Goal: Task Accomplishment & Management: Use online tool/utility

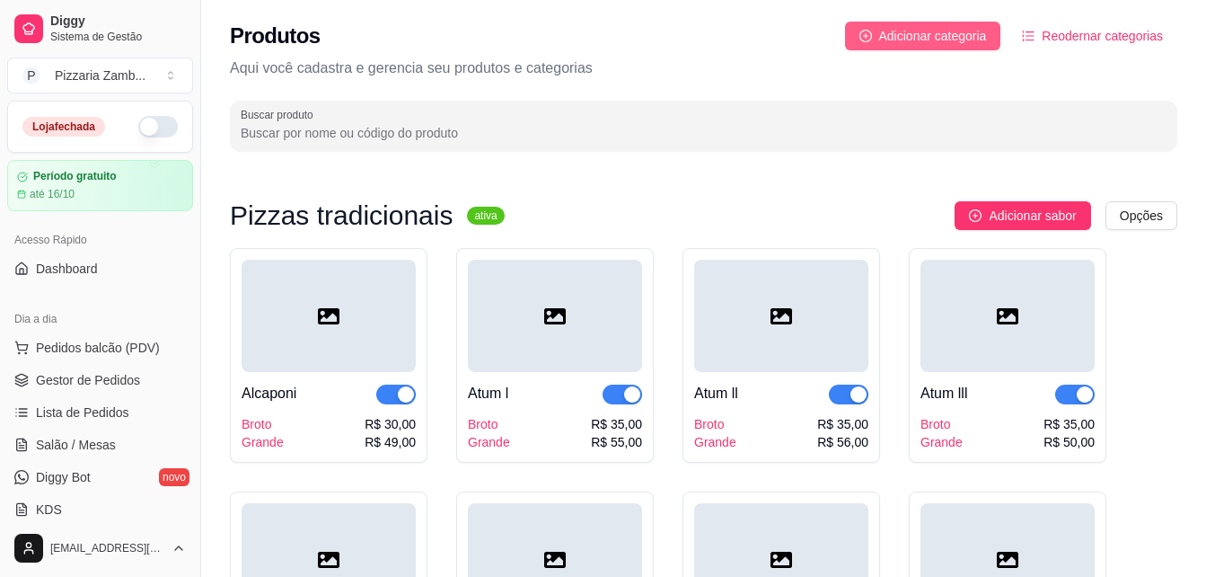
click at [911, 26] on span "Adicionar categoria" at bounding box center [933, 36] width 108 height 20
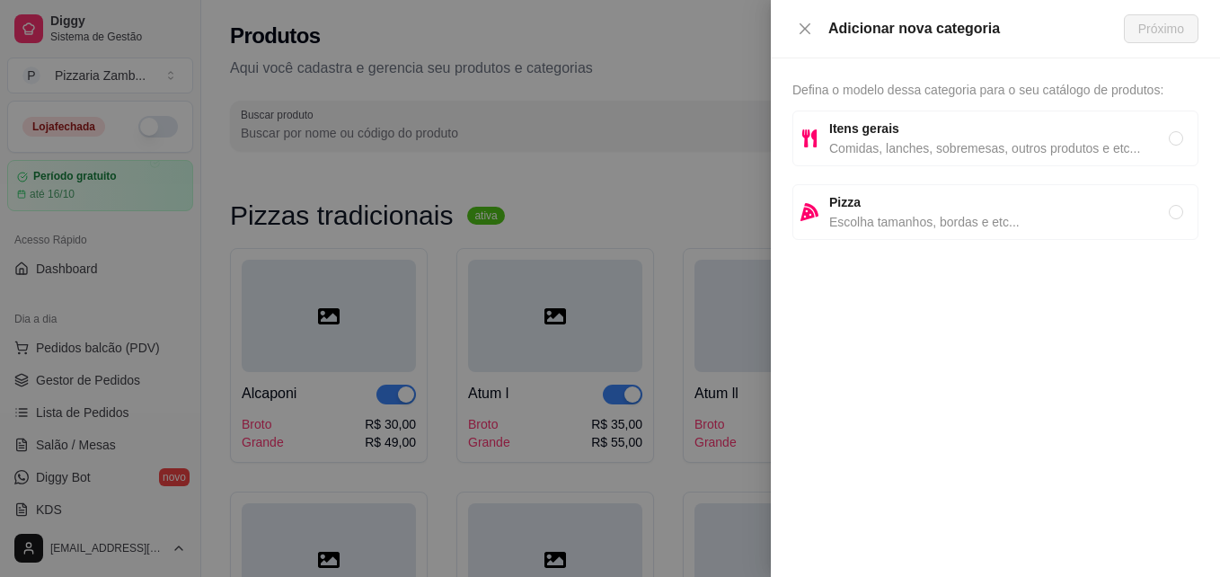
click at [886, 194] on span "Pizza" at bounding box center [998, 202] width 339 height 20
radio input "true"
click at [1115, 40] on div "Adicionar nova categoria Próximo" at bounding box center [995, 29] width 449 height 58
click at [1166, 20] on span "Próximo" at bounding box center [1161, 29] width 46 height 20
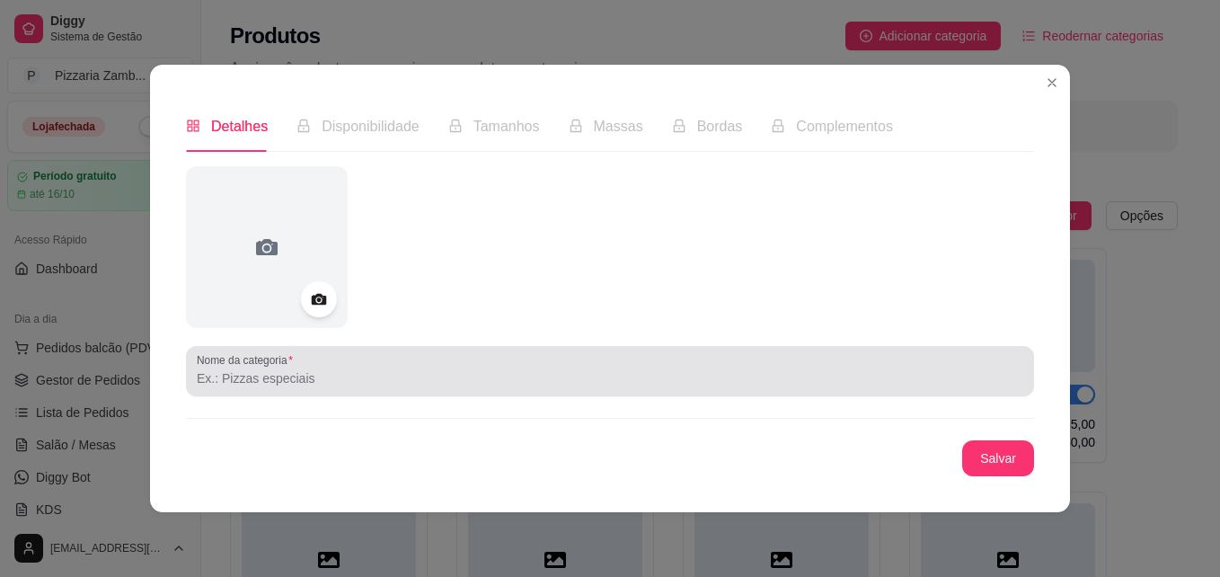
click at [304, 362] on div at bounding box center [610, 371] width 826 height 36
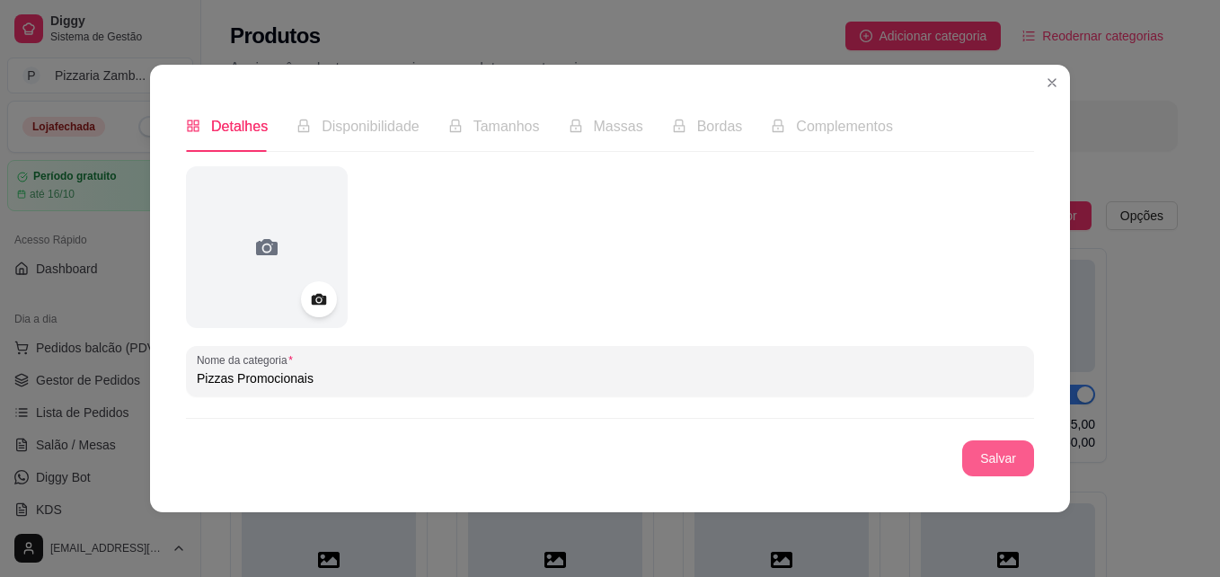
type input "Pizzas Promocionais"
click at [974, 454] on button "Salvar" at bounding box center [998, 458] width 72 height 36
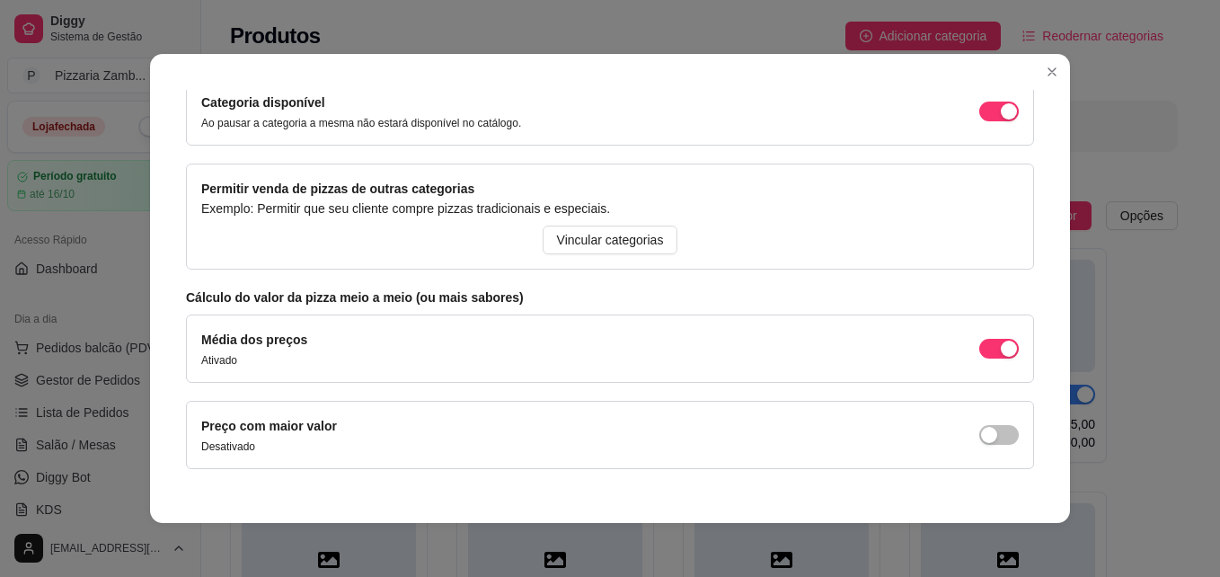
scroll to position [226, 0]
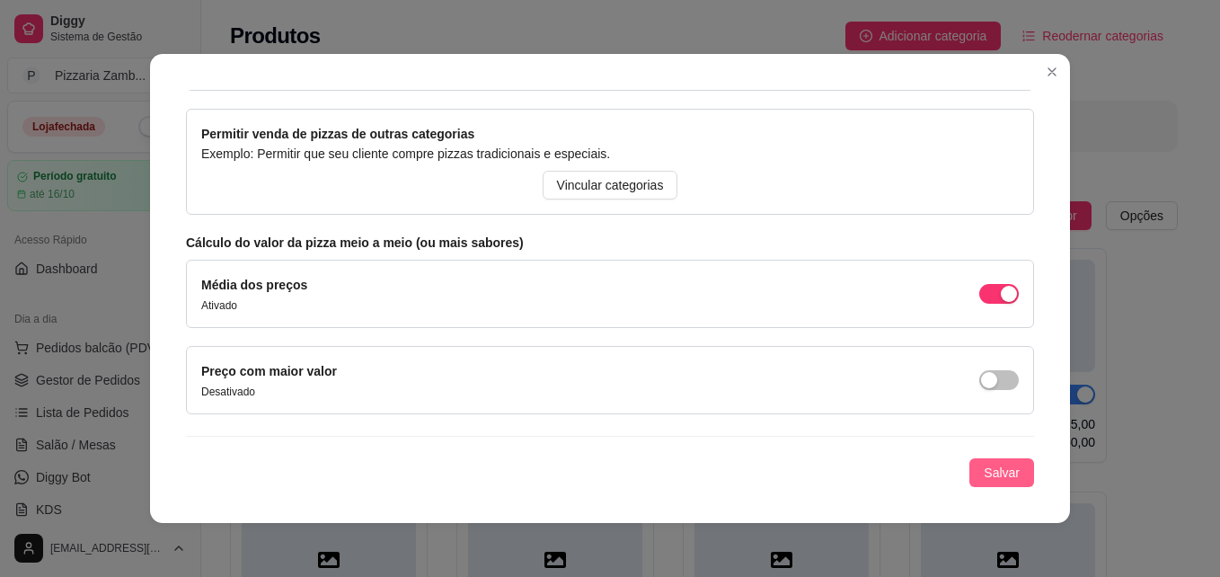
drag, startPoint x: 975, startPoint y: 463, endPoint x: 954, endPoint y: 458, distance: 22.0
click at [969, 458] on button "Salvar" at bounding box center [1001, 472] width 65 height 29
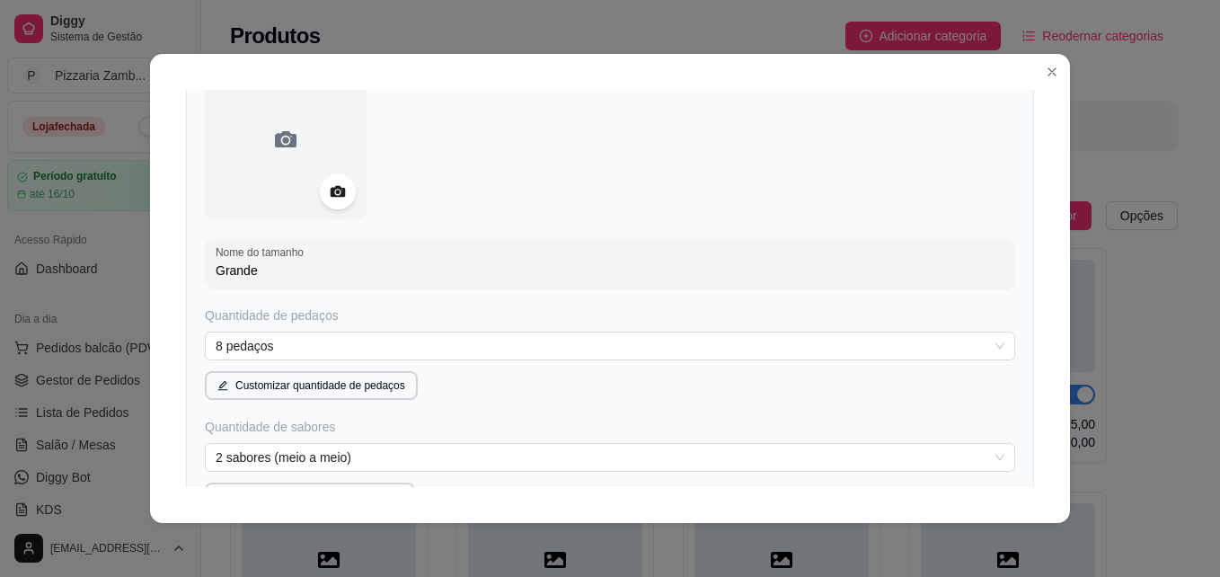
scroll to position [174, 0]
click at [1030, 284] on div "Detalhes Disponibilidade Tamanhos Massas Bordas Complementos Nome da categoria …" at bounding box center [610, 288] width 920 height 469
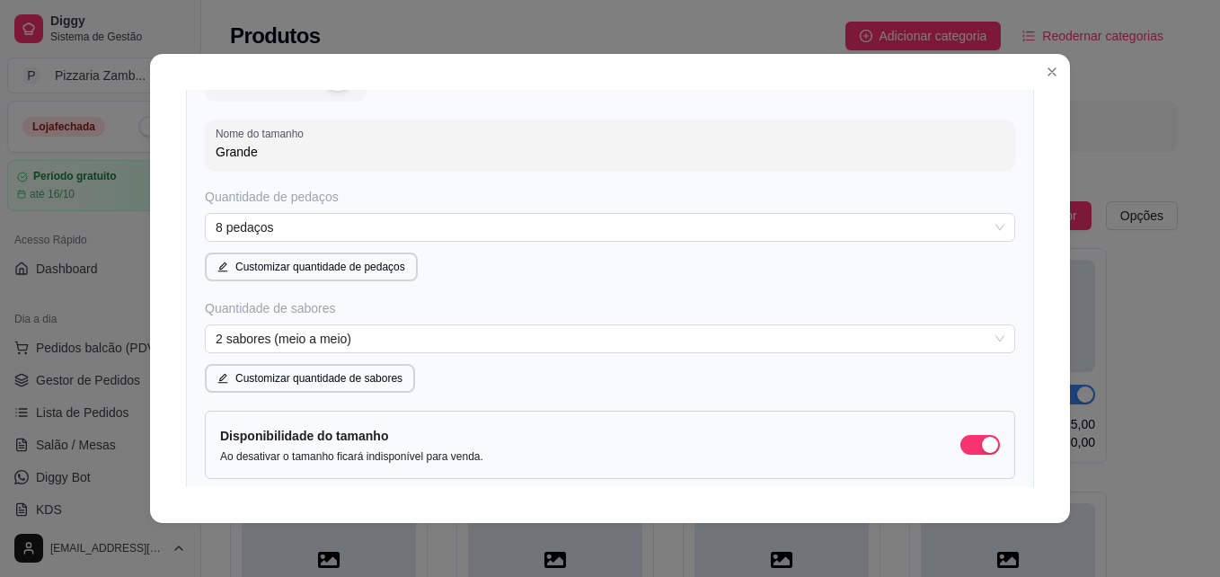
scroll to position [307, 0]
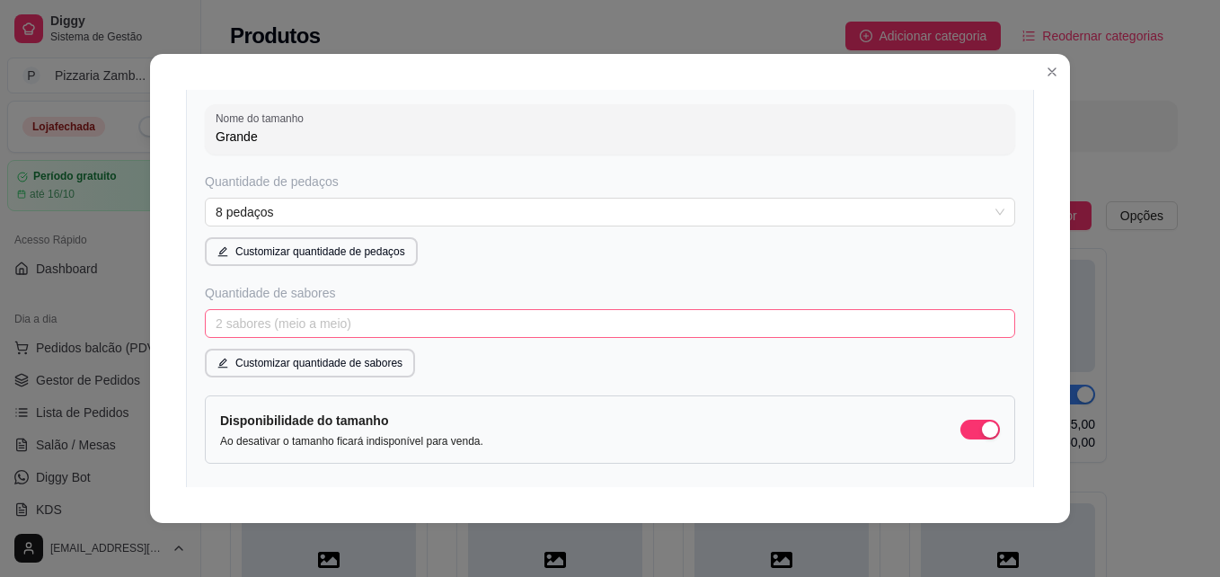
click at [890, 332] on span "2 sabores (meio a meio)" at bounding box center [610, 323] width 789 height 27
click at [887, 332] on span "2 sabores (meio a meio)" at bounding box center [610, 323] width 789 height 27
click at [865, 317] on span "2 sabores (meio a meio)" at bounding box center [610, 323] width 789 height 27
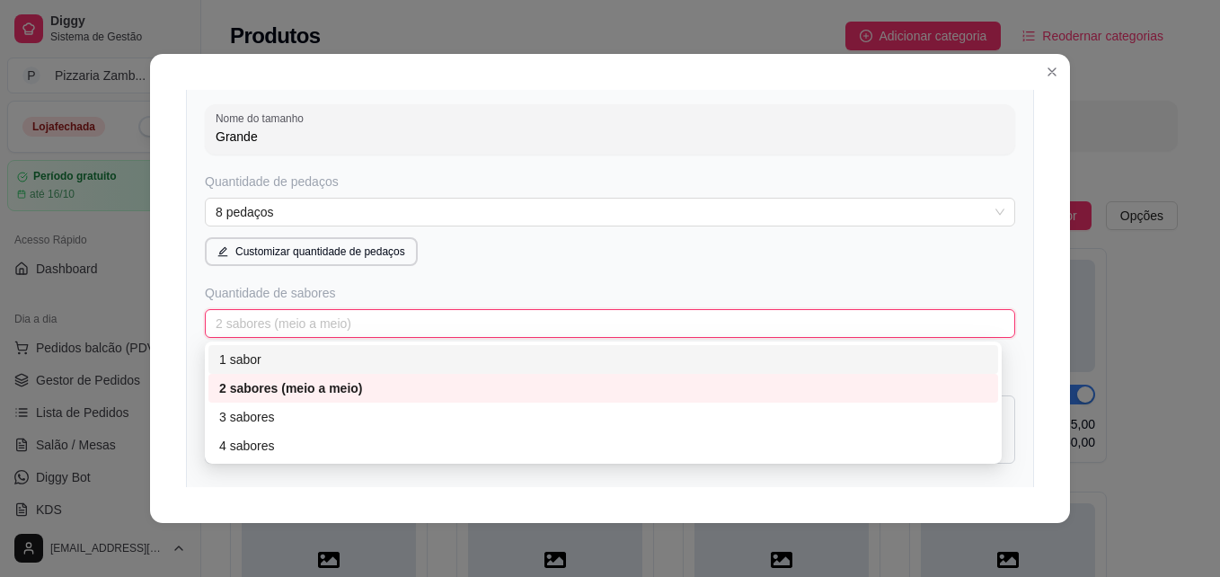
click at [695, 355] on div "1 sabor" at bounding box center [603, 359] width 768 height 20
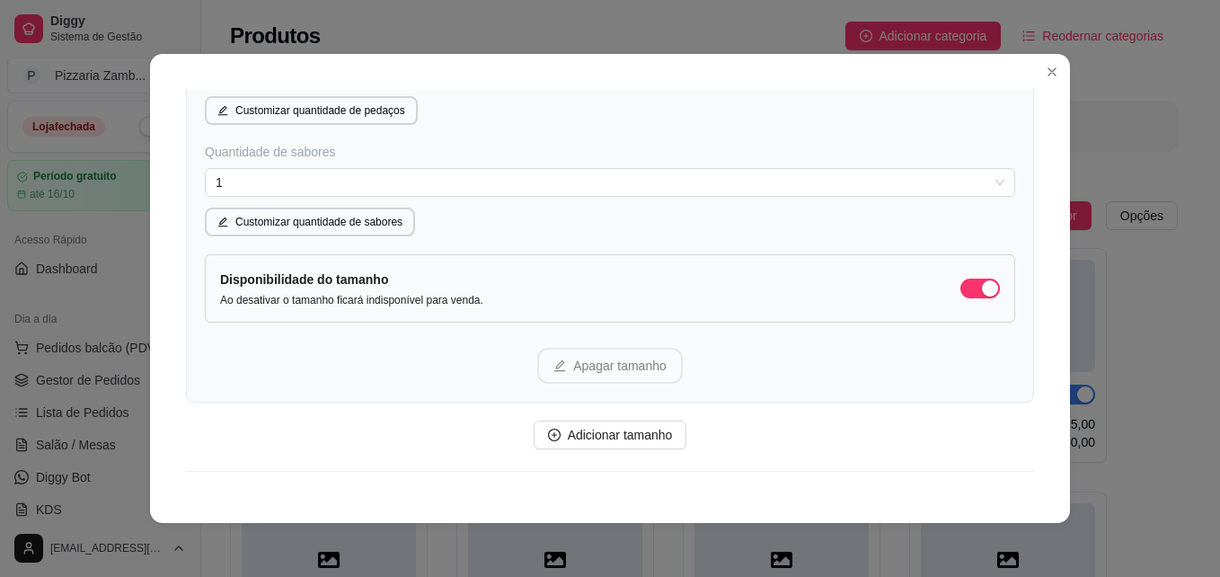
scroll to position [483, 0]
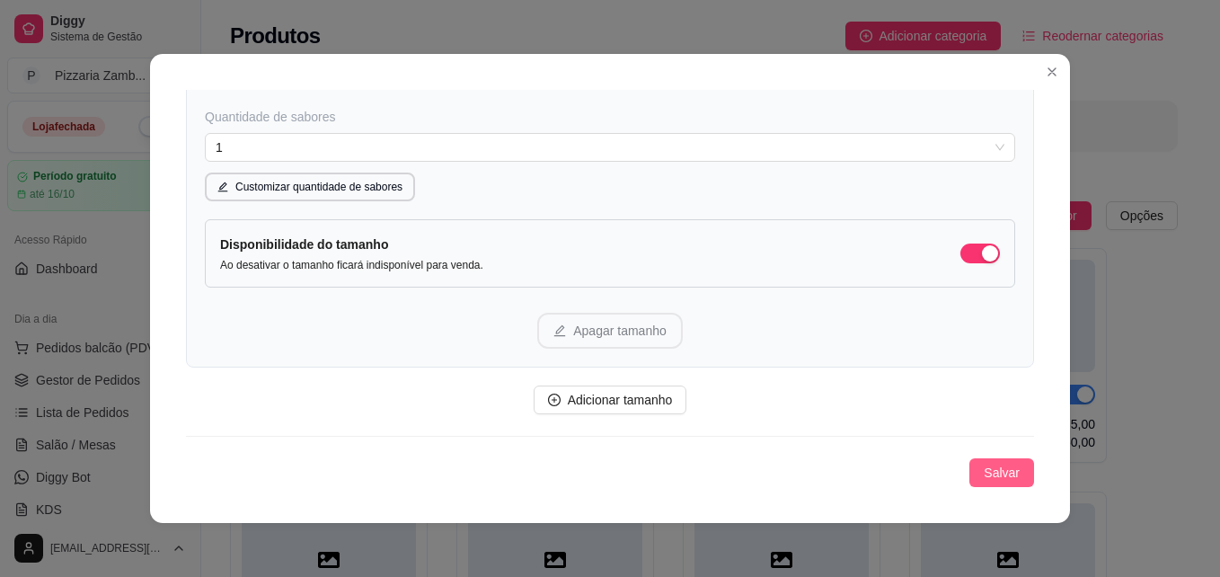
click at [983, 466] on span "Salvar" at bounding box center [1001, 473] width 36 height 20
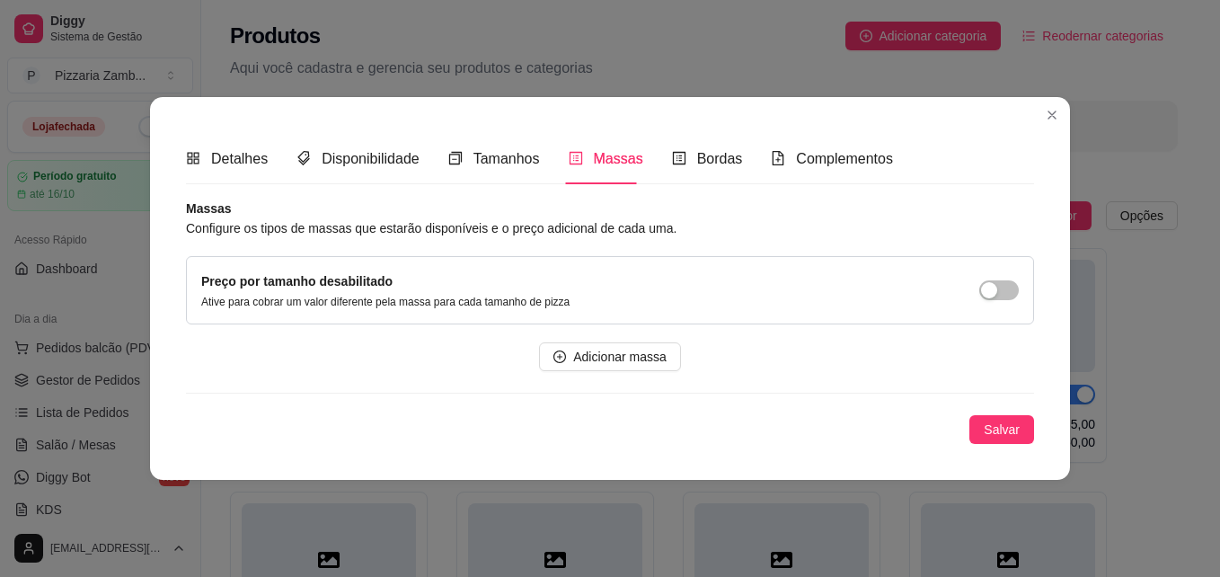
scroll to position [0, 0]
click at [222, 151] on span "Detalhes" at bounding box center [239, 158] width 57 height 15
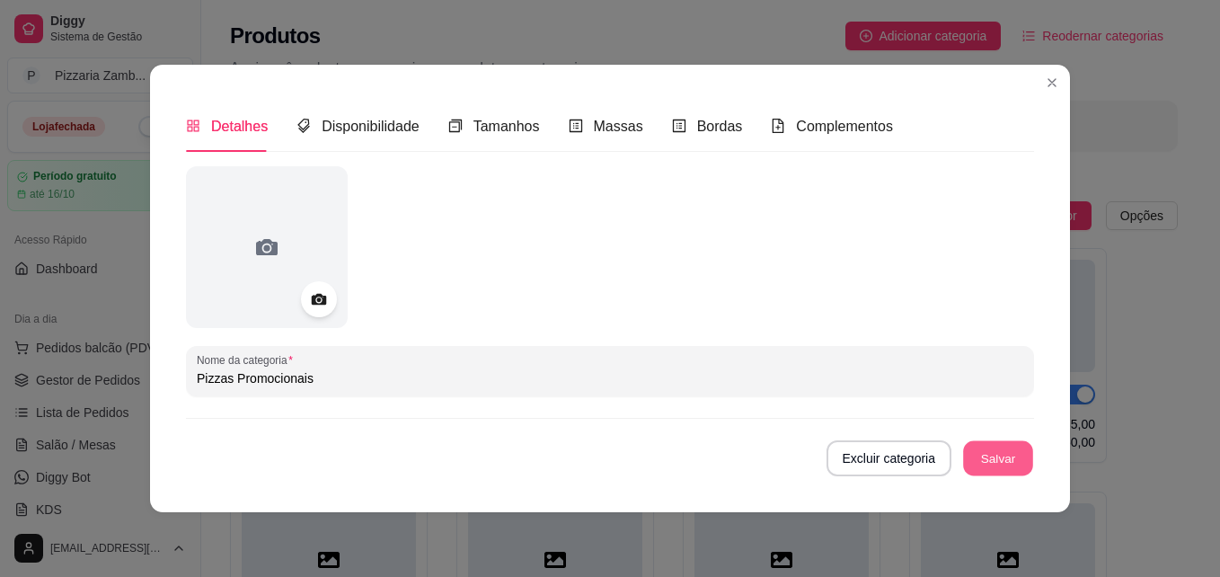
click at [1003, 455] on button "Salvar" at bounding box center [998, 458] width 70 height 35
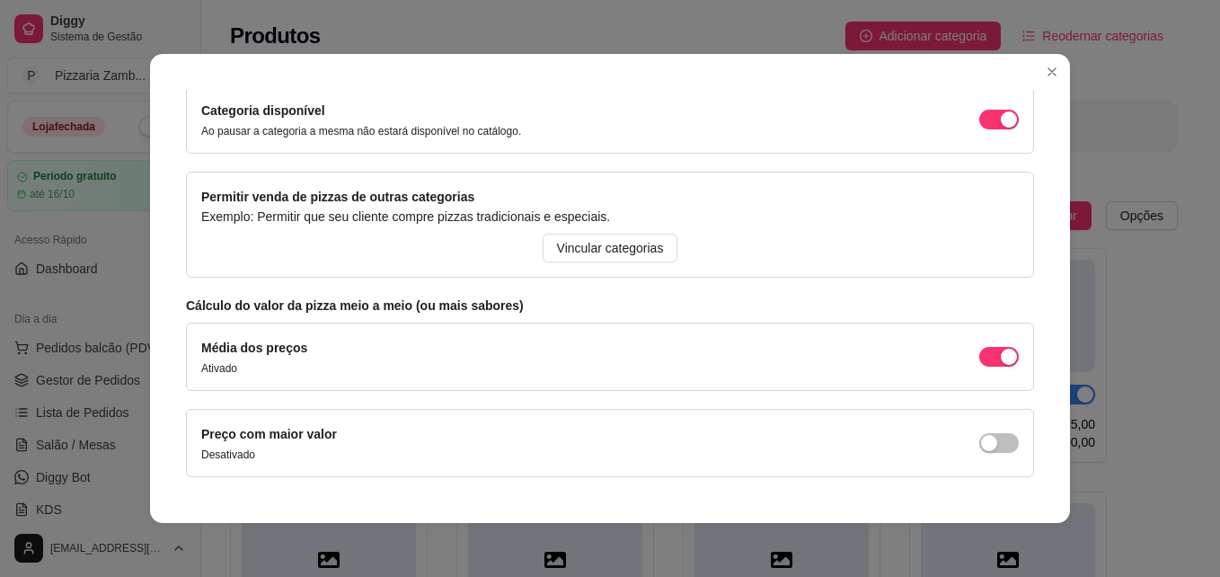
scroll to position [226, 0]
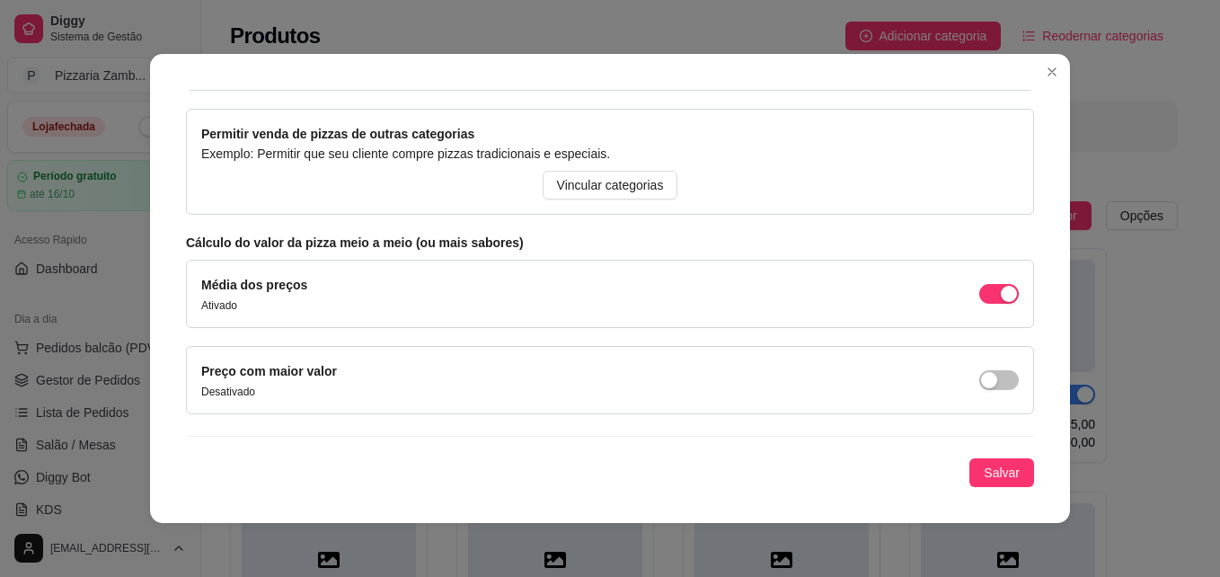
click at [1002, 487] on div "Detalhes Disponibilidade Tamanhos Massas Bordas Complementos Nome da categoria …" at bounding box center [610, 288] width 920 height 469
click at [969, 462] on button "Salvar" at bounding box center [1001, 472] width 65 height 29
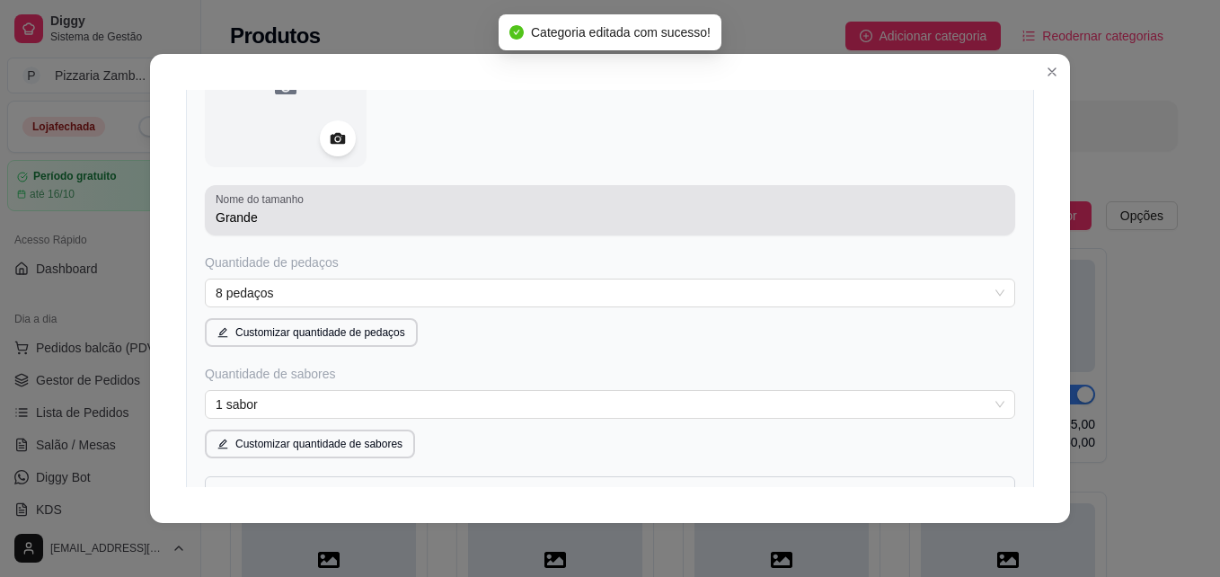
click at [462, 201] on div "Grande" at bounding box center [610, 210] width 789 height 36
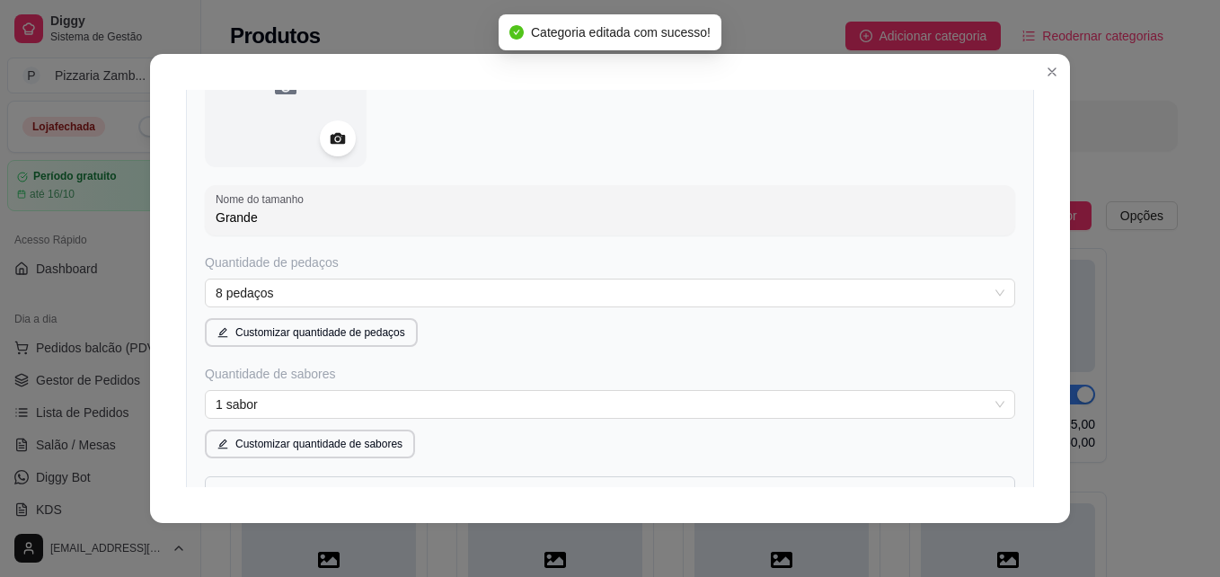
click at [462, 201] on div "Grande" at bounding box center [610, 210] width 789 height 36
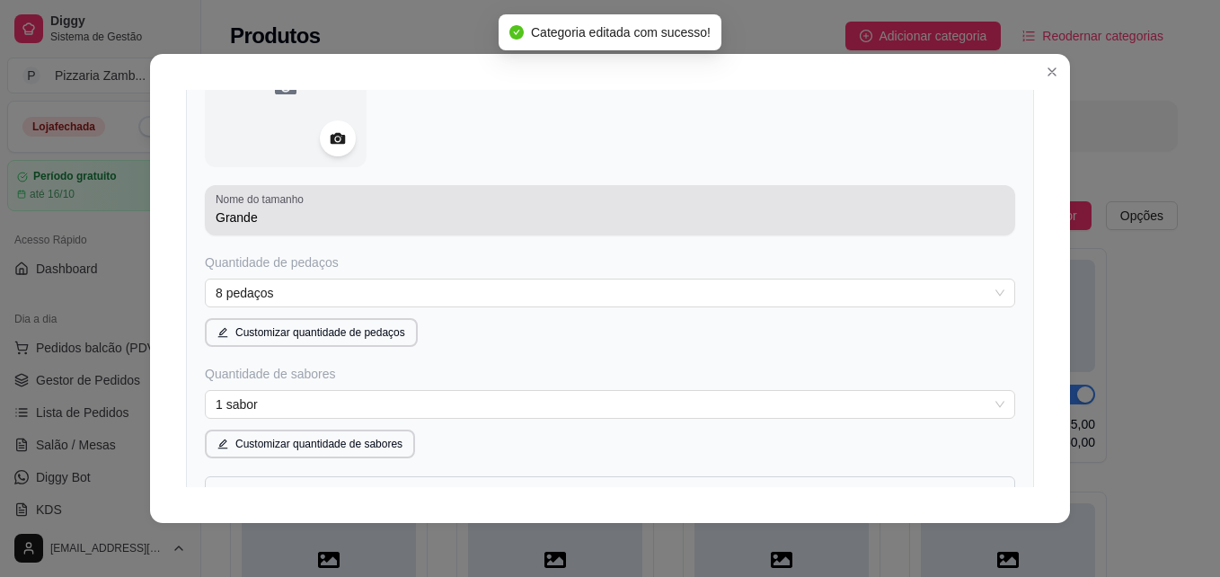
click at [462, 201] on div "Grande" at bounding box center [610, 210] width 789 height 36
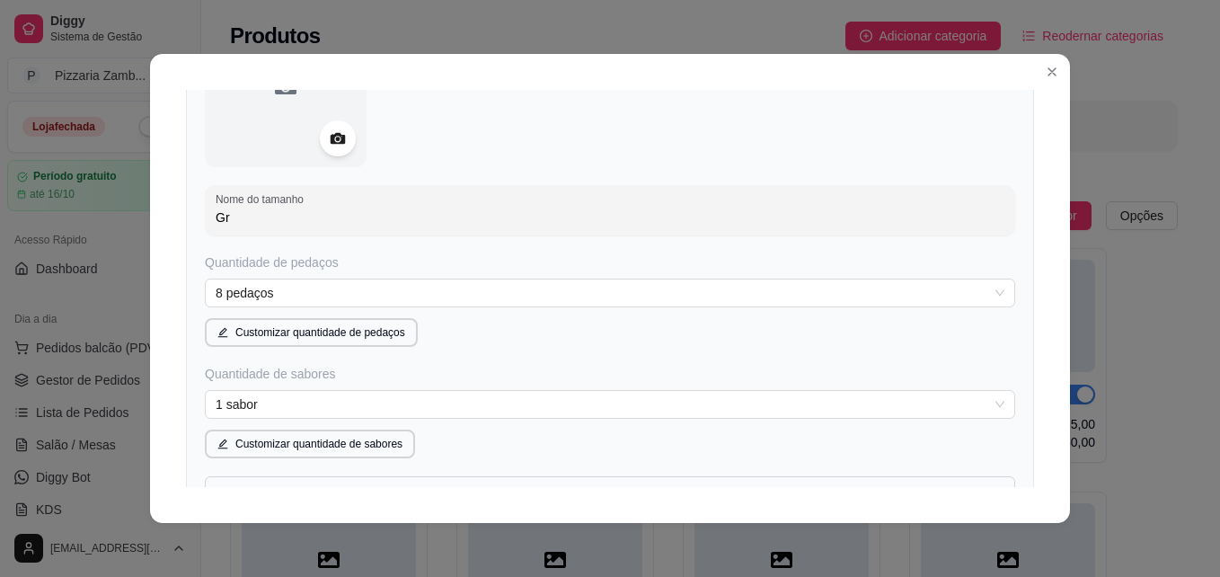
type input "G"
type input "r"
type input "Grande"
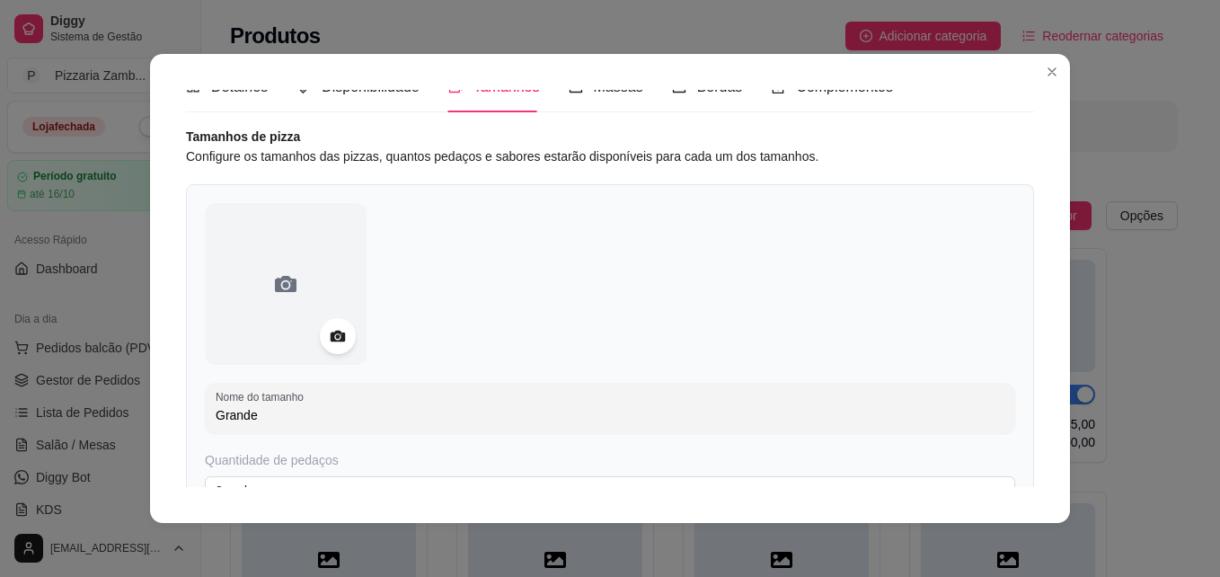
scroll to position [0, 0]
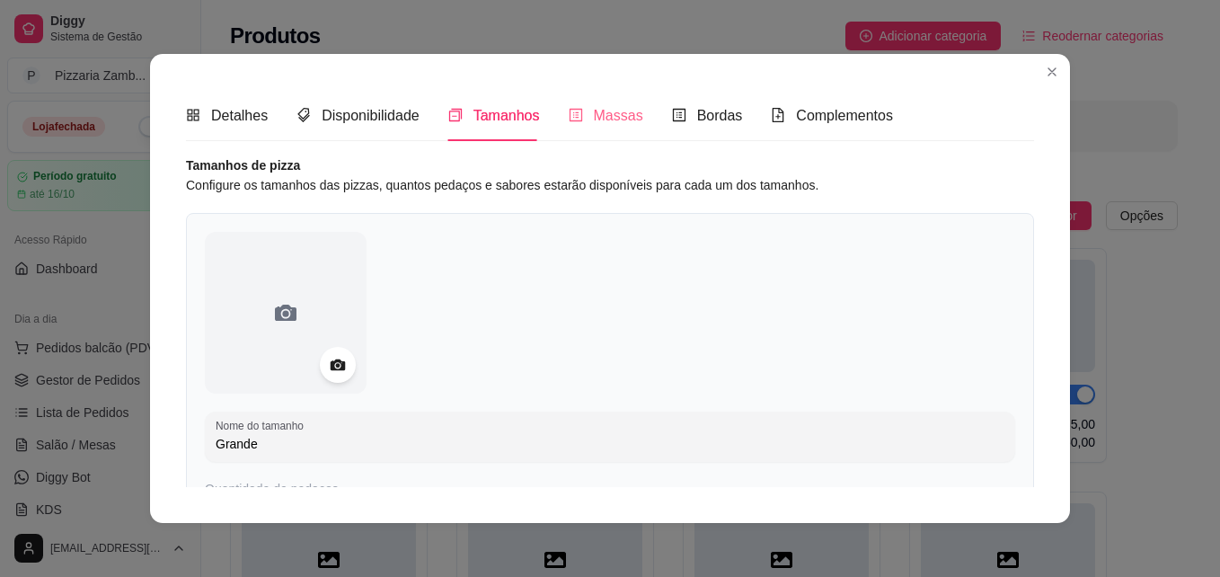
click at [602, 96] on div "Massas" at bounding box center [606, 115] width 75 height 51
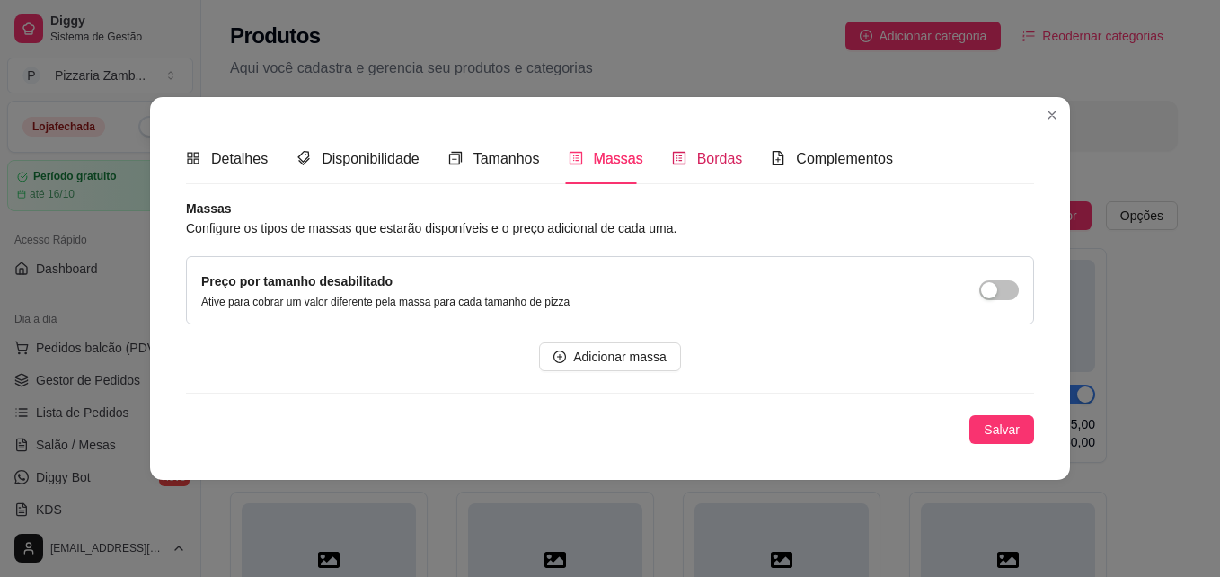
click at [718, 159] on span "Bordas" at bounding box center [720, 158] width 46 height 15
click at [622, 358] on span "Adicionar borda" at bounding box center [620, 357] width 88 height 20
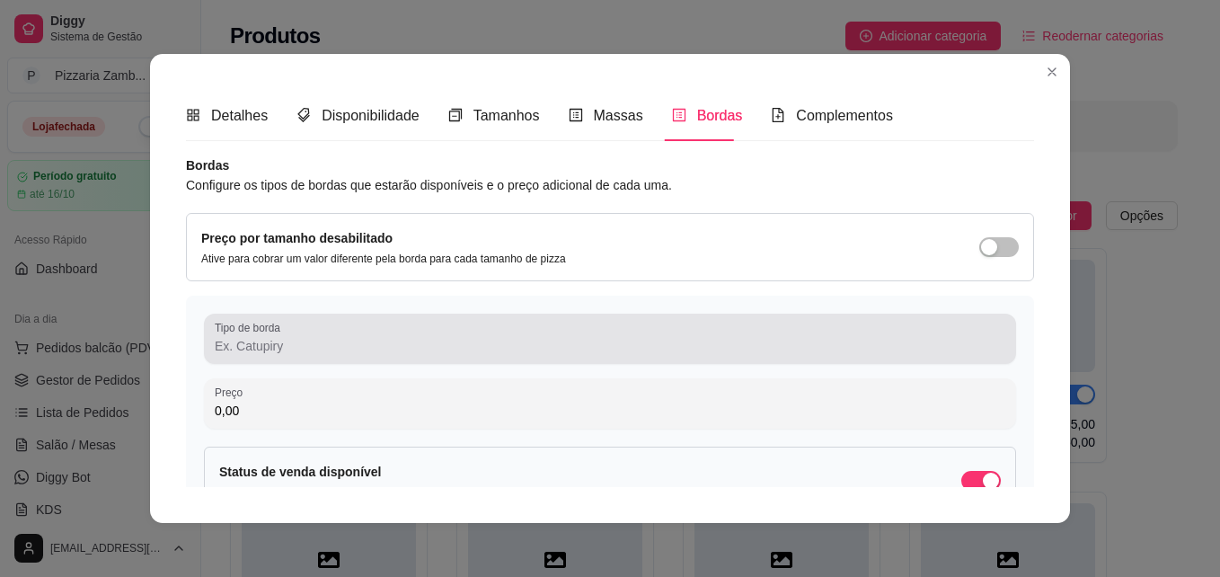
drag, startPoint x: 622, startPoint y: 358, endPoint x: 455, endPoint y: 341, distance: 167.9
click at [455, 341] on div "Tipo de borda" at bounding box center [610, 338] width 812 height 50
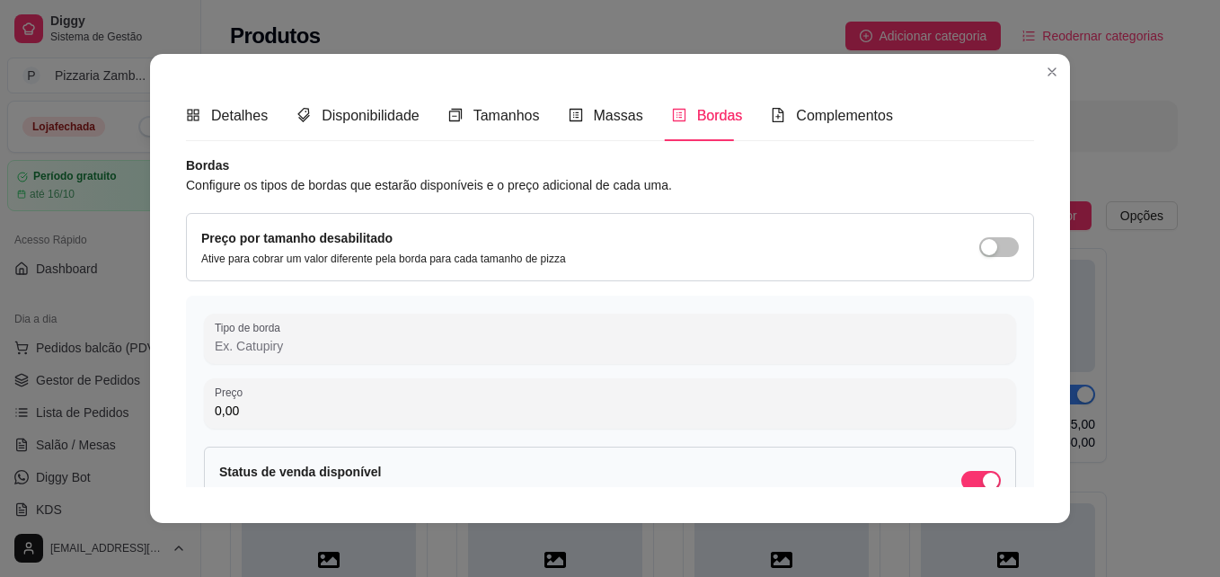
click at [455, 341] on input "Tipo de borda" at bounding box center [610, 346] width 790 height 18
type input "catupiry"
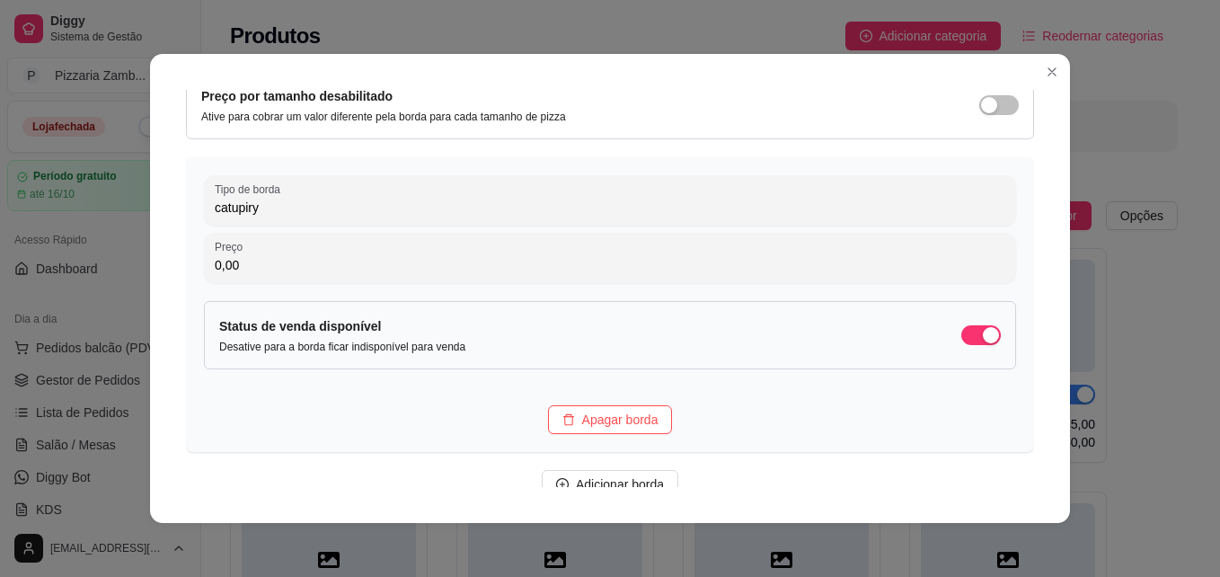
scroll to position [138, 0]
drag, startPoint x: 1029, startPoint y: 230, endPoint x: 1032, endPoint y: 271, distance: 41.4
click at [1032, 271] on div "Detalhes Disponibilidade Tamanhos Massas Bordas Complementos Nome da categoria …" at bounding box center [610, 288] width 920 height 469
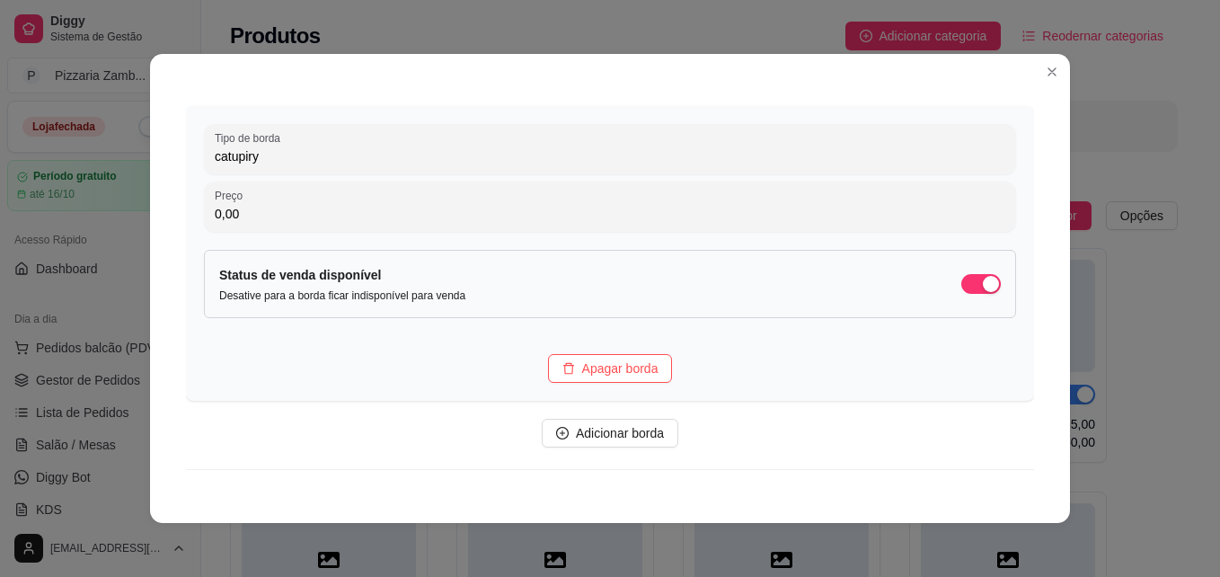
scroll to position [226, 0]
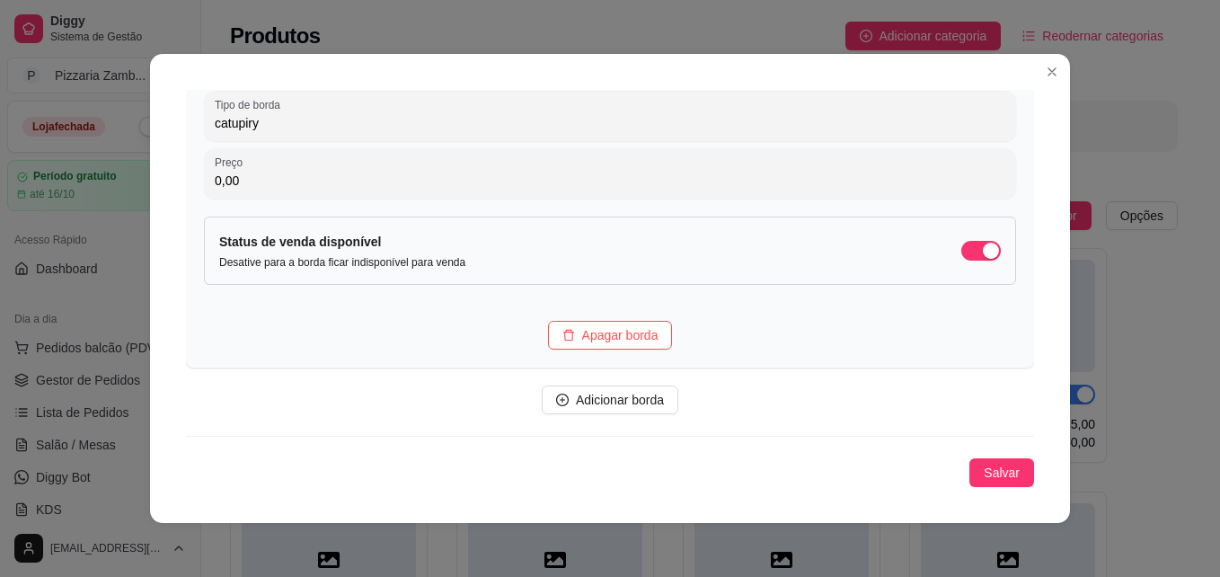
click at [1037, 385] on div "Detalhes Disponibilidade Tamanhos Massas Bordas Complementos Nome da categoria …" at bounding box center [610, 288] width 920 height 469
click at [605, 445] on div "Bordas Configure os tipos de bordas que estarão disponíveis e o preço adicional…" at bounding box center [610, 208] width 848 height 558
click at [599, 392] on span "Adicionar borda" at bounding box center [620, 400] width 88 height 20
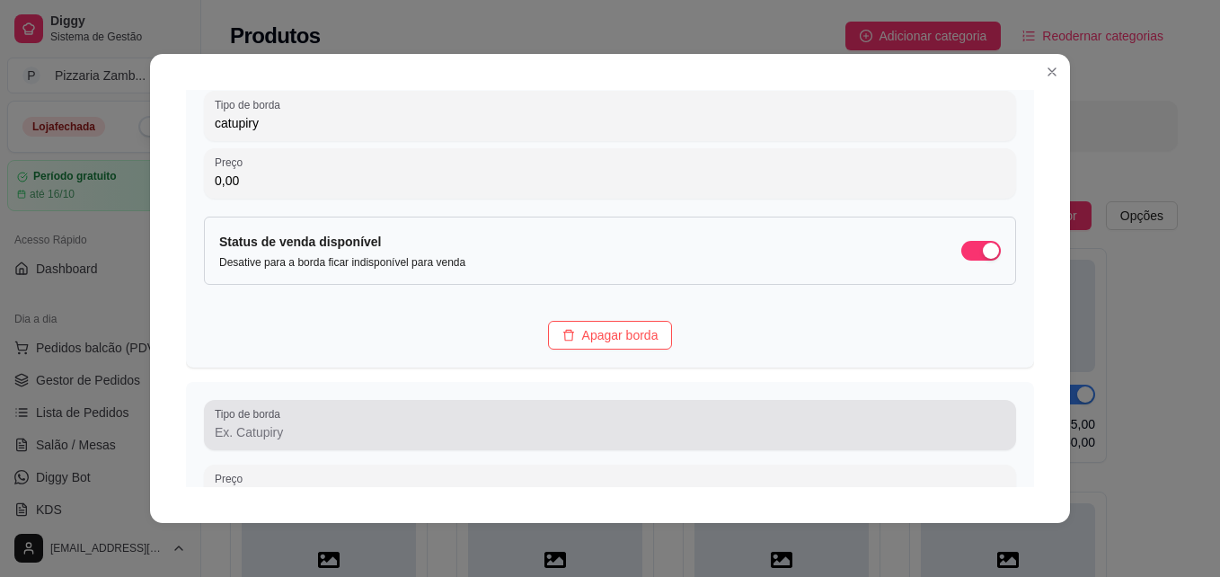
click at [421, 447] on div "Tipo de borda" at bounding box center [610, 425] width 812 height 50
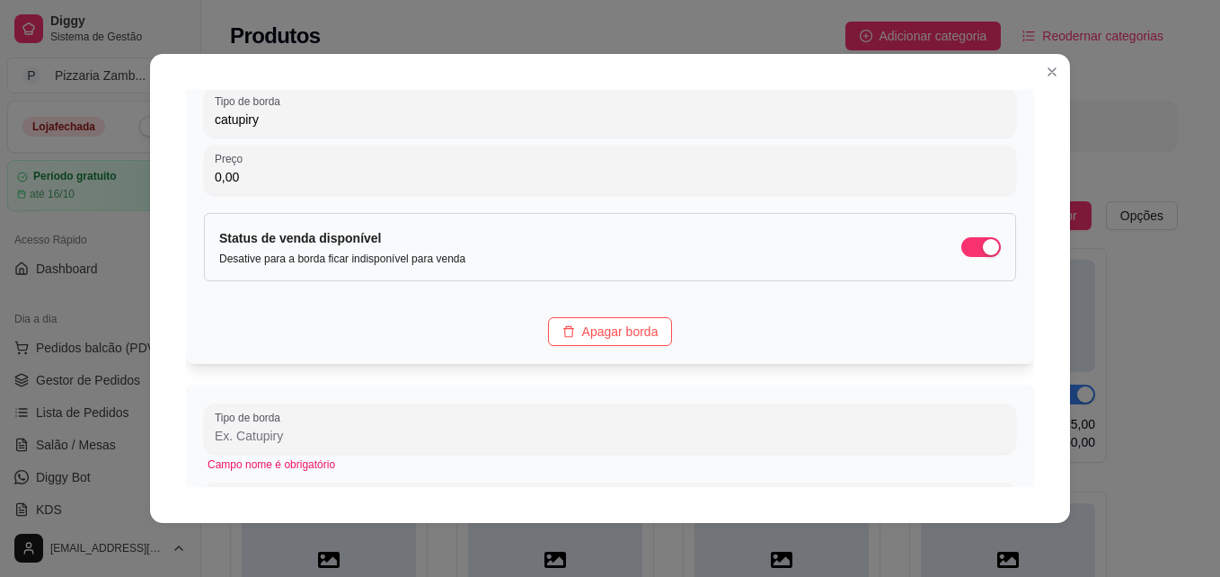
click at [482, 347] on div "Tipo de borda catupiry Preço 0,00 Status de venda disponível Desative para a bo…" at bounding box center [610, 216] width 848 height 295
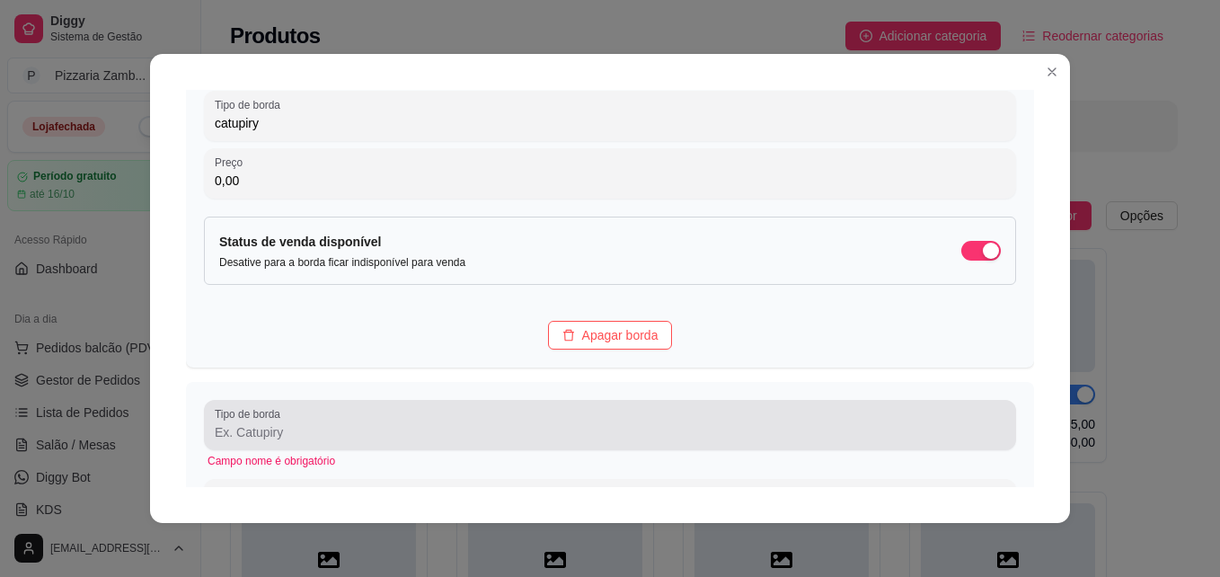
click at [419, 407] on div at bounding box center [610, 425] width 790 height 36
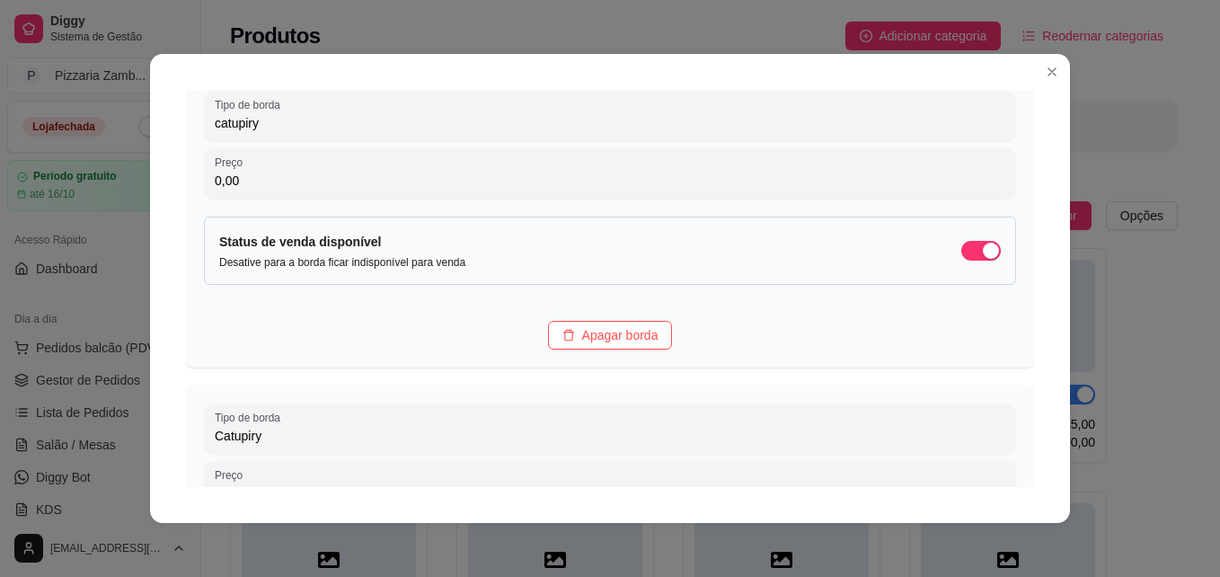
type input "Catupiry"
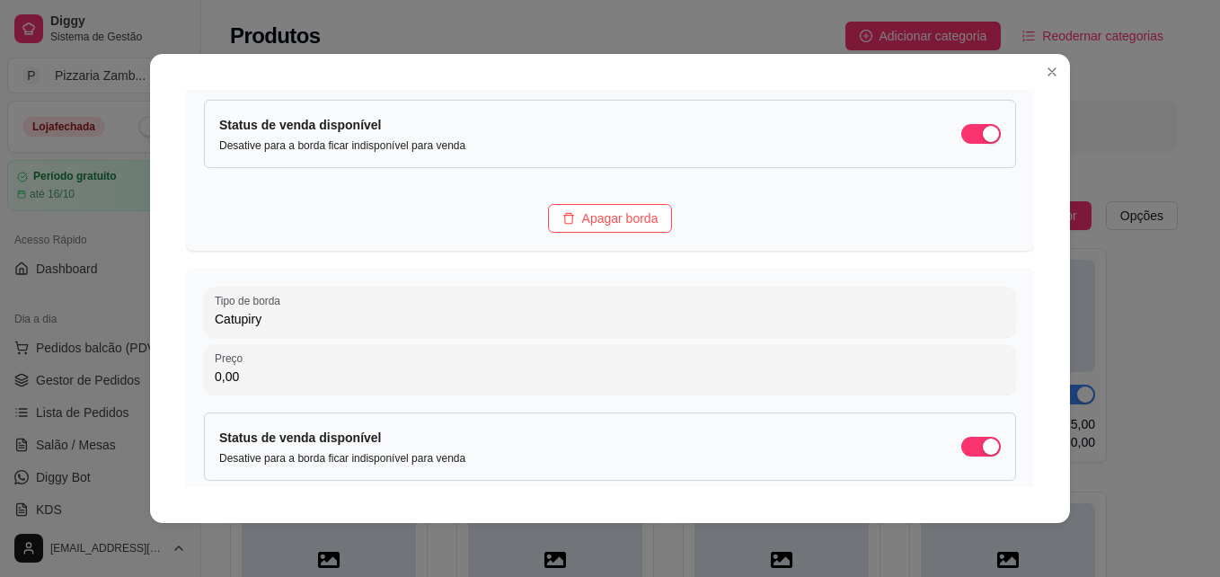
scroll to position [333, 0]
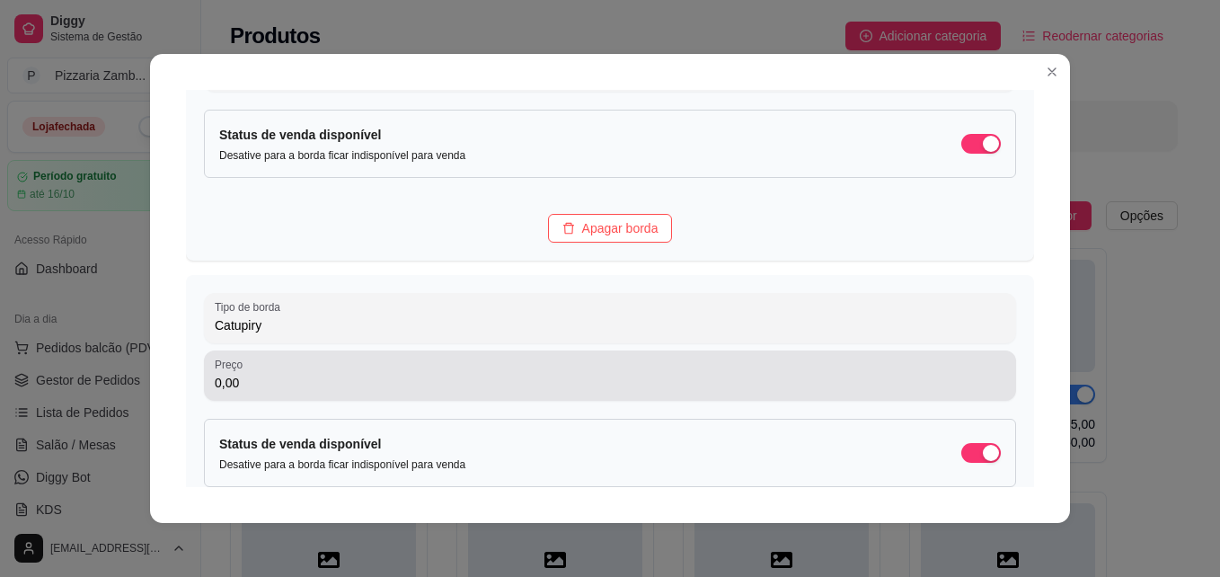
click at [420, 395] on div "Preço 0,00" at bounding box center [610, 375] width 812 height 50
click at [420, 395] on div "Preço 0,08" at bounding box center [610, 375] width 812 height 50
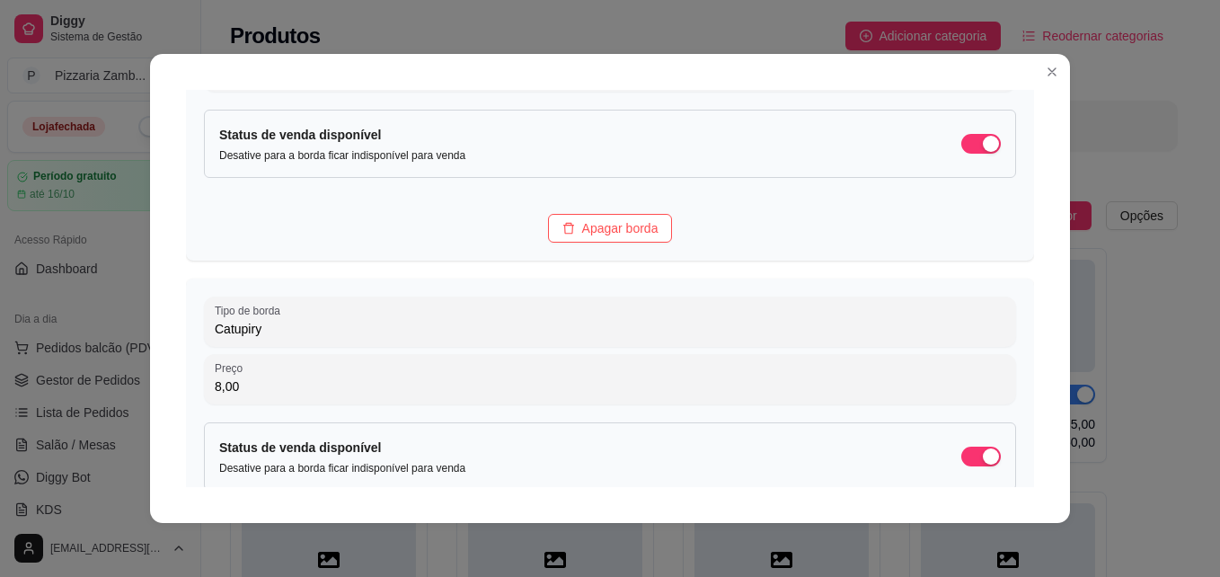
type input "8,00"
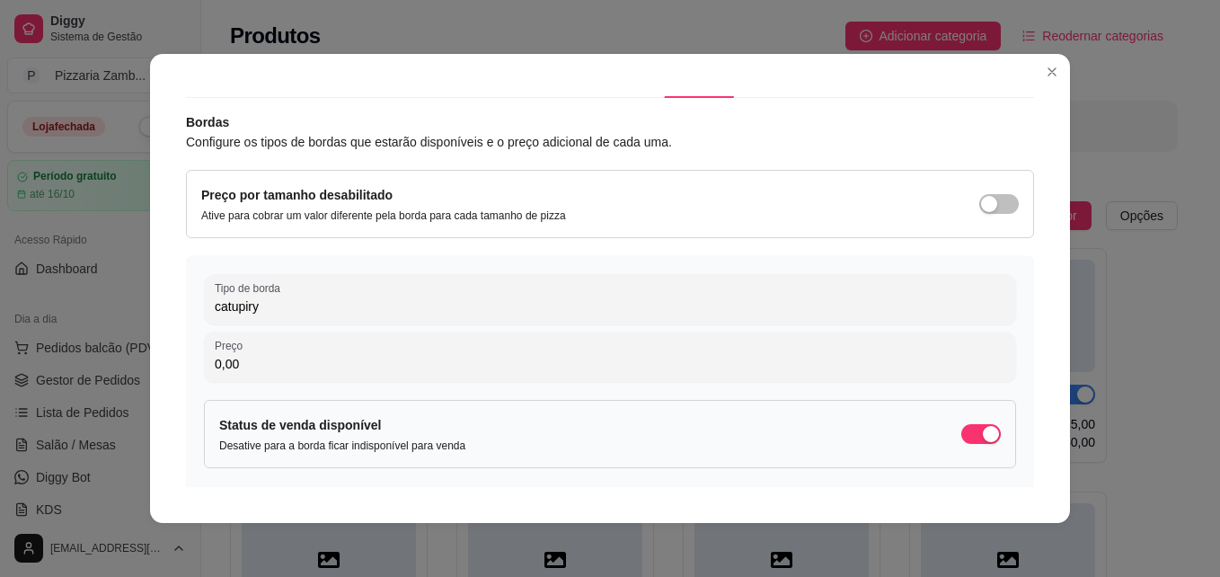
scroll to position [52, 0]
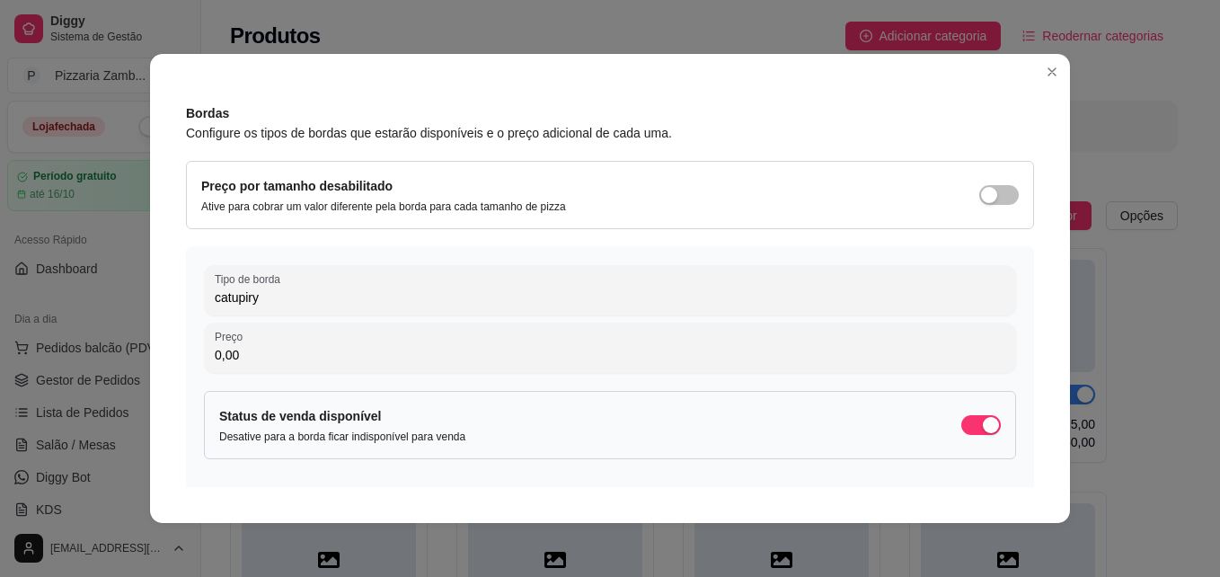
click at [1028, 238] on div "Detalhes Disponibilidade Tamanhos Massas Bordas Complementos Nome da categoria …" at bounding box center [610, 288] width 920 height 469
drag, startPoint x: 1027, startPoint y: 238, endPoint x: 1023, endPoint y: 188, distance: 50.4
click at [1023, 188] on div "Detalhes Disponibilidade Tamanhos Massas Bordas Complementos Nome da categoria …" at bounding box center [610, 288] width 848 height 397
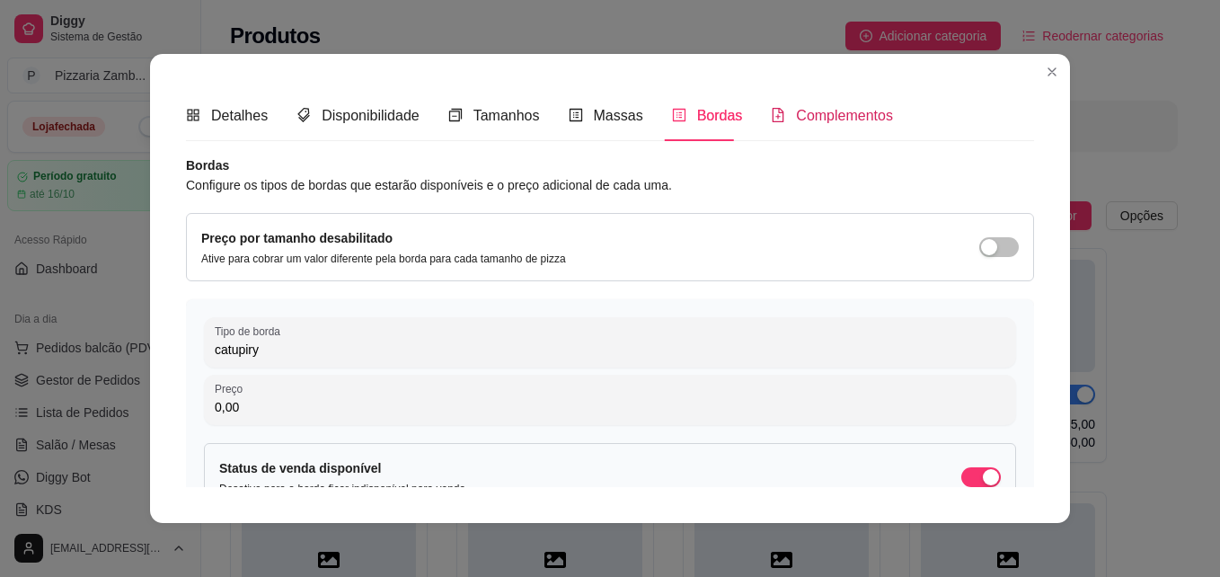
click at [824, 113] on span "Complementos" at bounding box center [844, 115] width 97 height 15
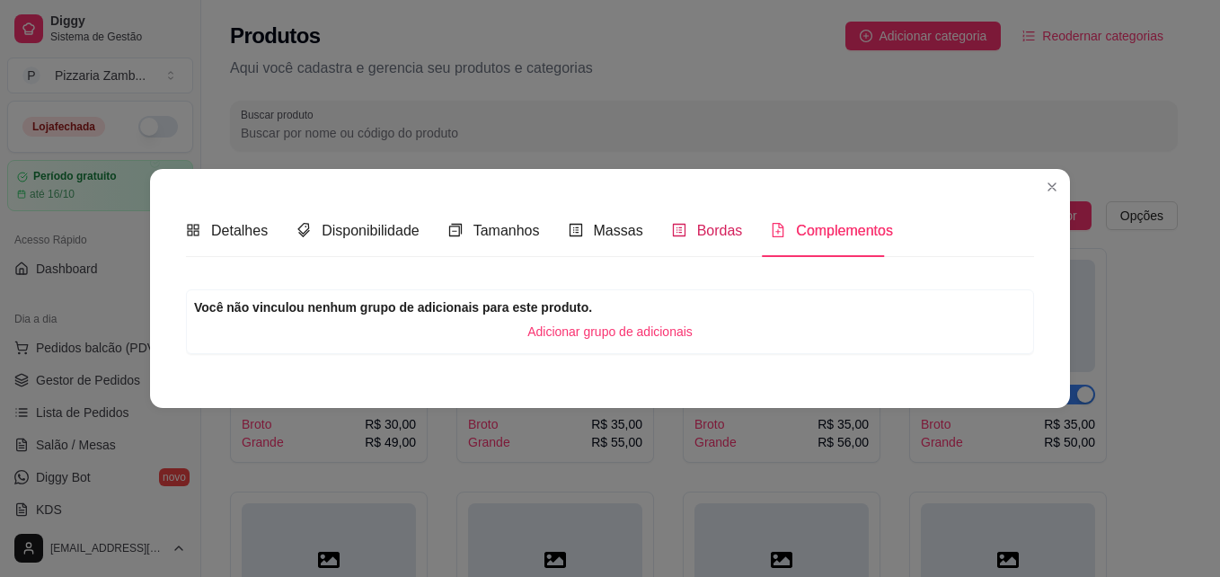
click at [710, 234] on span "Bordas" at bounding box center [720, 230] width 46 height 15
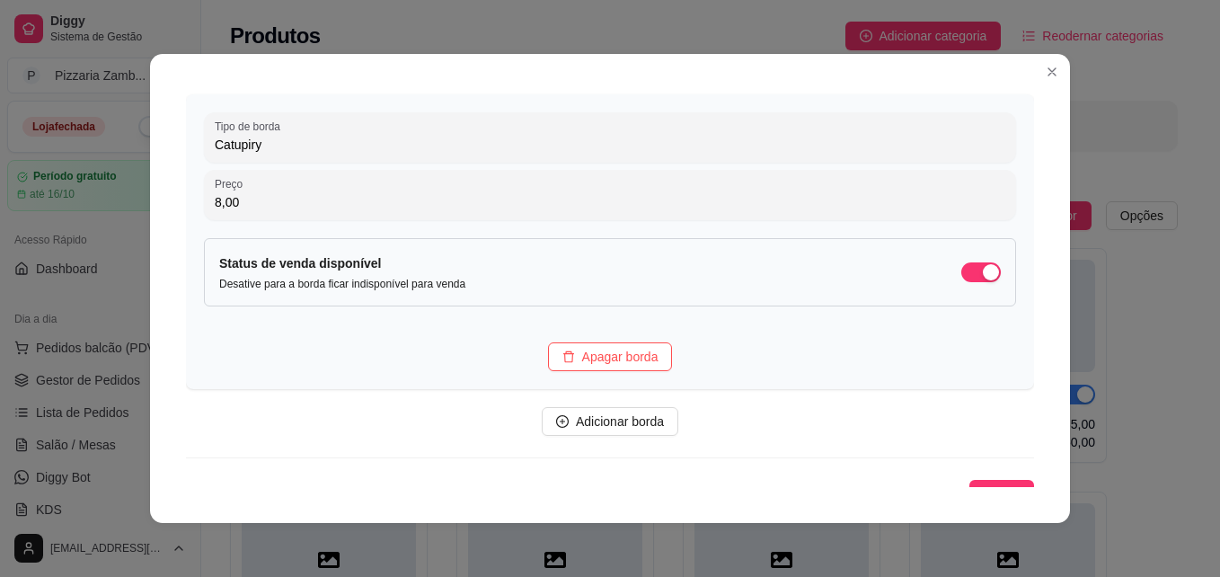
scroll to position [539, 0]
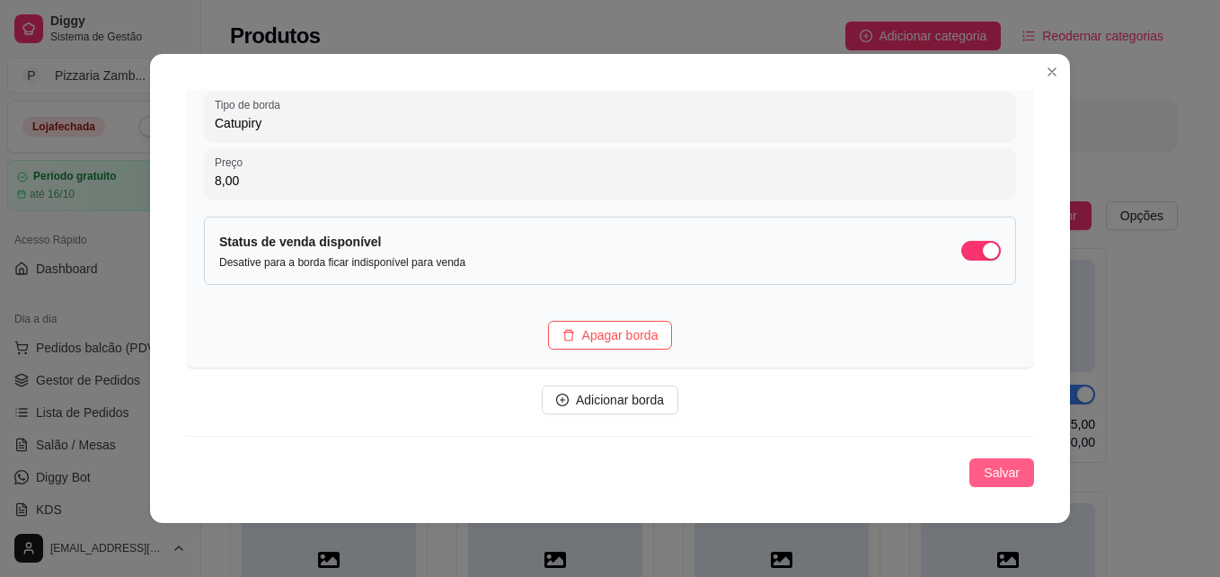
click at [983, 472] on span "Salvar" at bounding box center [1001, 473] width 36 height 20
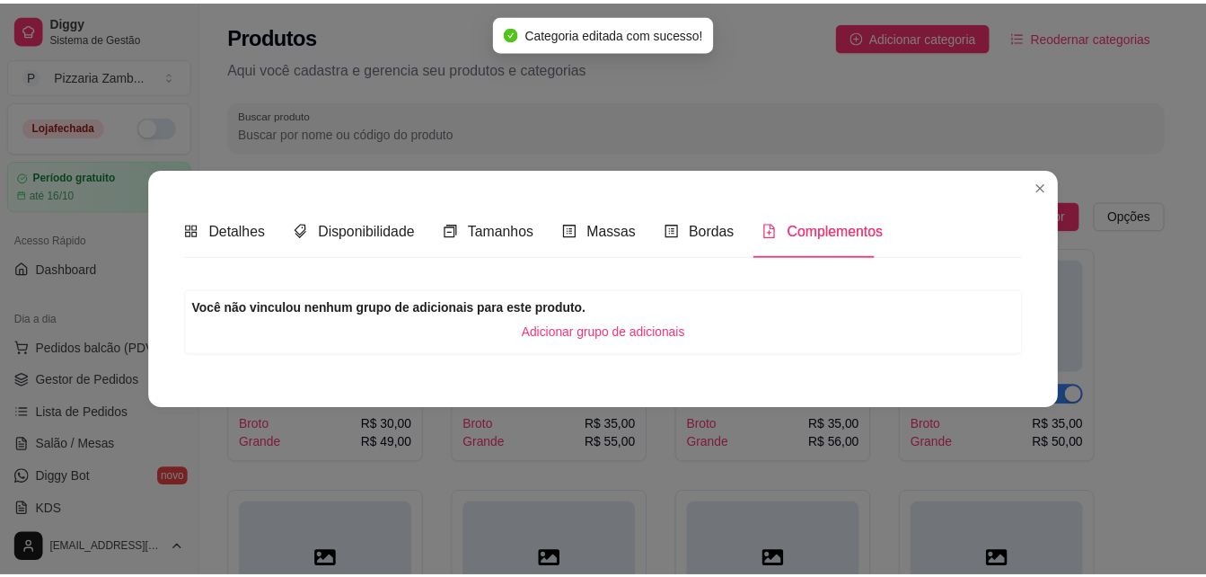
scroll to position [0, 0]
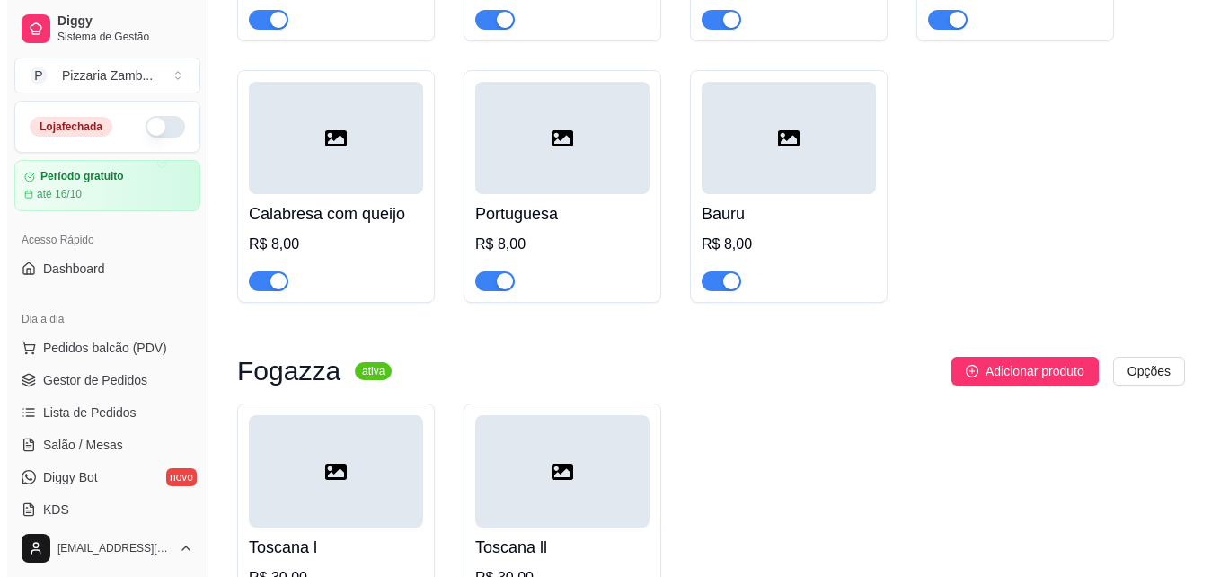
scroll to position [8300, 0]
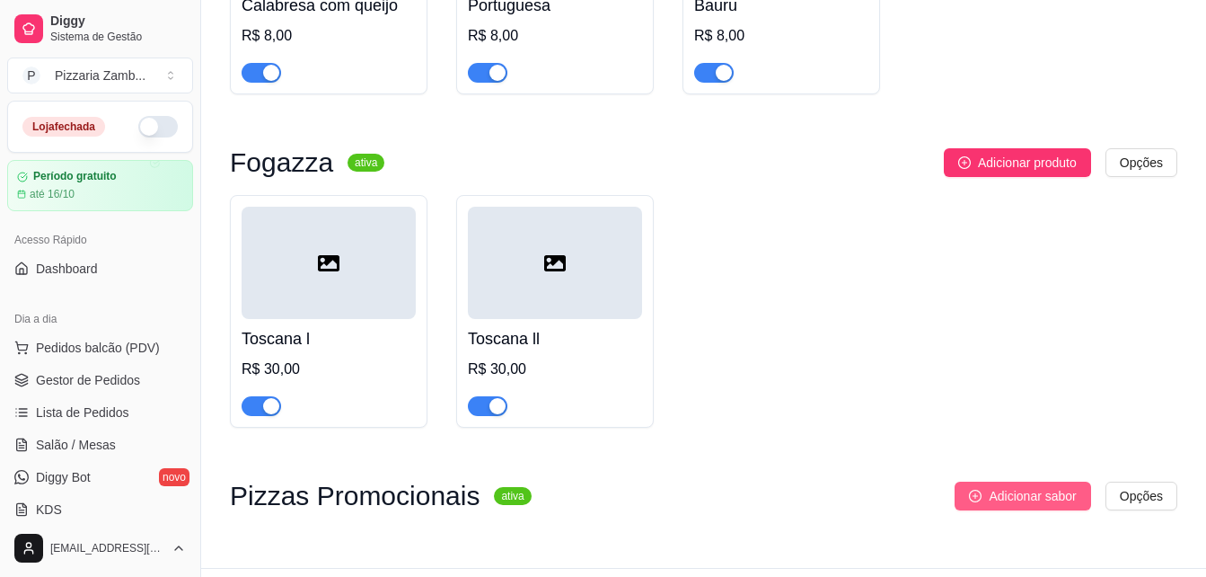
click at [993, 486] on span "Adicionar sabor" at bounding box center [1032, 496] width 87 height 20
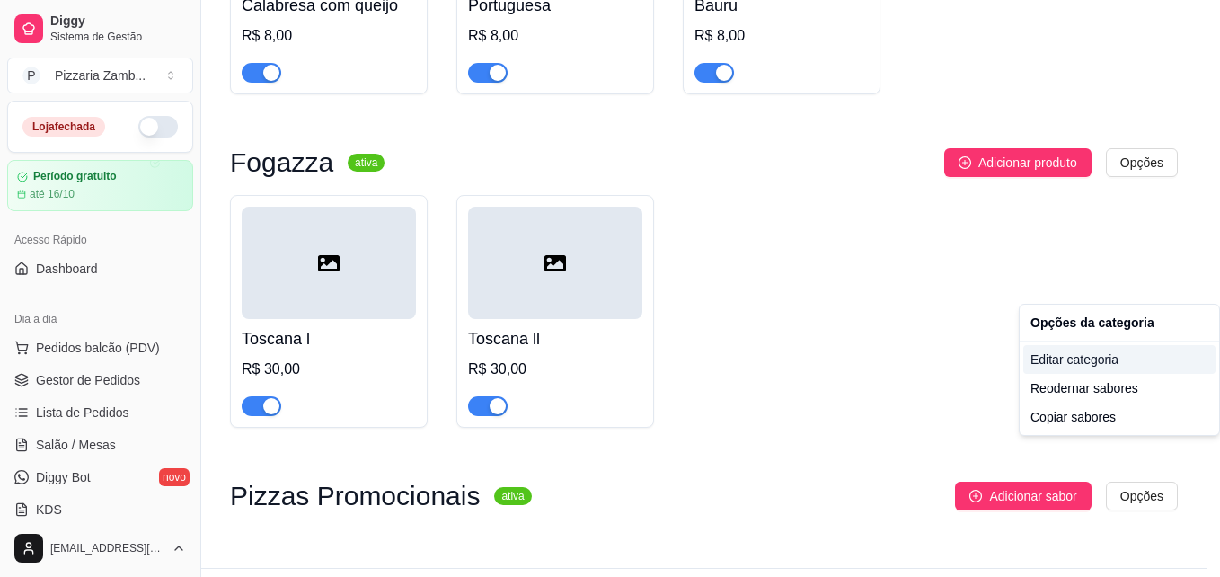
click at [1075, 366] on div "Editar categoria" at bounding box center [1119, 359] width 192 height 29
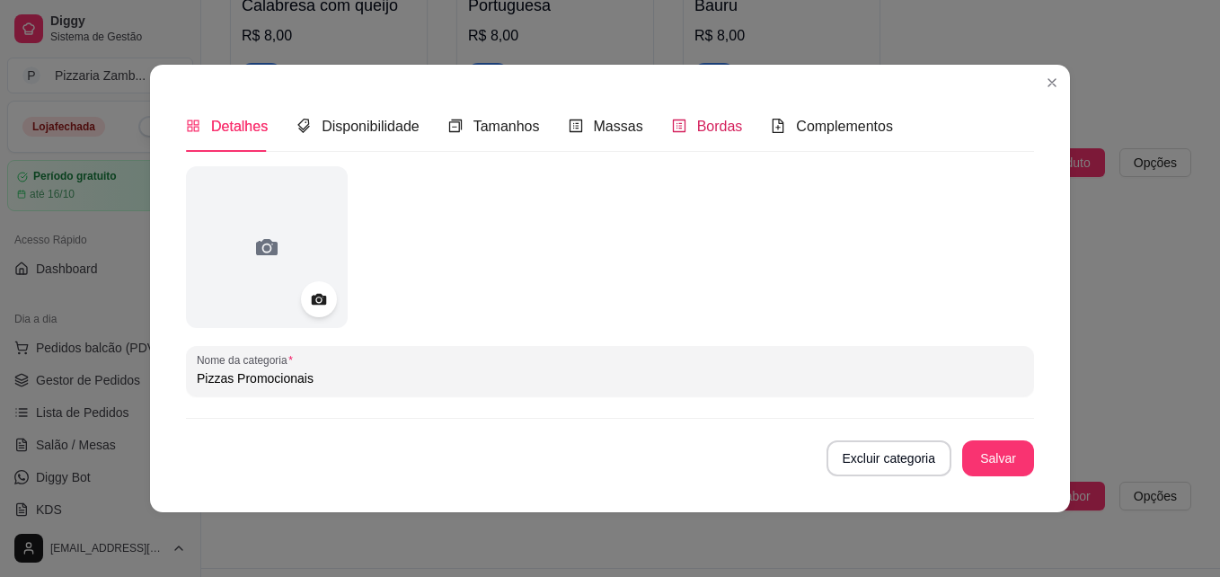
click at [698, 137] on div "Bordas" at bounding box center [707, 126] width 71 height 22
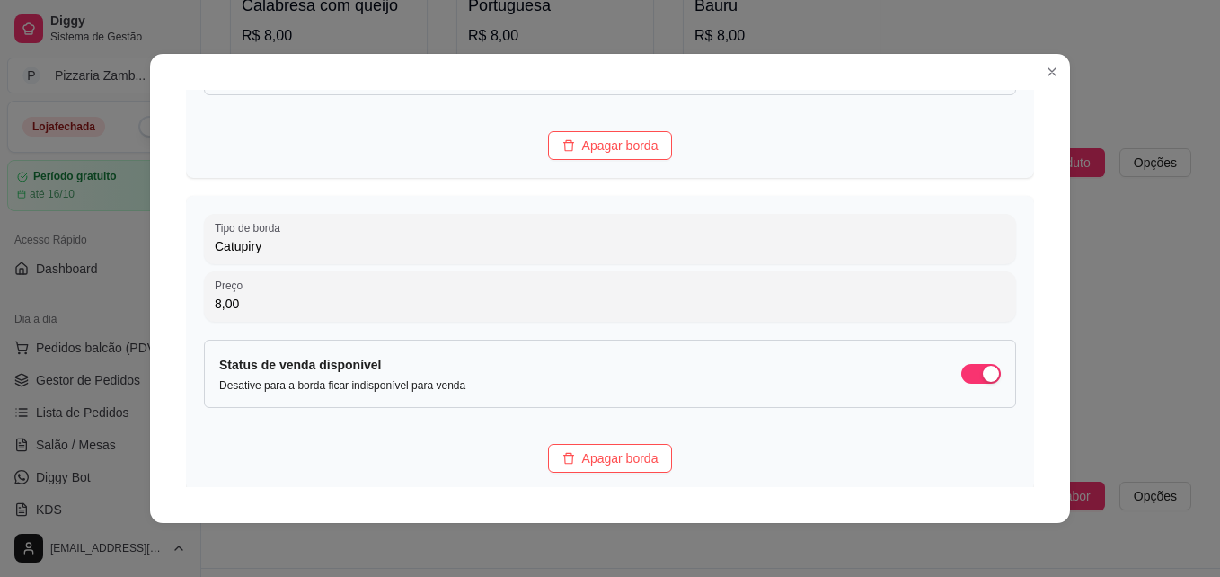
scroll to position [423, 0]
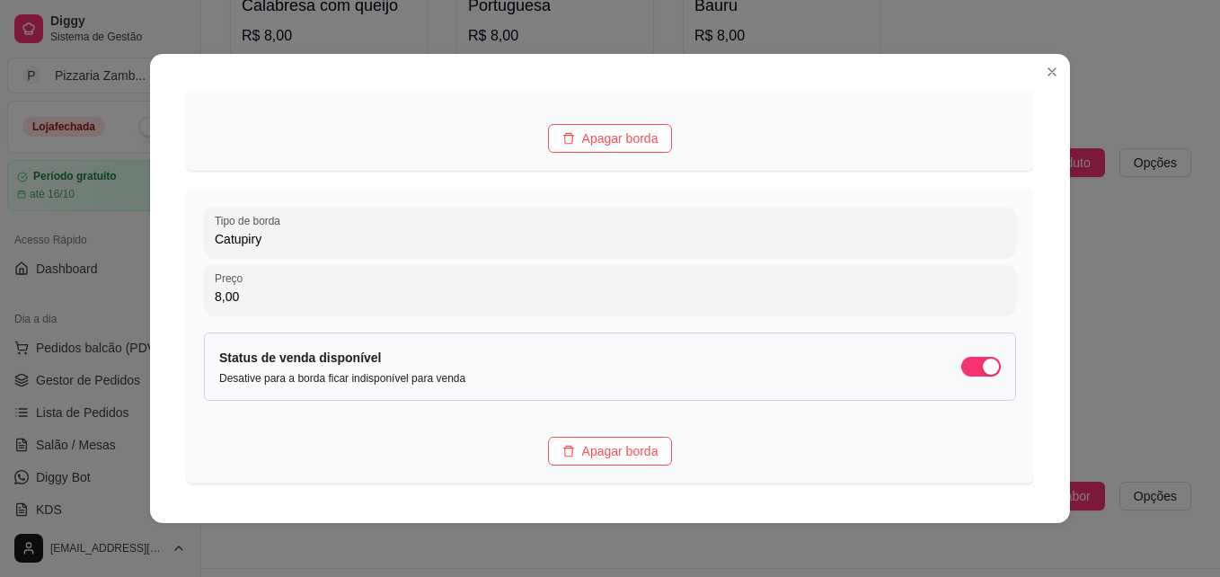
click at [1030, 395] on div "Detalhes Disponibilidade Tamanhos Massas Bordas Complementos Nome da categoria …" at bounding box center [610, 288] width 920 height 469
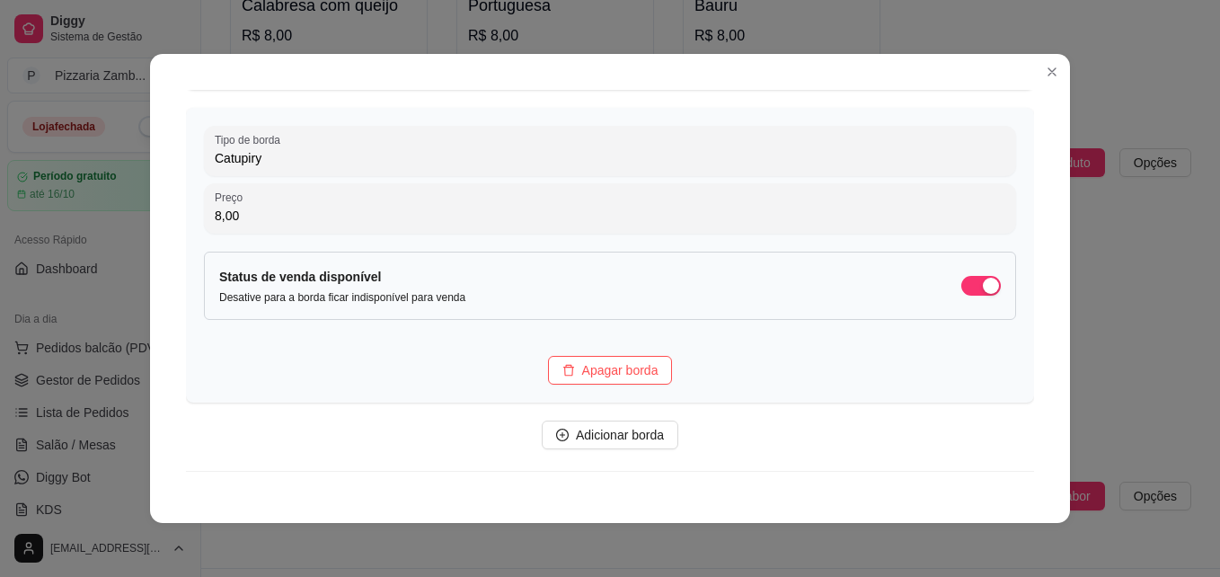
scroll to position [539, 0]
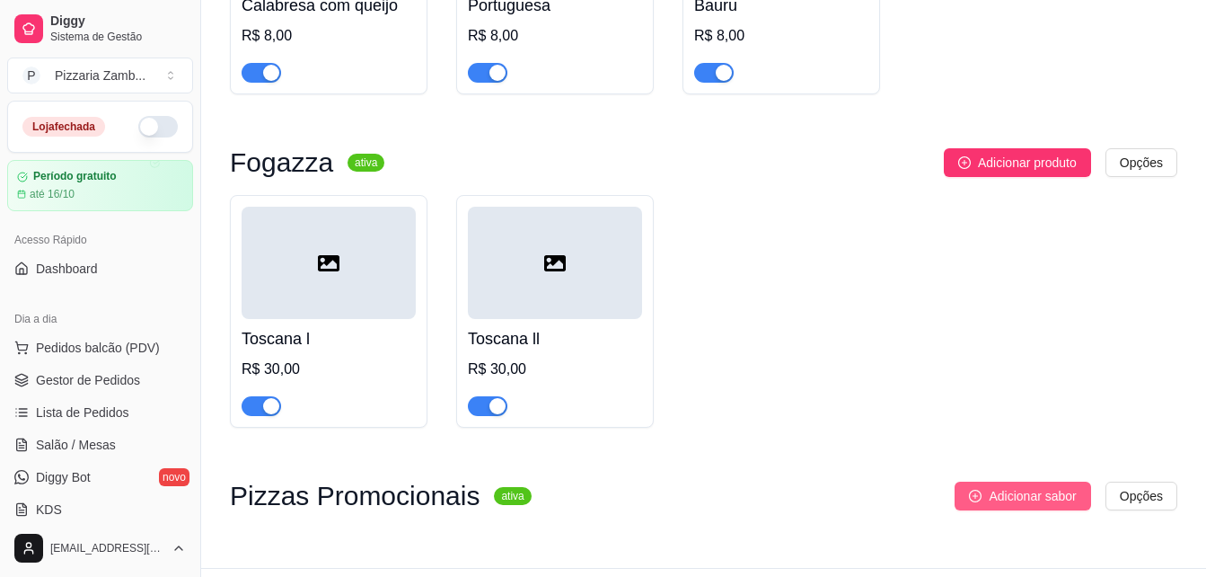
click at [992, 486] on span "Adicionar sabor" at bounding box center [1032, 496] width 87 height 20
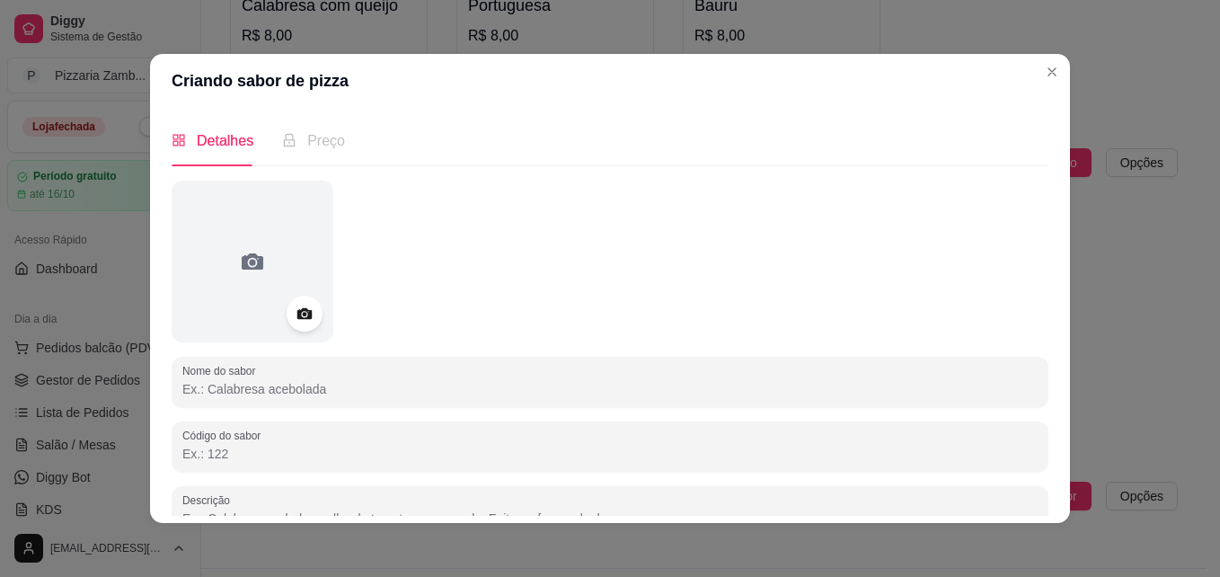
click at [557, 397] on input "Nome do sabor" at bounding box center [609, 389] width 855 height 18
type input "Toscana l"
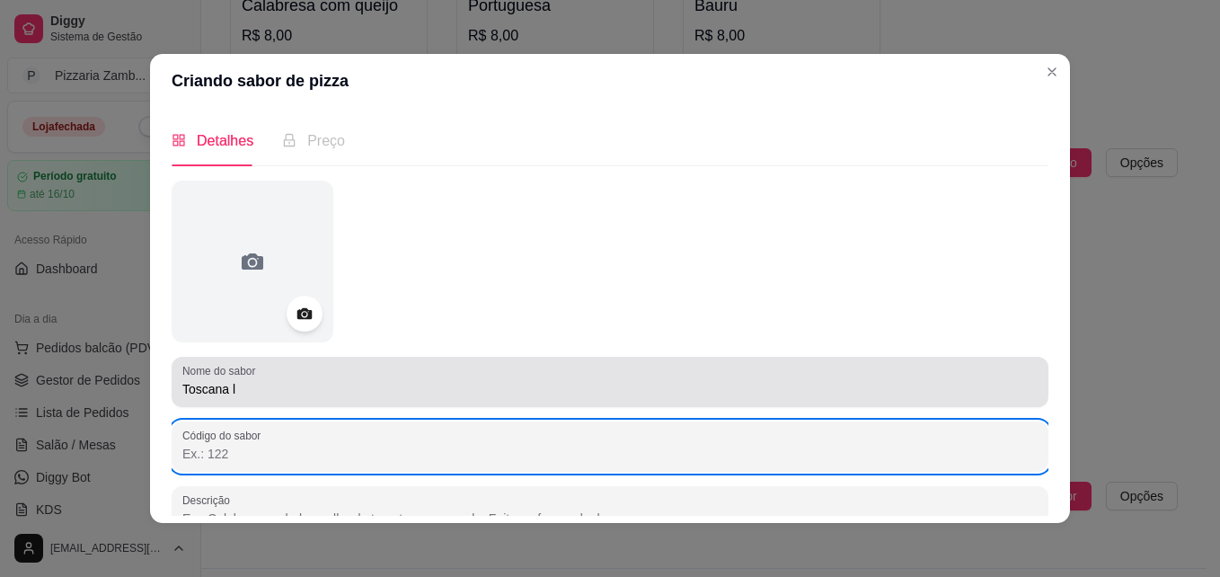
scroll to position [12, 0]
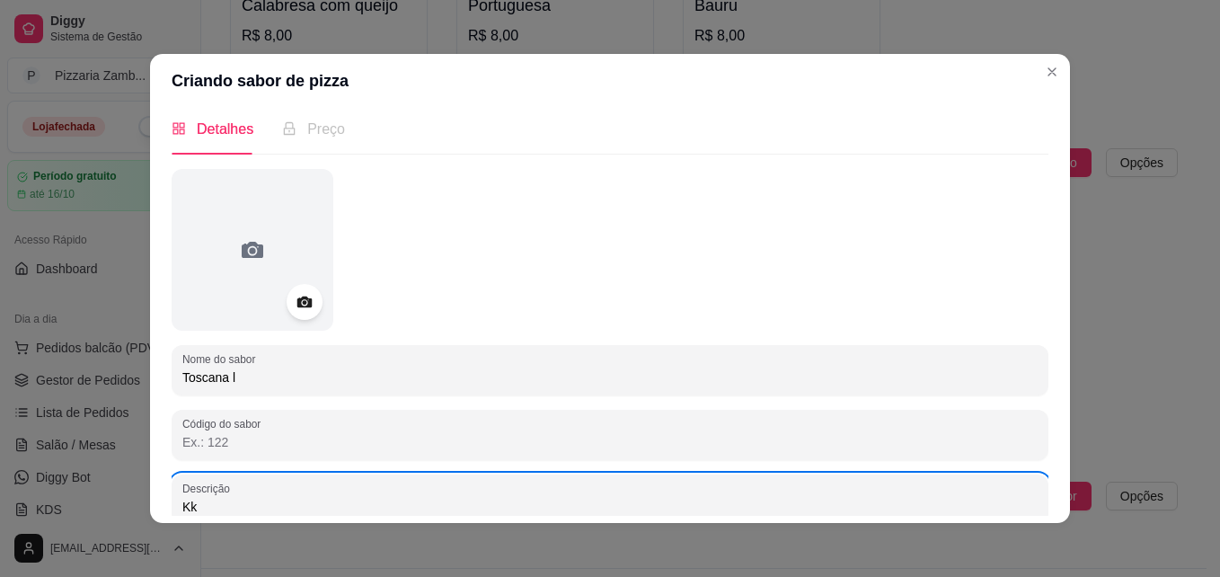
type input "K"
type input "Calabresa e Mussarela"
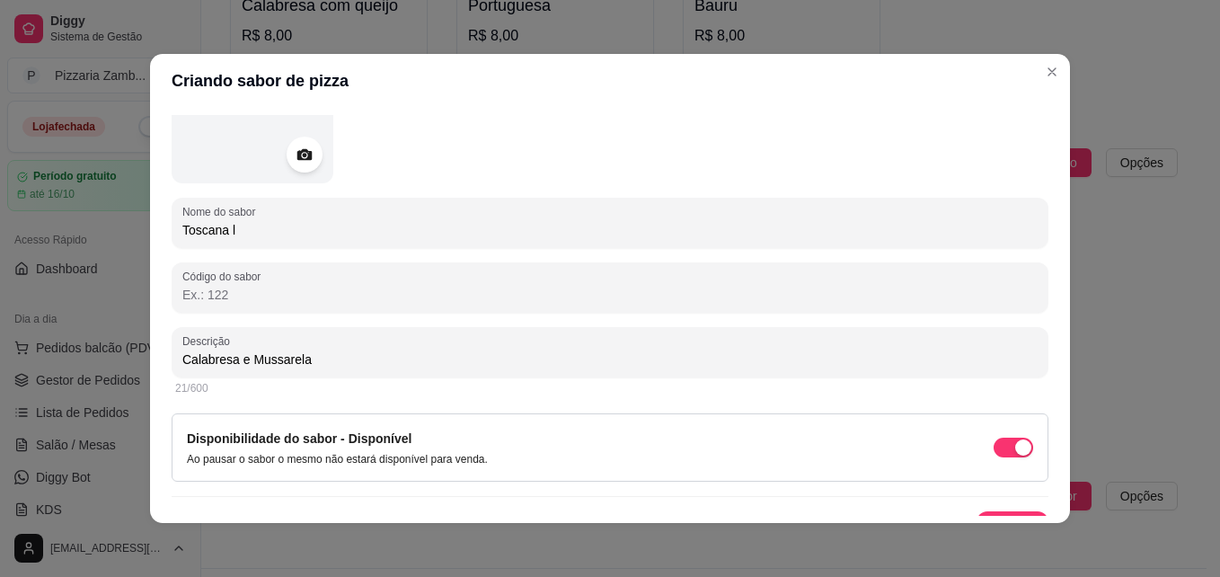
scroll to position [190, 0]
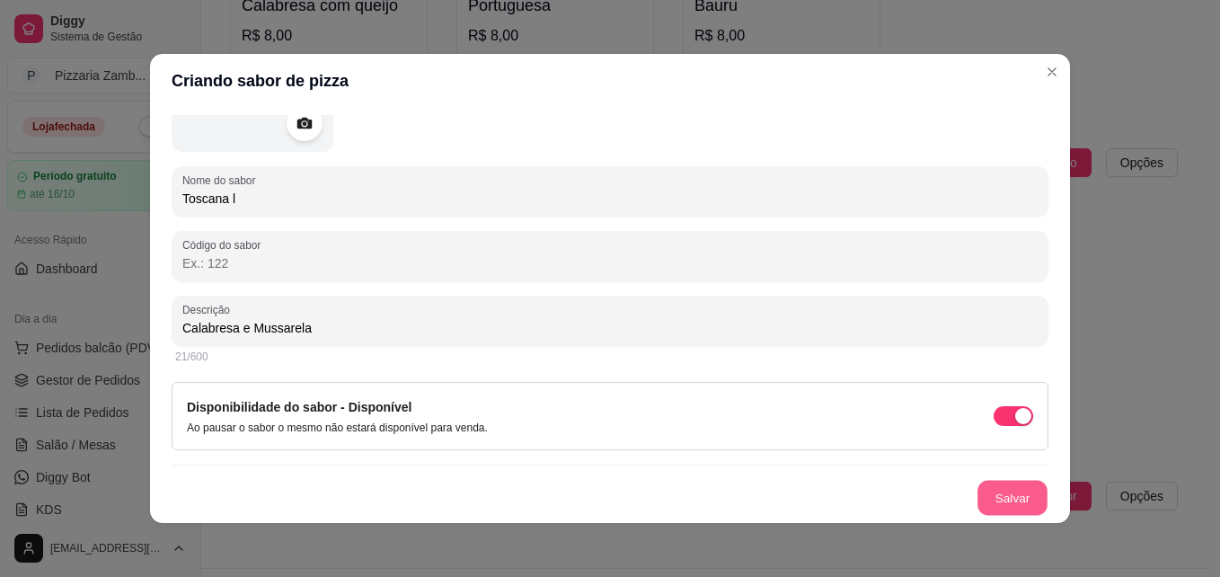
click at [997, 486] on button "Salvar" at bounding box center [1012, 497] width 70 height 35
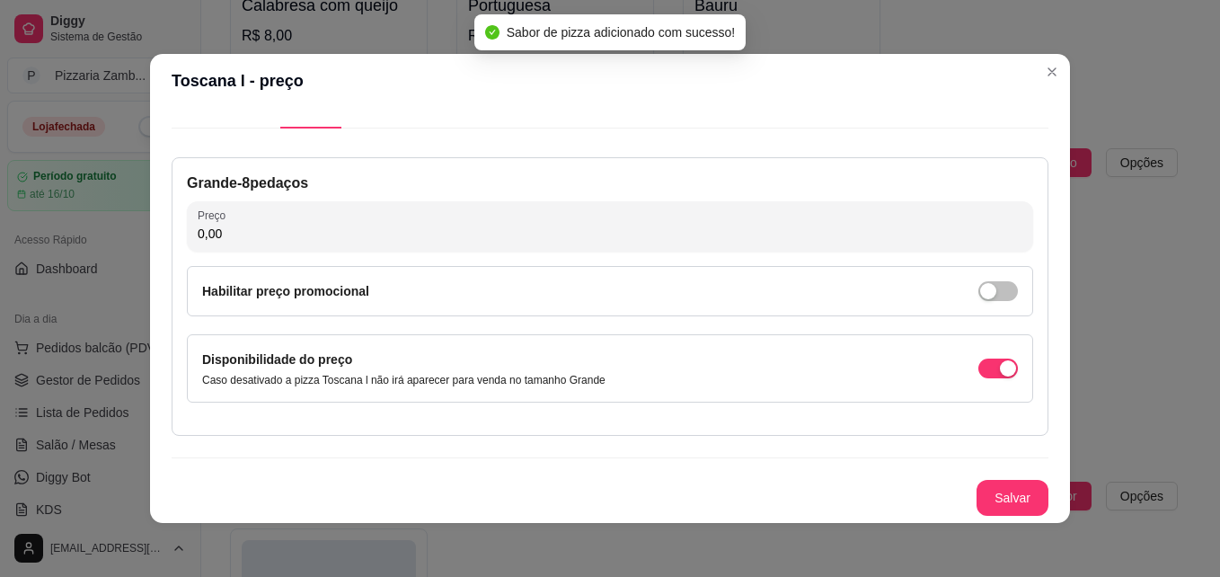
scroll to position [0, 0]
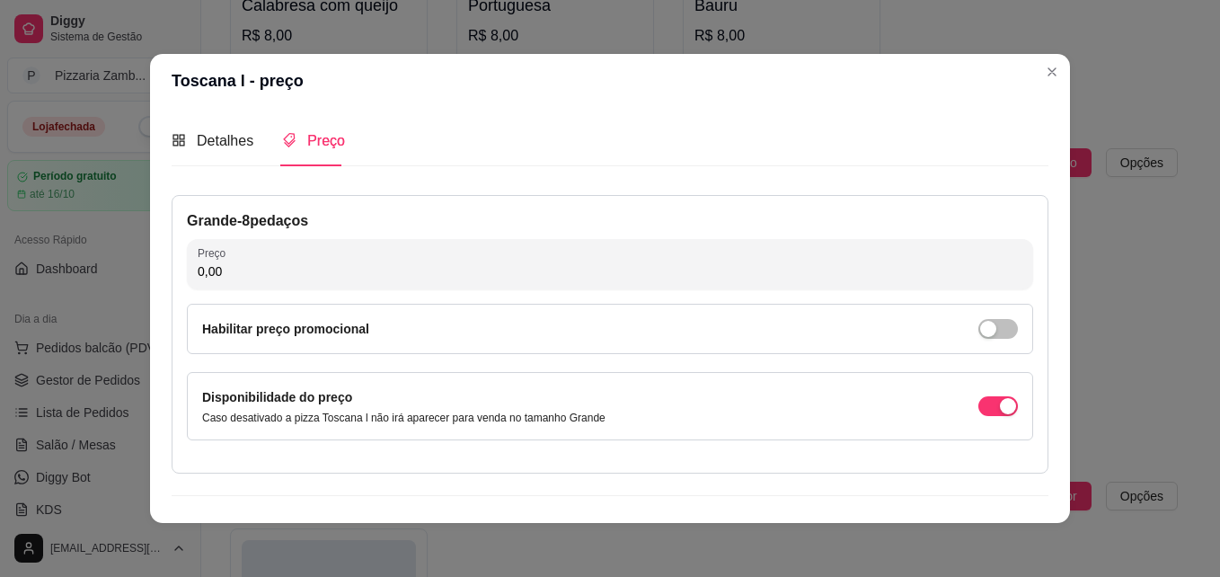
click at [567, 293] on div "Grande - 8 pedaços Preço 0,00 Habilitar preço promocional Disponibilidade do pr…" at bounding box center [610, 334] width 877 height 278
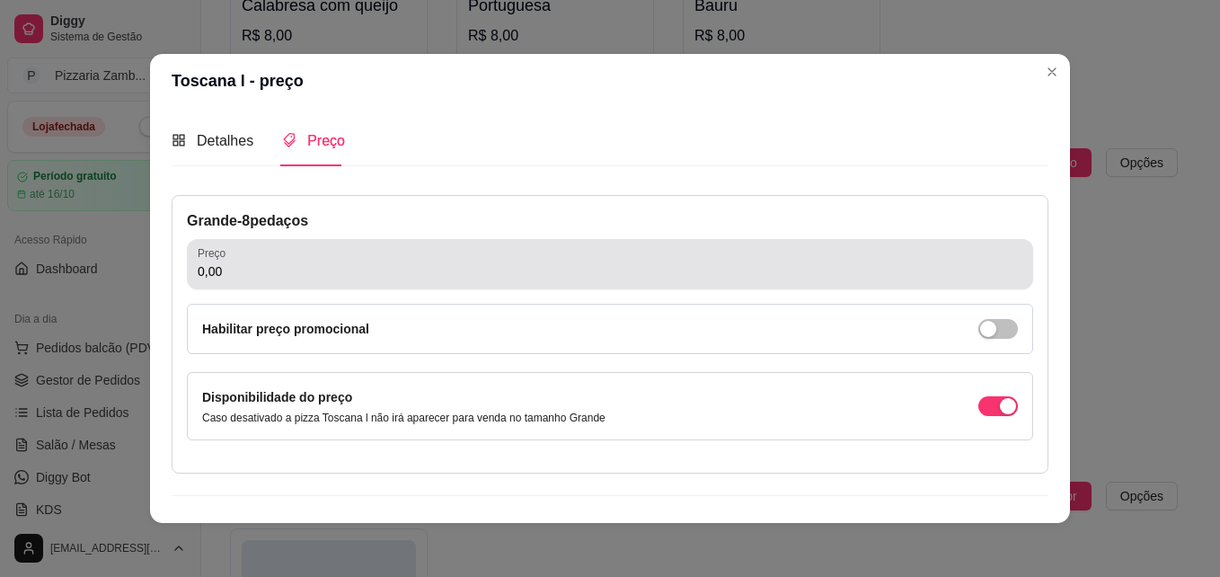
click at [586, 267] on input "0,00" at bounding box center [610, 271] width 824 height 18
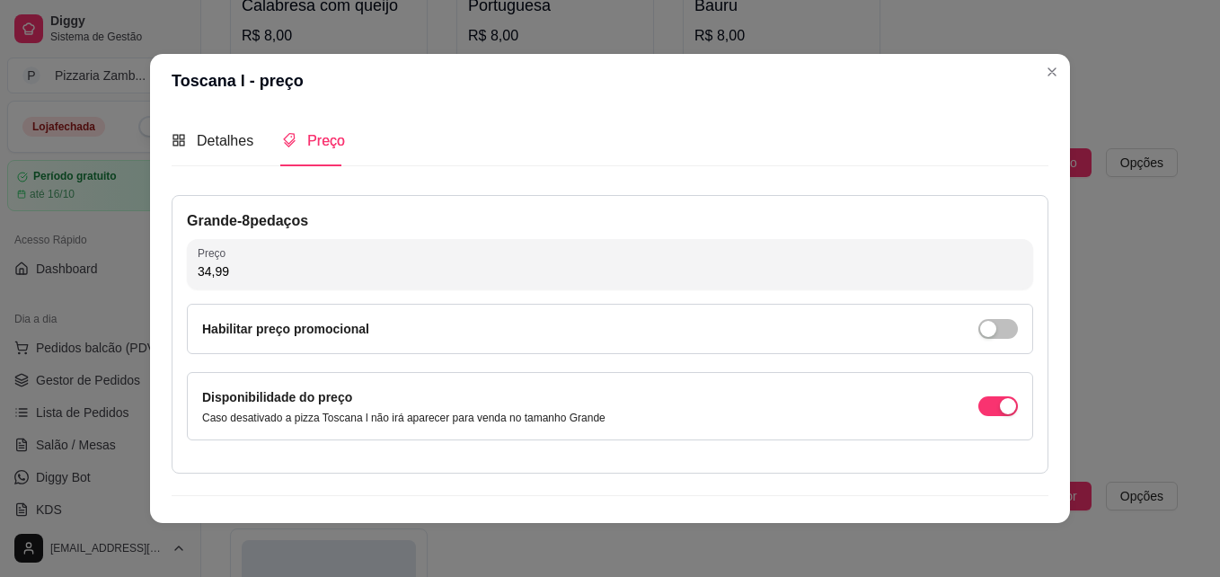
type input "34,99"
click at [1022, 227] on div "Grande - 8 pedaços Preço 34,99 Habilitar preço promocional Disponibilidade do p…" at bounding box center [610, 334] width 877 height 278
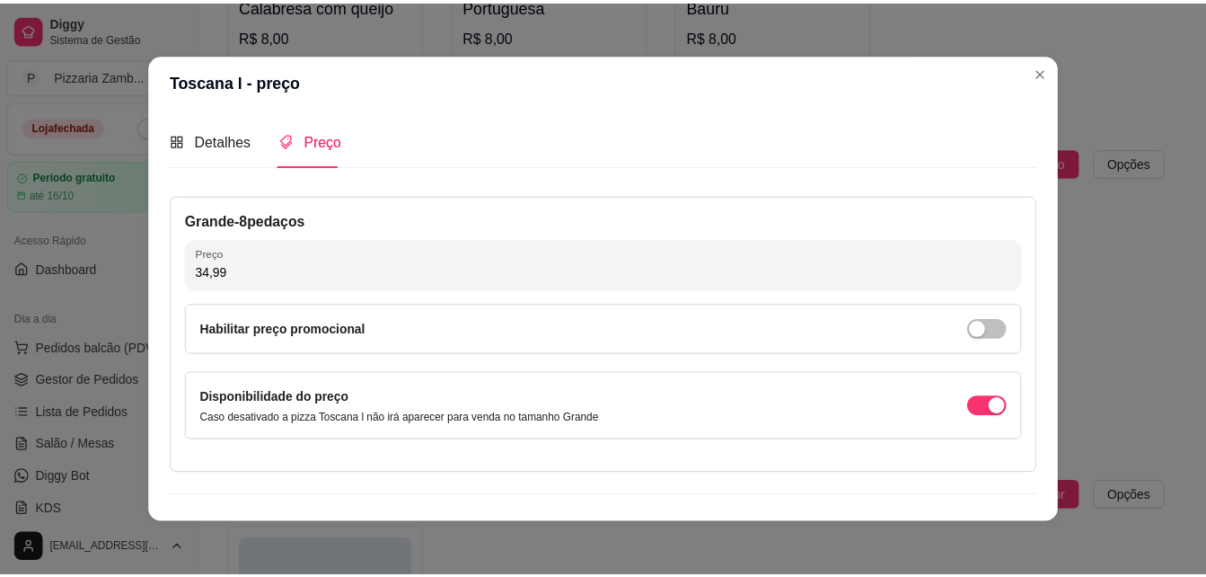
scroll to position [38, 0]
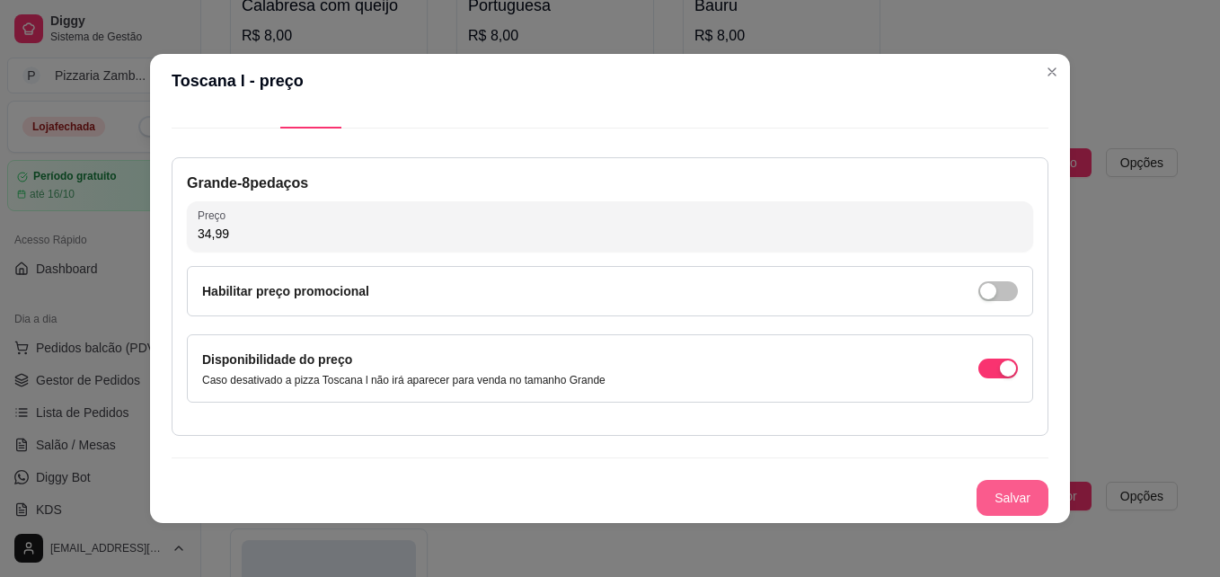
click at [999, 489] on button "Salvar" at bounding box center [1012, 498] width 72 height 36
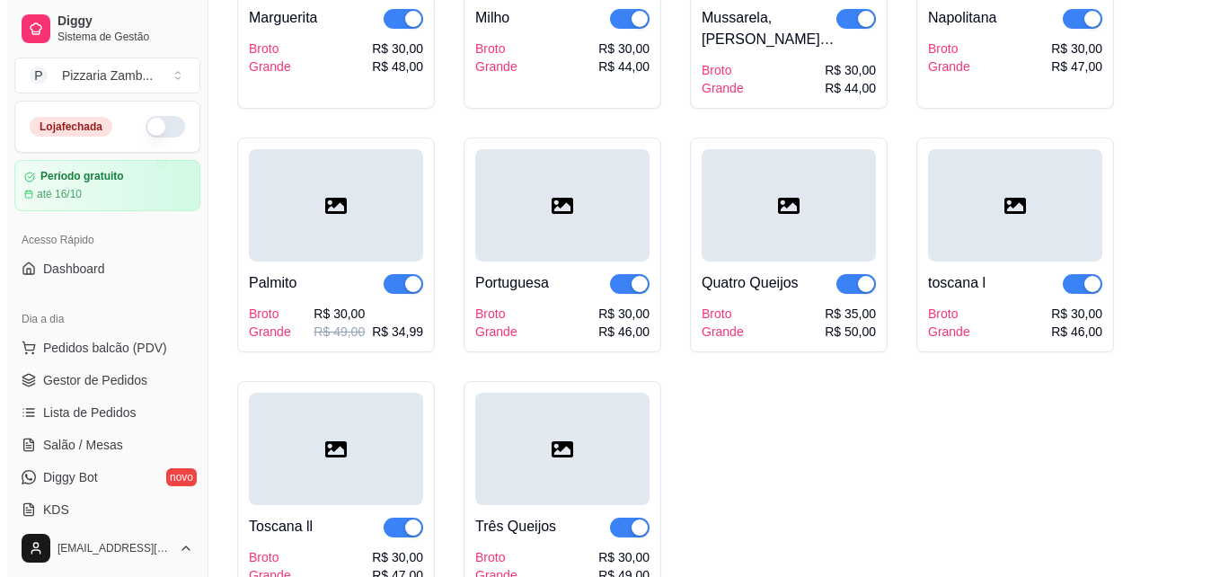
scroll to position [1355, 0]
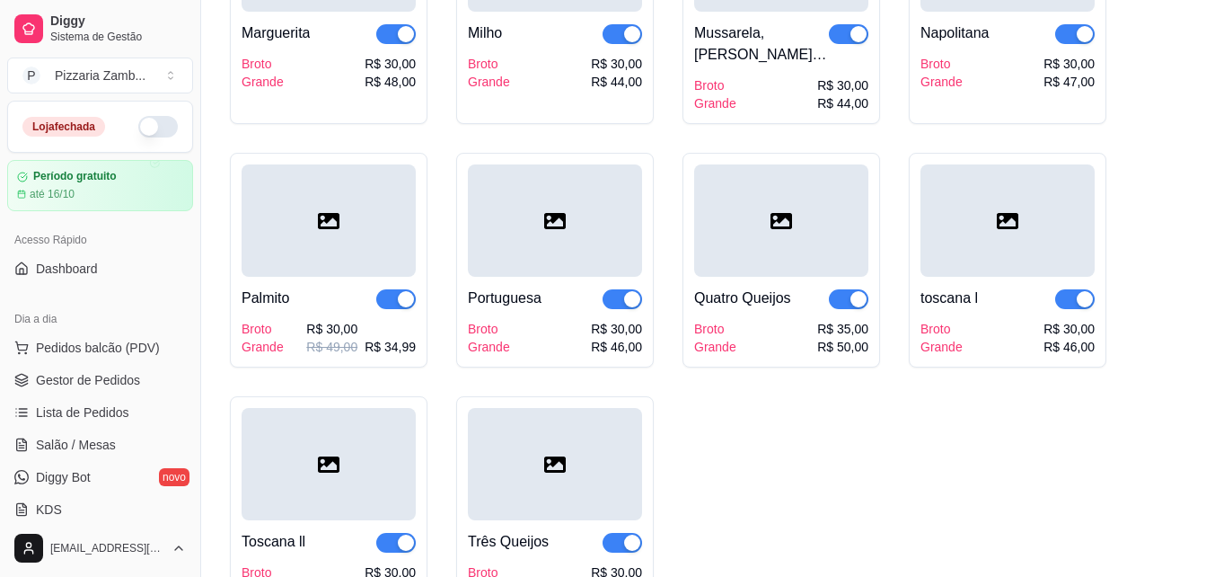
click at [1034, 228] on div at bounding box center [1008, 220] width 174 height 112
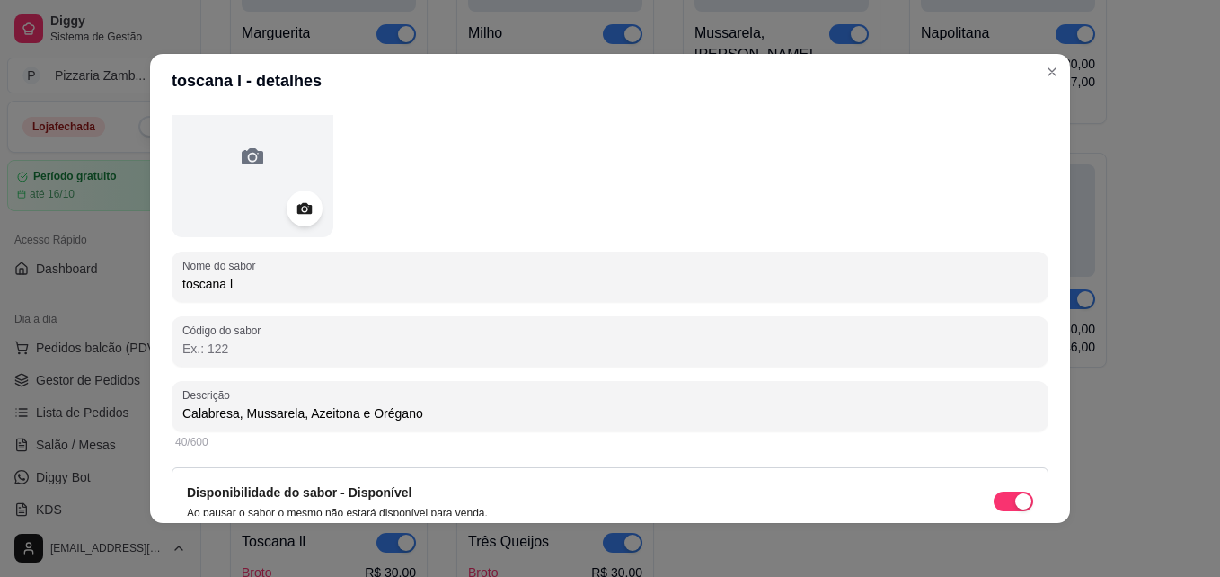
scroll to position [190, 0]
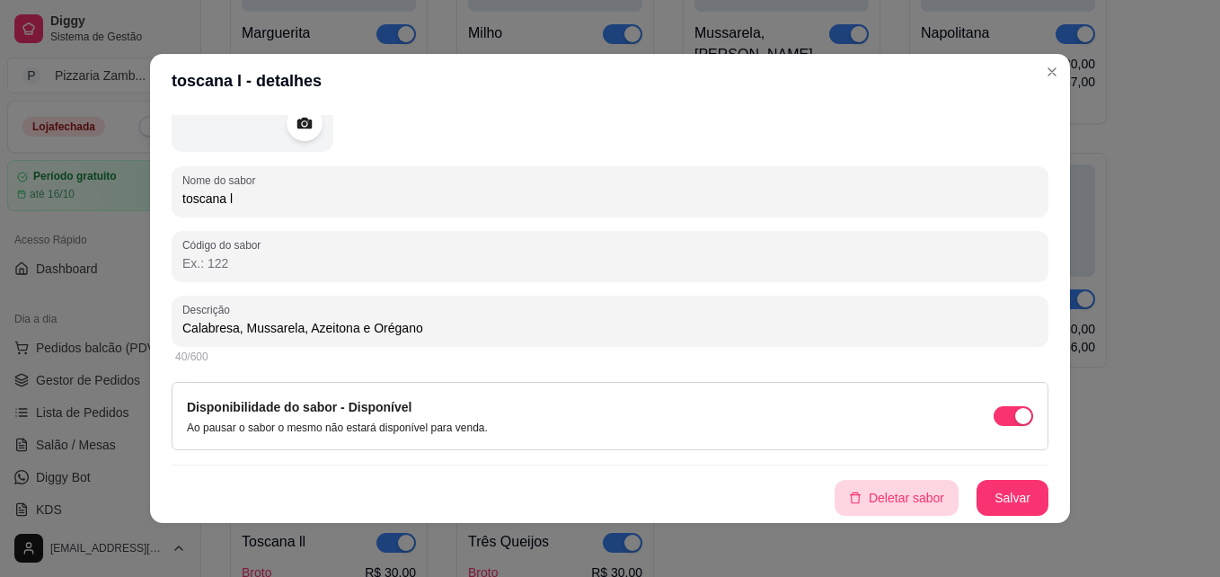
click at [874, 494] on button "Deletar sabor" at bounding box center [896, 498] width 124 height 36
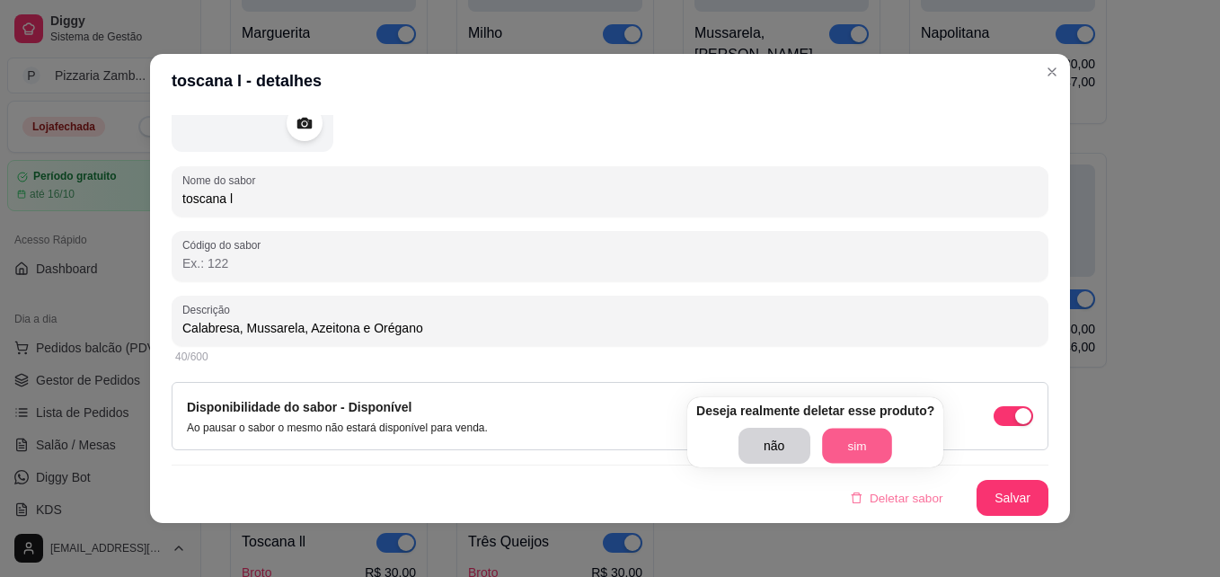
click at [868, 454] on button "sim" at bounding box center [857, 445] width 70 height 35
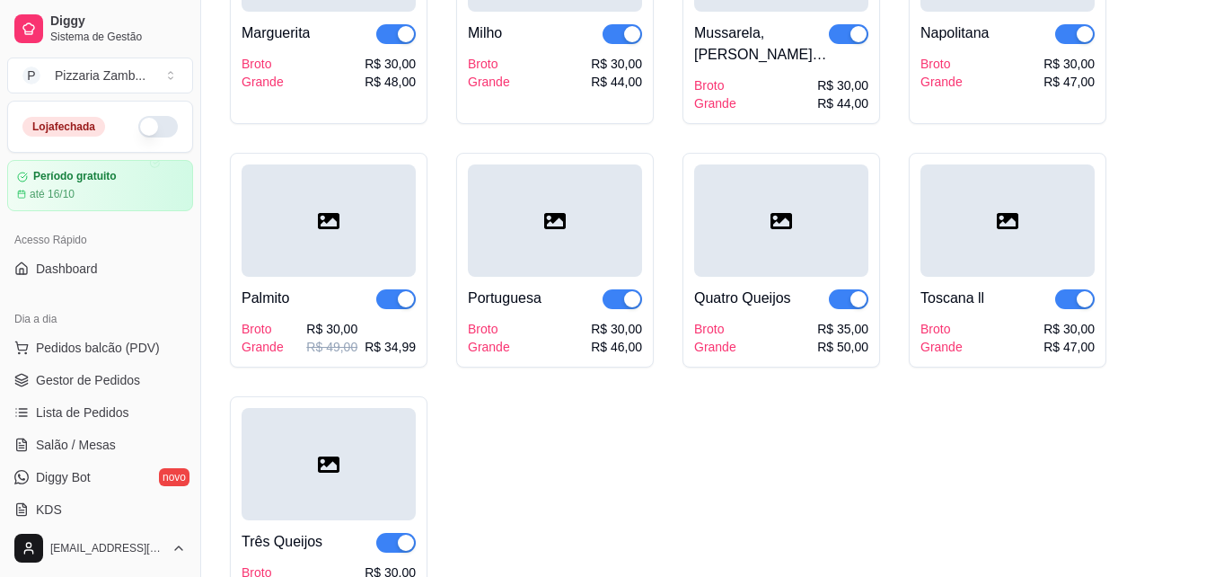
click at [1023, 261] on div at bounding box center [1008, 220] width 174 height 112
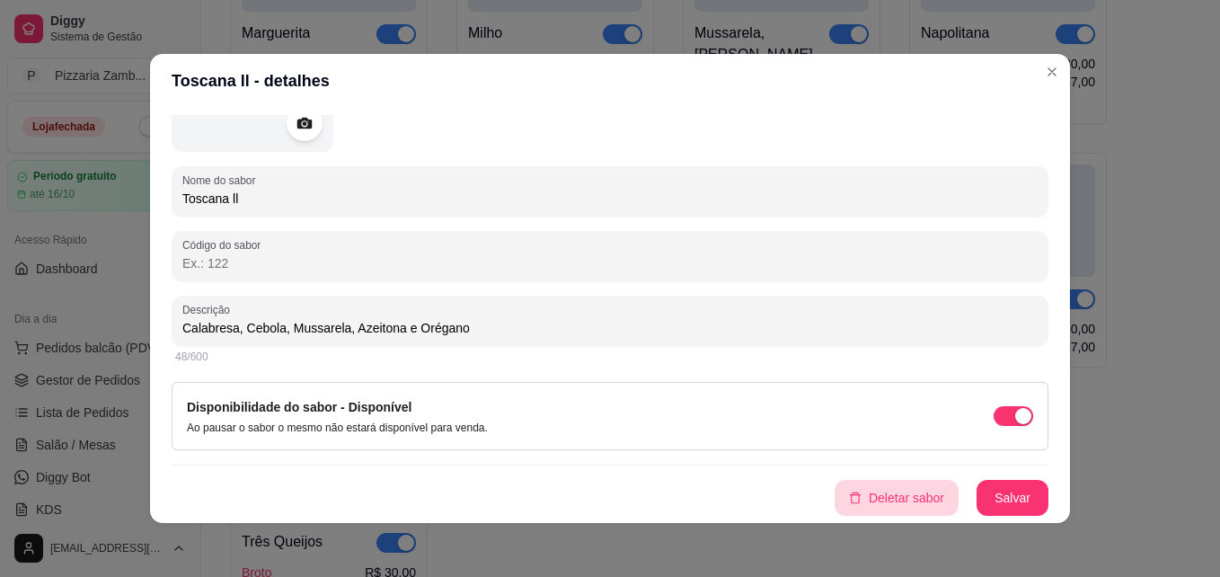
click at [906, 484] on button "Deletar sabor" at bounding box center [896, 498] width 124 height 36
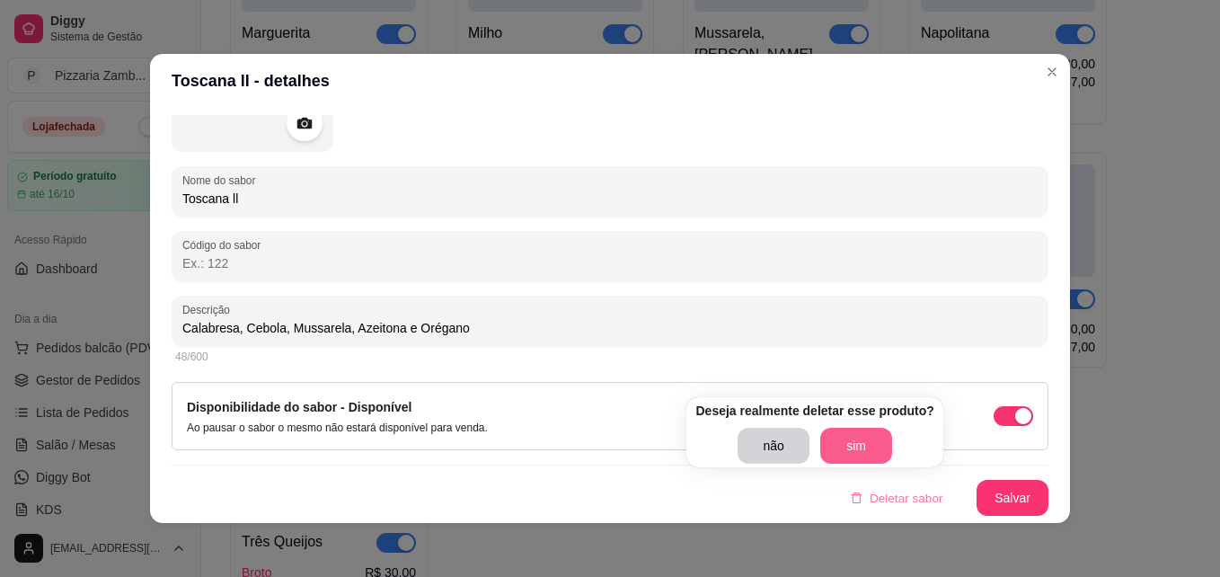
click at [860, 457] on button "sim" at bounding box center [856, 446] width 72 height 36
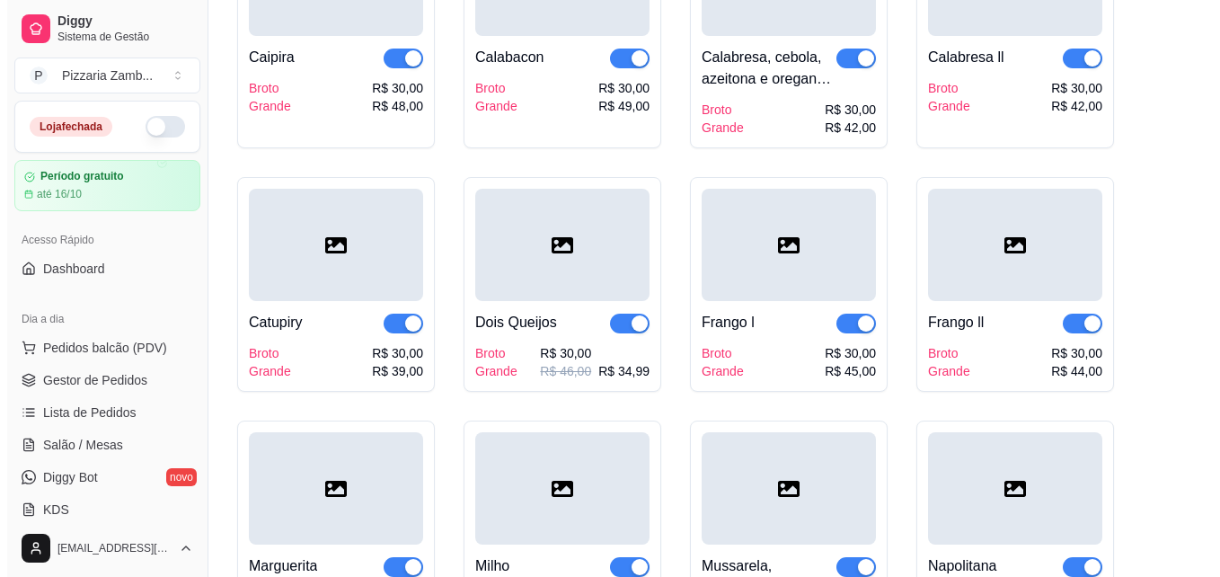
scroll to position [837, 0]
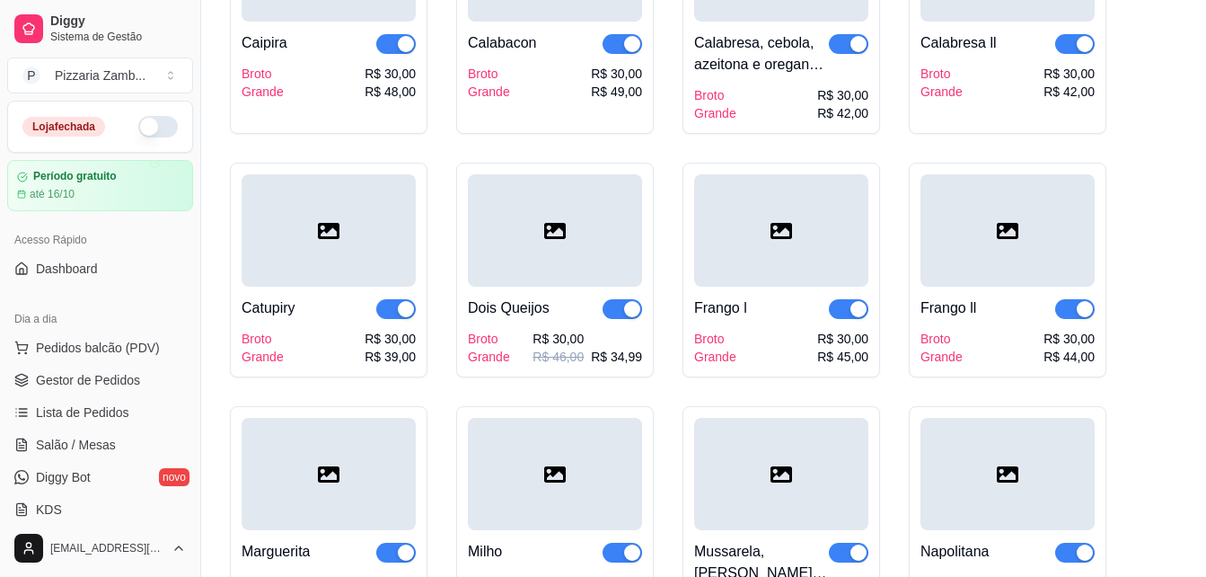
click at [562, 279] on div at bounding box center [555, 230] width 174 height 112
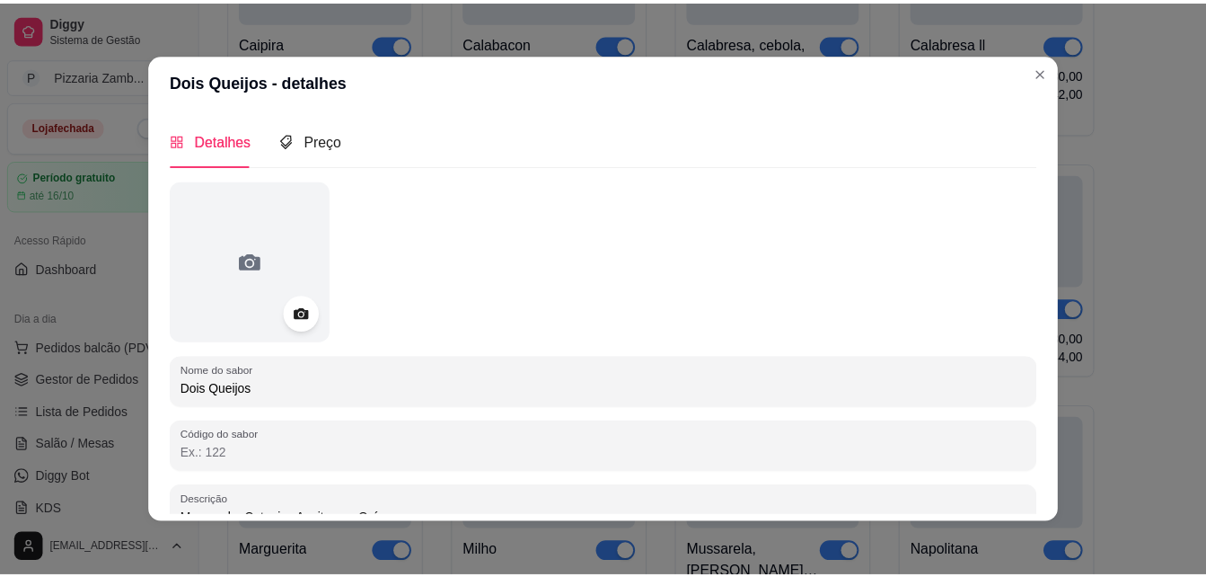
scroll to position [190, 0]
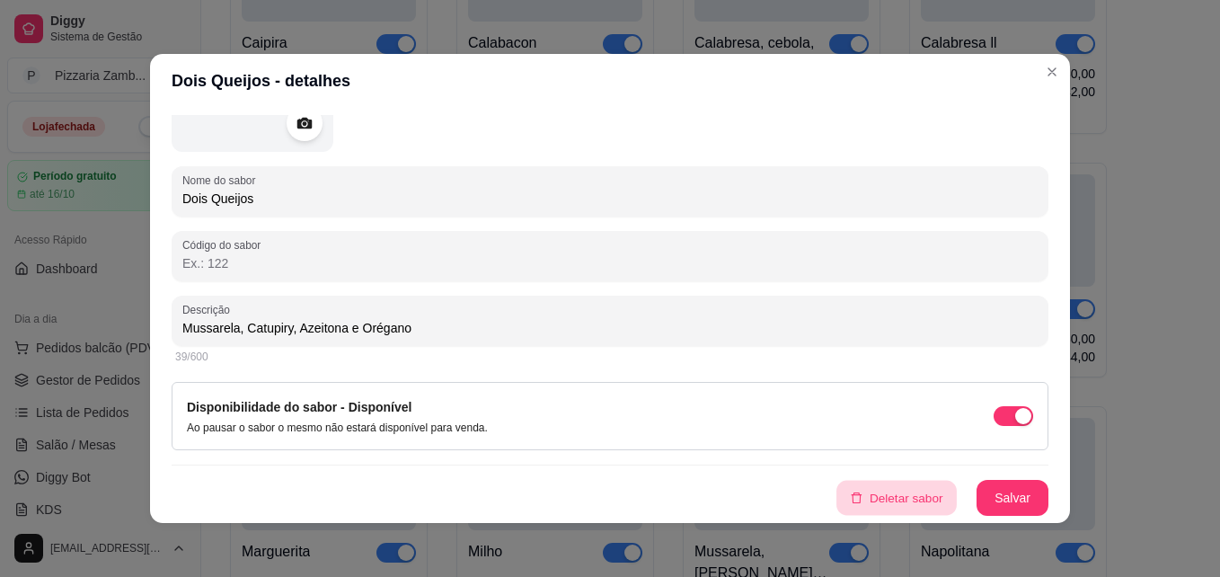
click at [895, 501] on button "Deletar sabor" at bounding box center [896, 497] width 120 height 35
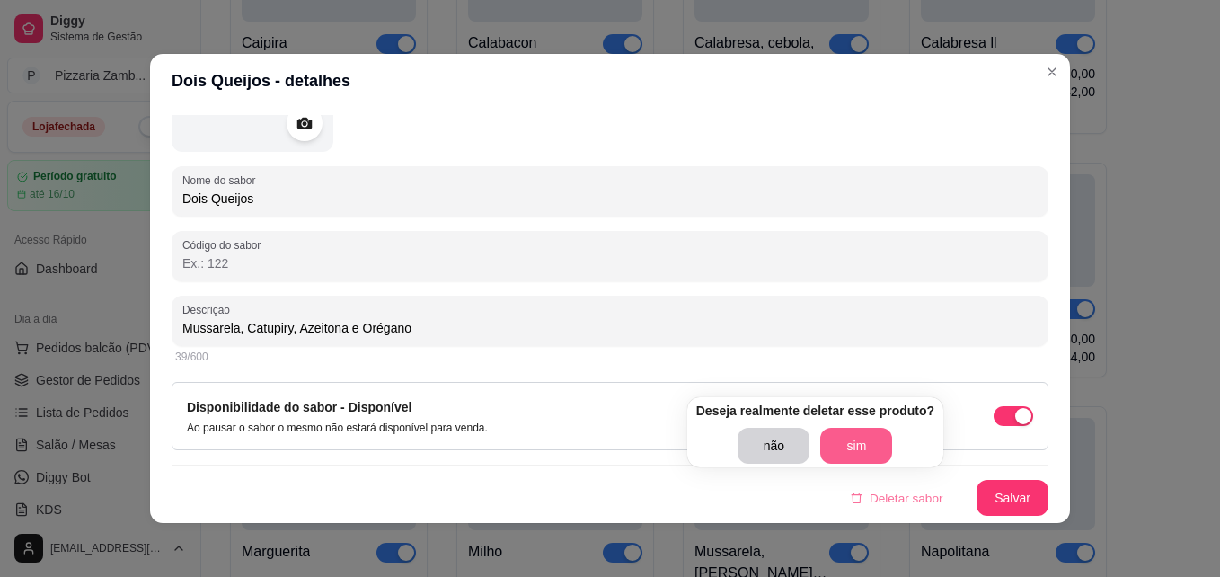
click at [860, 456] on button "sim" at bounding box center [856, 446] width 72 height 36
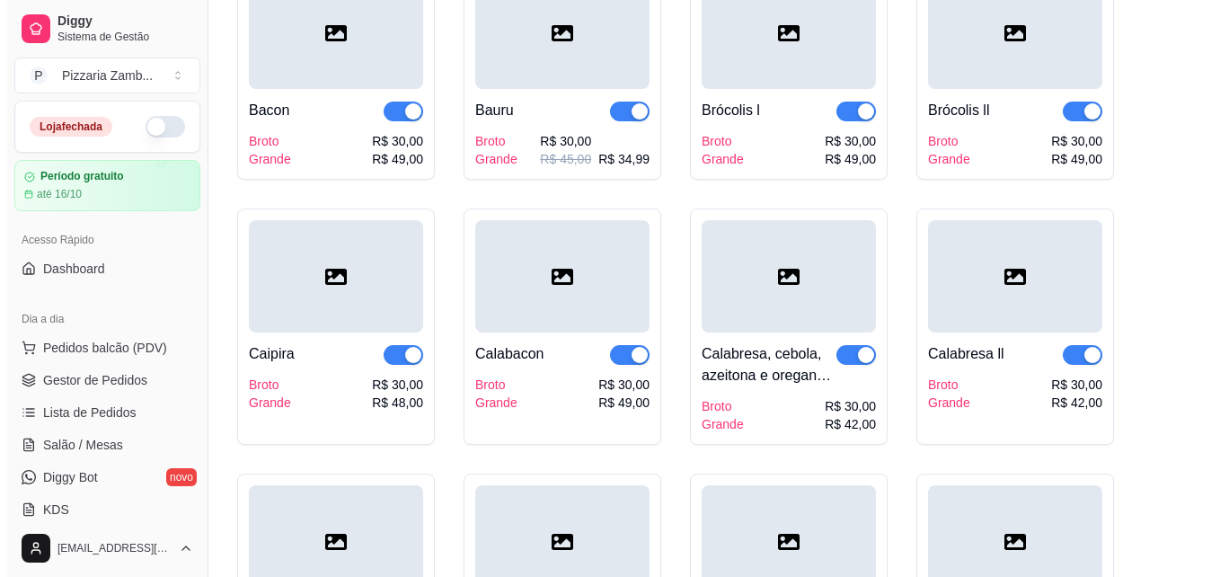
scroll to position [511, 0]
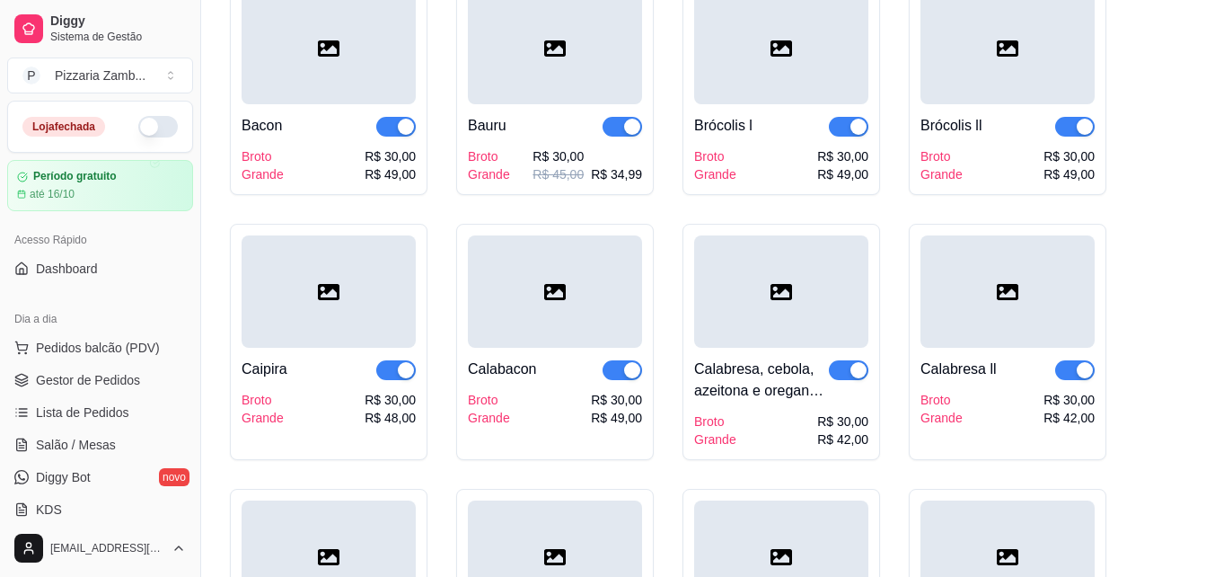
click at [554, 78] on div at bounding box center [555, 48] width 174 height 112
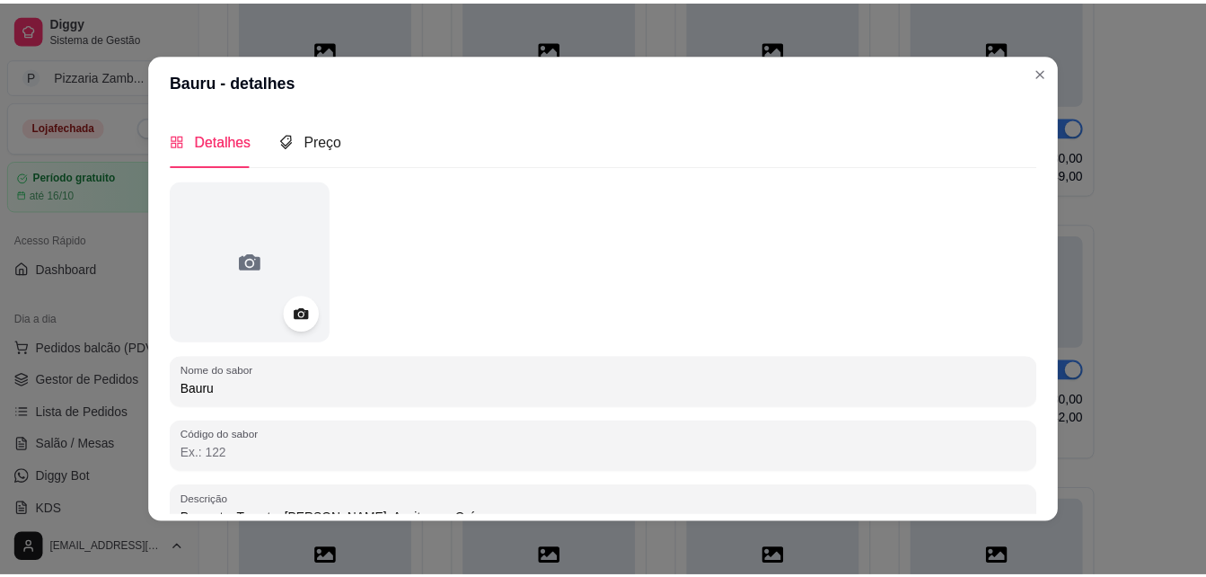
scroll to position [190, 0]
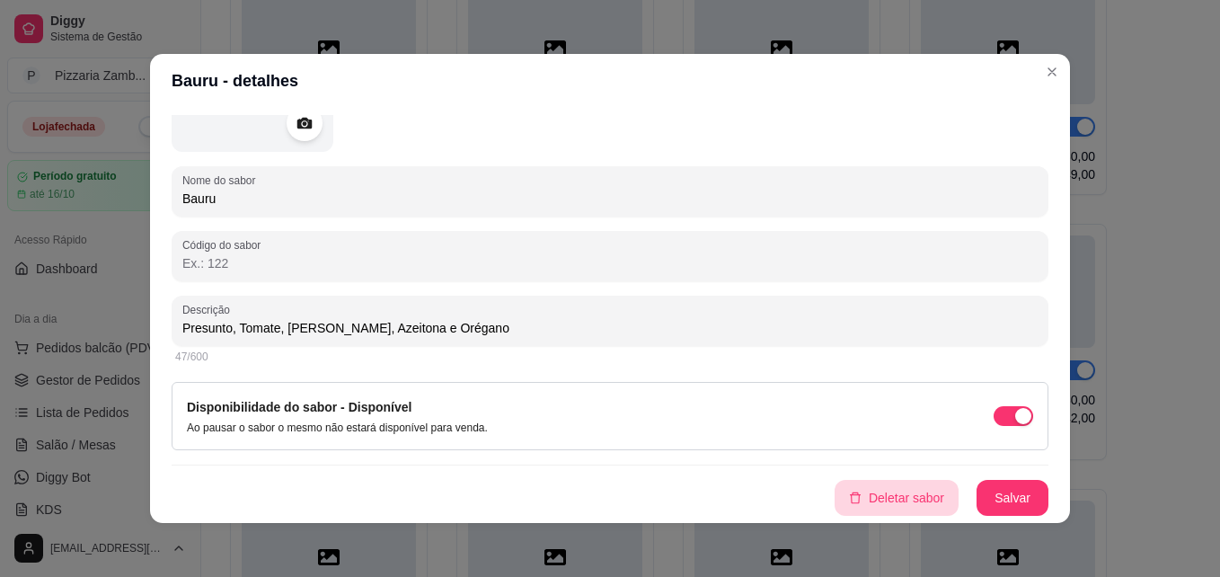
click at [883, 512] on button "Deletar sabor" at bounding box center [896, 498] width 124 height 36
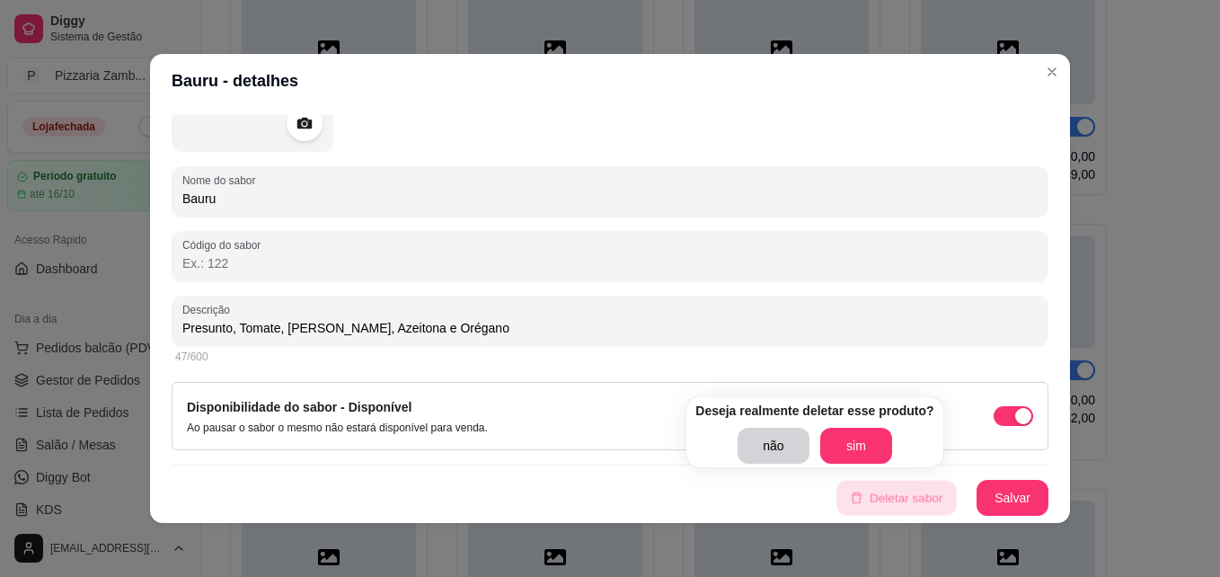
click at [888, 508] on button "Deletar sabor" at bounding box center [896, 497] width 120 height 35
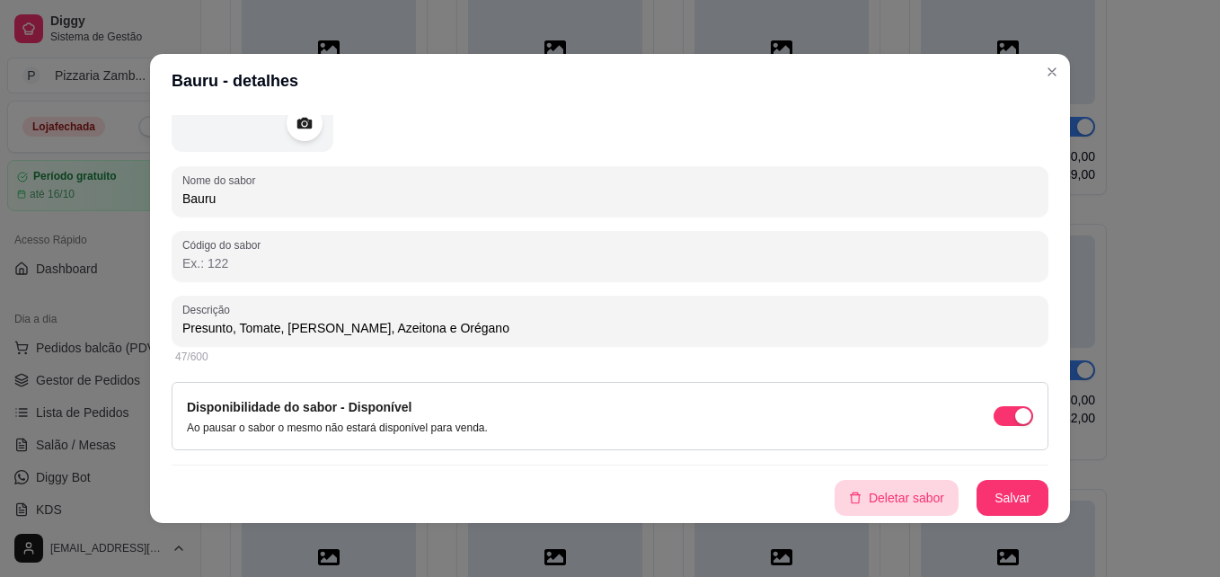
click at [866, 486] on button "Deletar sabor" at bounding box center [896, 498] width 124 height 36
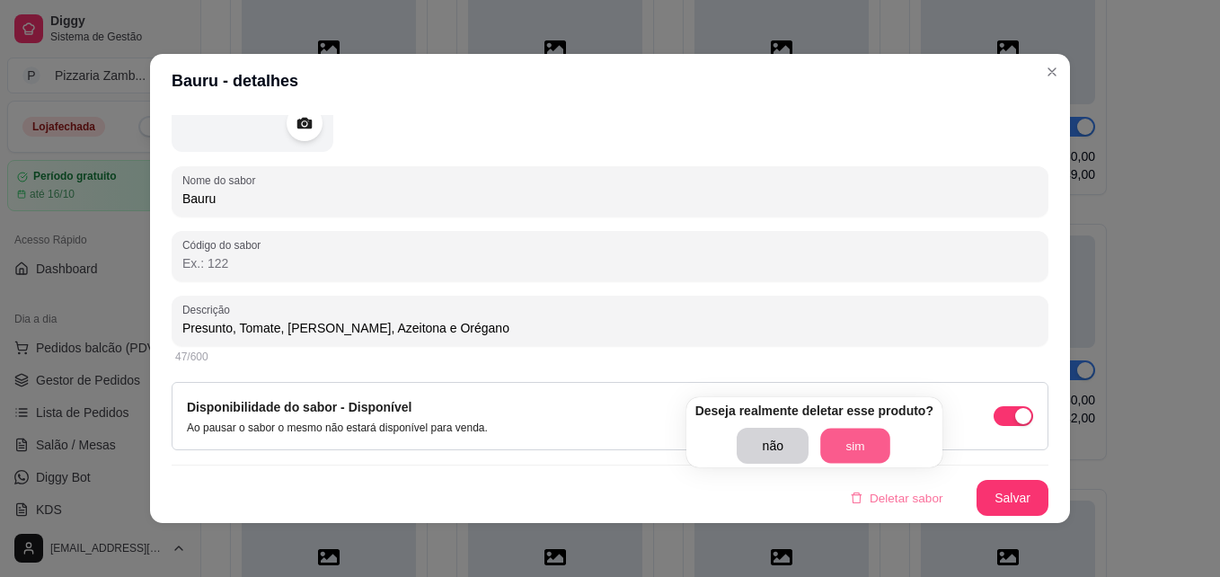
click at [857, 445] on button "sim" at bounding box center [855, 445] width 70 height 35
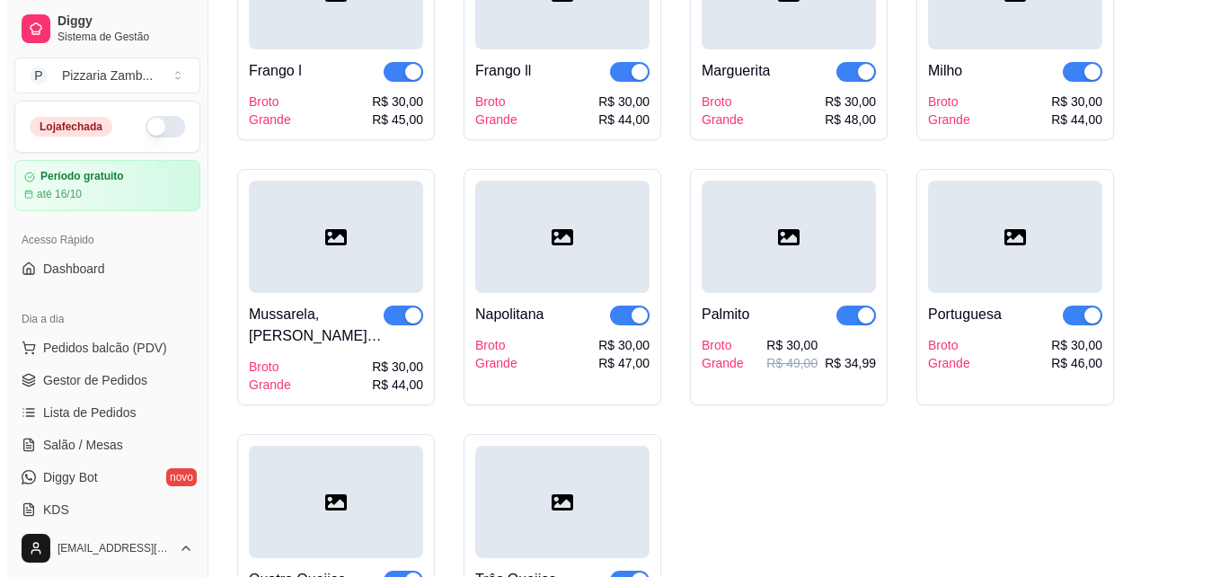
scroll to position [1118, 0]
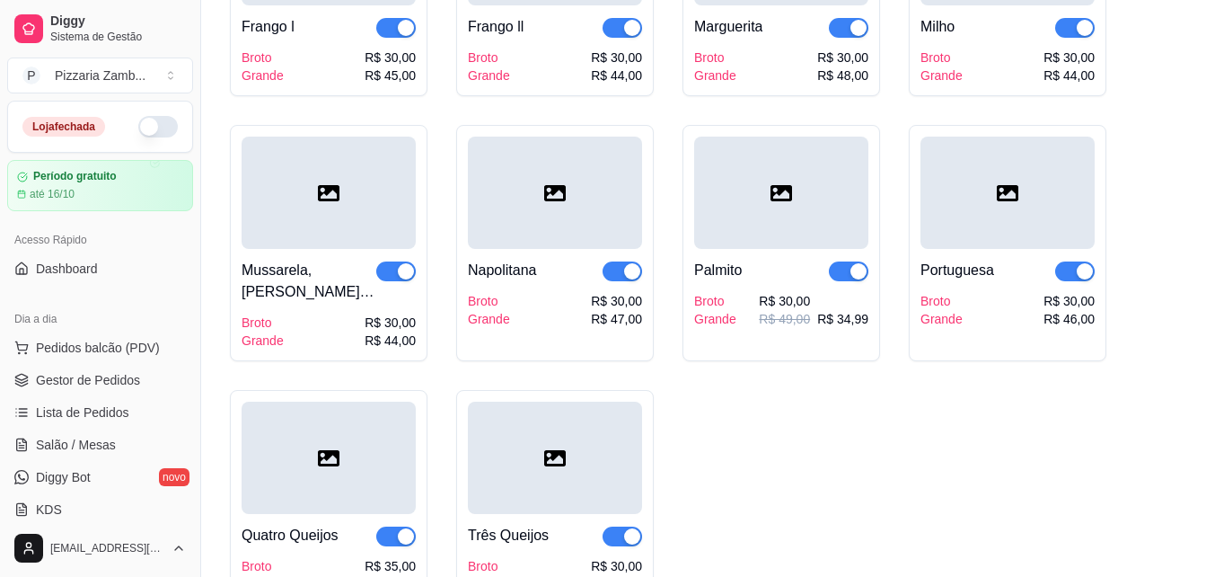
click at [849, 195] on div at bounding box center [781, 193] width 174 height 112
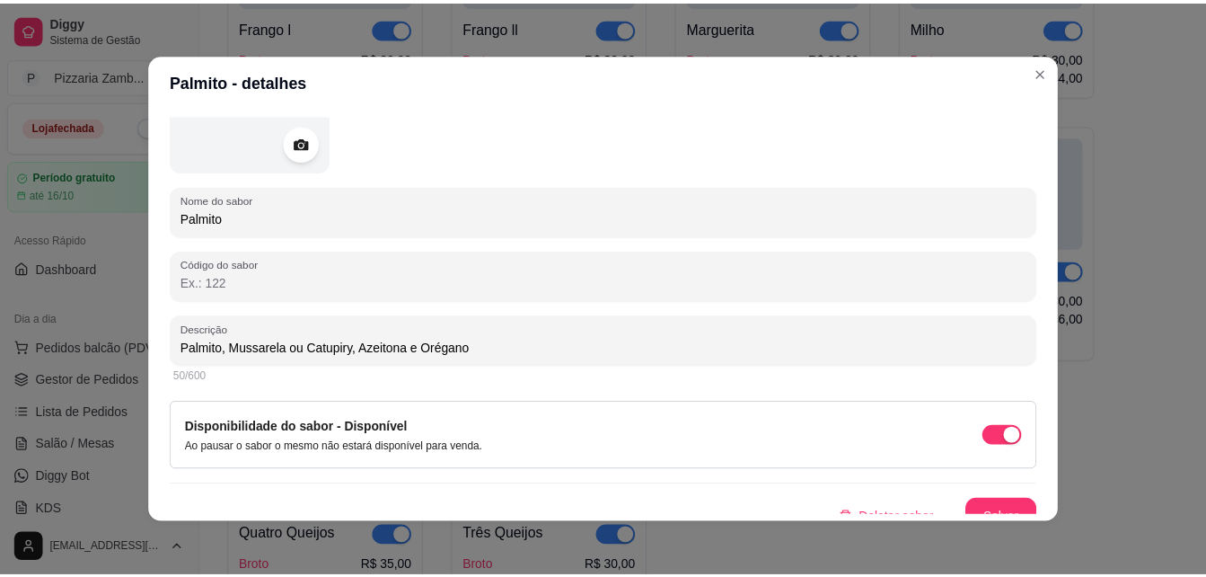
scroll to position [190, 0]
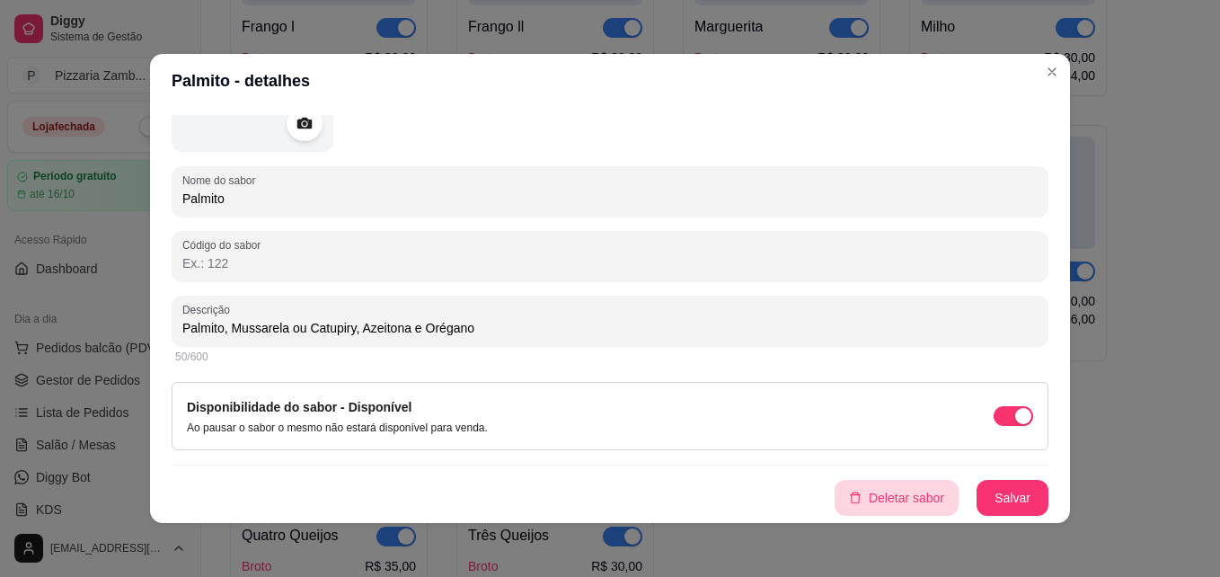
click at [860, 496] on button "Deletar sabor" at bounding box center [896, 498] width 124 height 36
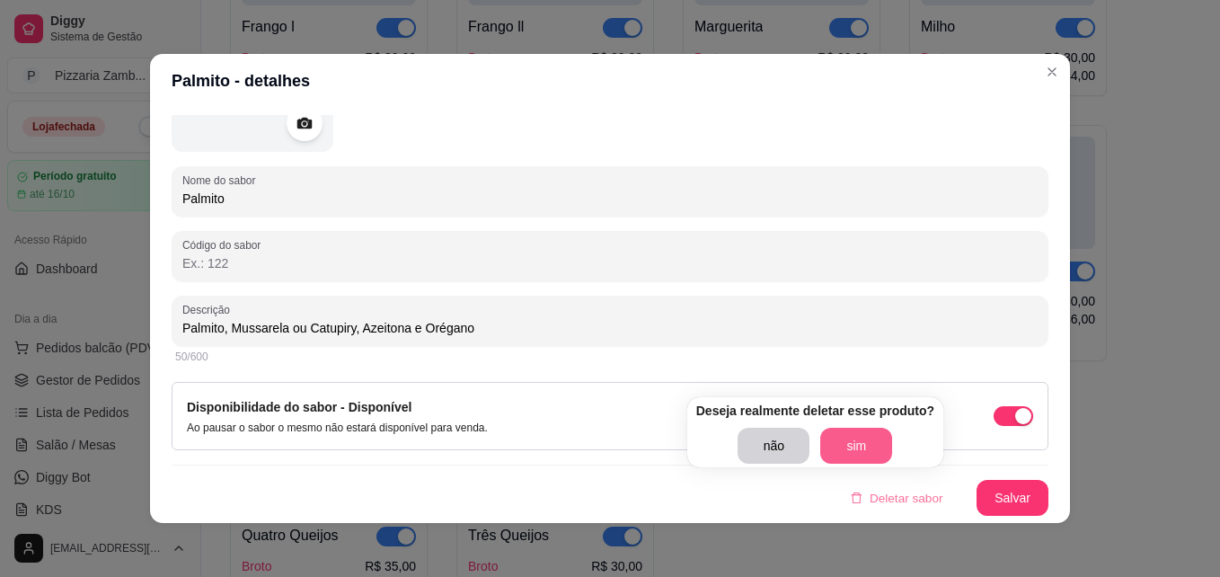
click at [875, 460] on button "sim" at bounding box center [856, 446] width 72 height 36
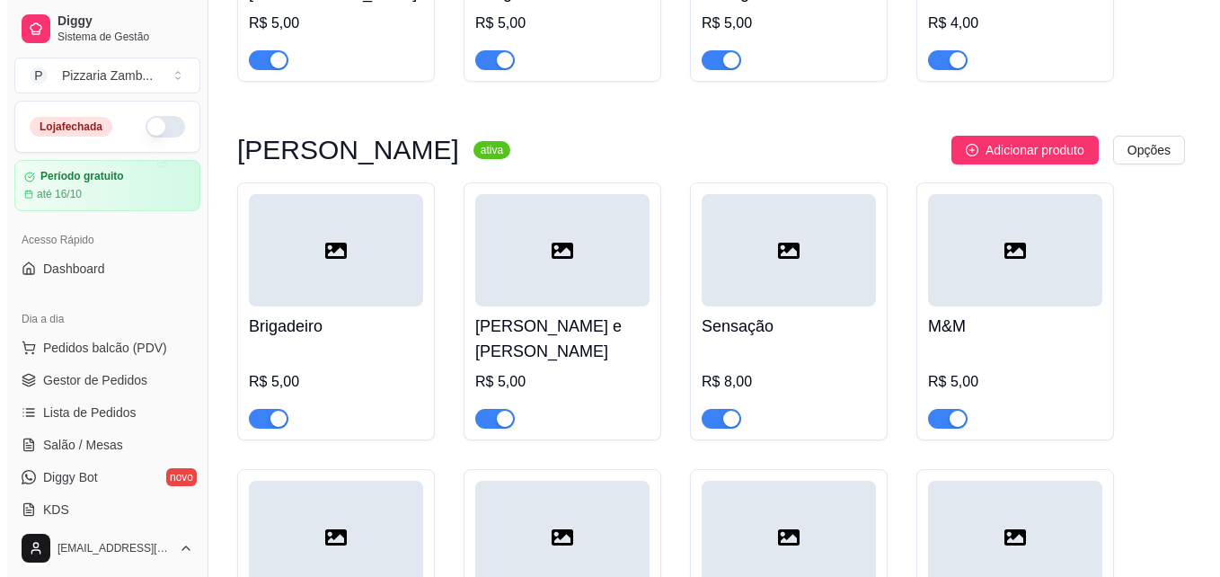
scroll to position [8253, 0]
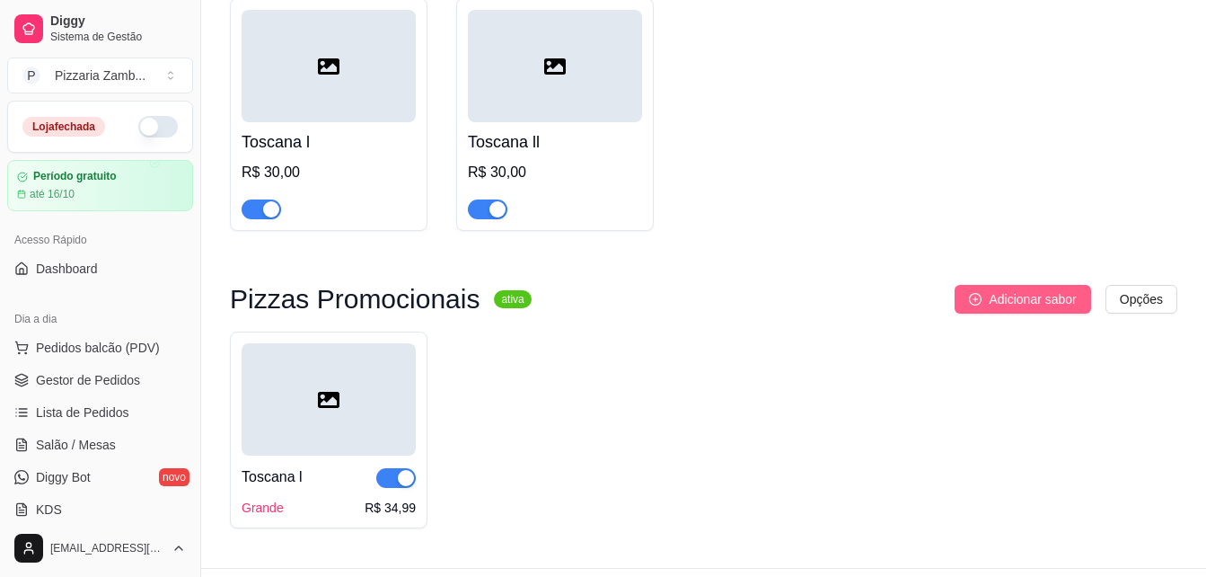
click at [1009, 285] on button "Adicionar sabor" at bounding box center [1023, 299] width 136 height 29
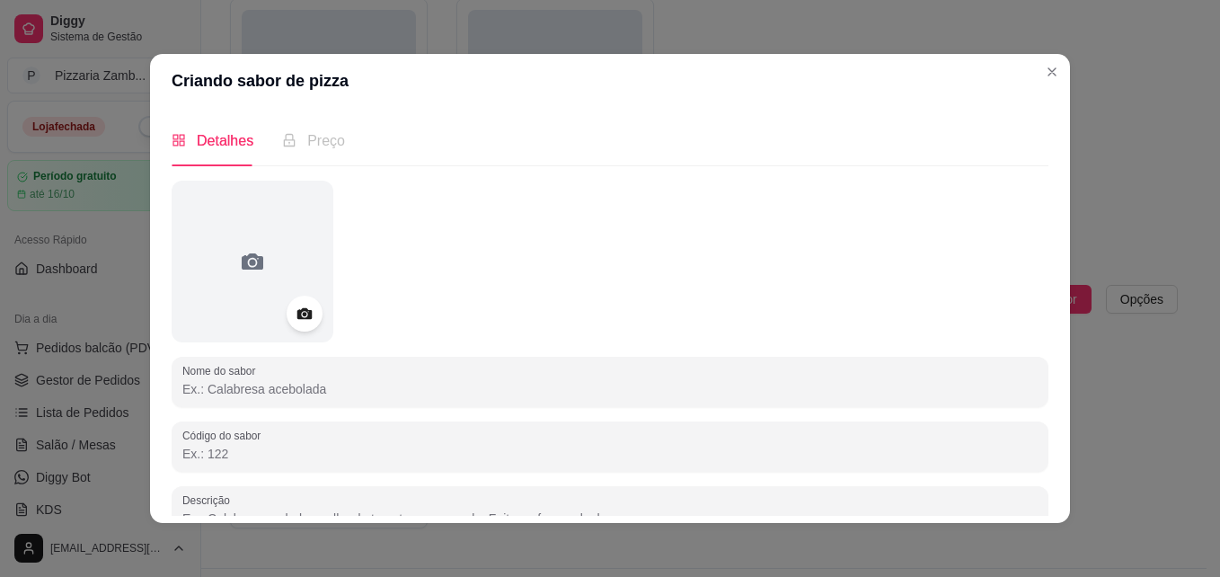
click at [507, 412] on div "Nome do sabor Código do sabor Descrição 0/600 Disponibilidade do sabor - Dispon…" at bounding box center [610, 443] width 877 height 525
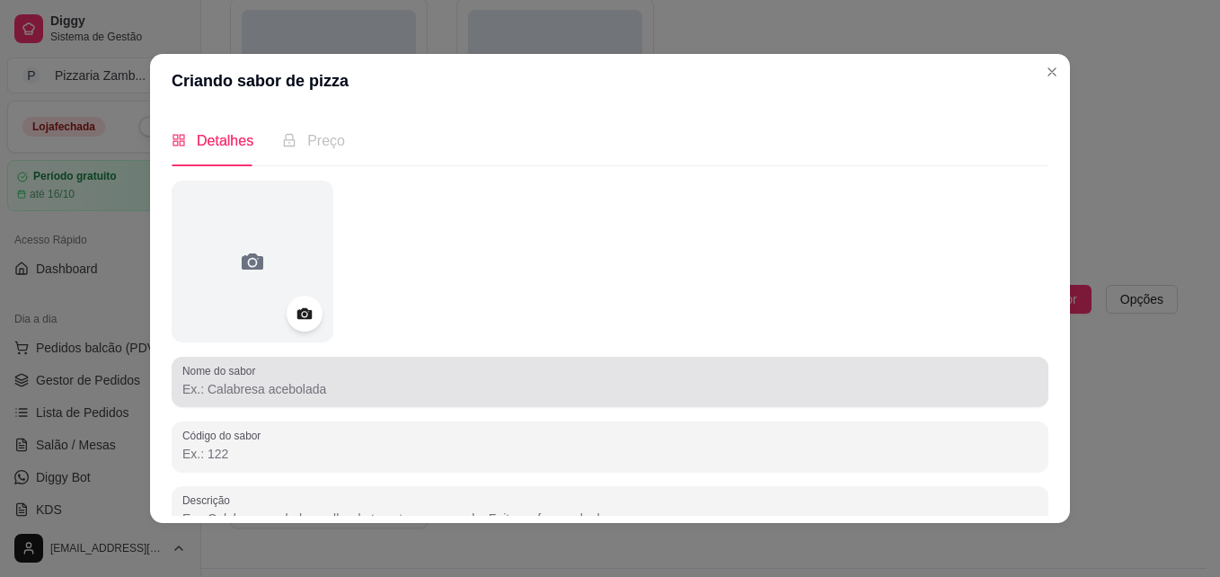
click at [525, 399] on div at bounding box center [609, 382] width 855 height 36
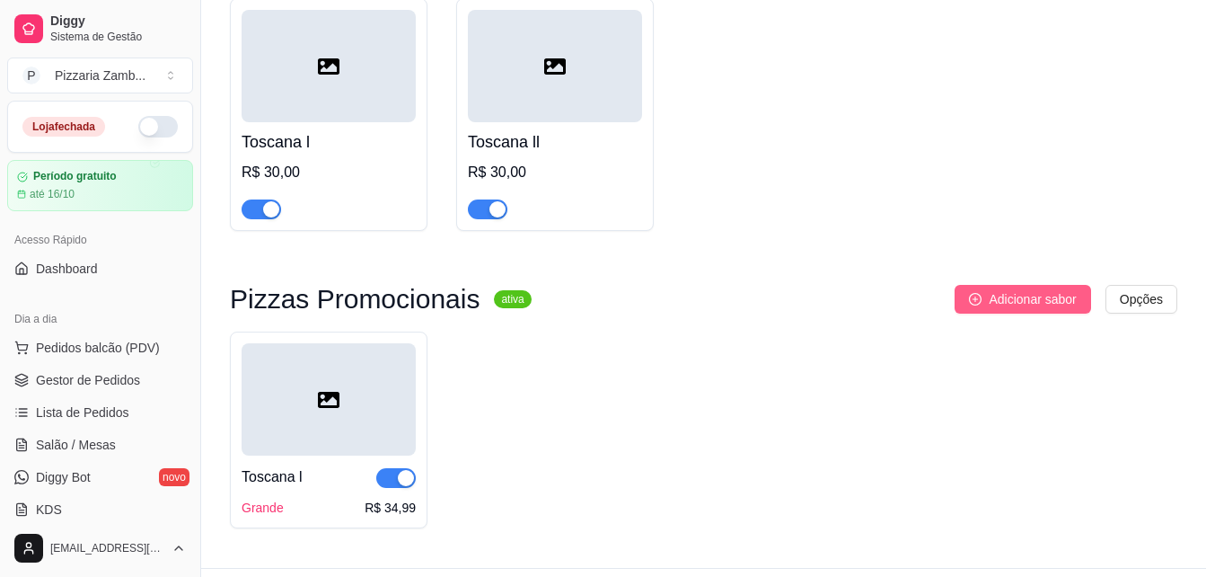
click at [1018, 289] on span "Adicionar sabor" at bounding box center [1032, 299] width 87 height 20
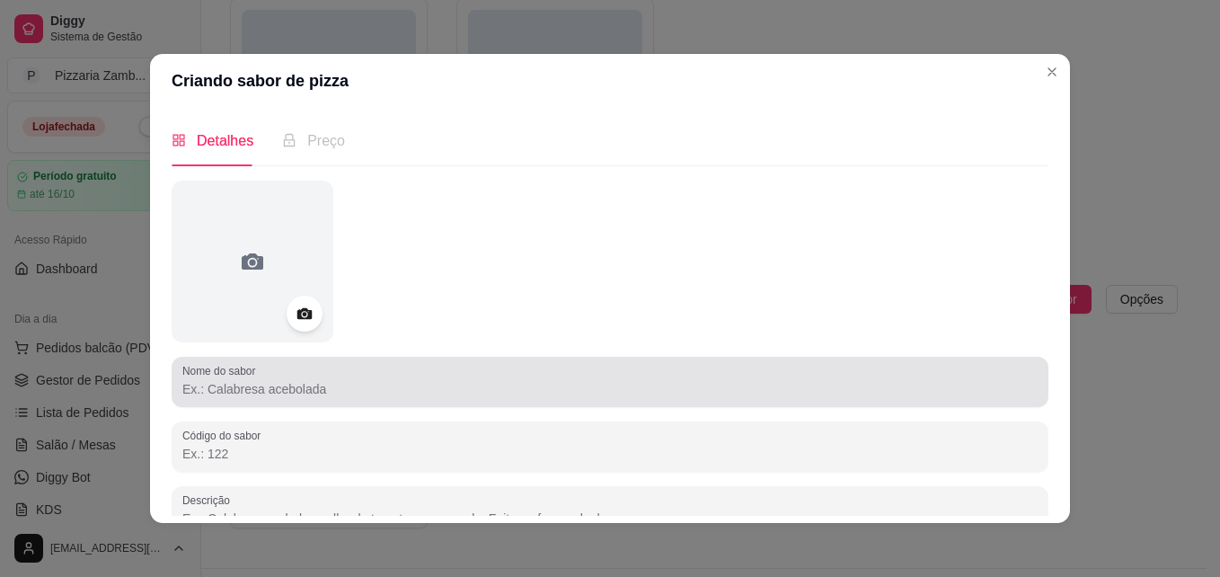
click at [543, 374] on div at bounding box center [609, 382] width 855 height 36
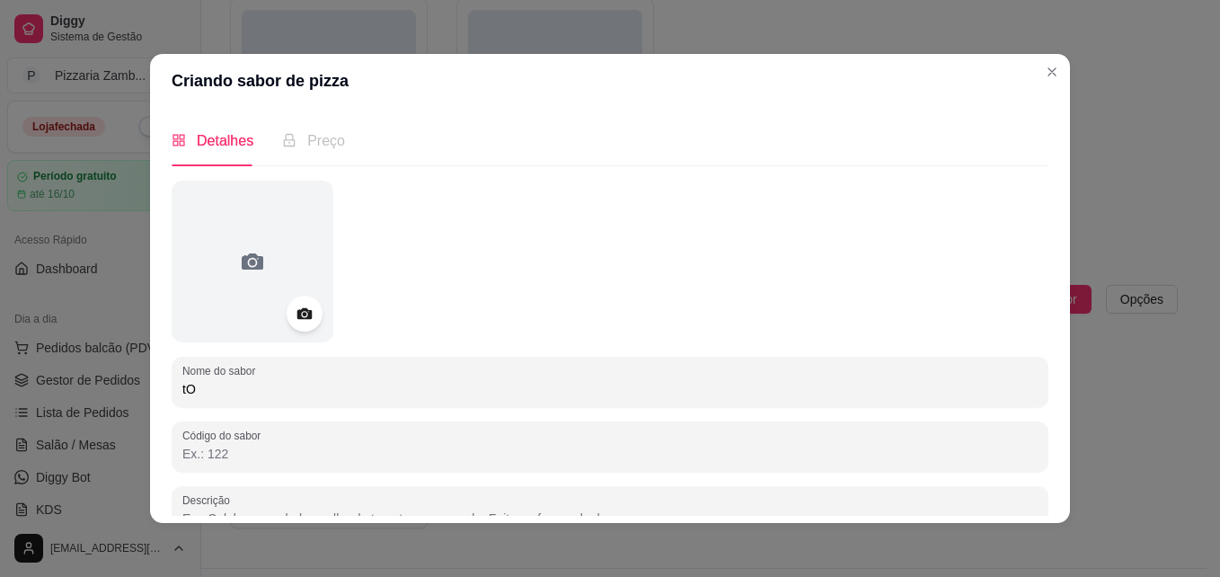
type input "t"
type input "Toscana ll"
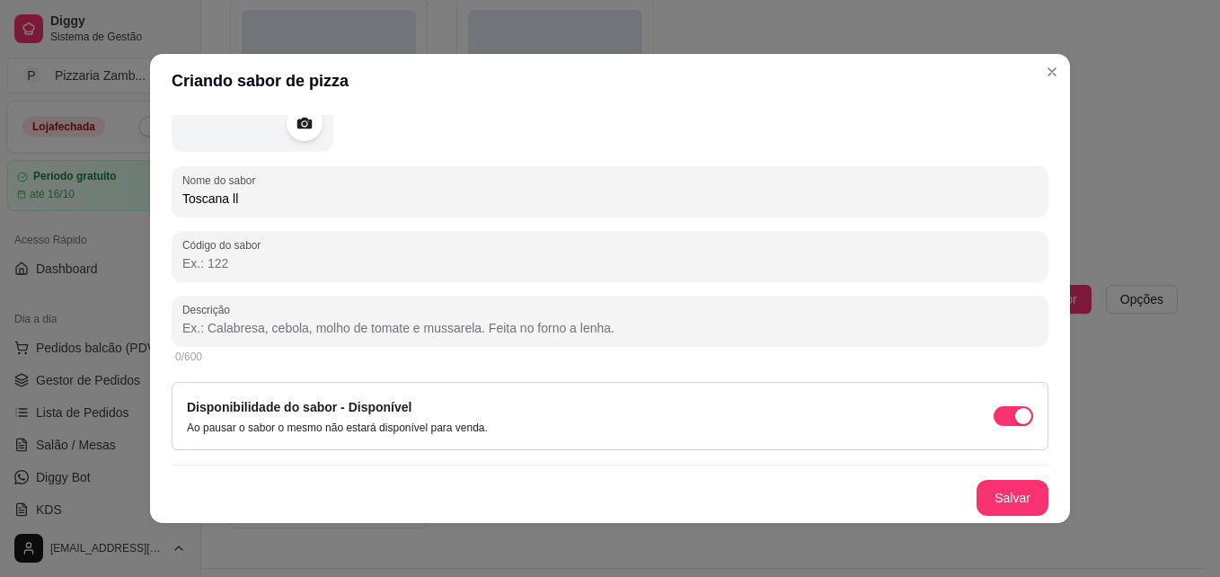
click at [412, 336] on input "Descrição" at bounding box center [609, 328] width 855 height 18
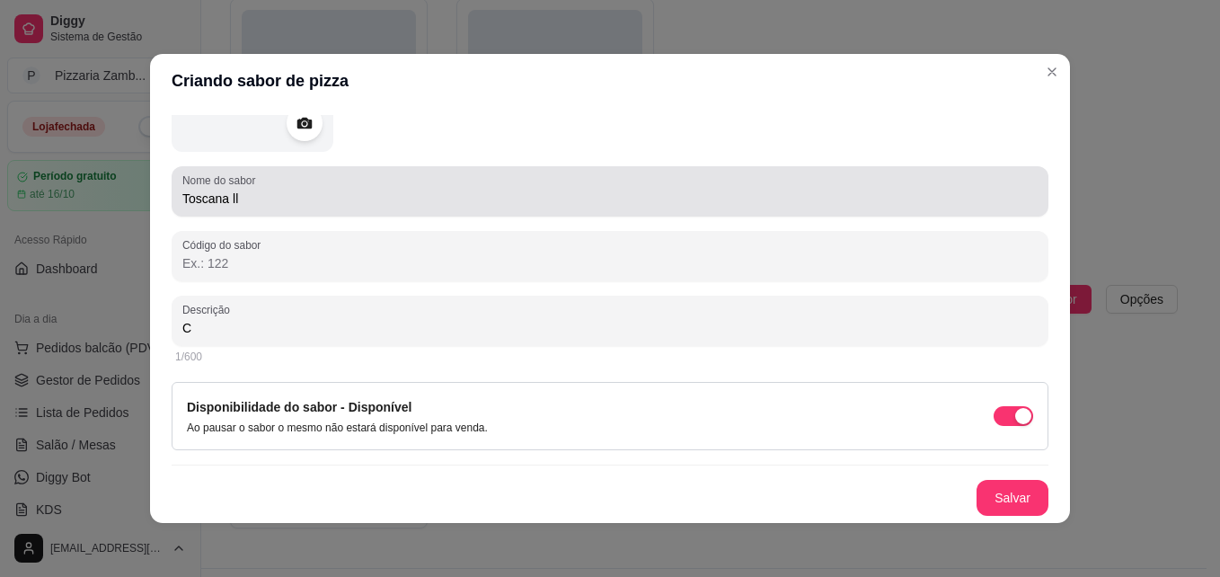
scroll to position [40, 0]
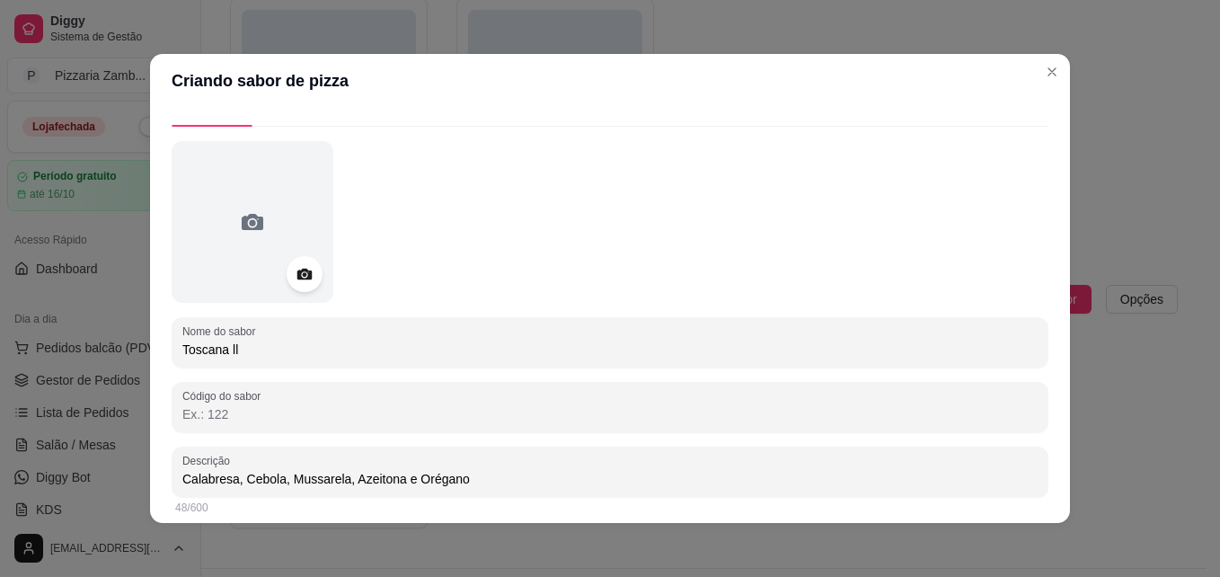
type input "Calabresa, Cebola, Mussarela, Azeitona e Orégano"
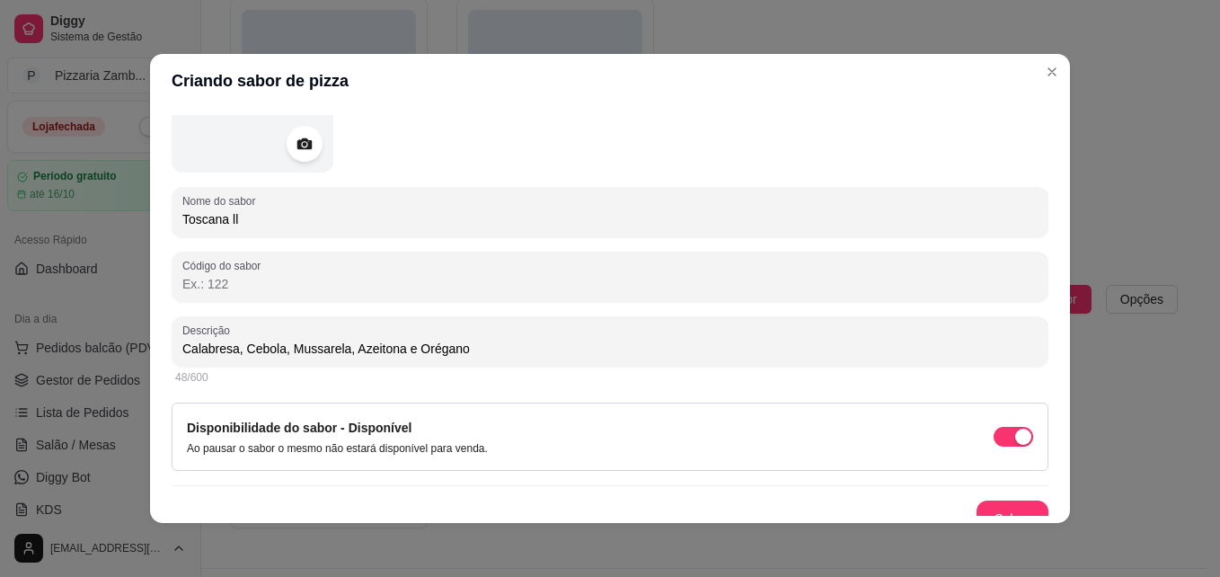
scroll to position [190, 0]
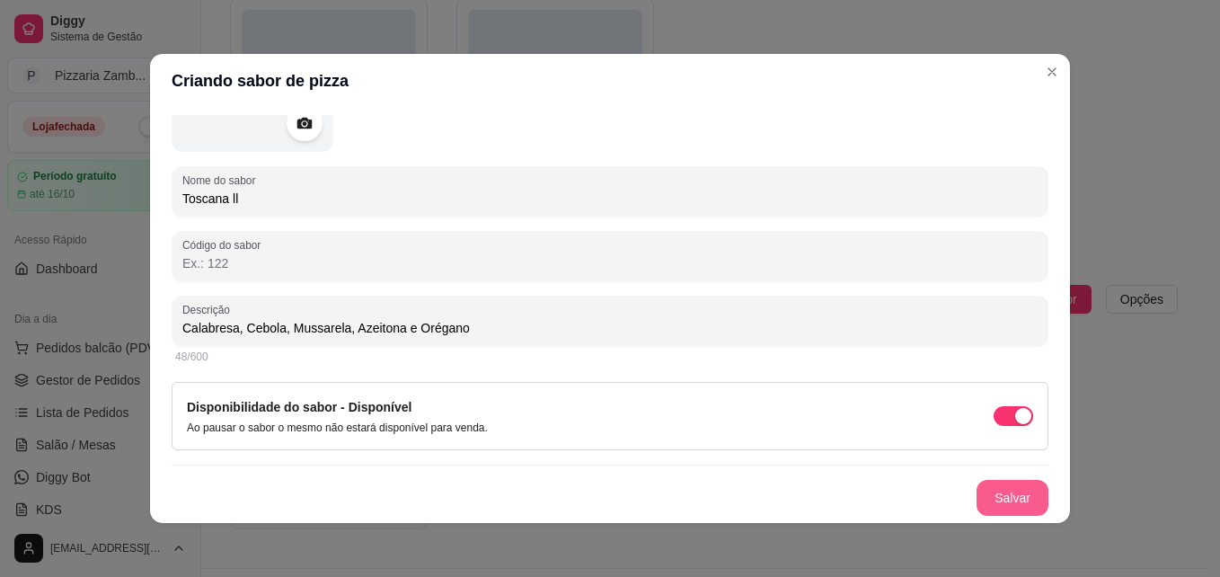
click at [1007, 497] on button "Salvar" at bounding box center [1012, 498] width 72 height 36
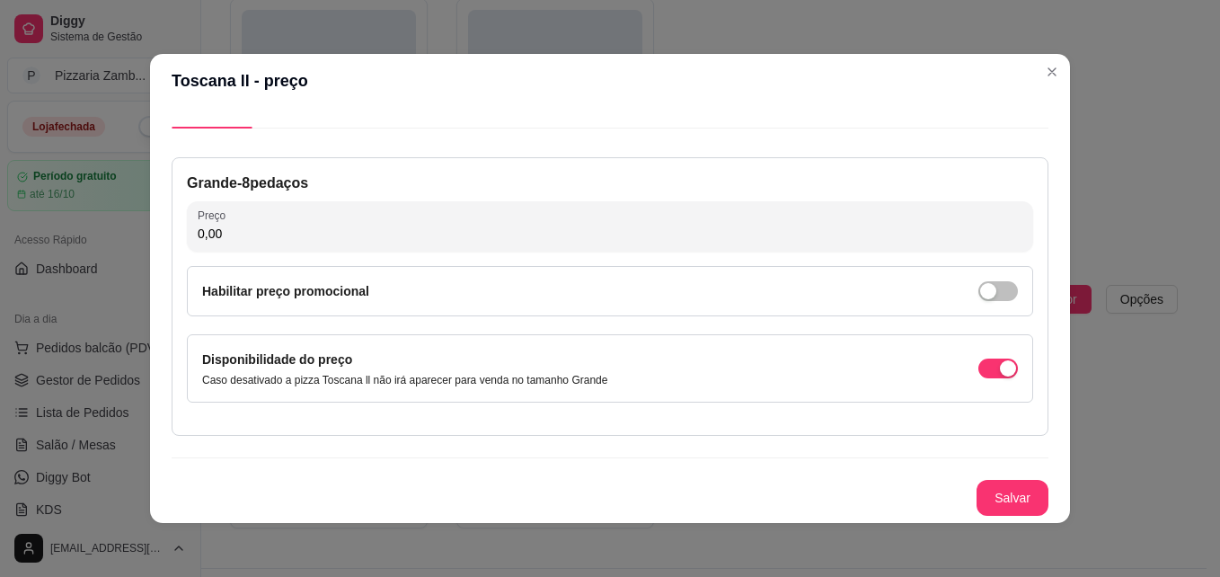
scroll to position [38, 0]
click at [1041, 56] on header "Toscana ll - preço" at bounding box center [610, 81] width 920 height 54
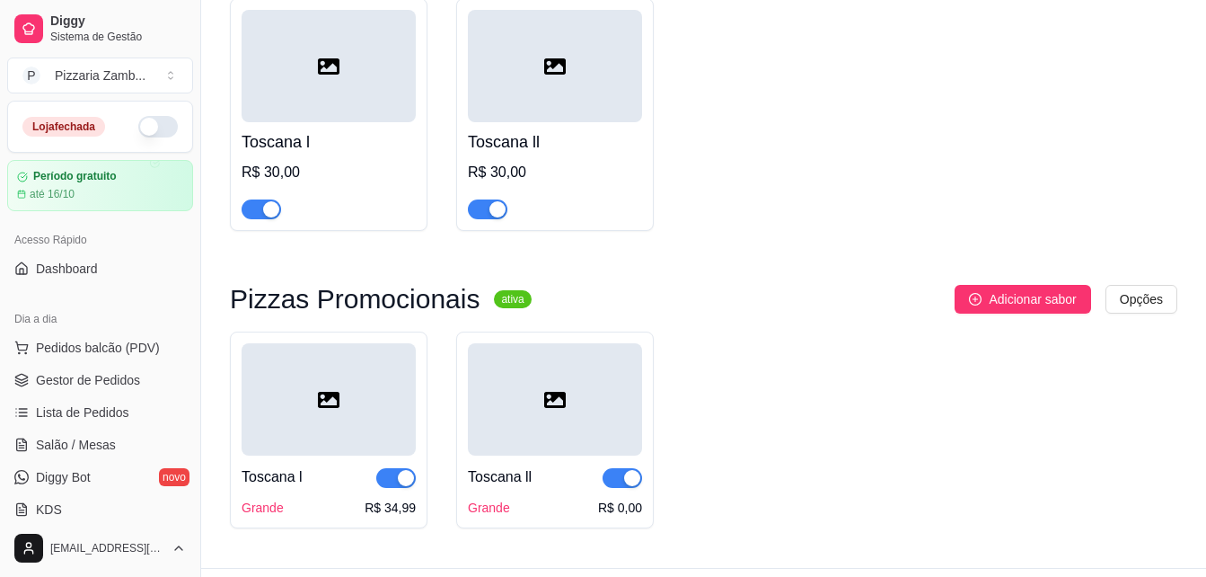
click at [288, 408] on div at bounding box center [329, 399] width 174 height 112
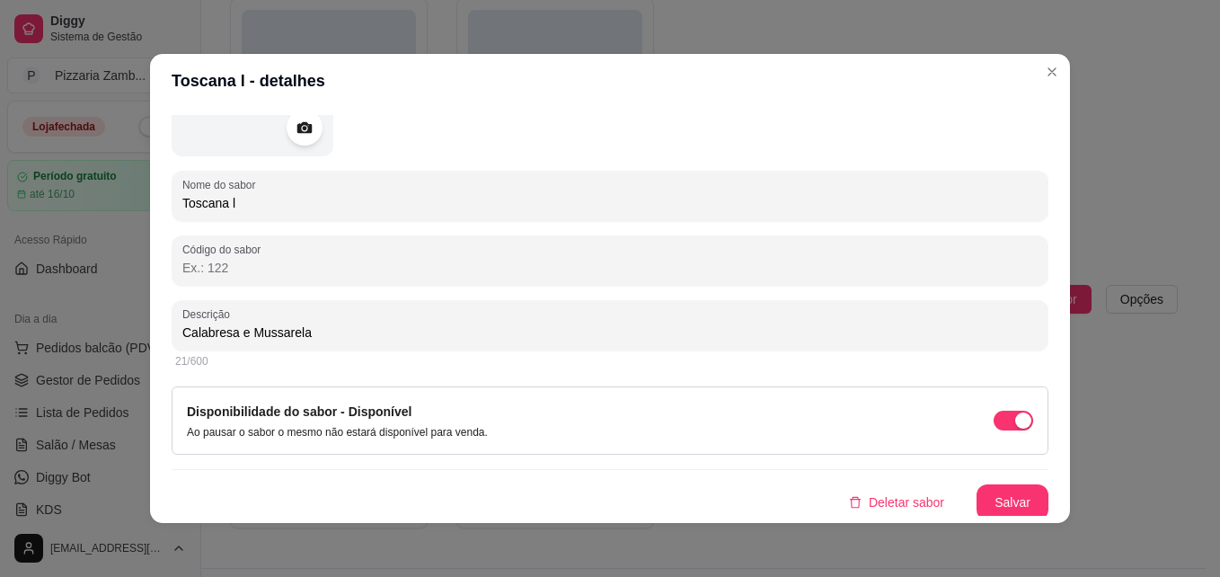
scroll to position [190, 0]
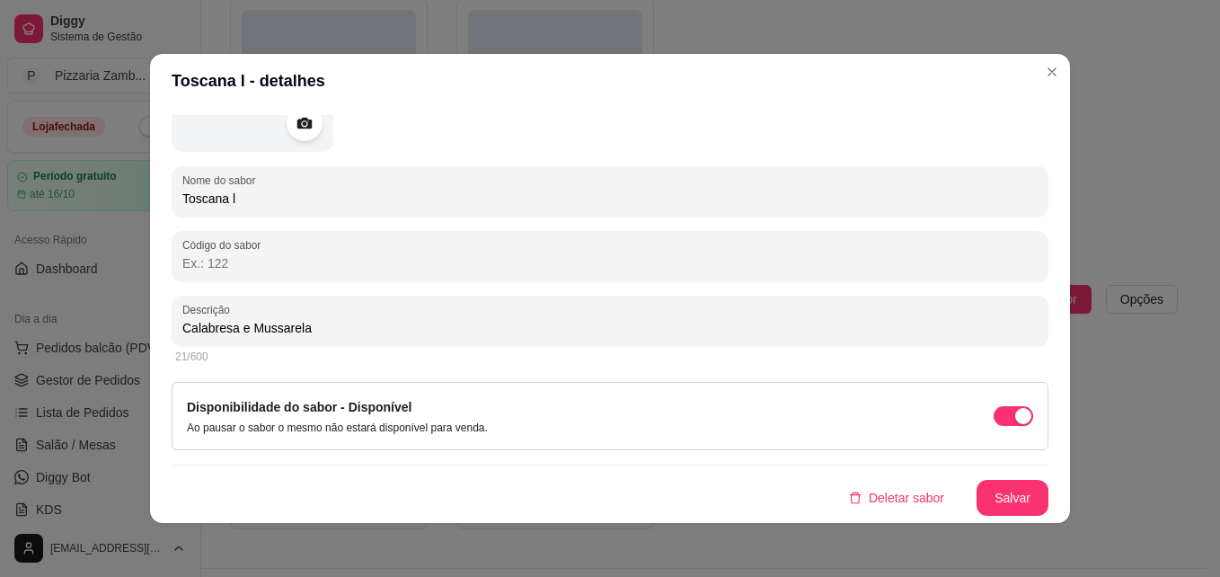
click at [399, 330] on input "Calabresa e Mussarela" at bounding box center [609, 328] width 855 height 18
type input "Calabresa e Mussarela, Azeitona e Orégano"
click at [997, 498] on button "Salvar" at bounding box center [1012, 498] width 72 height 36
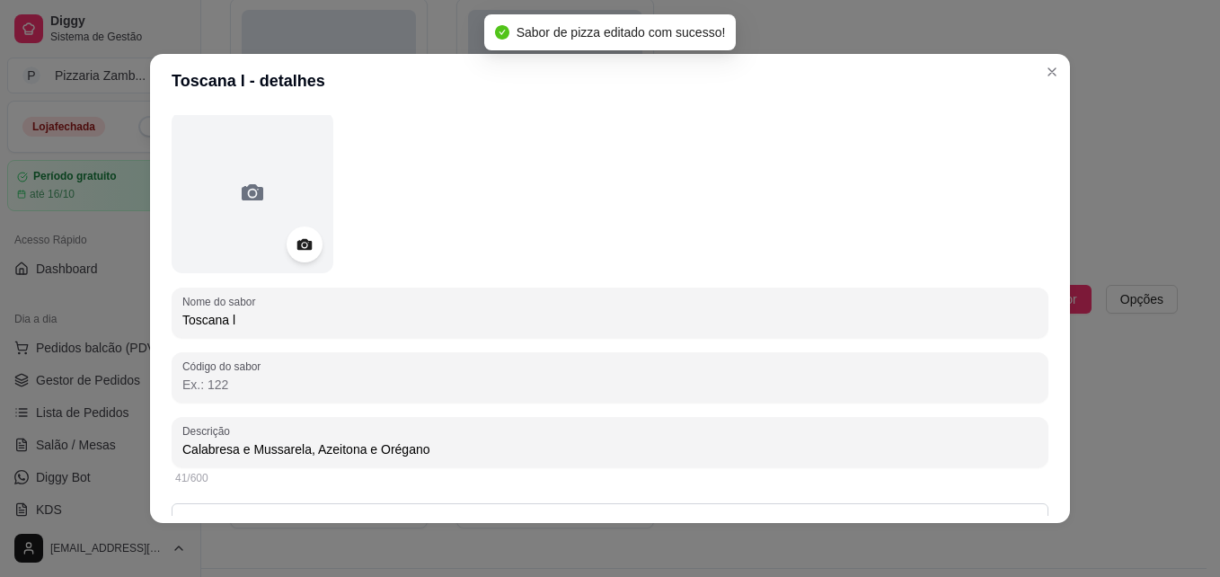
scroll to position [0, 0]
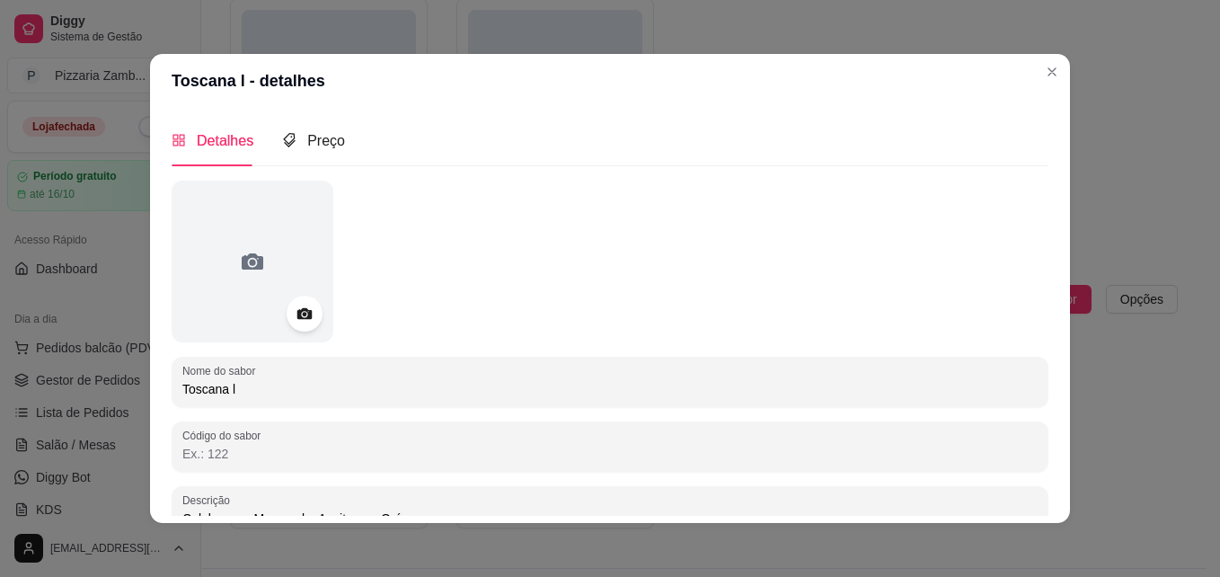
click at [322, 103] on header "Toscana l - detalhes" at bounding box center [610, 81] width 920 height 54
click at [312, 144] on span "Preço" at bounding box center [326, 140] width 38 height 15
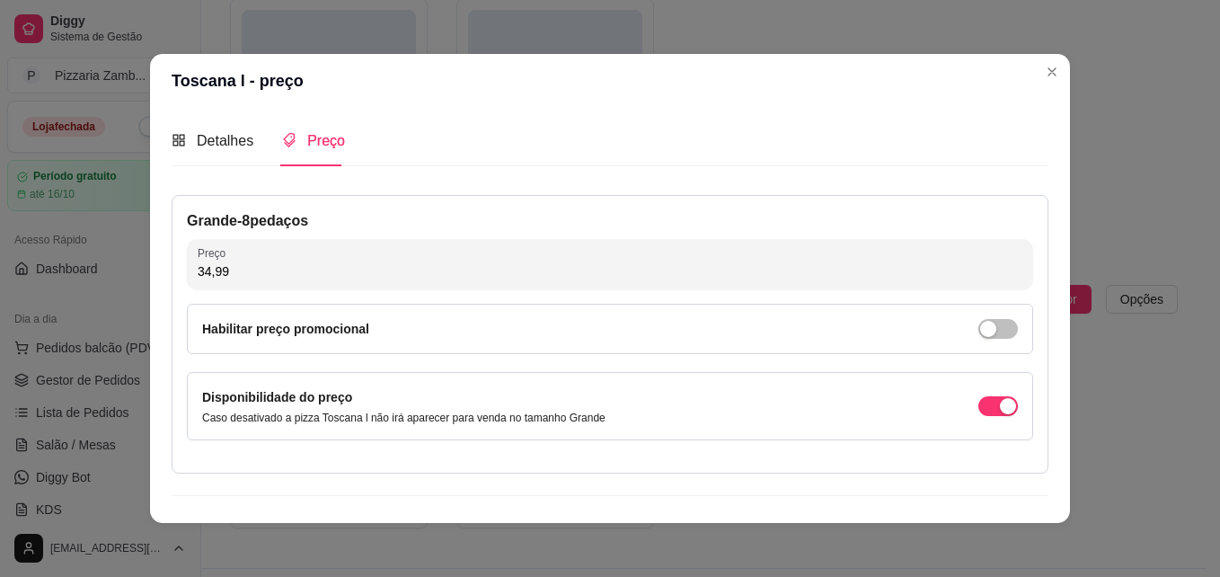
scroll to position [38, 0]
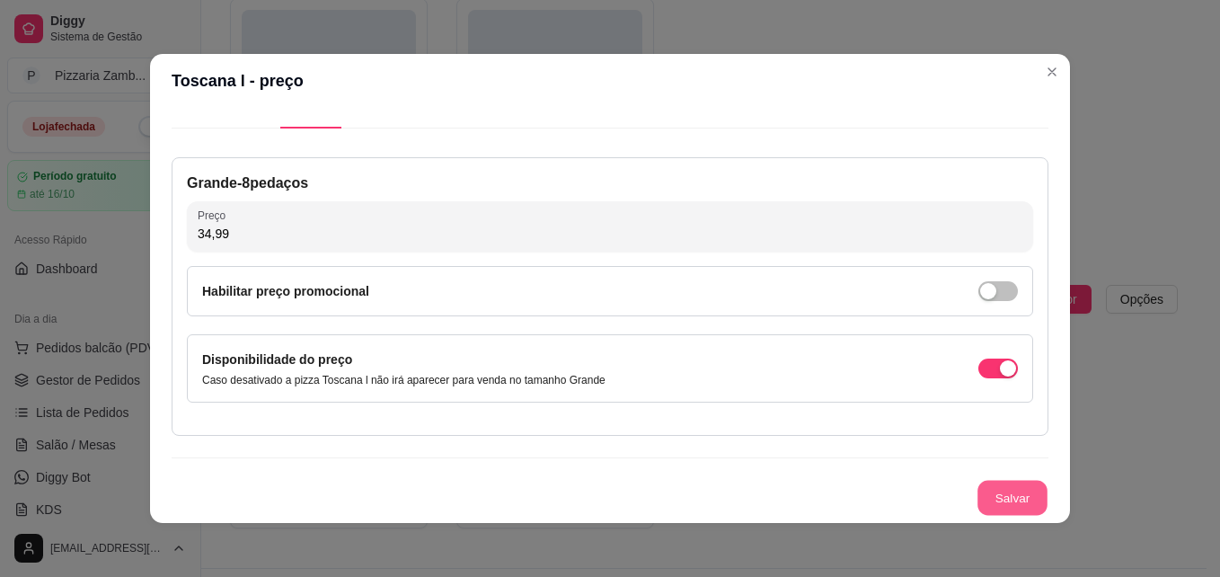
click at [985, 493] on button "Salvar" at bounding box center [1012, 497] width 70 height 35
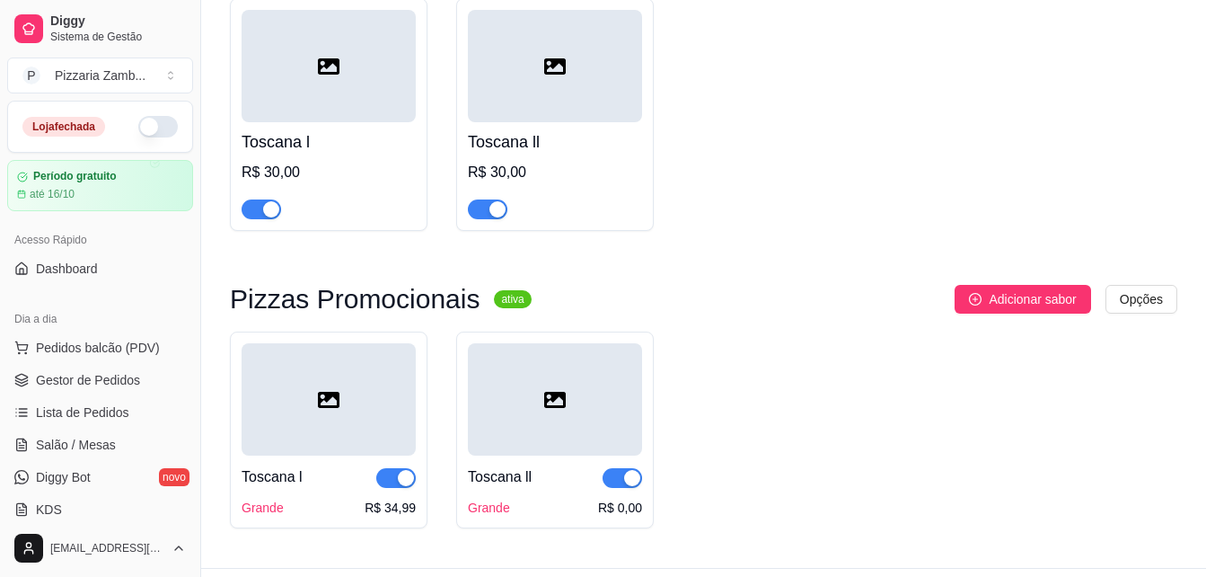
click at [582, 374] on div at bounding box center [555, 399] width 174 height 112
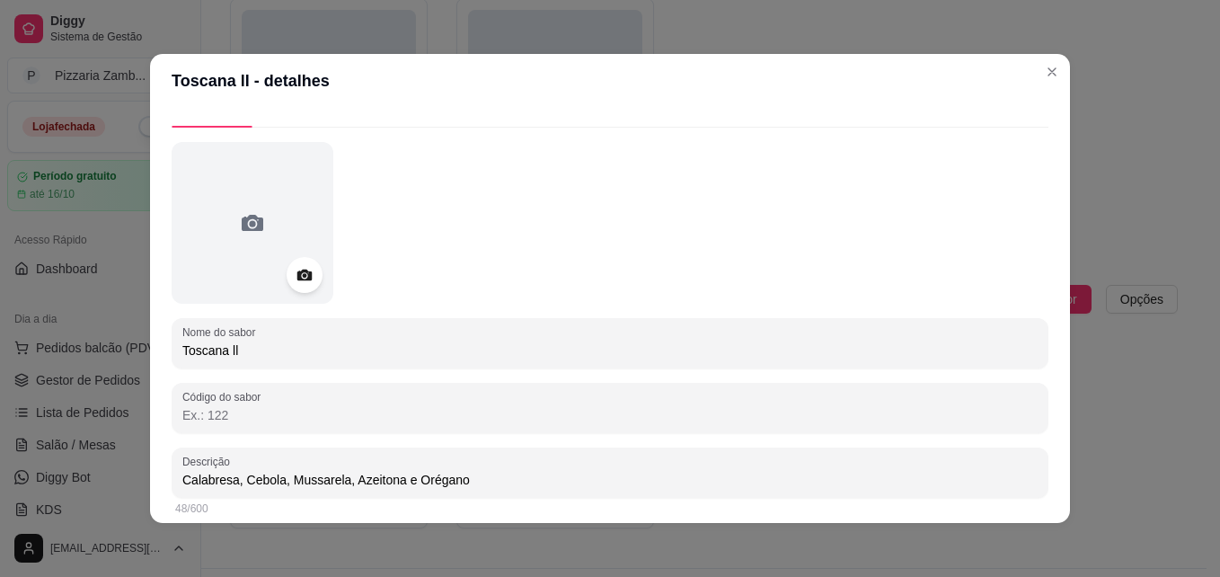
scroll to position [0, 0]
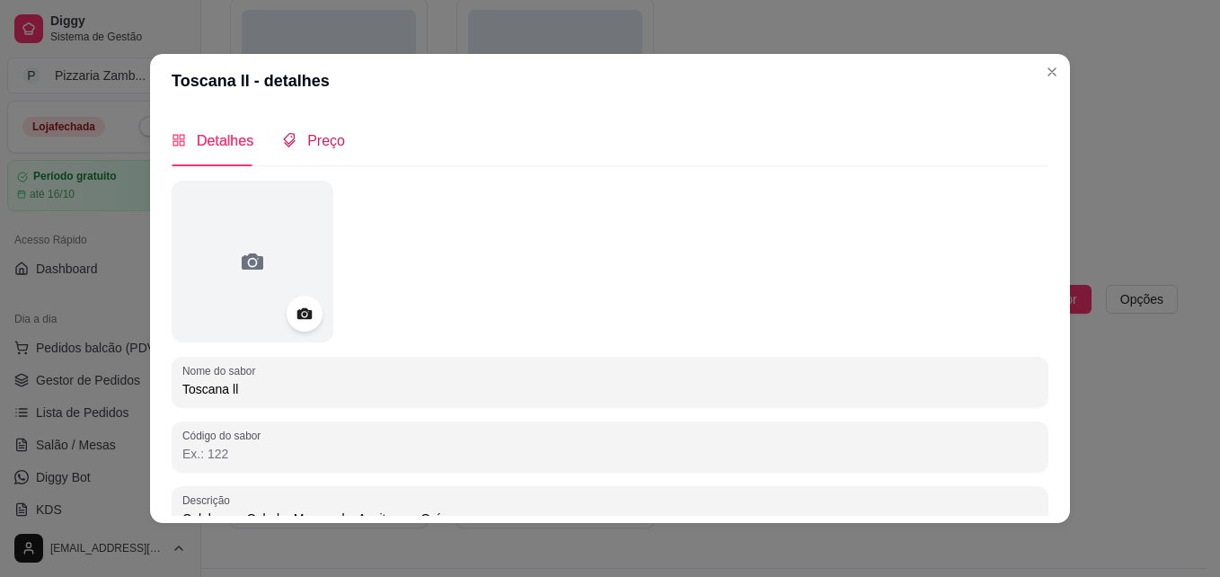
click at [322, 145] on span "Preço" at bounding box center [326, 140] width 38 height 15
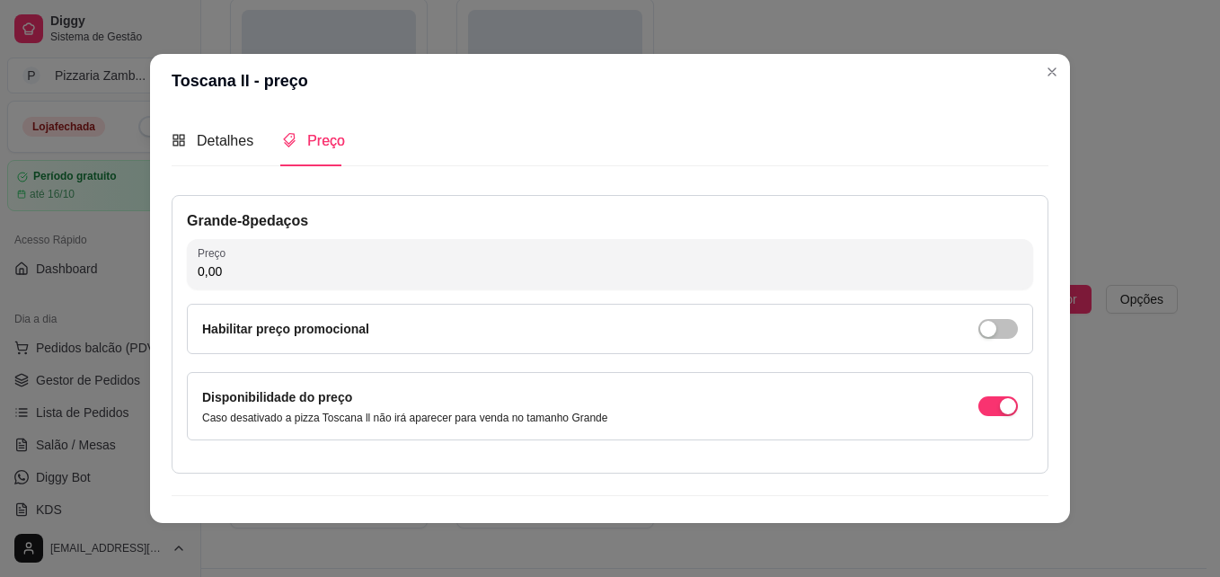
click at [240, 300] on div "Grande - 8 pedaços Preço 0,00 Habilitar preço promocional Disponibilidade do pr…" at bounding box center [610, 334] width 877 height 278
click at [278, 274] on input "0,00" at bounding box center [610, 271] width 824 height 18
type input "34,99"
click at [1045, 391] on div "Detalhes Preço Nome do sabor Toscana ll Código do sabor Descrição Calabresa, Ce…" at bounding box center [610, 315] width 920 height 415
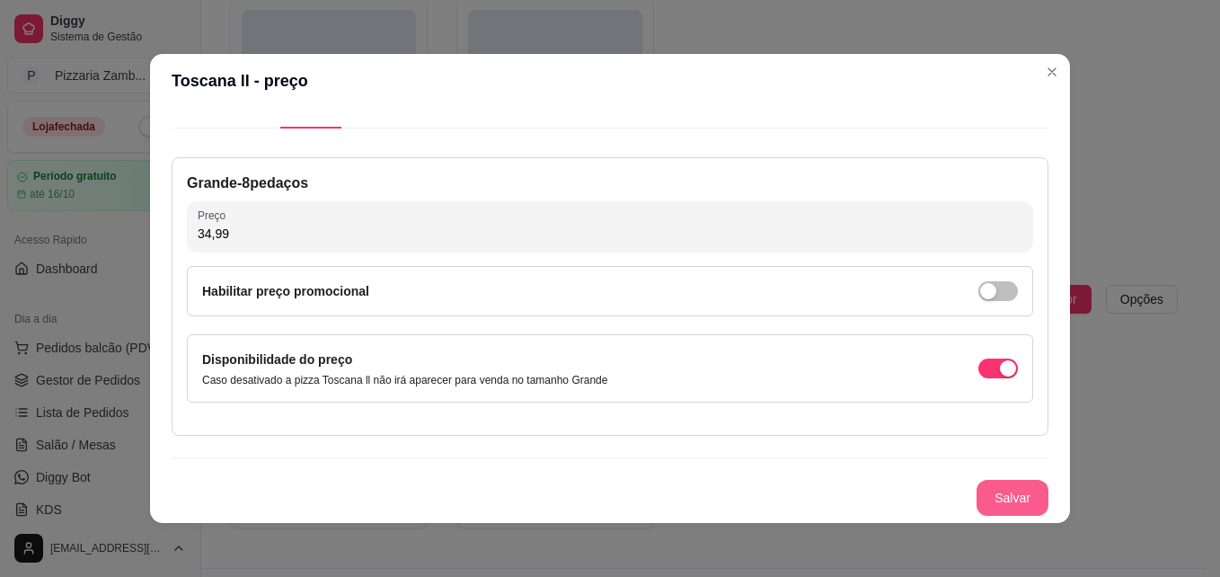
click at [992, 503] on button "Salvar" at bounding box center [1012, 498] width 72 height 36
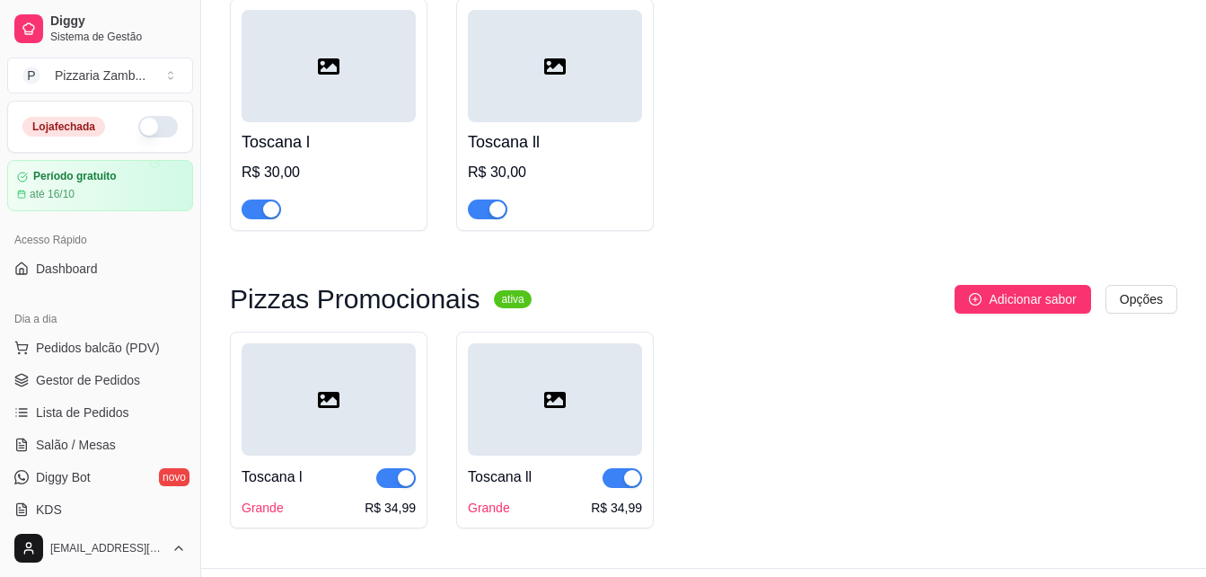
click at [984, 285] on button "Adicionar sabor" at bounding box center [1023, 299] width 136 height 29
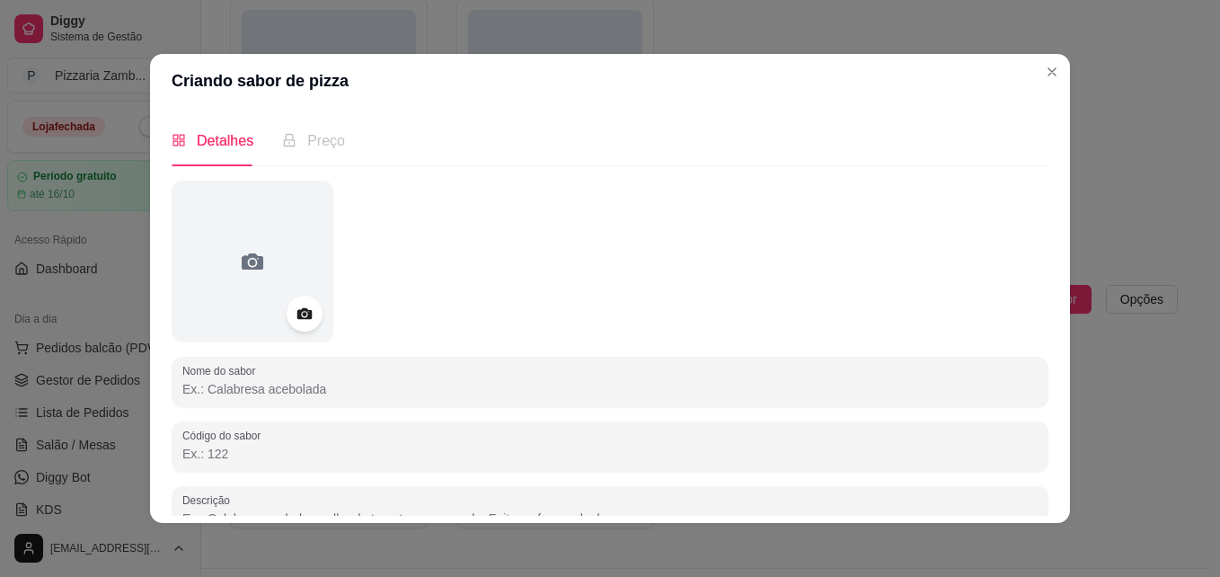
click at [677, 398] on input "Nome do sabor" at bounding box center [609, 389] width 855 height 18
type input "Bauru"
drag, startPoint x: 1041, startPoint y: 161, endPoint x: 1041, endPoint y: 183, distance: 22.5
click at [1041, 183] on div "Detalhes Preço Nome do sabor Bauru Código do sabor Descrição 0/600 Disponibilid…" at bounding box center [610, 315] width 877 height 401
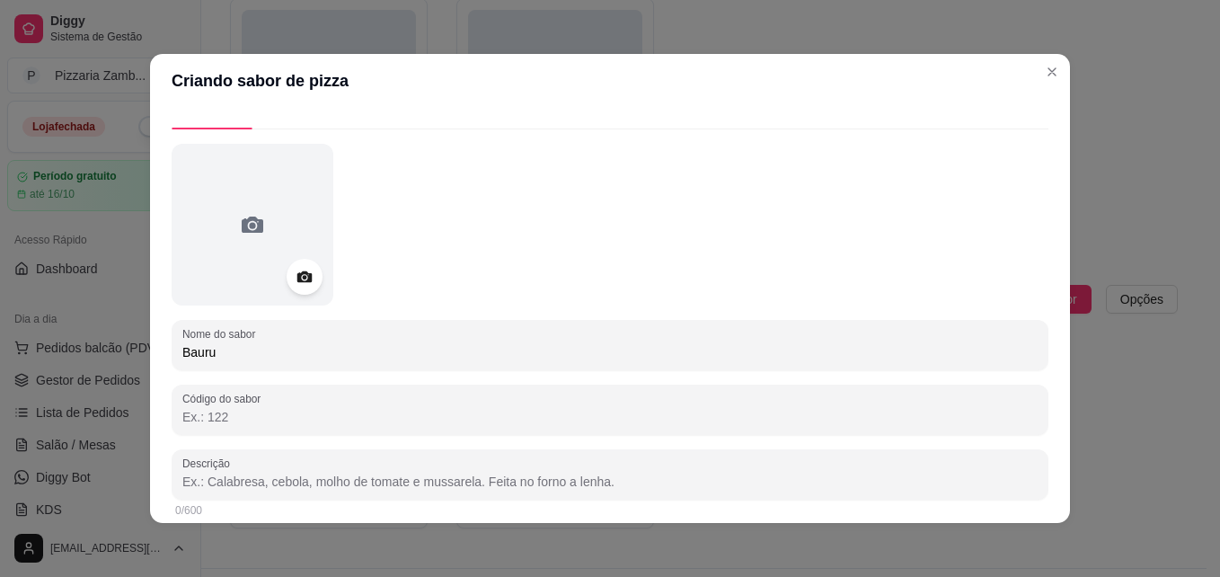
scroll to position [114, 0]
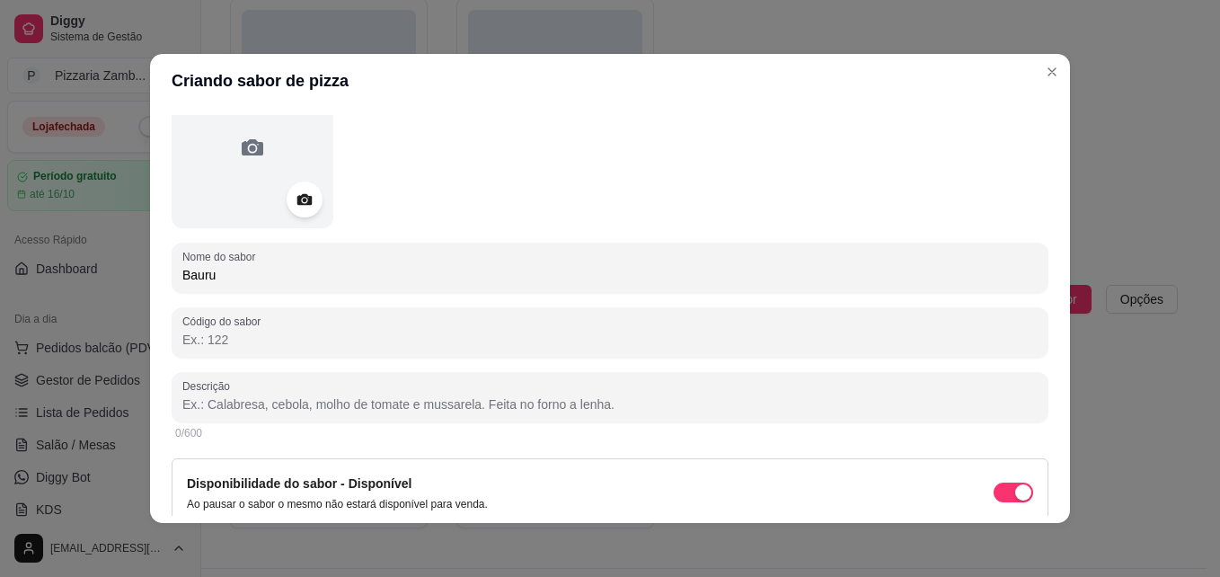
click at [561, 401] on input "Descrição" at bounding box center [609, 404] width 855 height 18
type input "p"
type input "Presunto, Tomate, [PERSON_NAME], Azeitona e Orégano"
click at [1025, 426] on div "47/600" at bounding box center [610, 433] width 877 height 22
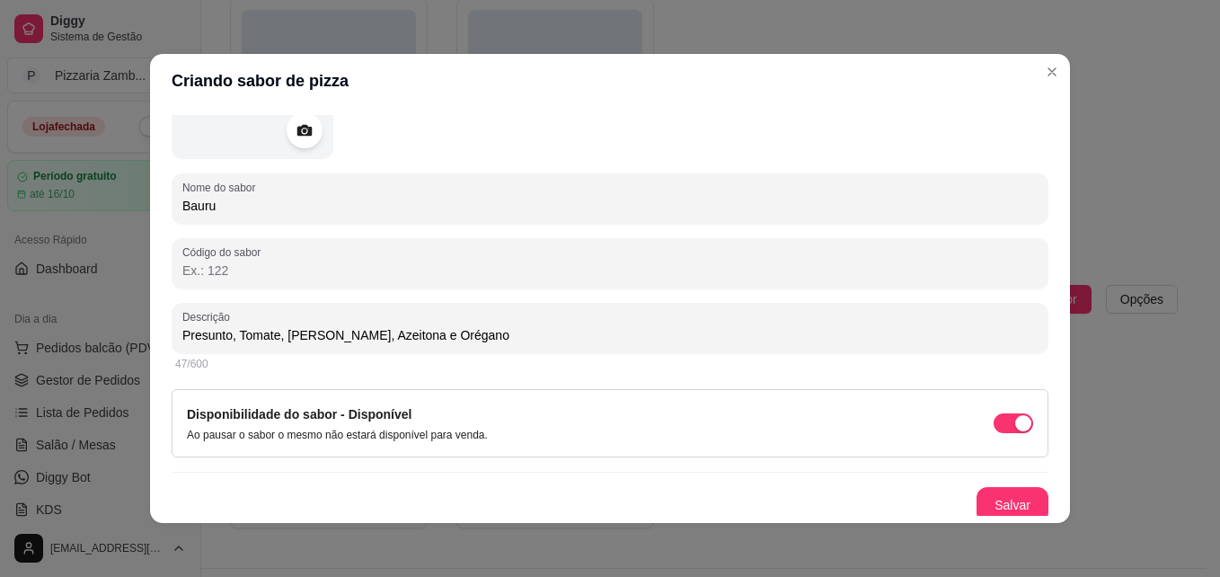
scroll to position [184, 0]
click at [1018, 488] on button "Salvar" at bounding box center [1012, 504] width 72 height 36
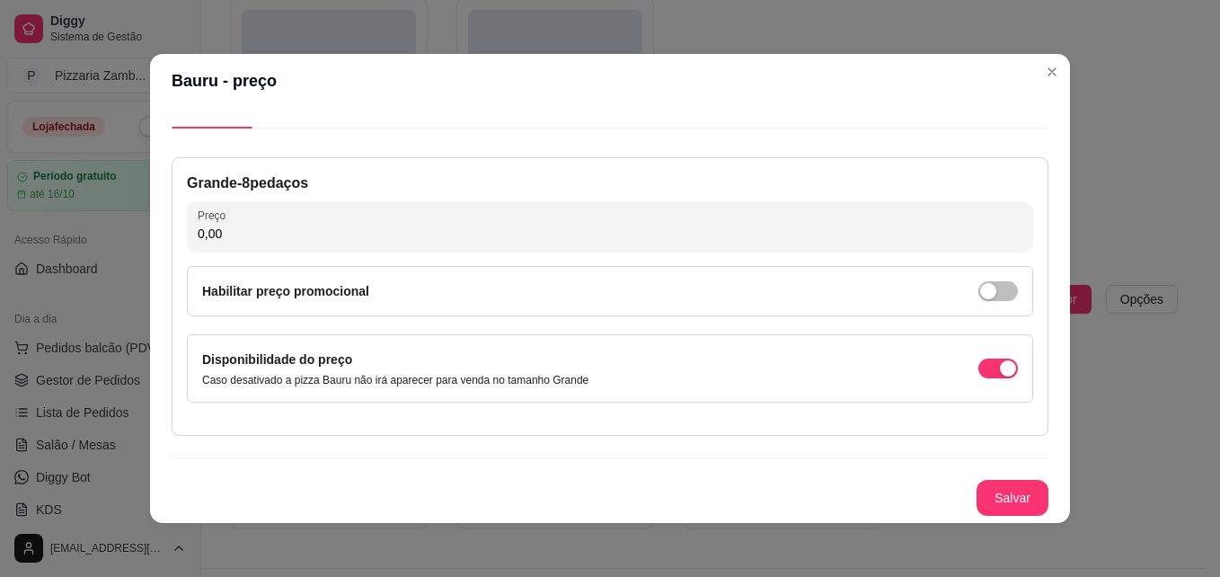
scroll to position [38, 0]
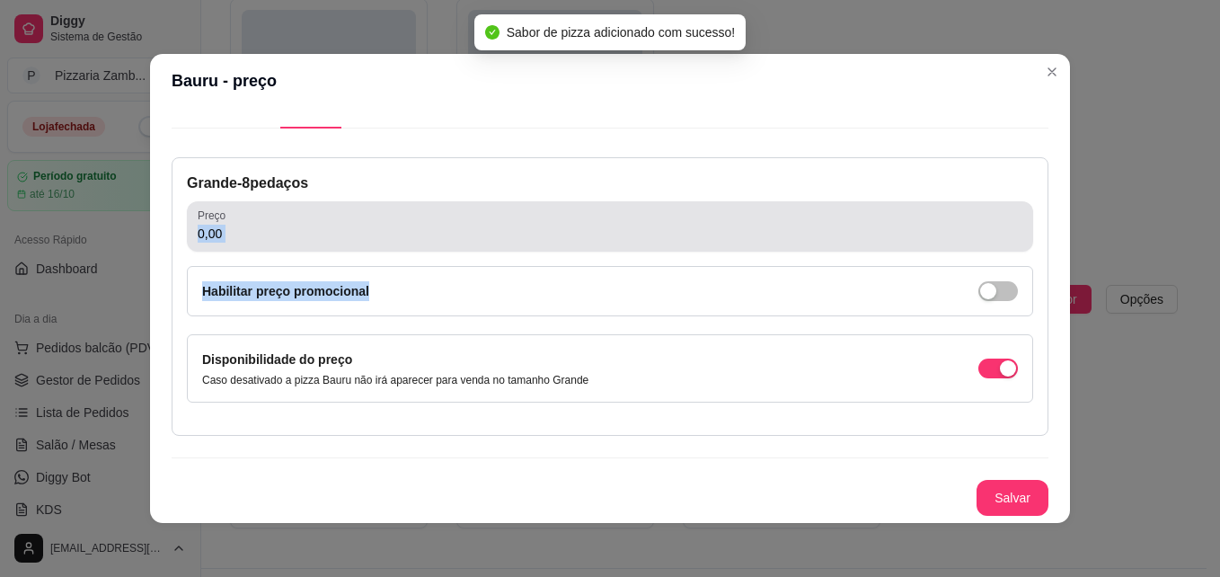
drag, startPoint x: 433, startPoint y: 256, endPoint x: 482, endPoint y: 241, distance: 51.7
click at [482, 241] on div "Grande - 8 pedaços Preço 0,00 Habilitar preço promocional Disponibilidade do pr…" at bounding box center [610, 296] width 877 height 278
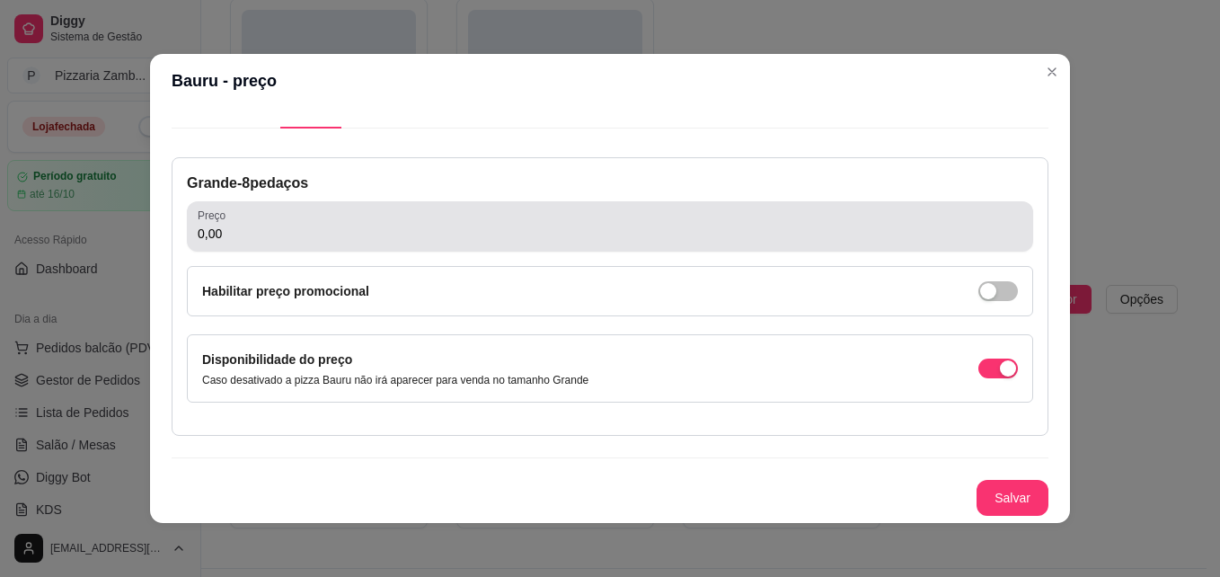
click at [480, 245] on div "Preço 0,00" at bounding box center [610, 226] width 846 height 50
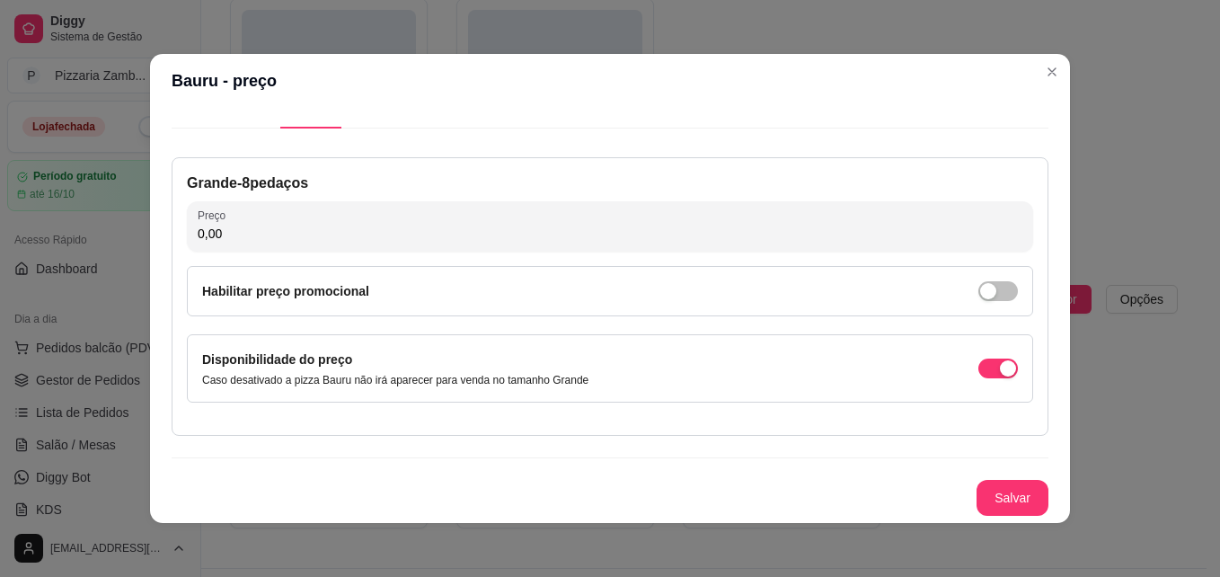
click at [480, 245] on div "Preço 0,00" at bounding box center [610, 226] width 846 height 50
type input "34,99"
click at [986, 500] on button "Salvar" at bounding box center [1012, 498] width 72 height 36
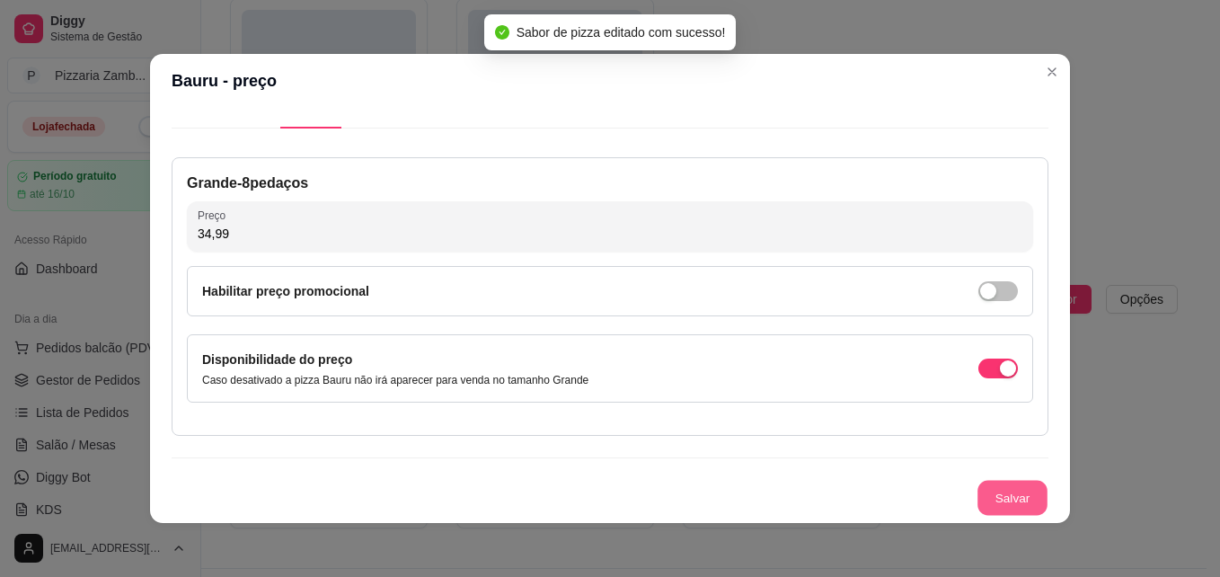
click at [982, 504] on button "Salvar" at bounding box center [1012, 497] width 70 height 35
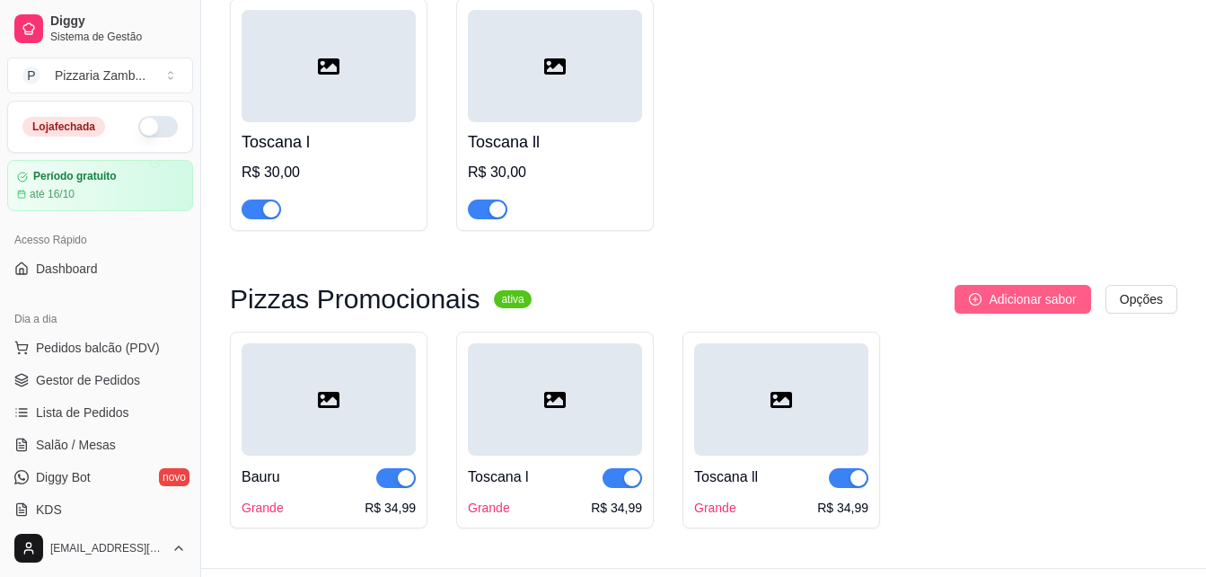
click at [975, 285] on button "Adicionar sabor" at bounding box center [1023, 299] width 136 height 29
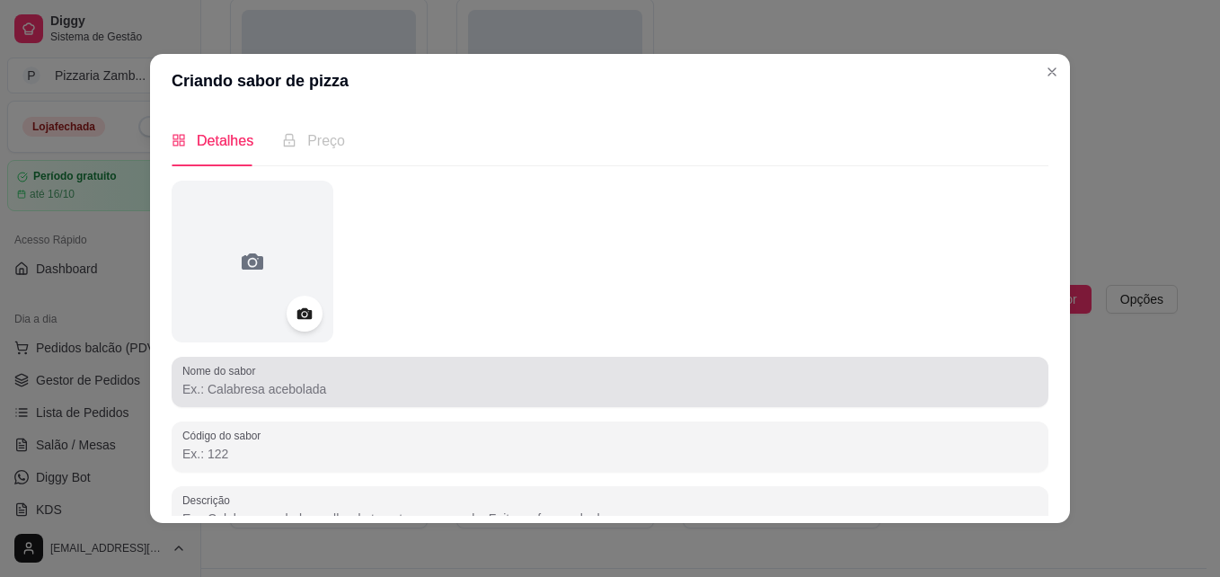
click at [381, 370] on div at bounding box center [609, 382] width 855 height 36
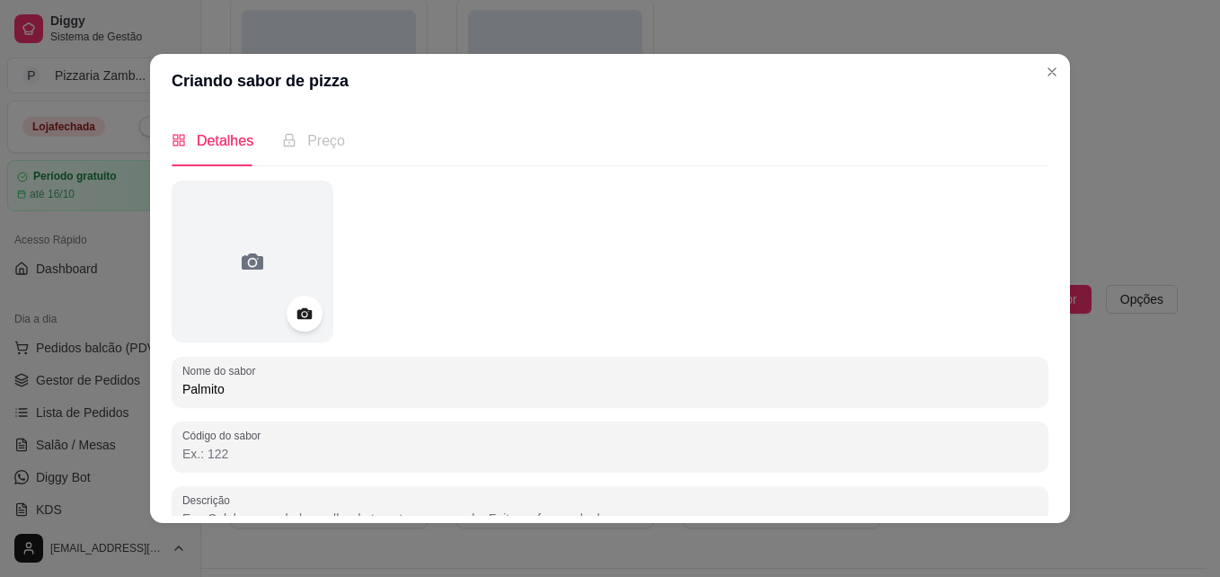
type input "Palmito"
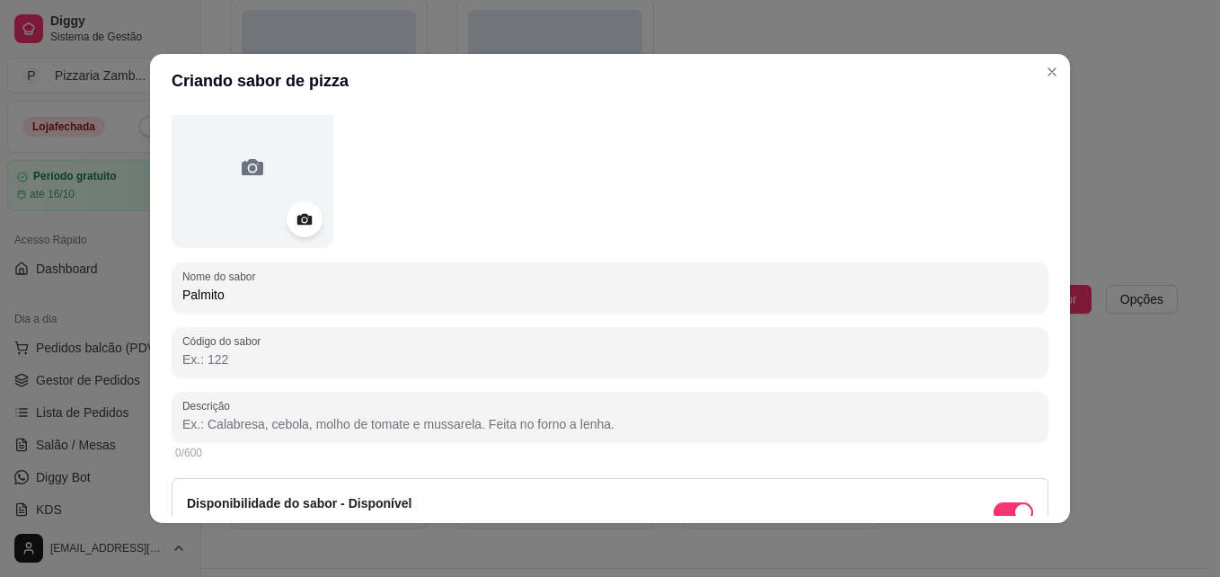
scroll to position [106, 0]
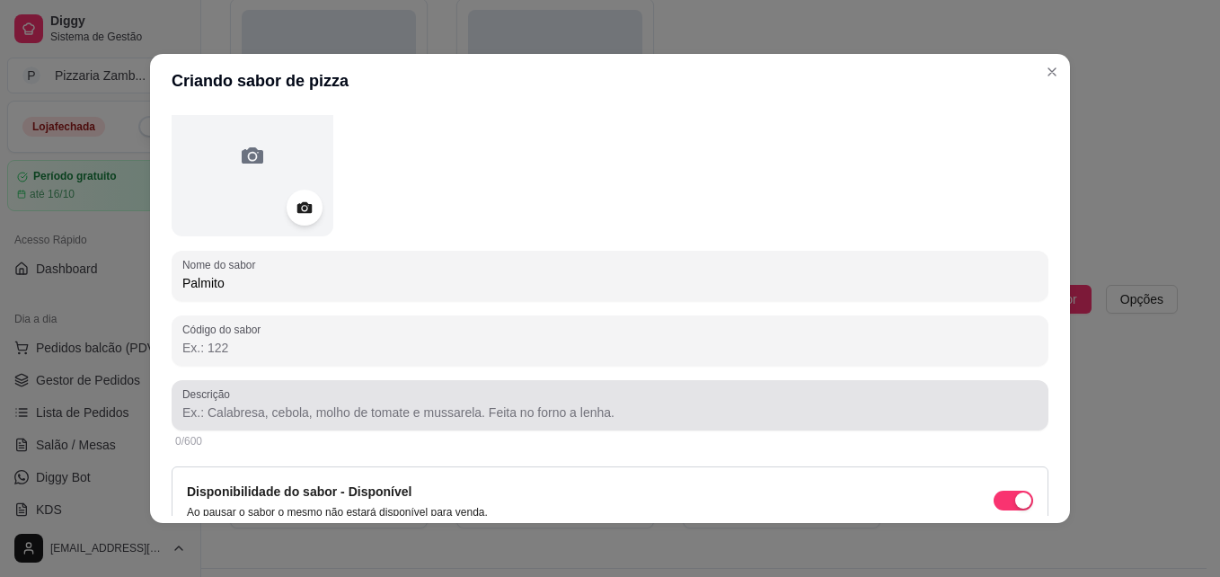
click at [813, 422] on div at bounding box center [609, 405] width 855 height 36
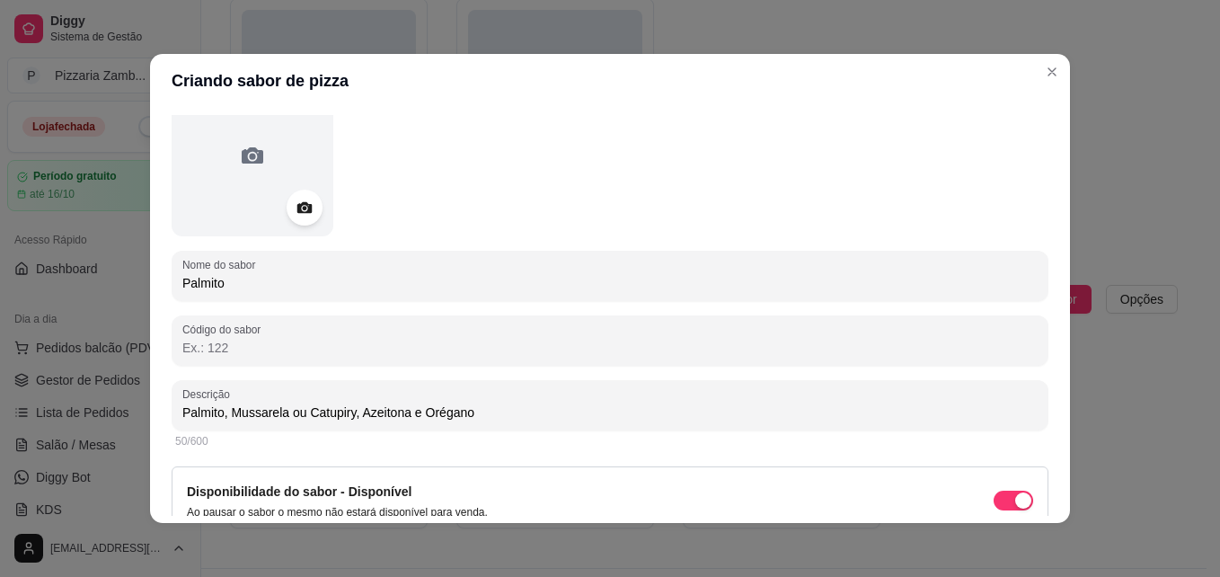
type input "Palmito, Mussarela ou Catupiry, Azeitona e Orégano"
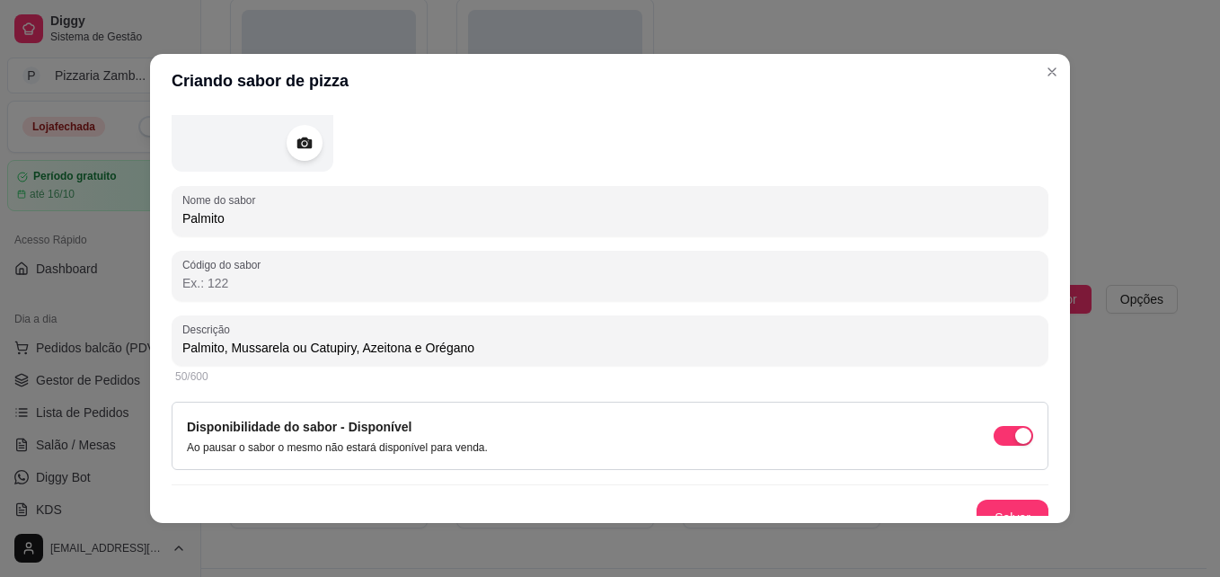
scroll to position [173, 0]
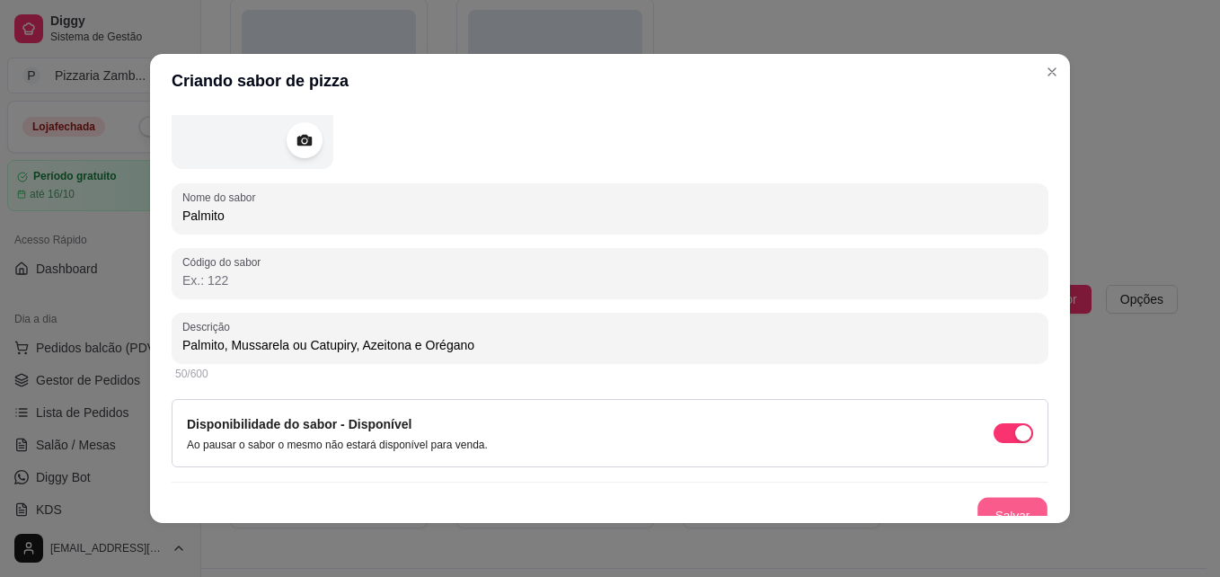
click at [978, 504] on button "Salvar" at bounding box center [1012, 515] width 70 height 35
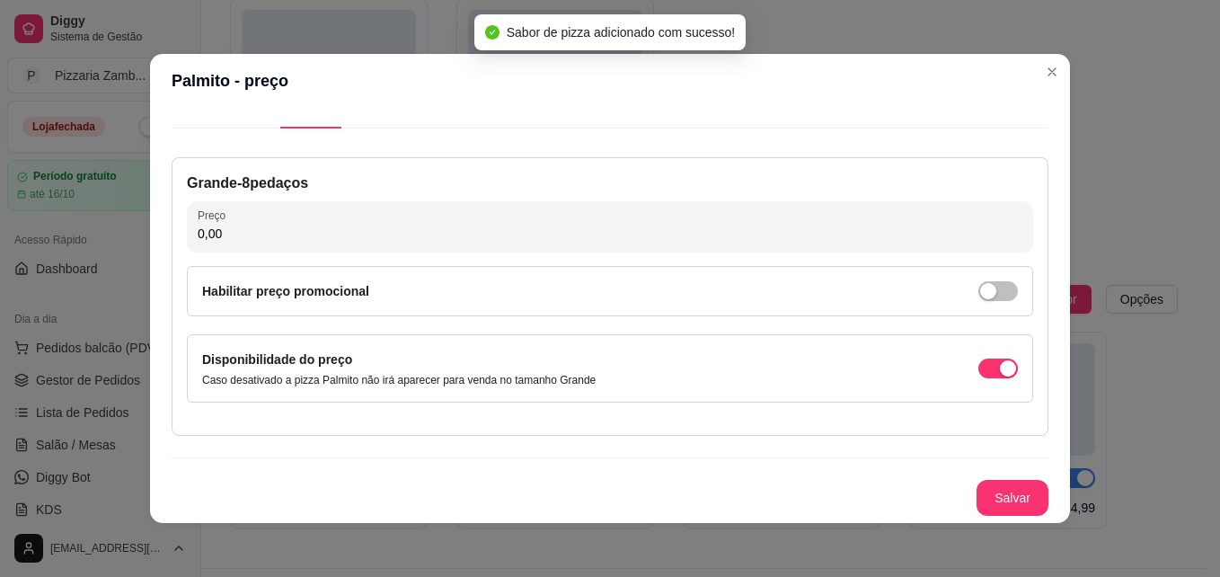
scroll to position [0, 0]
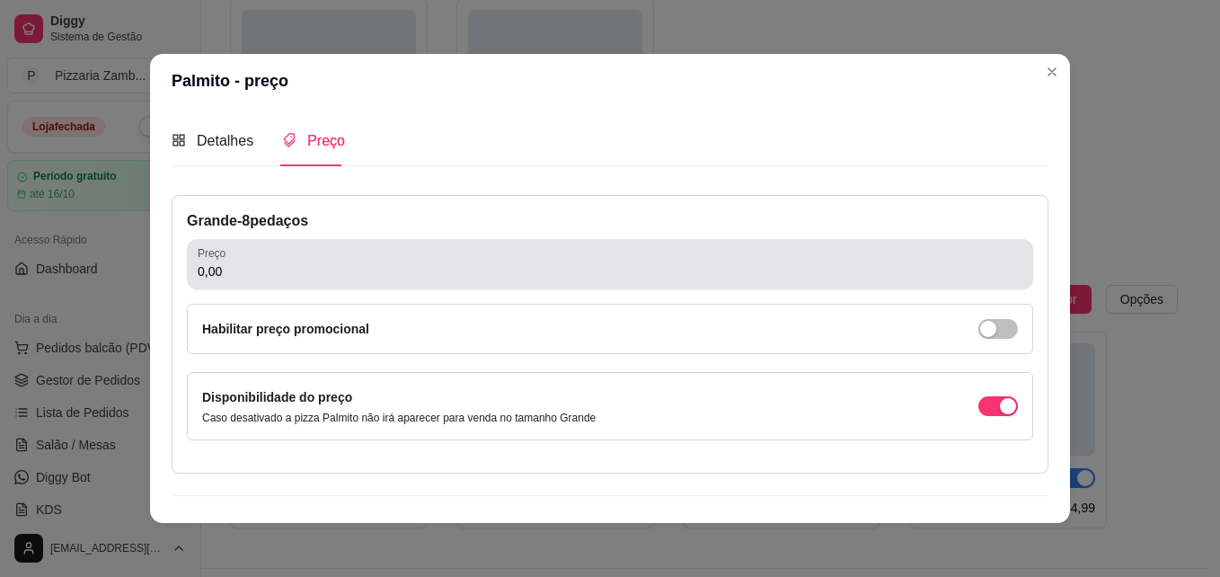
click at [260, 256] on div "0,00" at bounding box center [610, 264] width 824 height 36
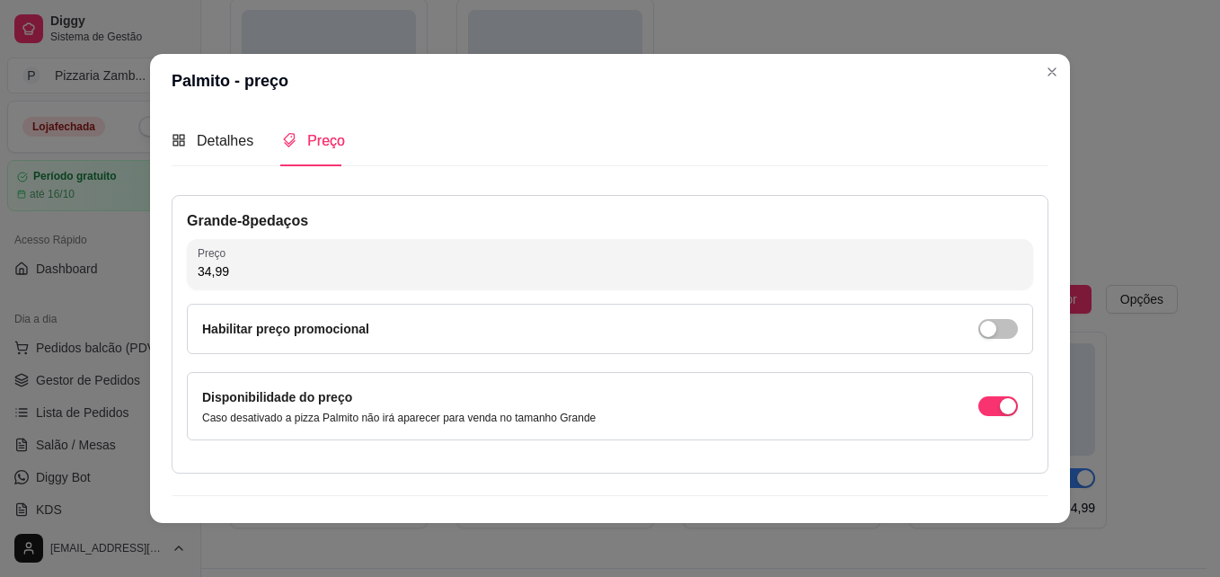
type input "34,99"
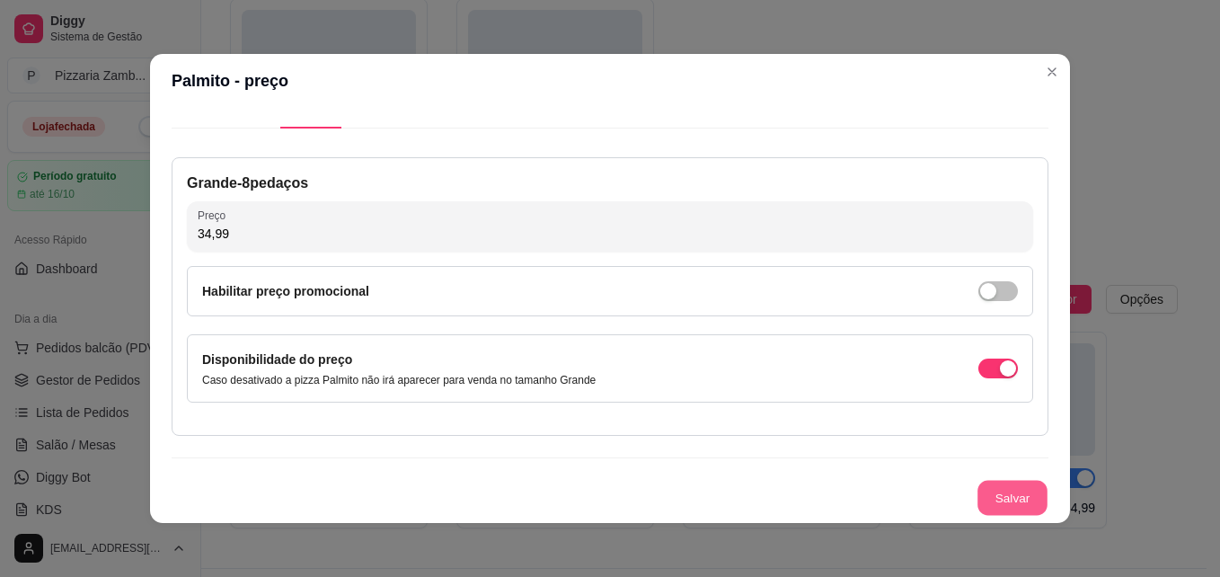
click at [977, 501] on button "Salvar" at bounding box center [1012, 497] width 70 height 35
click at [976, 501] on button "Salvar" at bounding box center [1012, 498] width 72 height 36
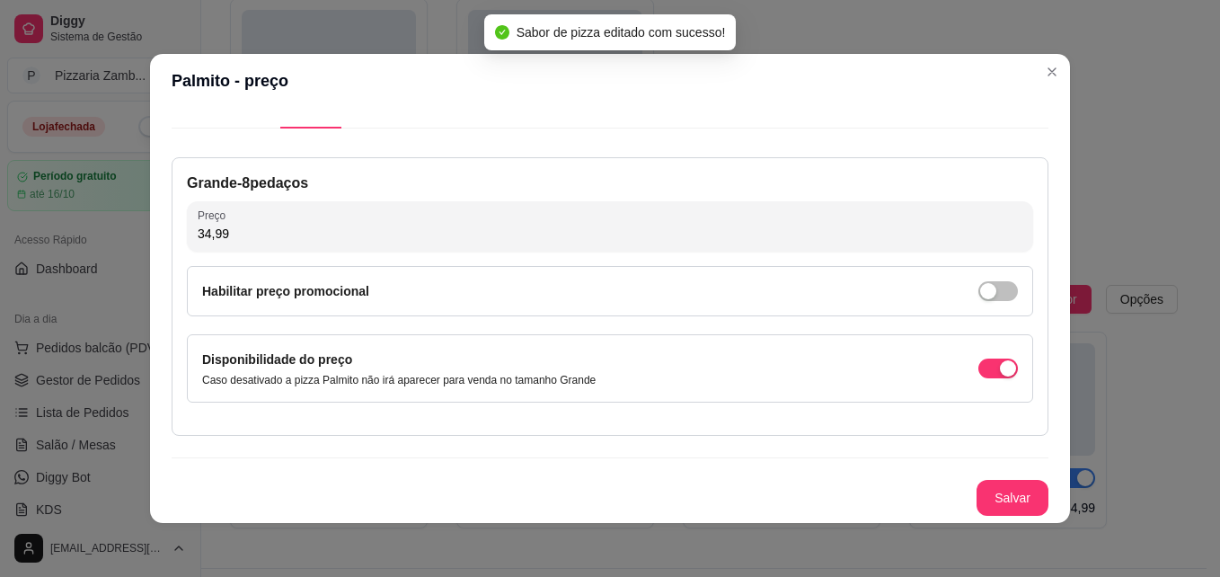
click at [1032, 59] on header "Palmito - preço" at bounding box center [610, 81] width 920 height 54
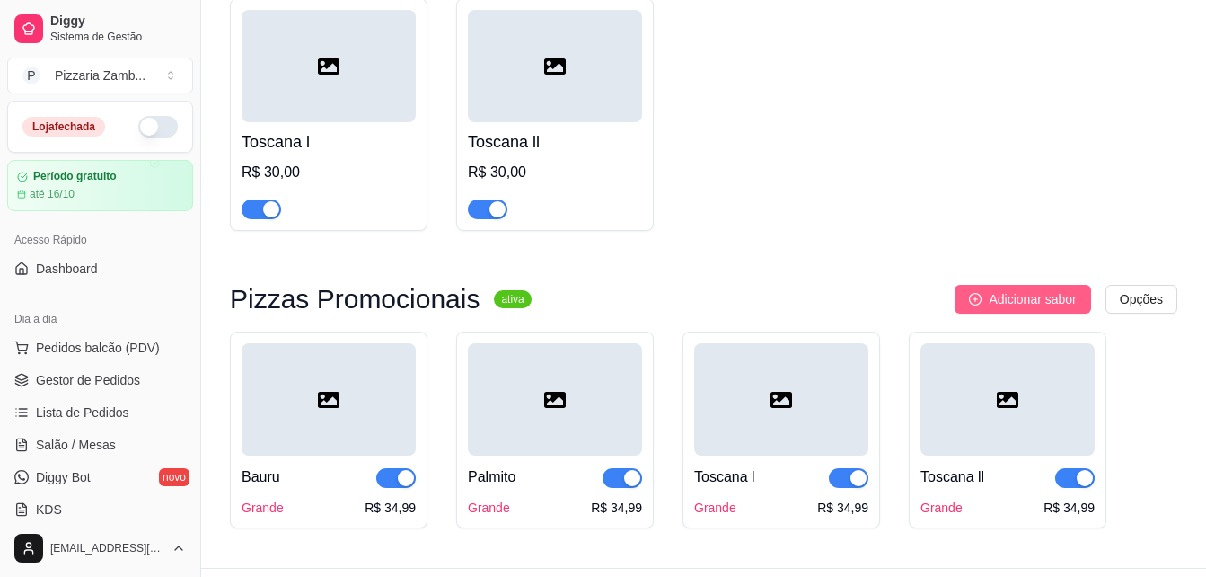
click at [1042, 289] on span "Adicionar sabor" at bounding box center [1032, 299] width 87 height 20
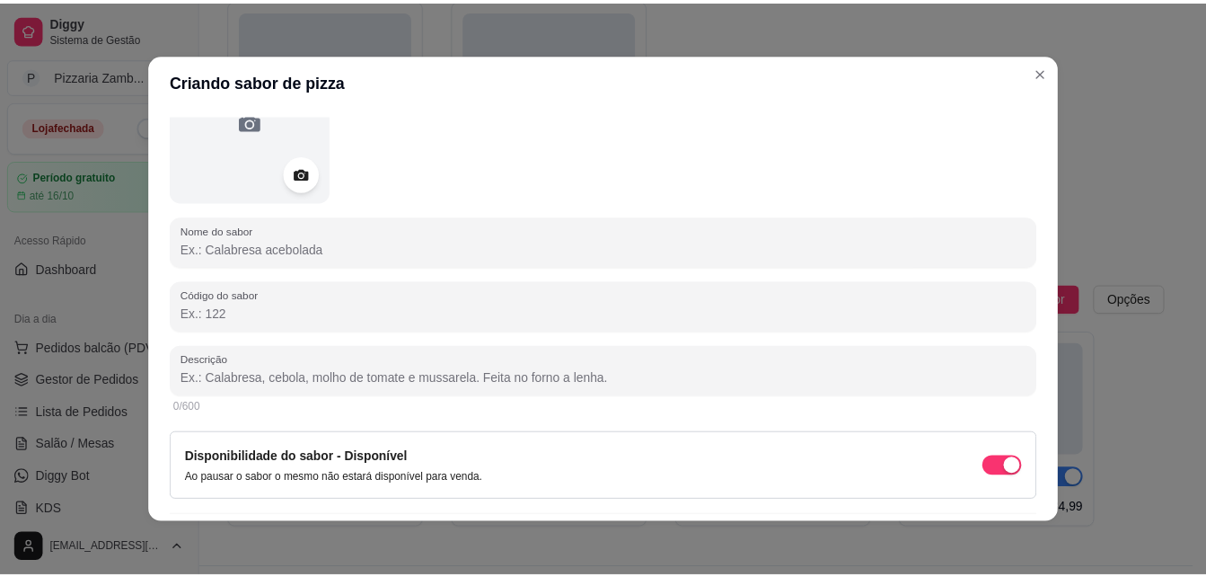
scroll to position [190, 0]
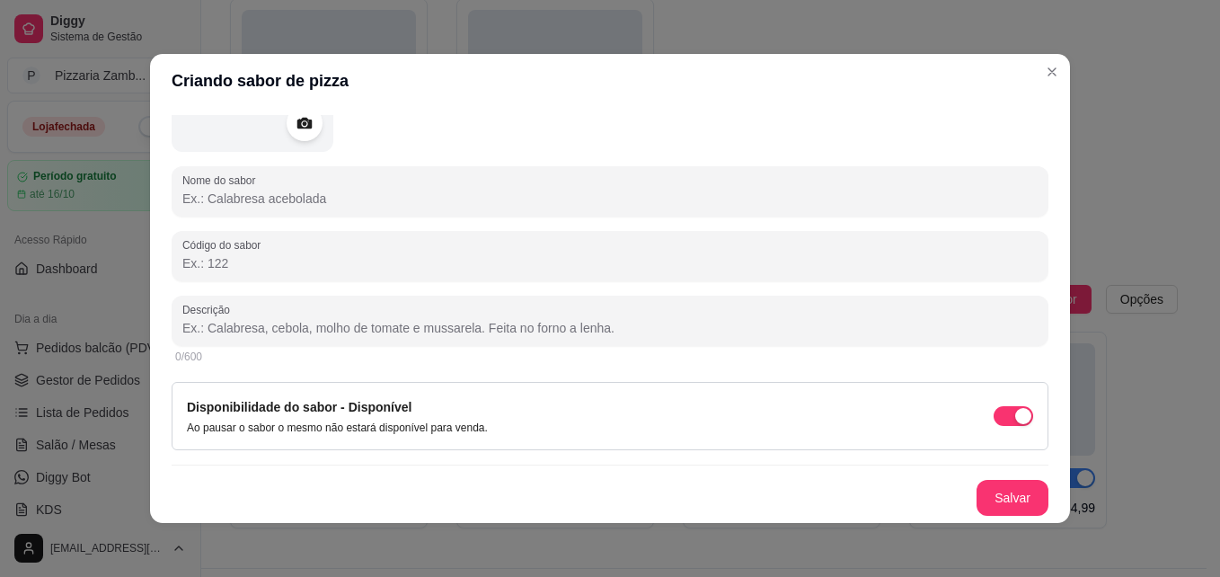
click at [410, 151] on div at bounding box center [610, 71] width 877 height 162
click at [405, 154] on div "Nome do sabor Código do sabor Descrição 0/600 Disponibilidade do sabor - Dispon…" at bounding box center [610, 252] width 877 height 525
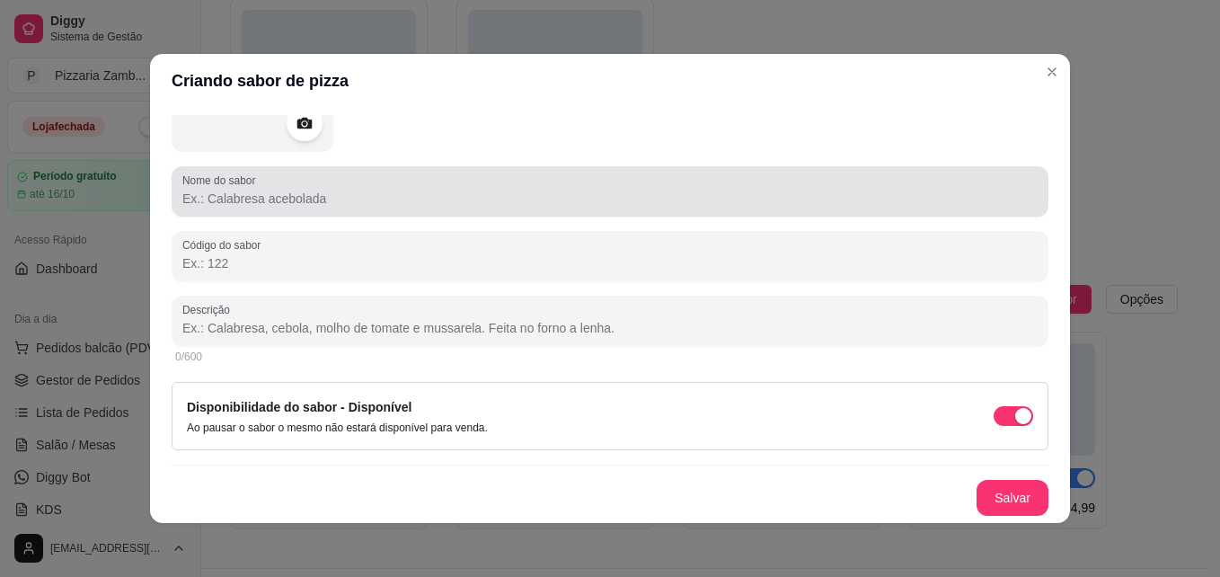
click at [391, 182] on div at bounding box center [609, 191] width 855 height 36
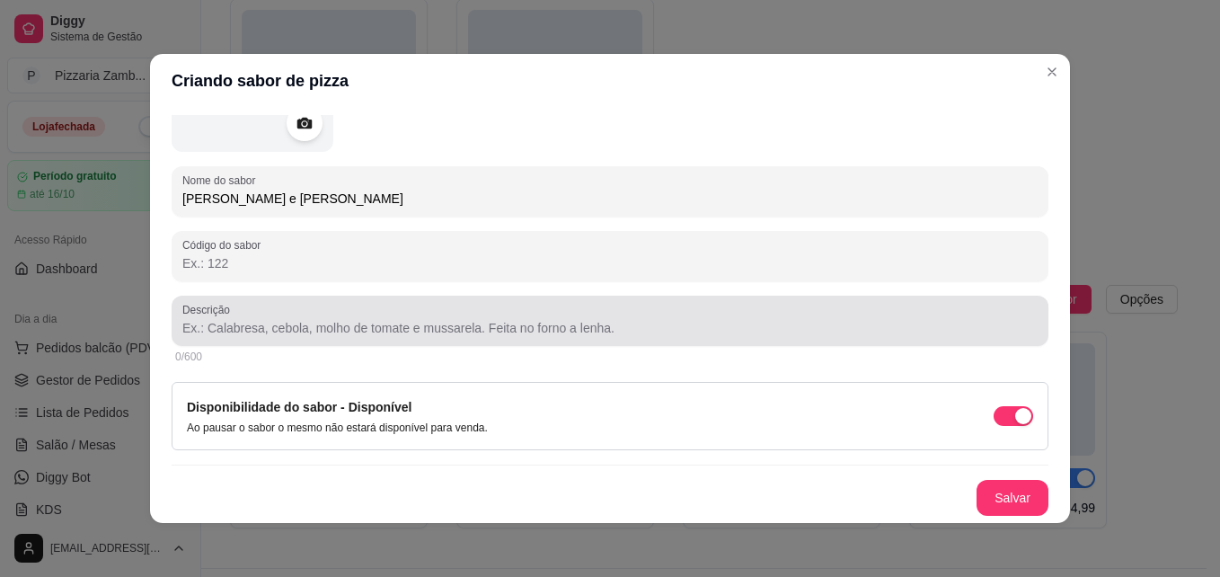
type input "[PERSON_NAME] e [PERSON_NAME]"
click at [391, 327] on input "Descrição" at bounding box center [609, 328] width 855 height 18
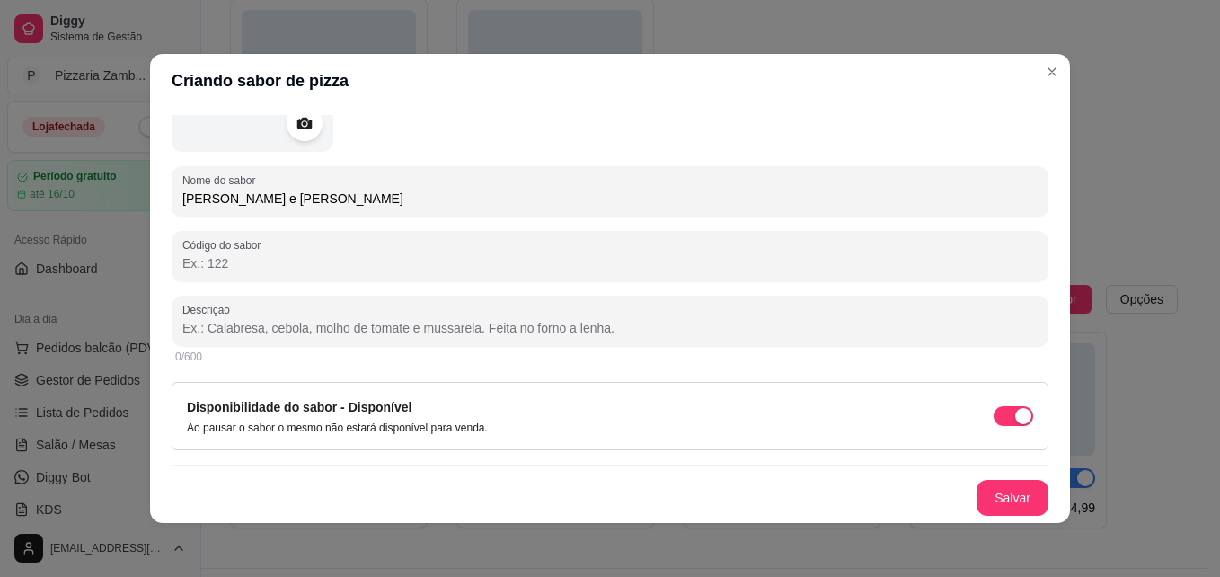
click at [391, 327] on input "Descrição" at bounding box center [609, 328] width 855 height 18
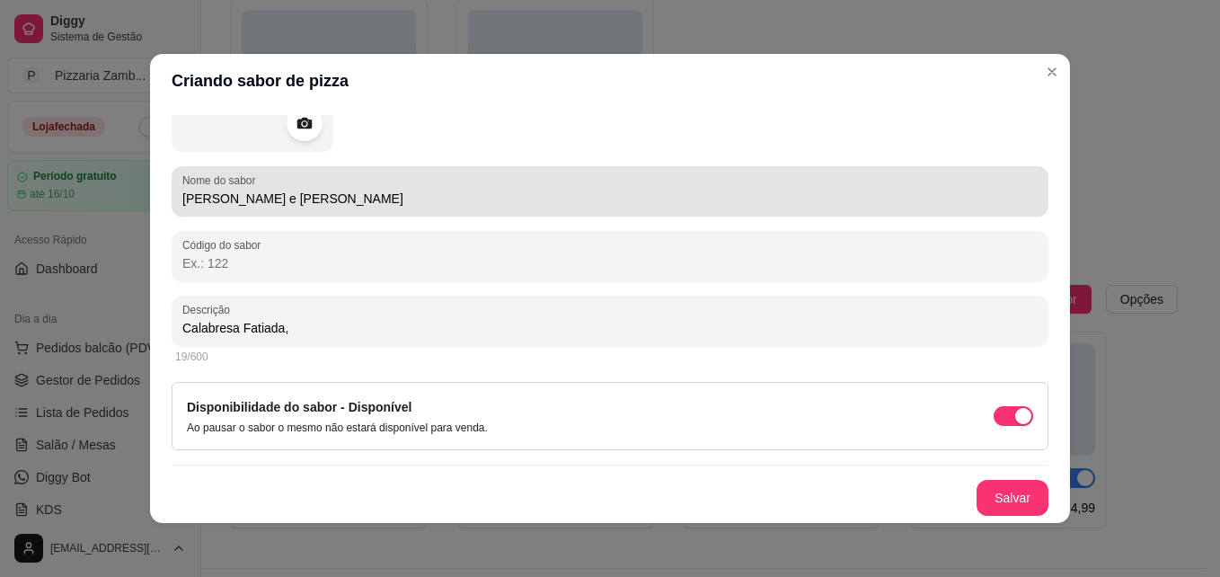
type input "Calabresa Fatiada,"
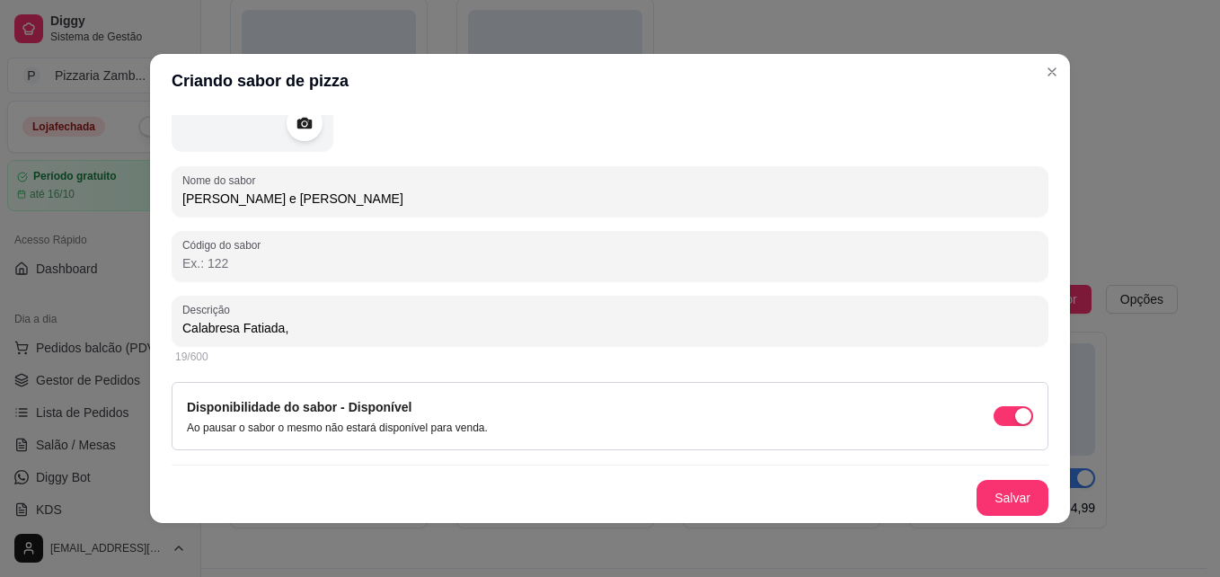
drag, startPoint x: 273, startPoint y: 201, endPoint x: 137, endPoint y: 233, distance: 140.1
click at [137, 233] on div "Criando sabor de pizza Detalhes Preço Nome do sabor Meia Calabresa e Meia Mussa…" at bounding box center [610, 288] width 1220 height 577
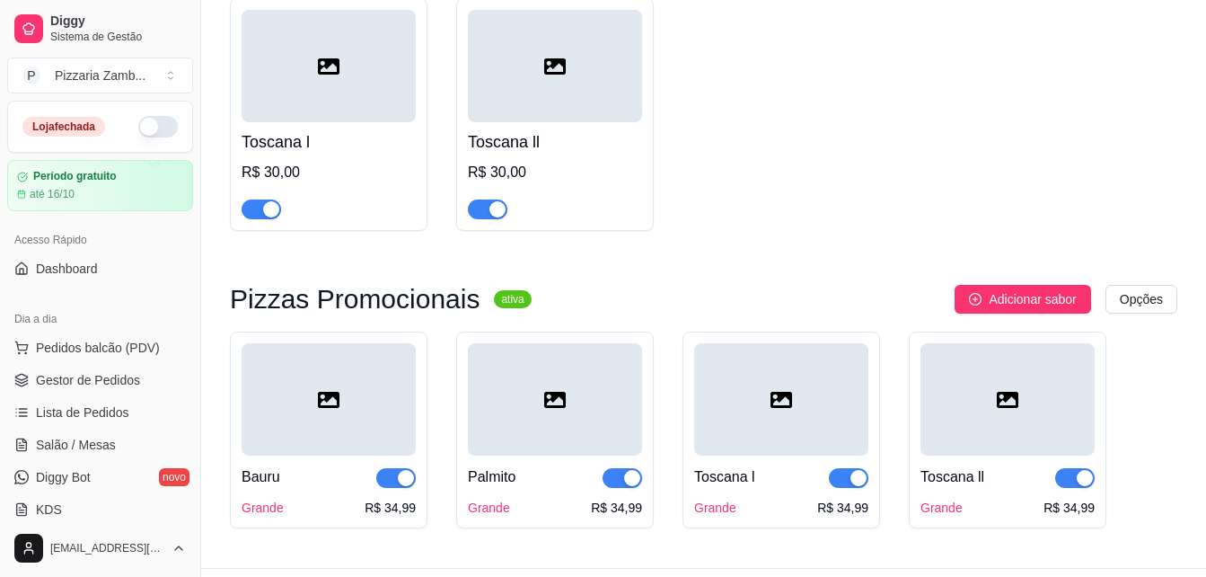
click at [137, 233] on div "Acesso Rápido" at bounding box center [100, 239] width 186 height 29
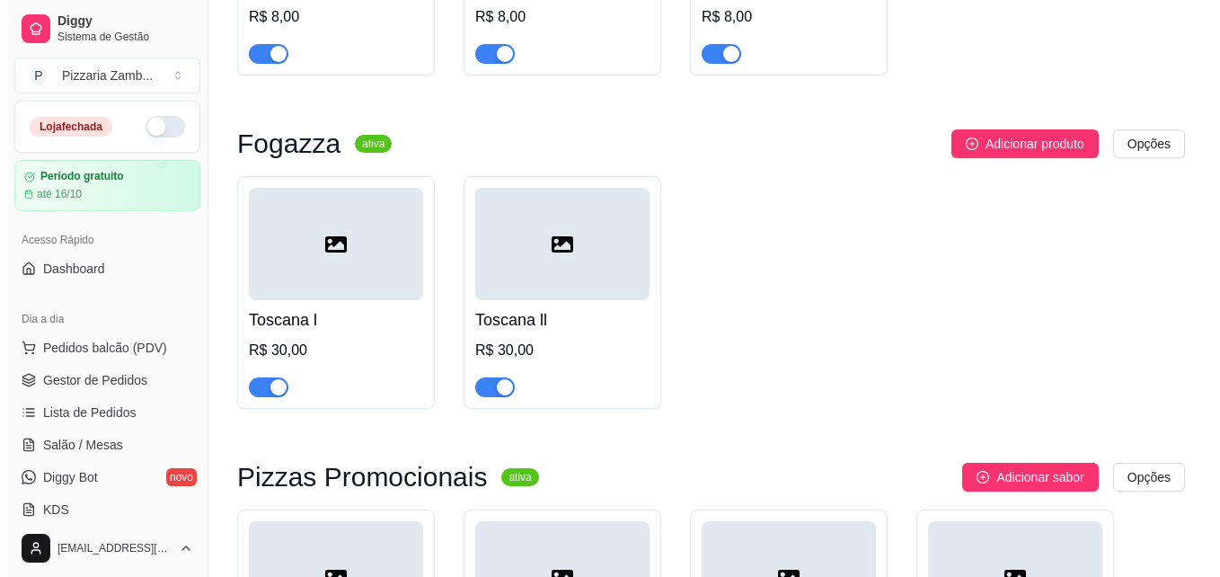
scroll to position [8253, 0]
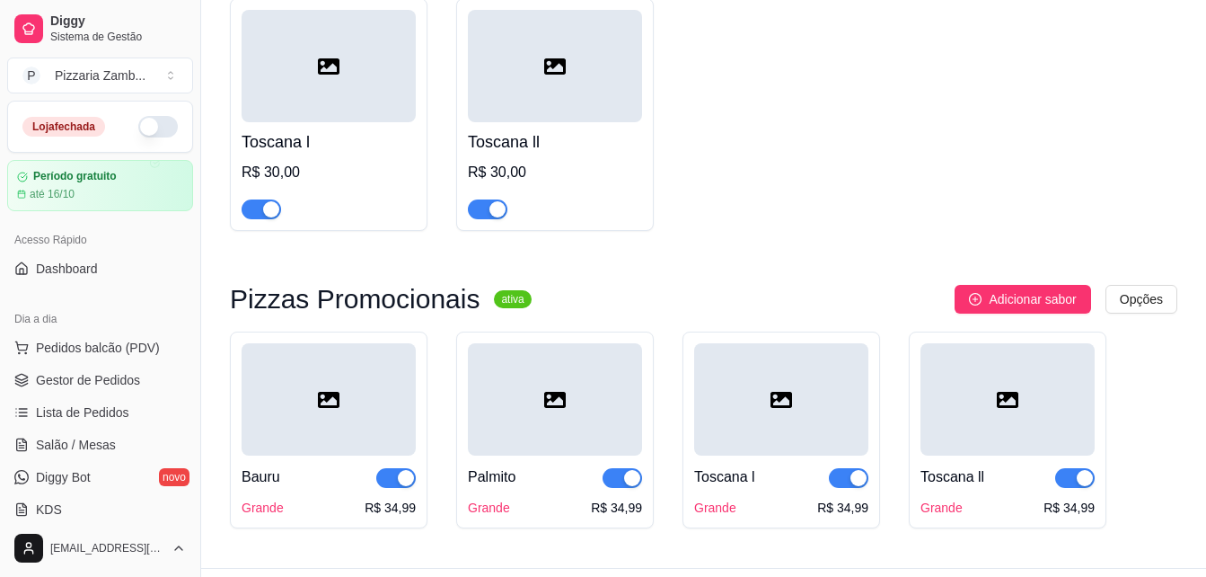
click at [990, 285] on button "Adicionar sabor" at bounding box center [1023, 299] width 136 height 29
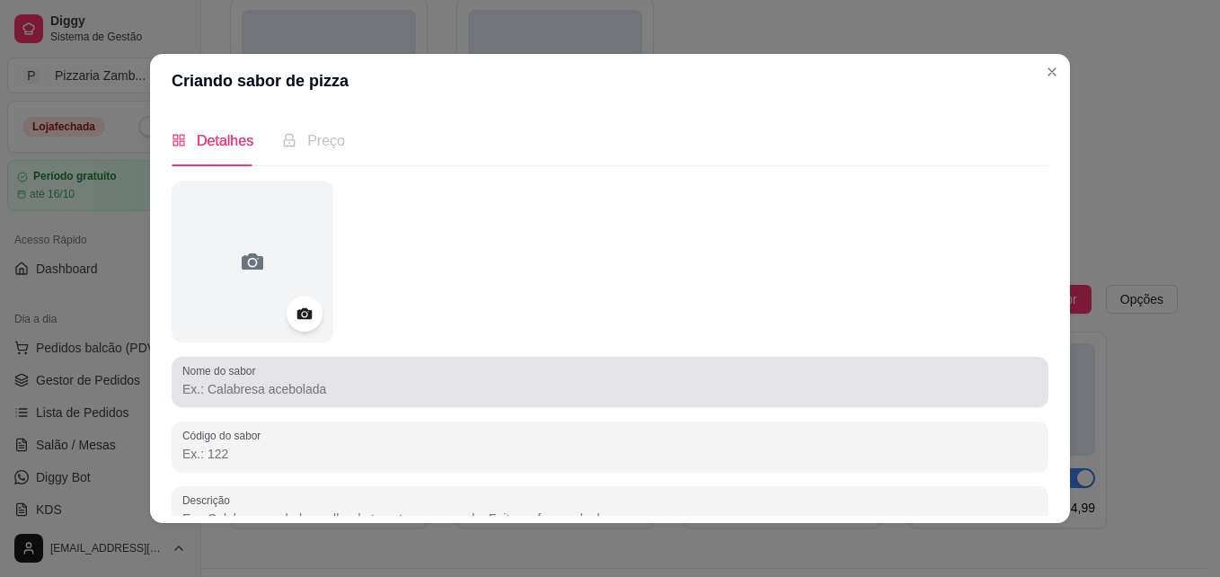
click at [304, 397] on input "Nome do sabor" at bounding box center [609, 389] width 855 height 18
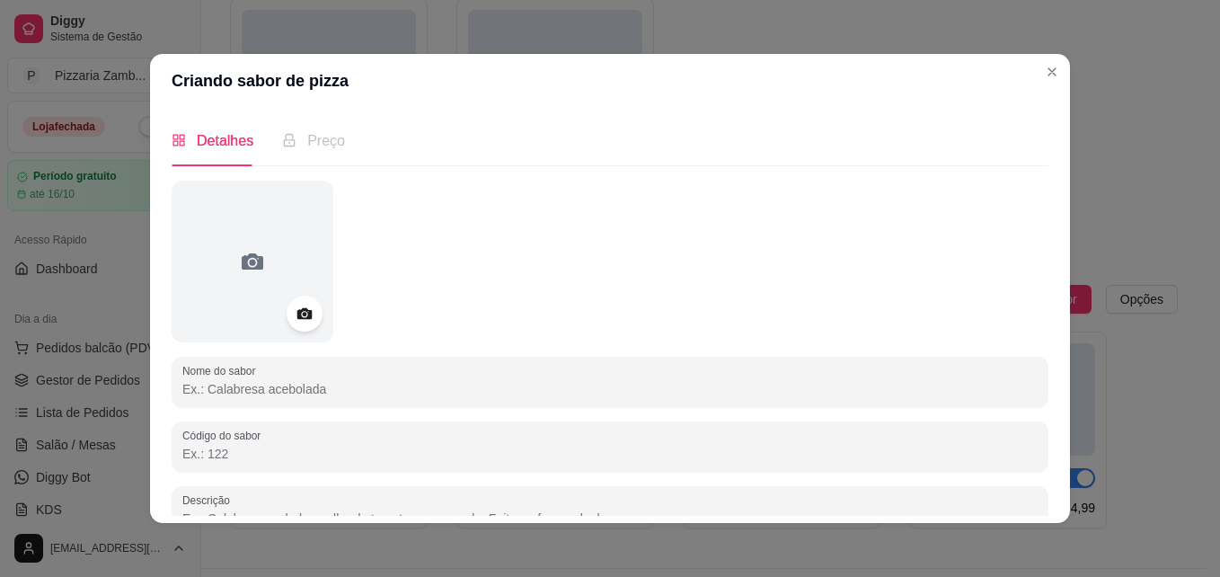
paste input "[PERSON_NAME] e"
type input "[PERSON_NAME] / Meia Calabresa Com Cebola"
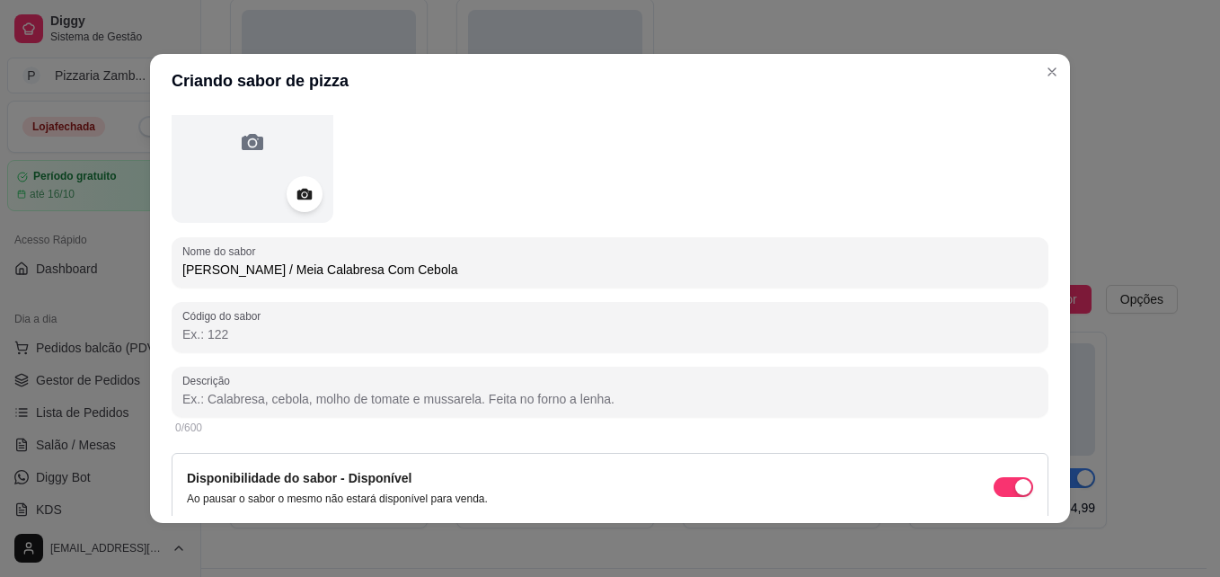
scroll to position [121, 0]
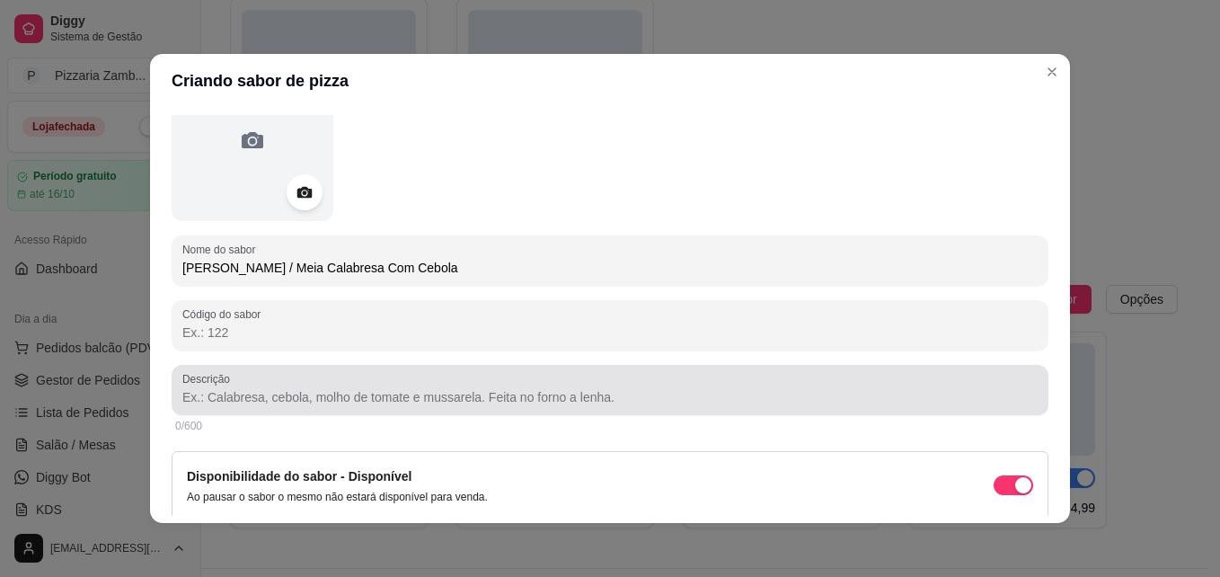
click at [562, 400] on input "Descrição" at bounding box center [609, 397] width 855 height 18
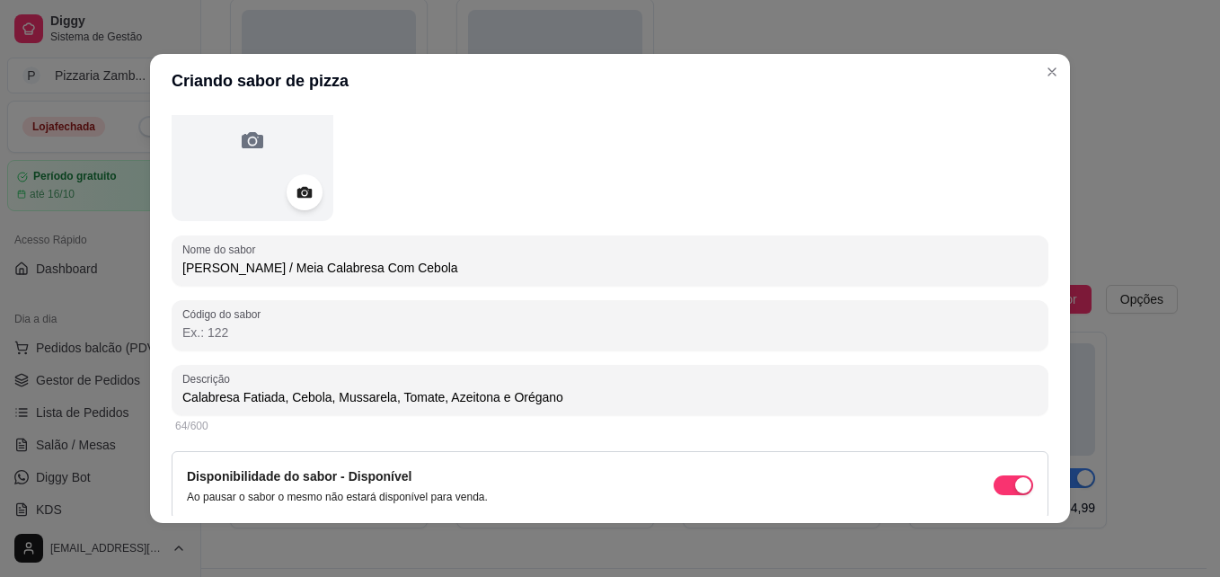
type input "Calabresa Fatiada, Cebola, Mussarela, Tomate, Azeitona e Orégano"
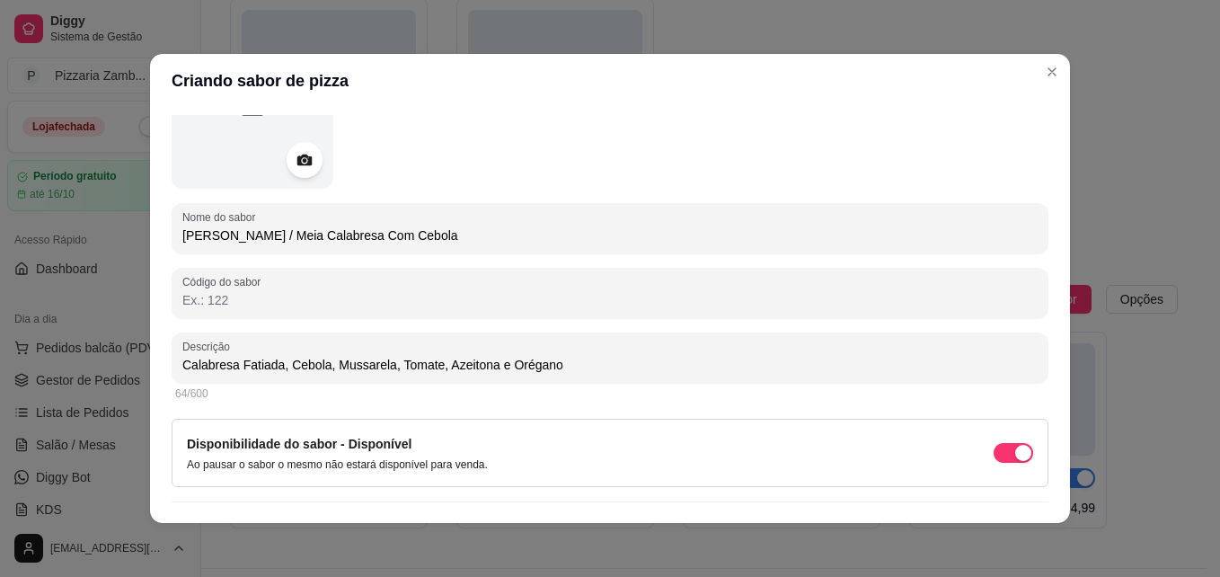
scroll to position [190, 0]
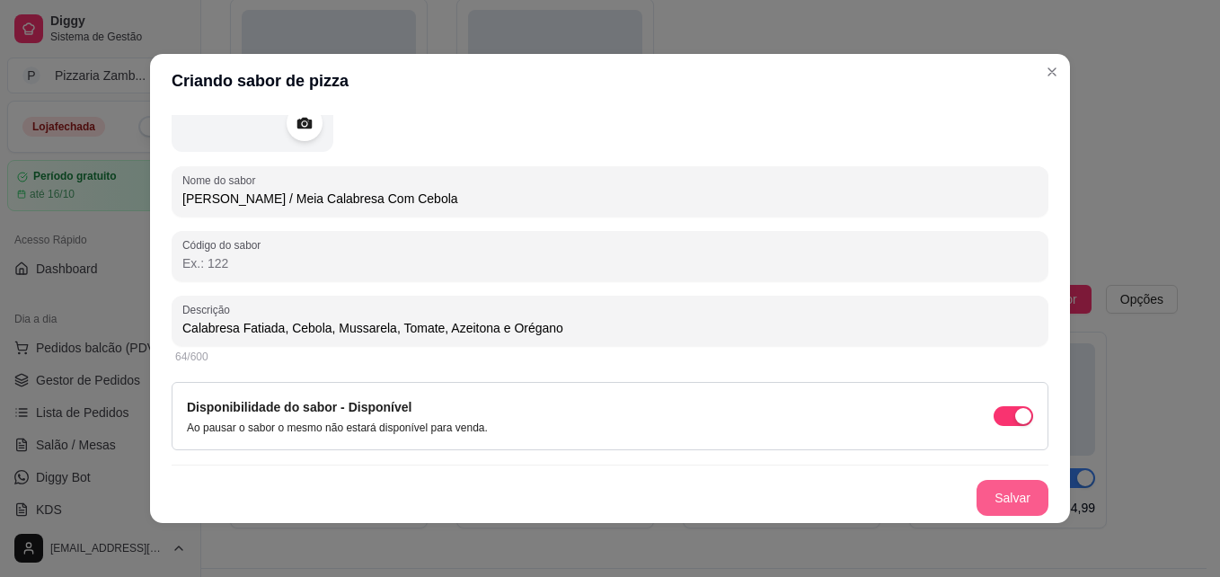
click at [1014, 503] on button "Salvar" at bounding box center [1012, 498] width 72 height 36
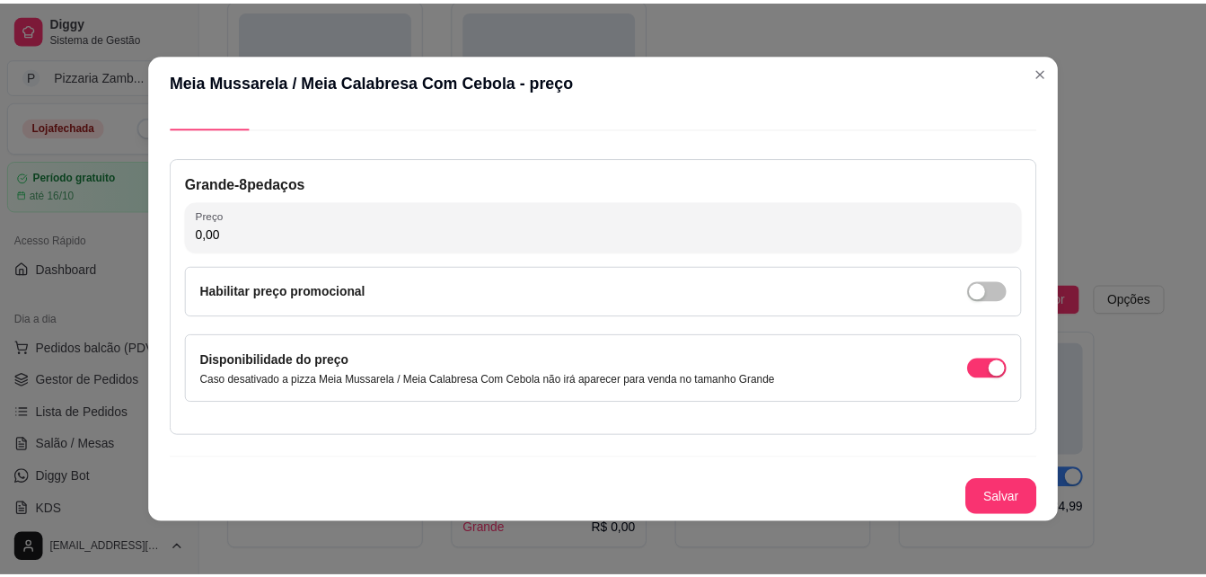
scroll to position [38, 0]
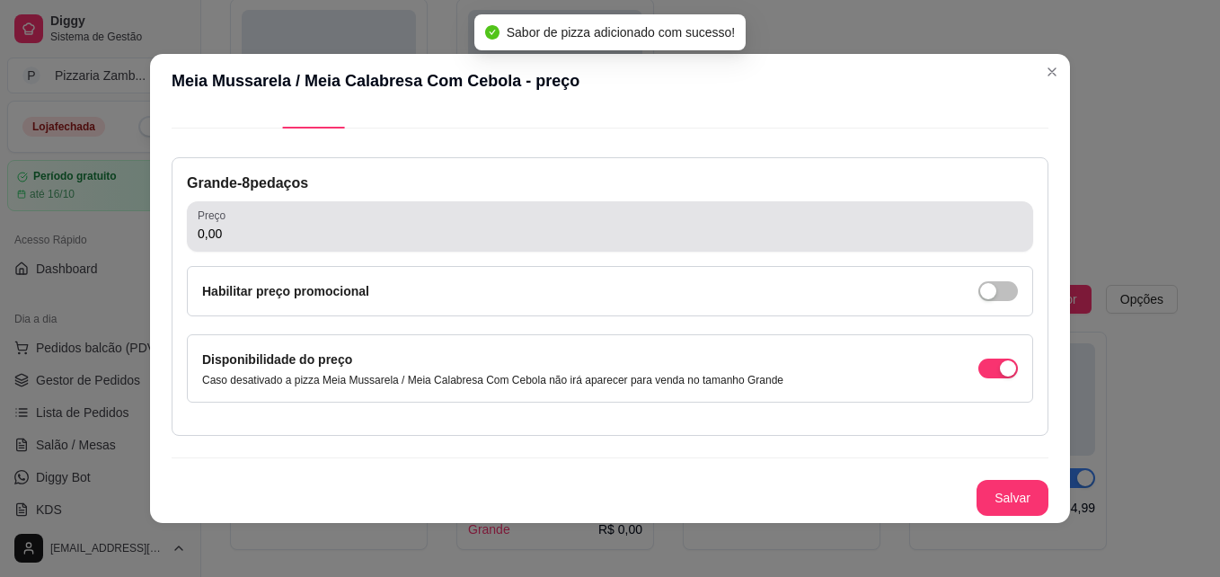
click at [305, 222] on div "0,00" at bounding box center [610, 226] width 824 height 36
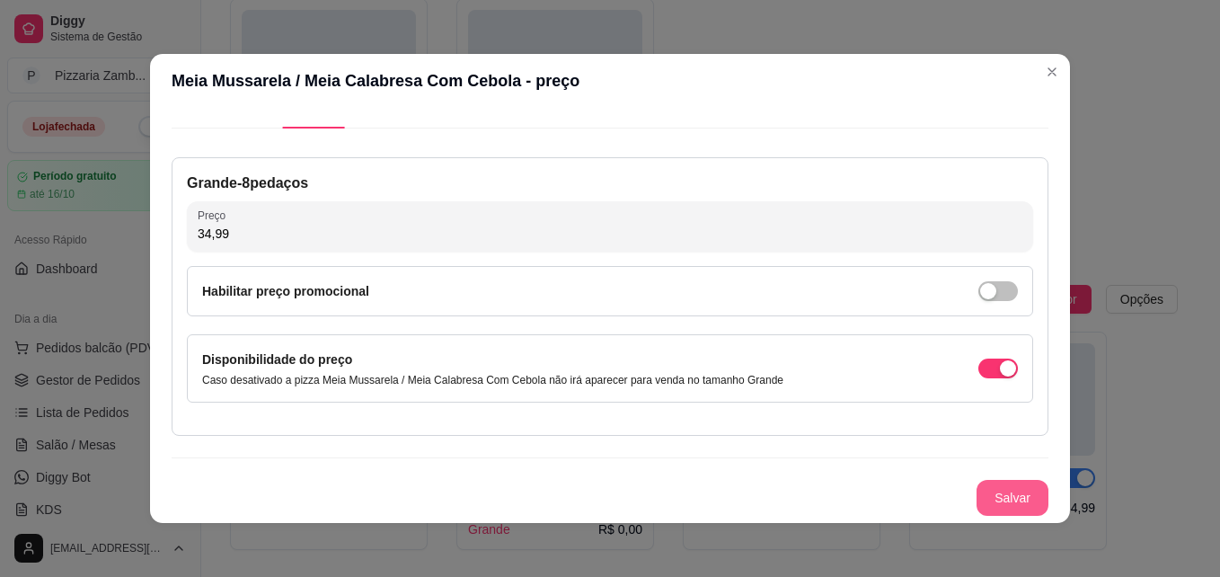
type input "34,99"
click at [976, 507] on button "Salvar" at bounding box center [1012, 498] width 72 height 36
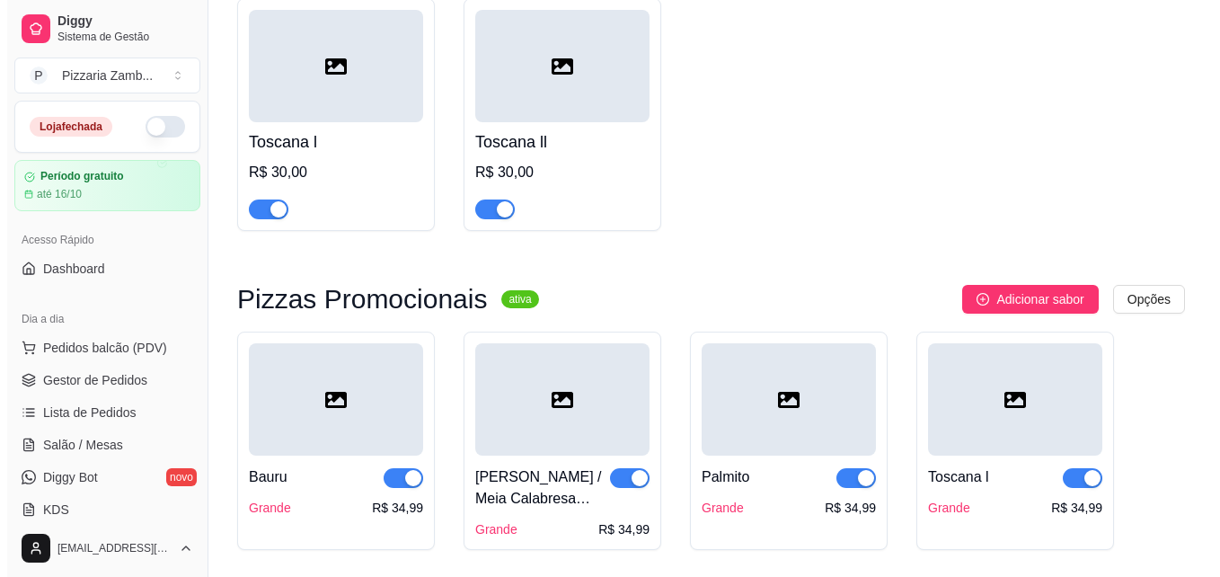
scroll to position [8500, 0]
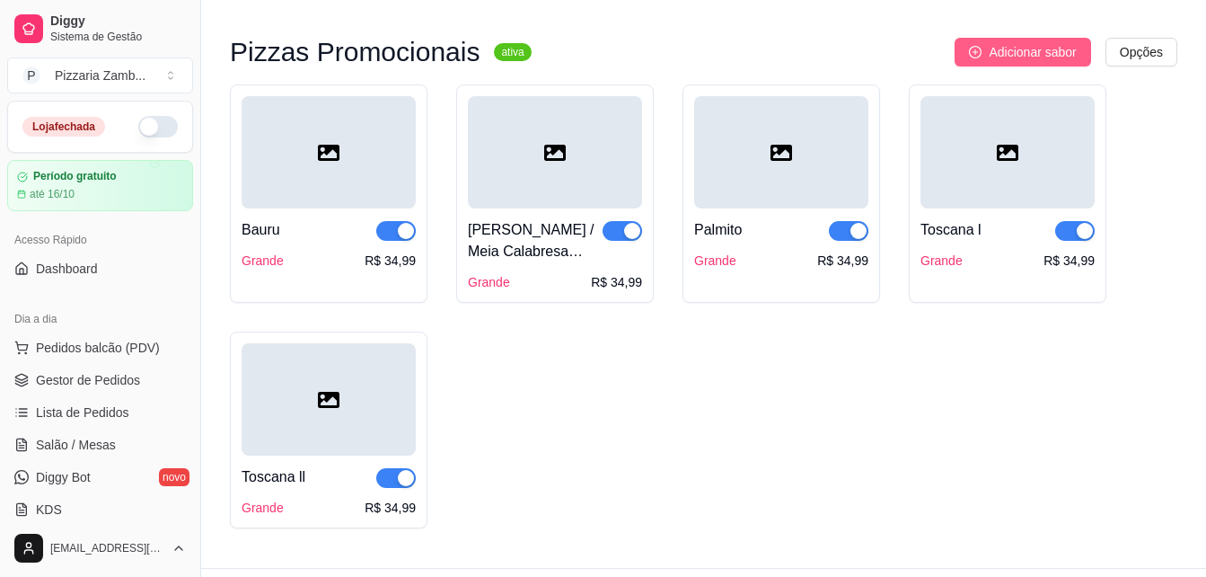
click at [1041, 38] on button "Adicionar sabor" at bounding box center [1023, 52] width 136 height 29
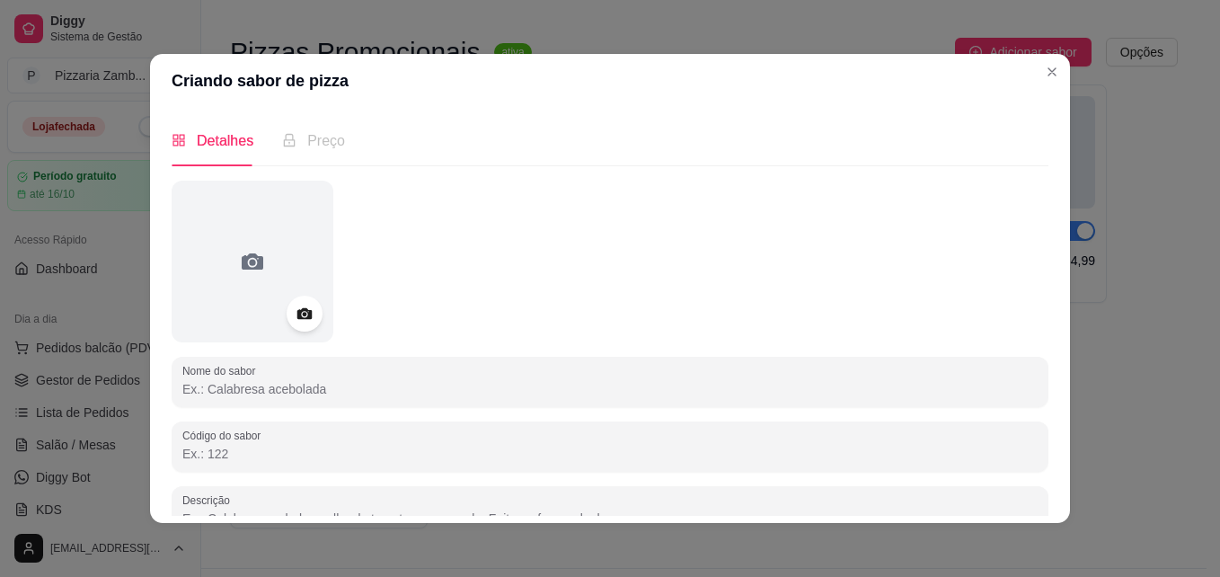
click at [354, 398] on input "Nome do sabor" at bounding box center [609, 389] width 855 height 18
type input "[PERSON_NAME] / [PERSON_NAME] Sem Cebola"
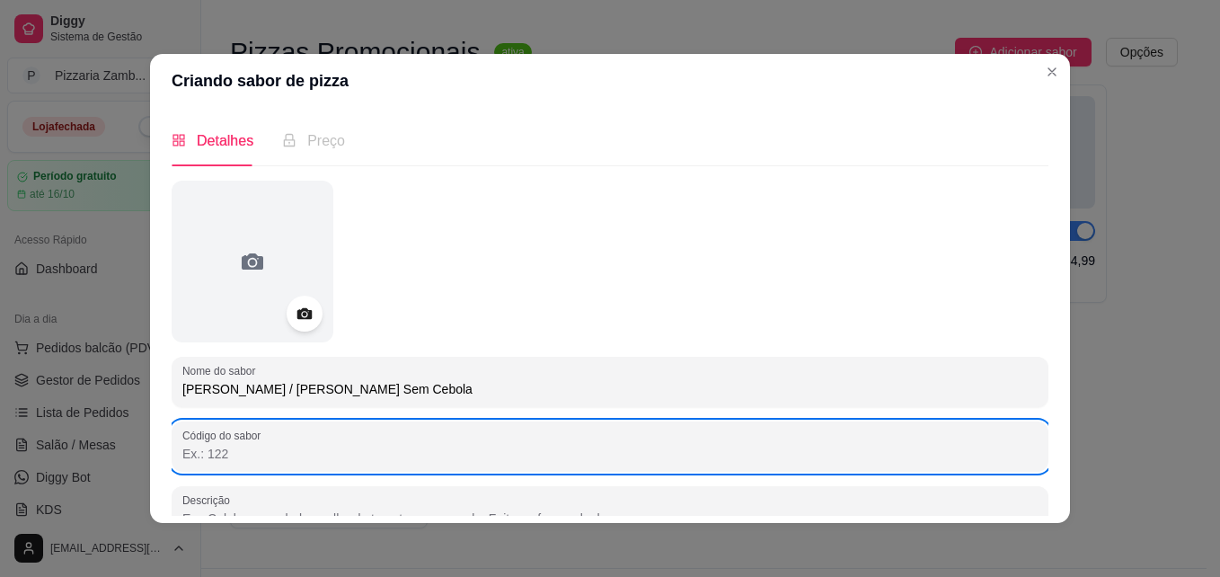
scroll to position [12, 0]
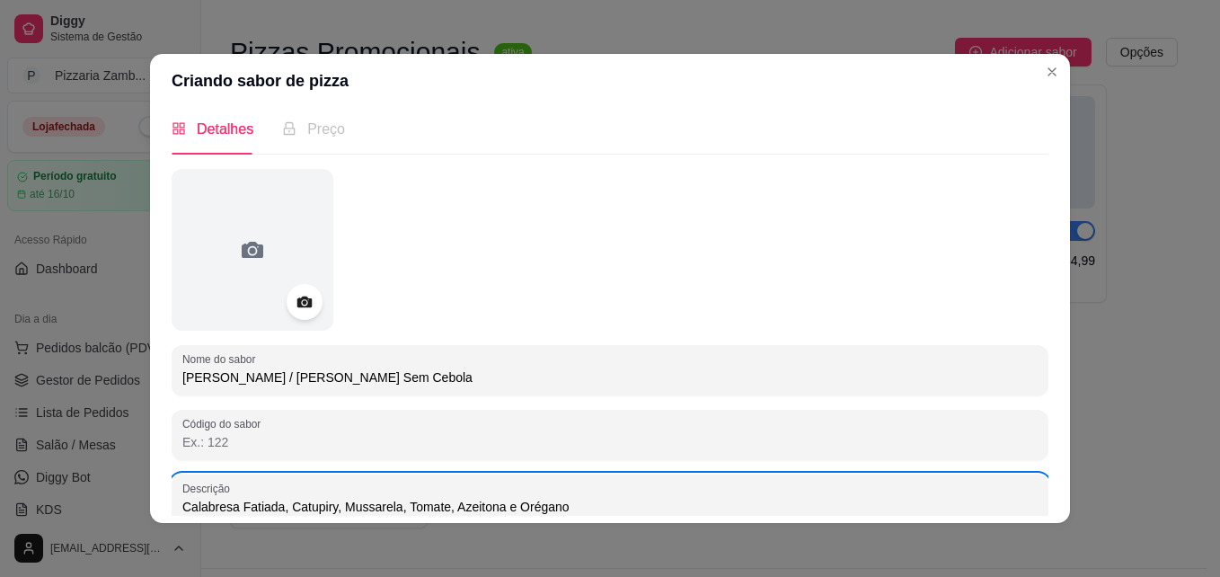
type input "Calabresa Fatiada, Catupiry, Mussarela, Tomate, Azeitona e Orégano"
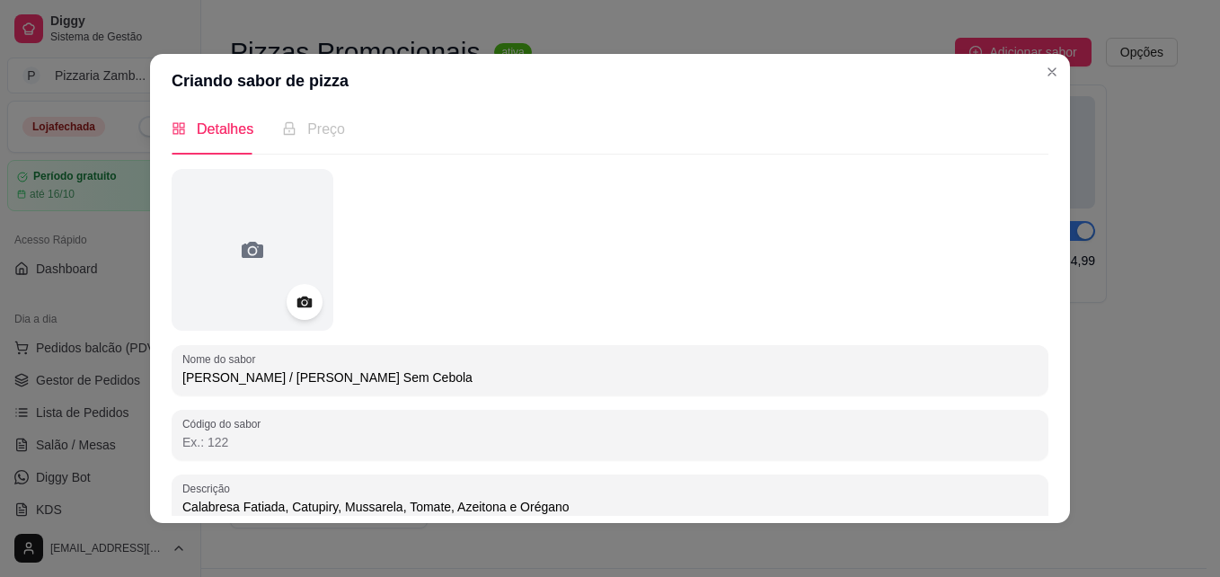
click at [1027, 222] on div at bounding box center [610, 250] width 877 height 162
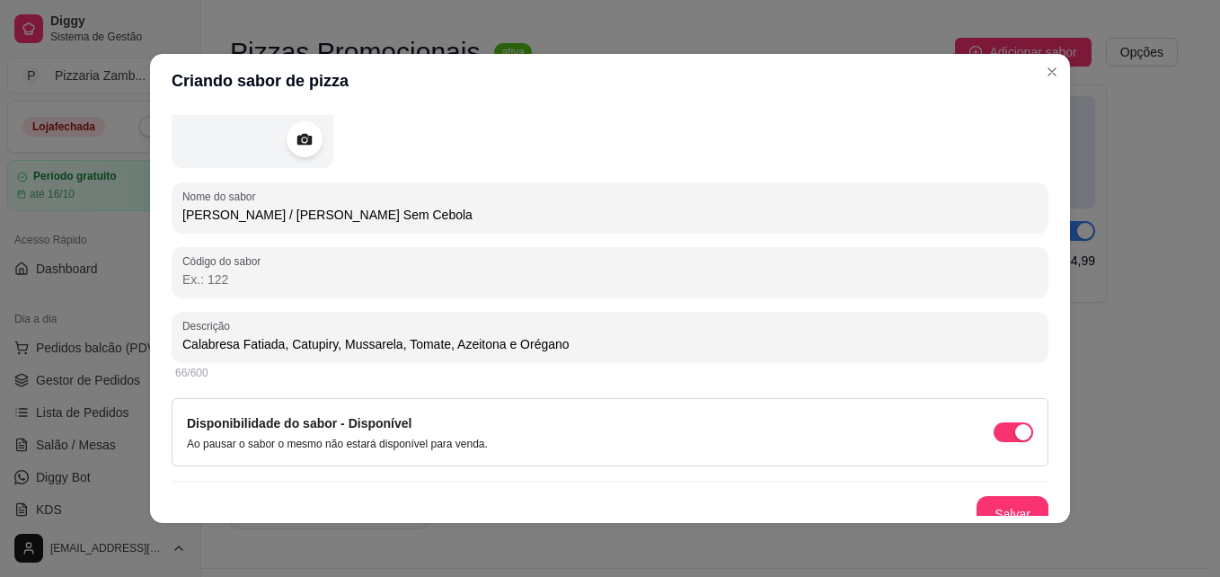
scroll to position [190, 0]
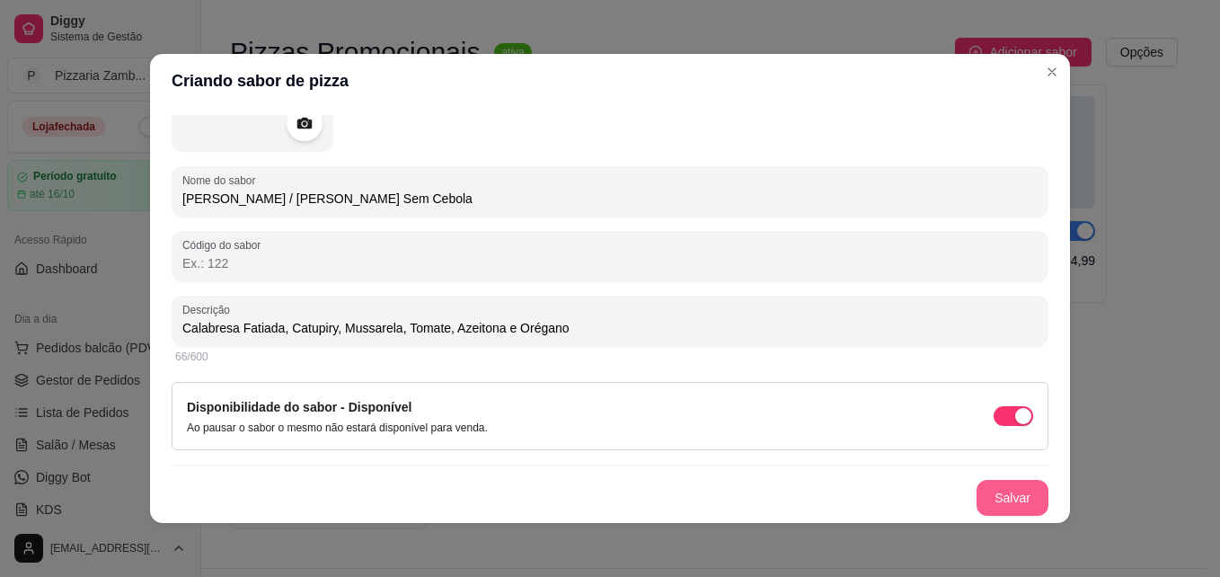
click at [989, 489] on button "Salvar" at bounding box center [1012, 498] width 72 height 36
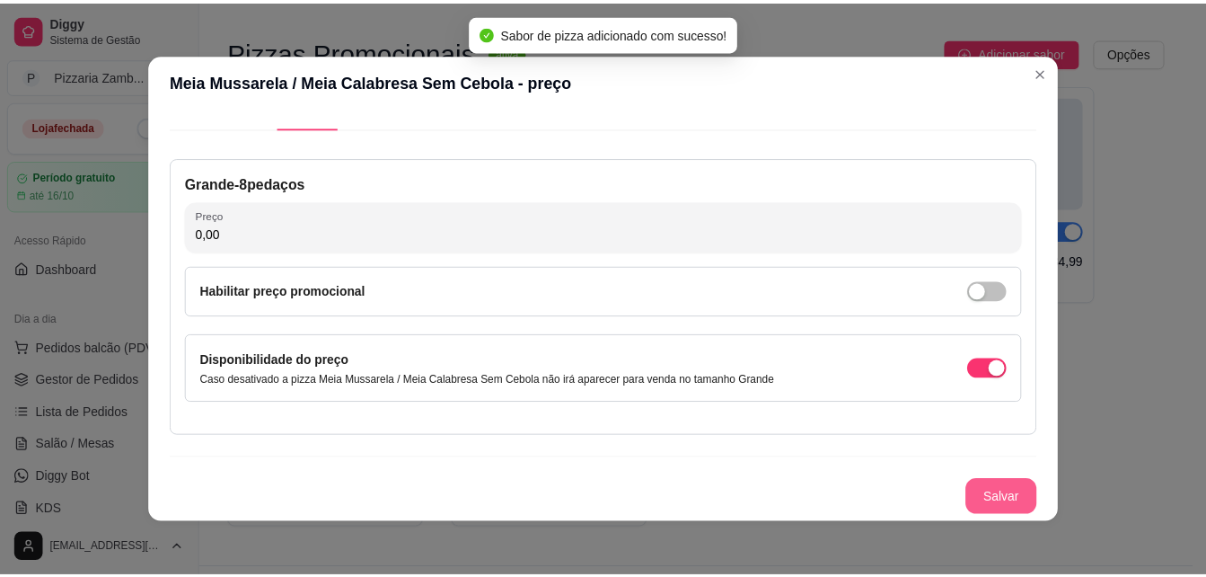
scroll to position [38, 0]
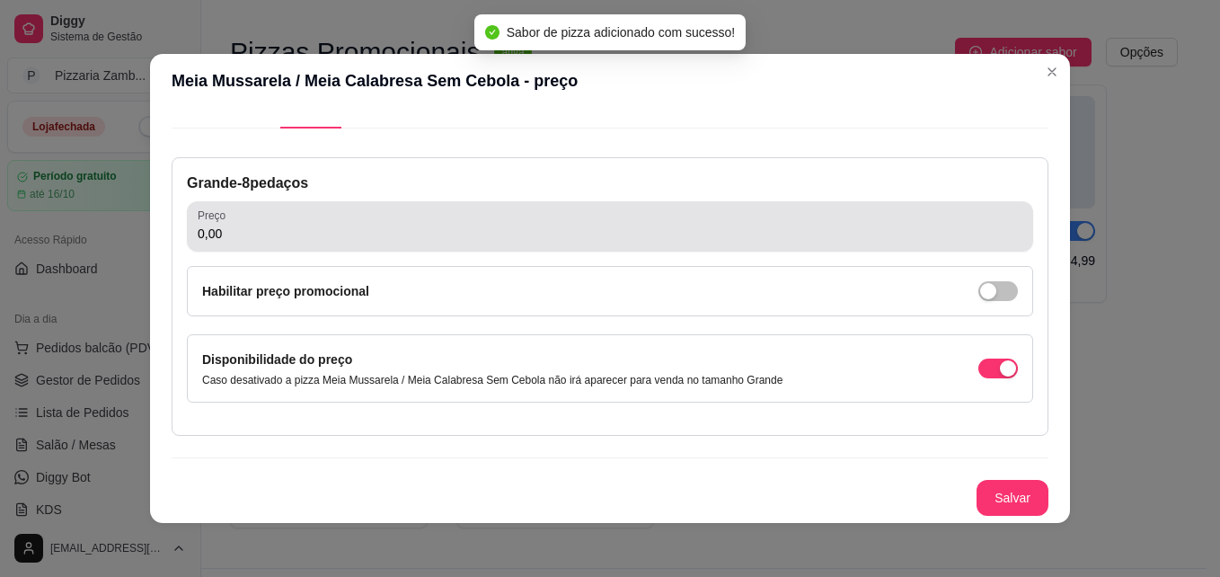
click at [463, 211] on div "0,00" at bounding box center [610, 226] width 824 height 36
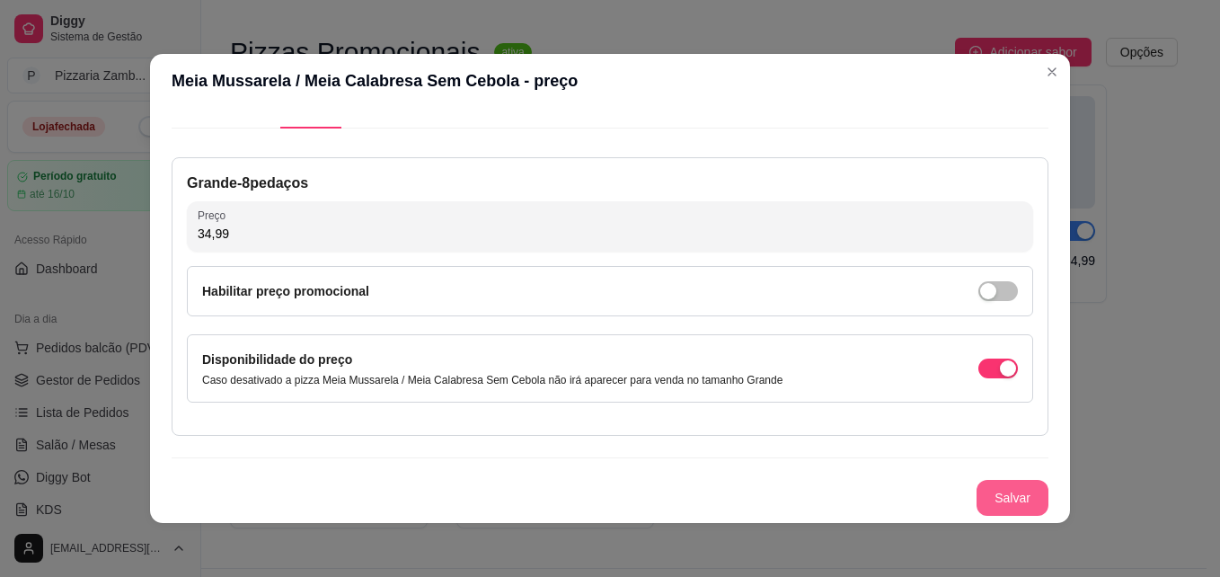
type input "34,99"
click at [976, 509] on button "Salvar" at bounding box center [1012, 498] width 72 height 36
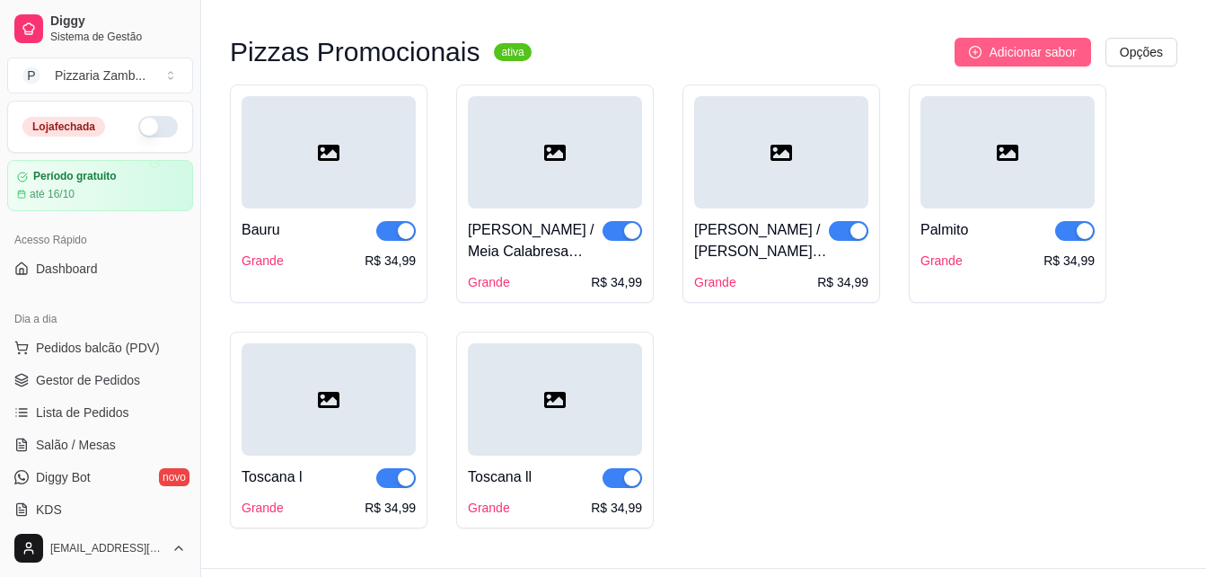
click at [1068, 42] on span "Adicionar sabor" at bounding box center [1032, 52] width 87 height 20
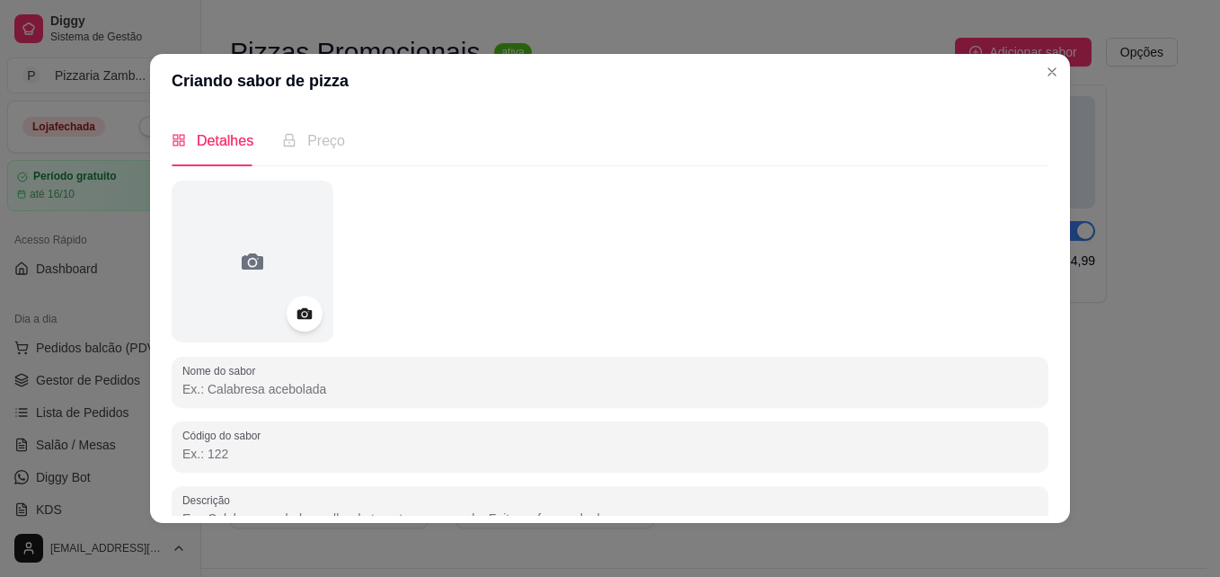
click at [983, 78] on header "Criando sabor de pizza" at bounding box center [610, 81] width 920 height 54
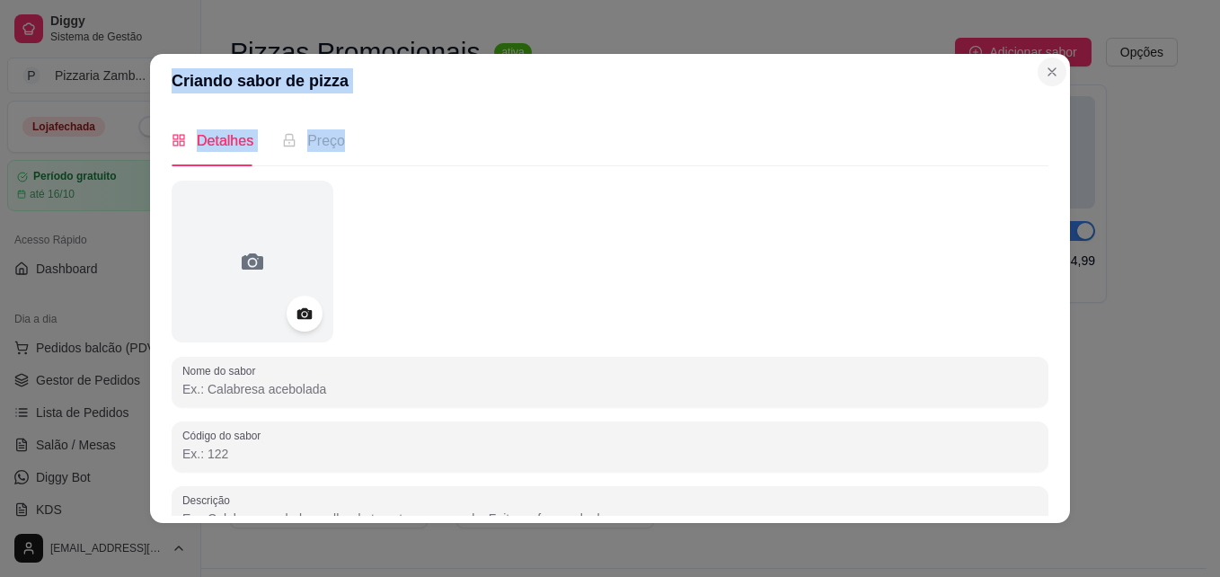
drag, startPoint x: 1019, startPoint y: 141, endPoint x: 1047, endPoint y: 85, distance: 62.3
click at [1047, 85] on section "Criando sabor de pizza Detalhes Preço Nome do sabor Código do sabor Descrição 0…" at bounding box center [610, 288] width 920 height 469
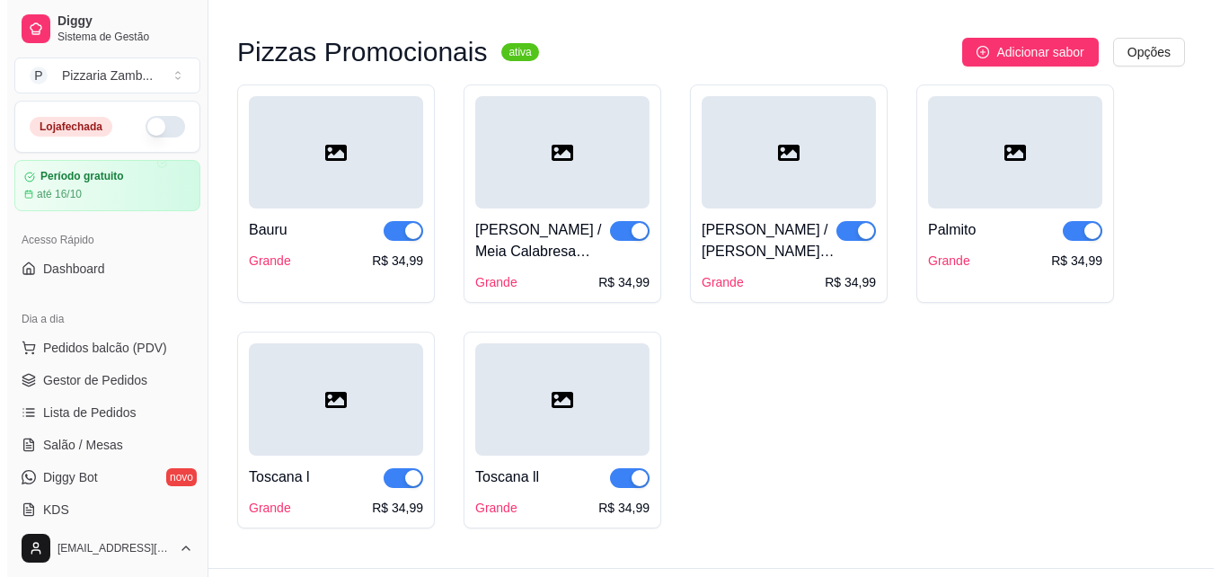
scroll to position [7996, 0]
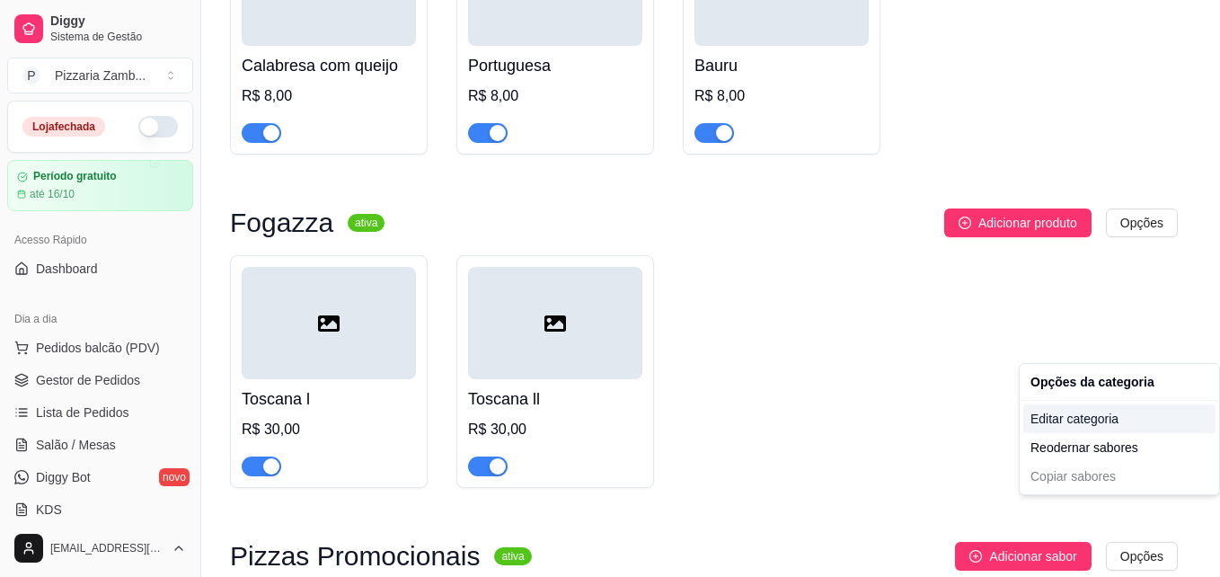
click at [1121, 424] on div "Editar categoria" at bounding box center [1119, 418] width 192 height 29
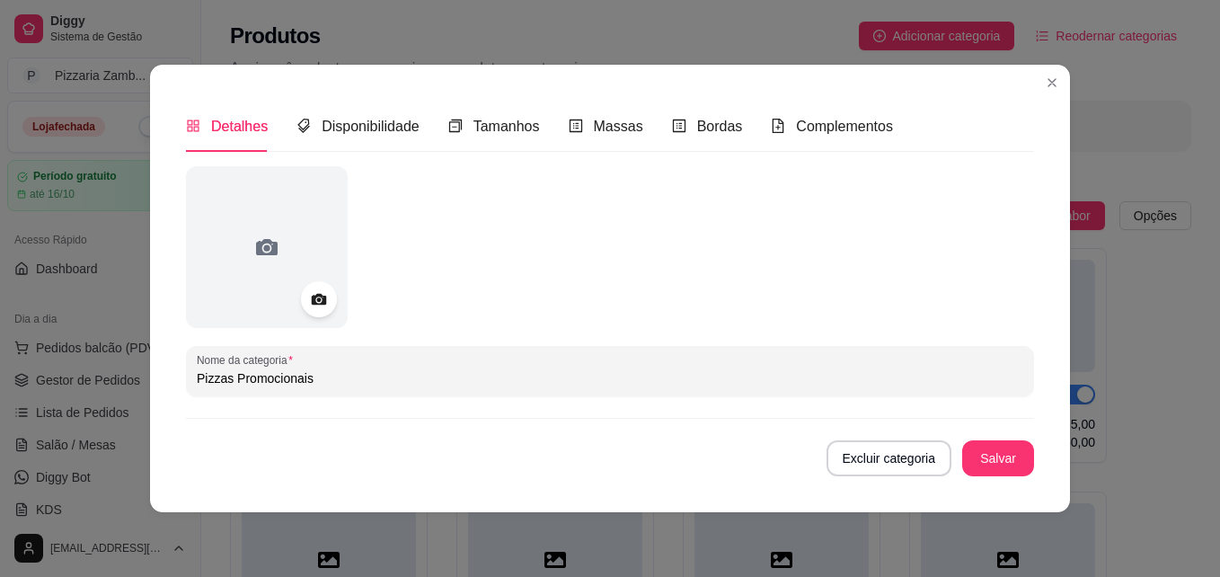
scroll to position [8220, 0]
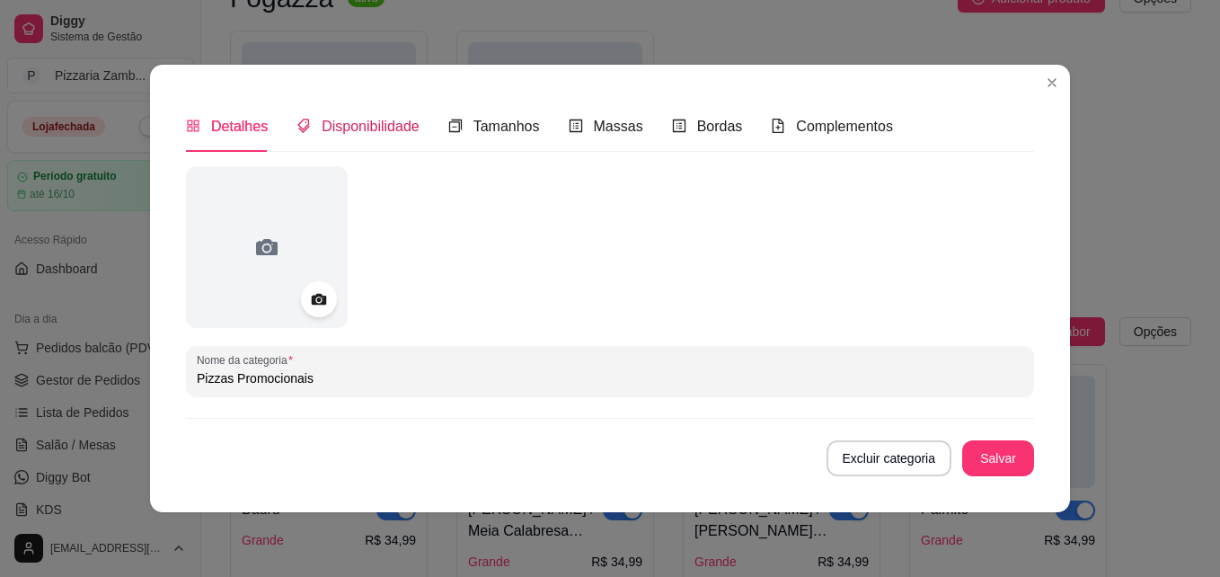
click at [336, 119] on span "Disponibilidade" at bounding box center [371, 126] width 98 height 15
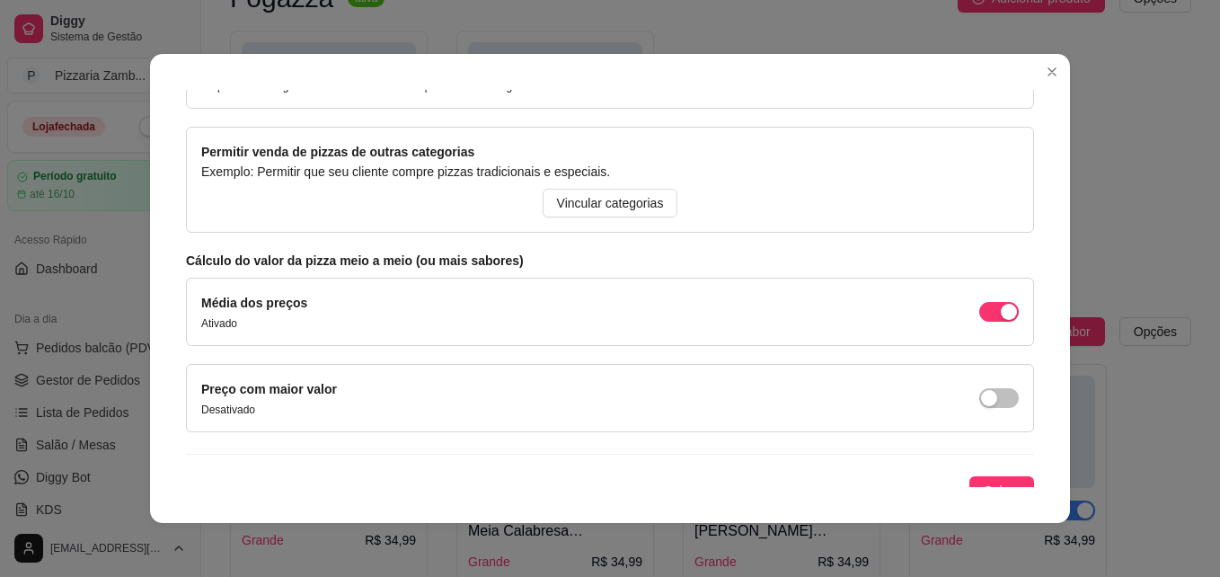
scroll to position [226, 0]
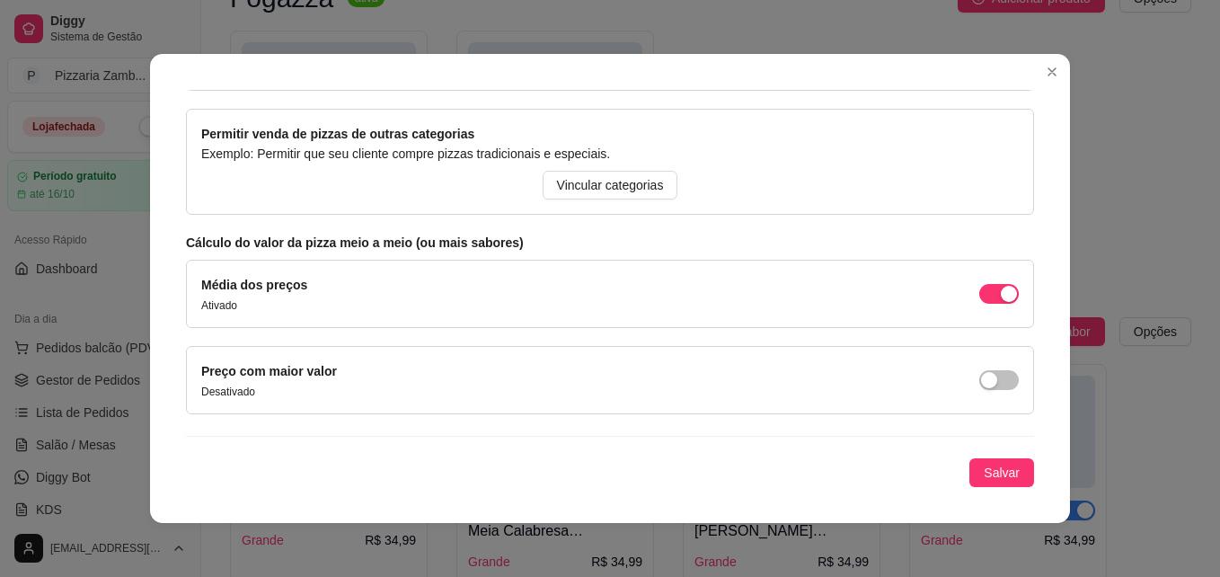
click at [569, 304] on div "Média dos preços Ativado" at bounding box center [609, 294] width 817 height 38
click at [405, 399] on div "Preço com maior valor Desativado" at bounding box center [609, 380] width 817 height 38
click at [293, 401] on div "Preço com maior valor Desativado" at bounding box center [610, 380] width 848 height 68
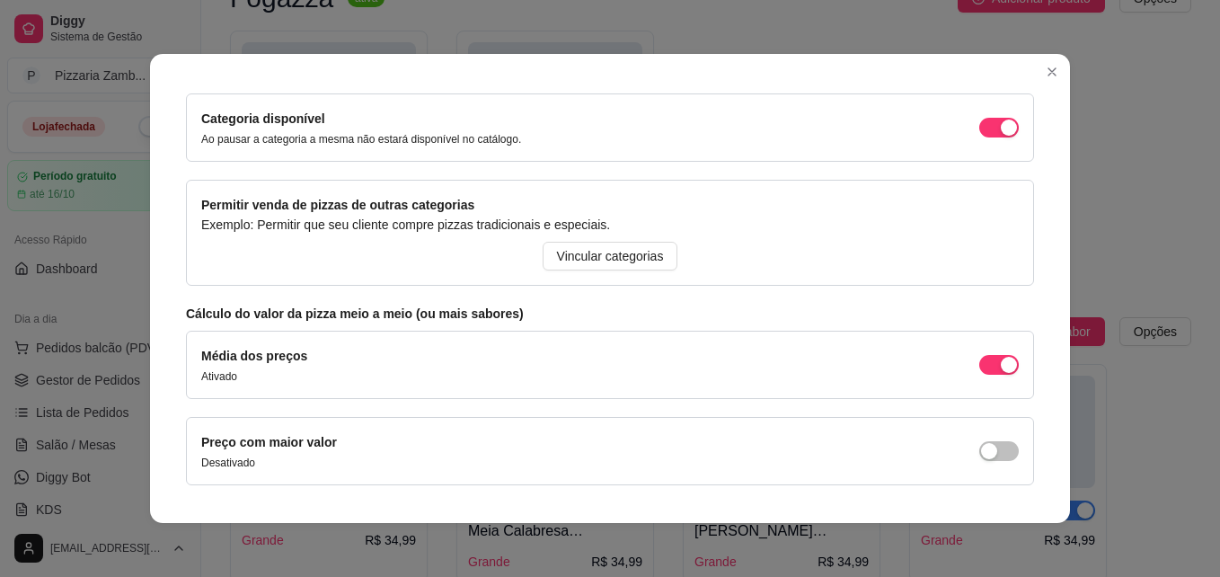
scroll to position [145, 0]
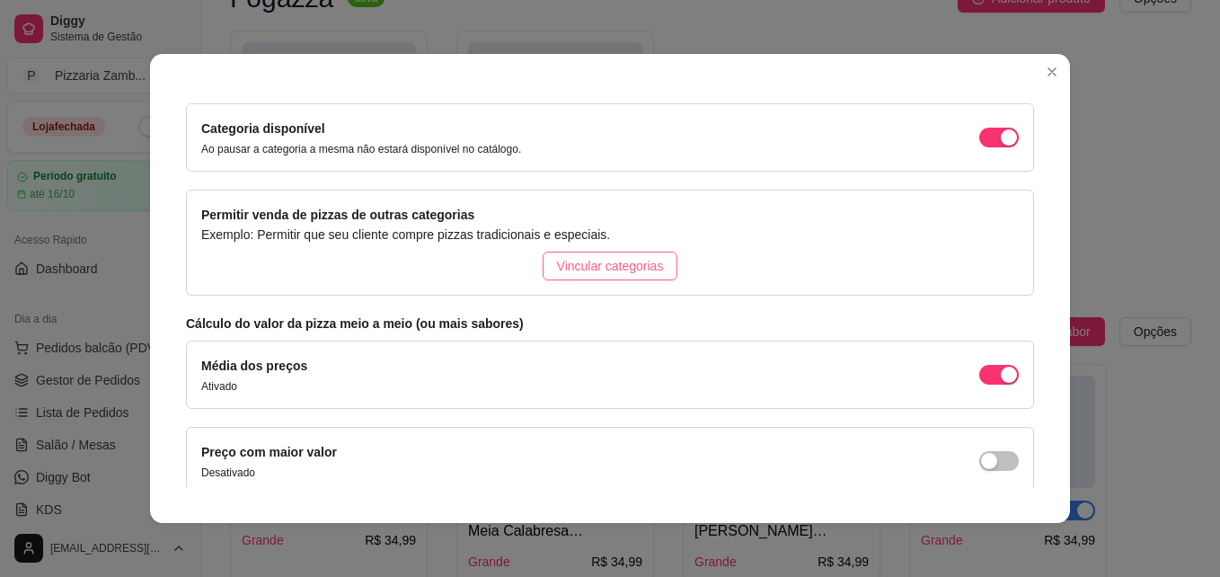
click at [583, 273] on span "Vincular categorias" at bounding box center [610, 266] width 107 height 20
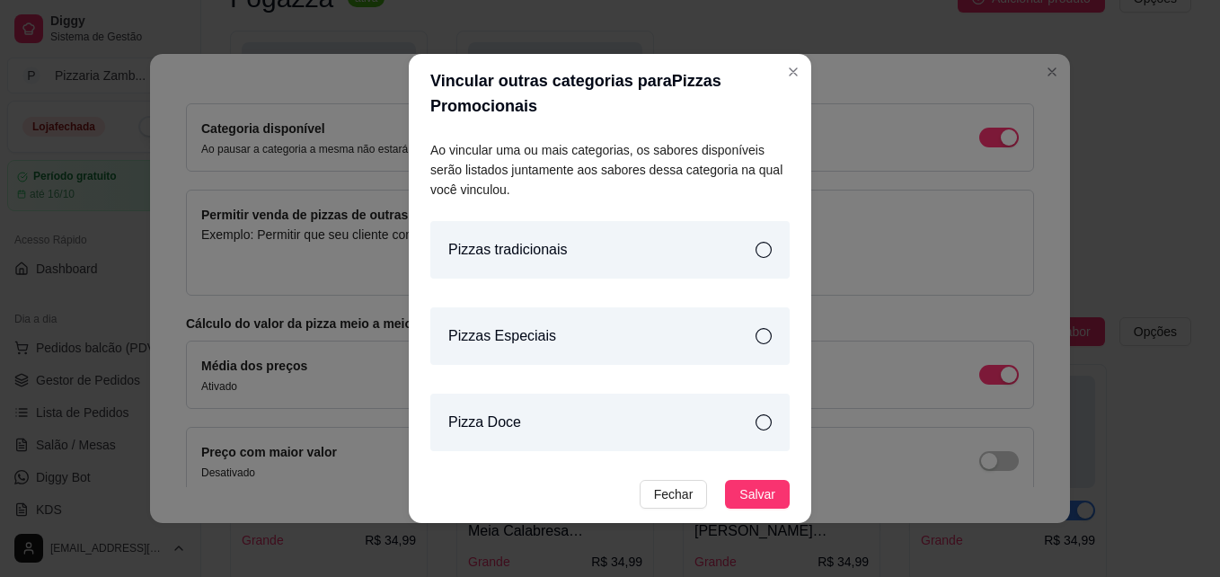
click at [580, 275] on div "Pizzas tradicionais" at bounding box center [609, 249] width 359 height 57
click at [728, 301] on div "Ao vincular uma ou mais categorias, os sabores disponíveis serão listados junta…" at bounding box center [610, 299] width 402 height 332
click at [729, 331] on div "Pizzas Especiais" at bounding box center [609, 335] width 359 height 57
click at [744, 410] on div "Pizza Doce" at bounding box center [609, 421] width 359 height 57
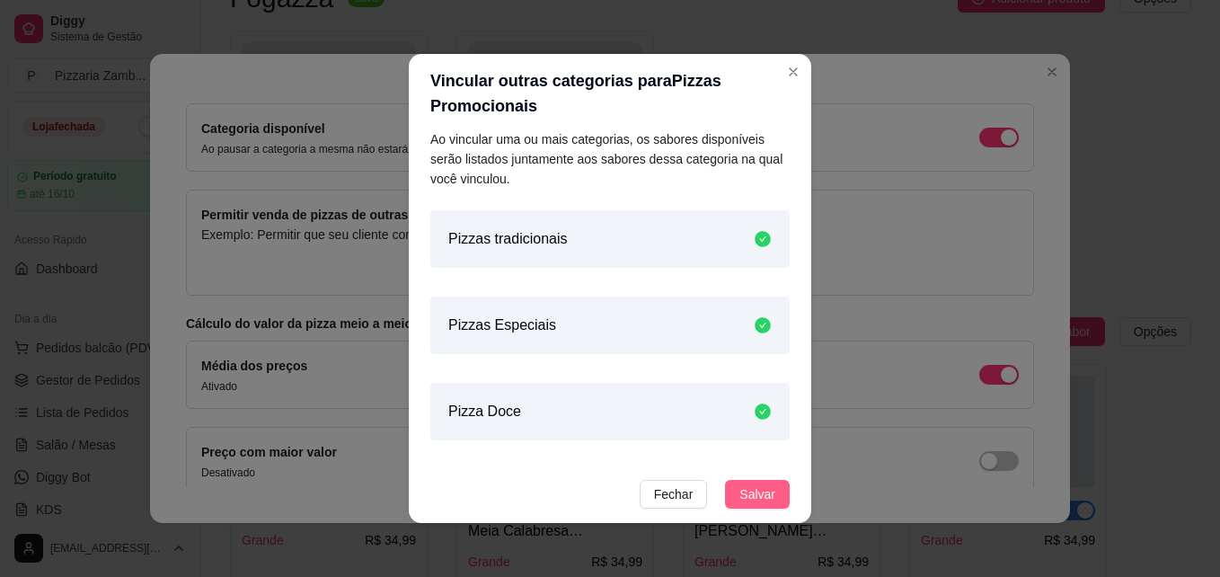
click at [771, 491] on button "Salvar" at bounding box center [757, 494] width 65 height 29
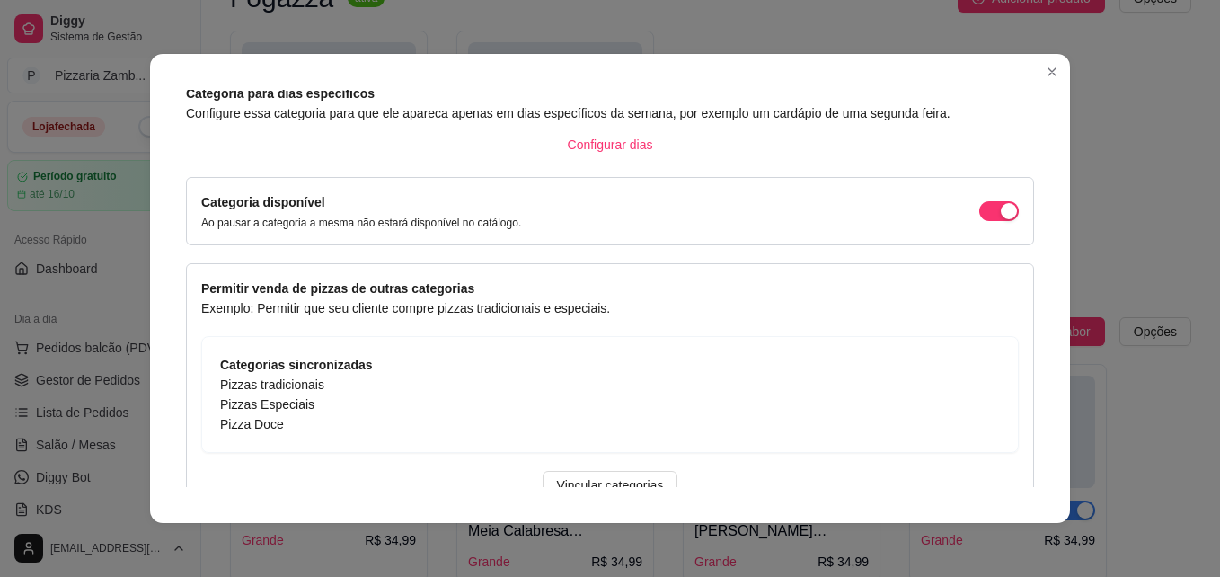
scroll to position [0, 0]
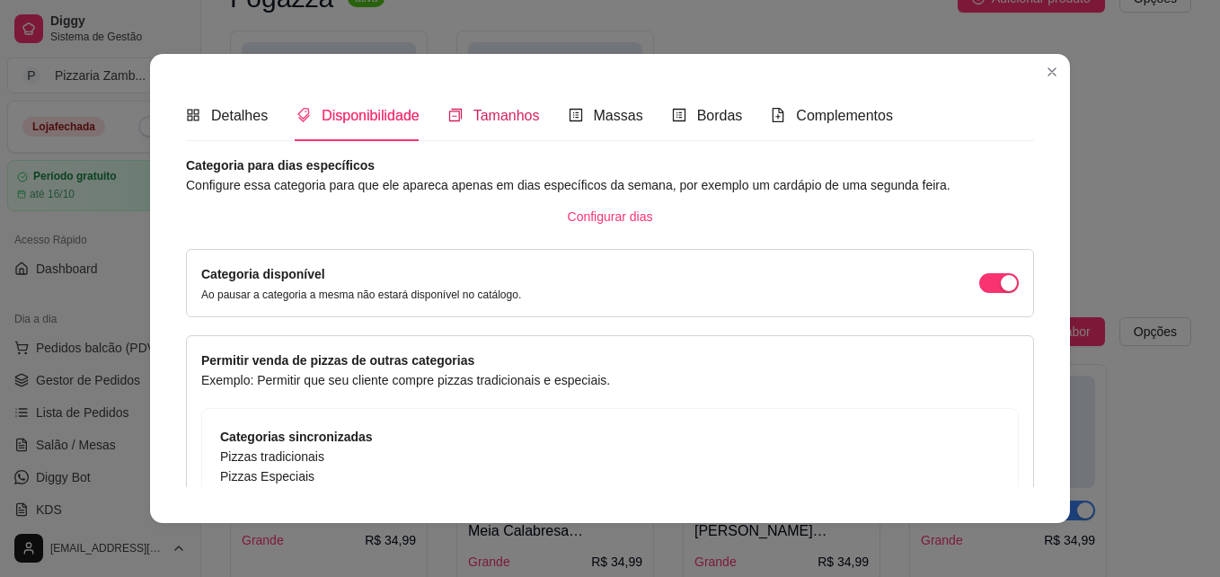
click at [508, 122] on span "Tamanhos" at bounding box center [506, 115] width 66 height 15
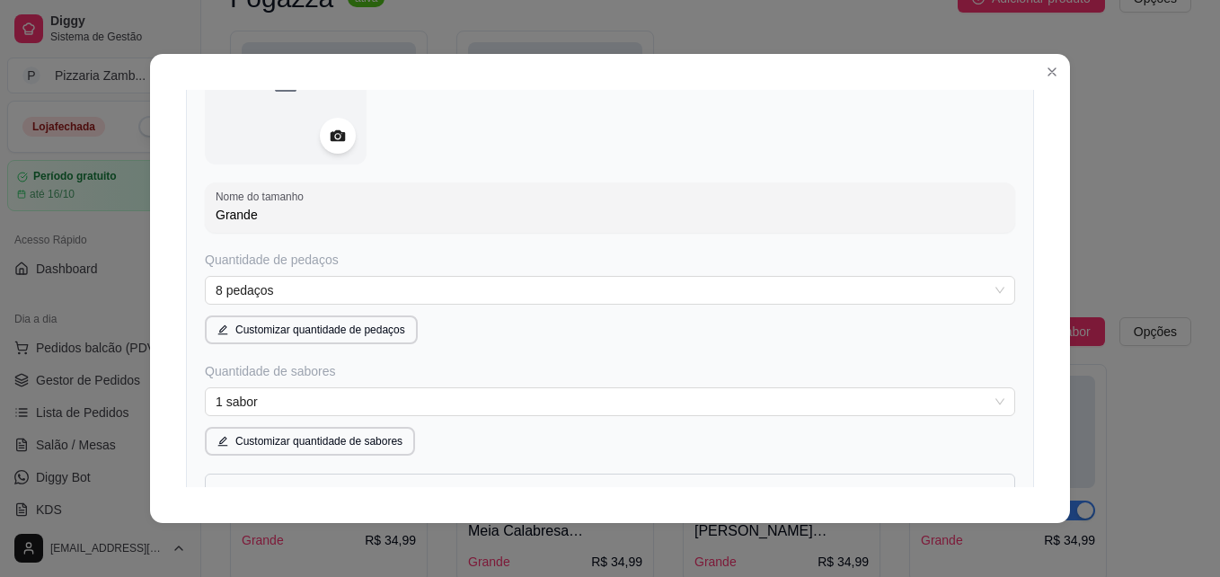
scroll to position [254, 0]
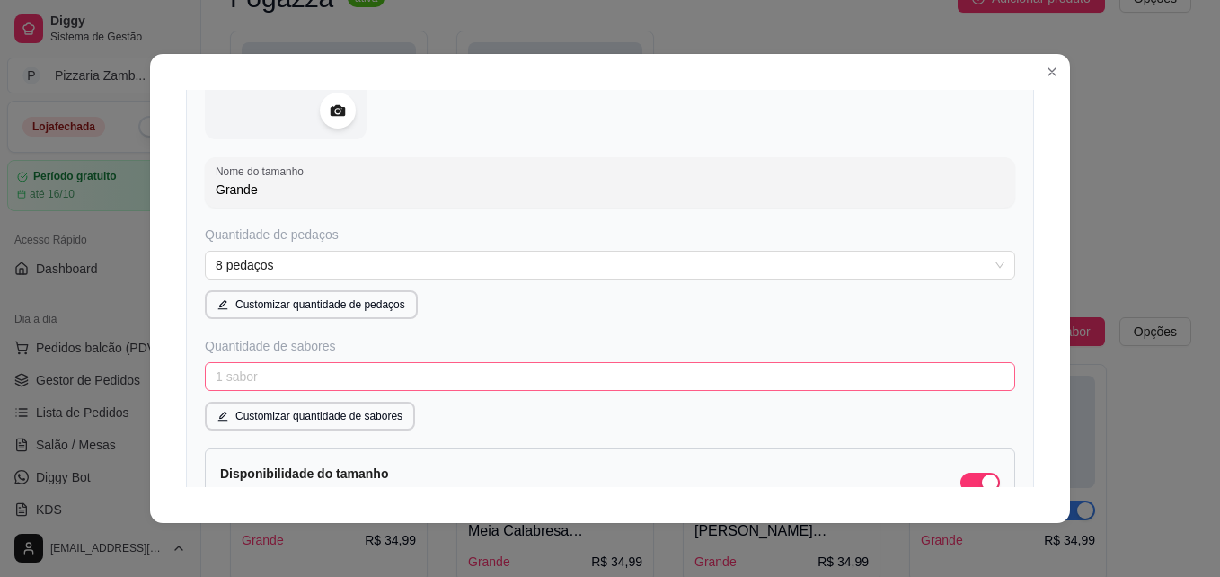
click at [915, 388] on span "1 sabor" at bounding box center [610, 376] width 789 height 27
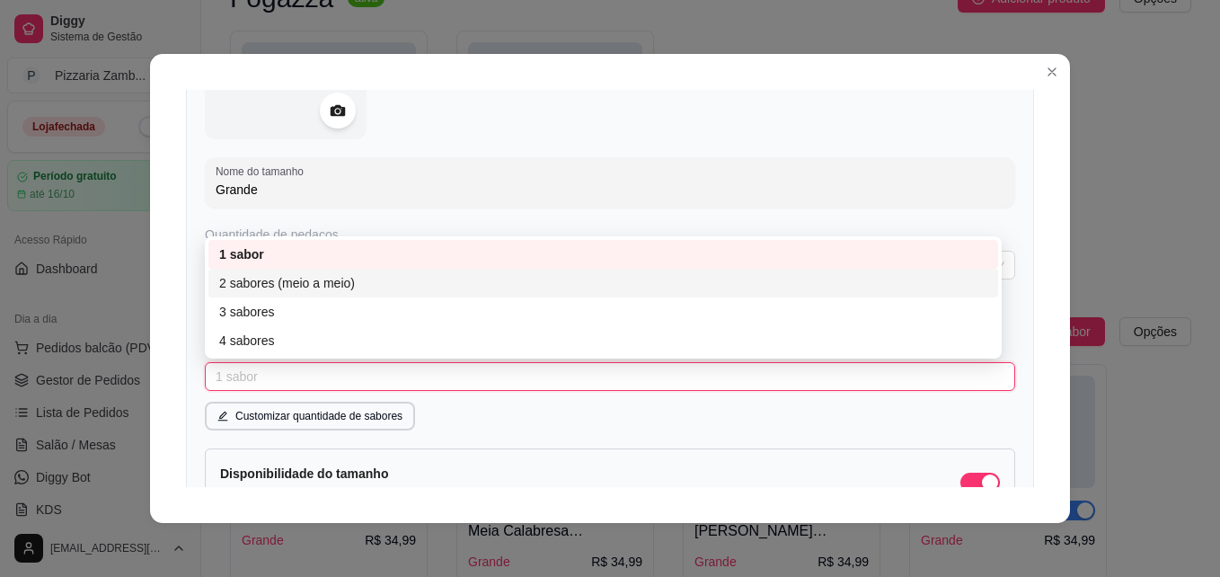
click at [363, 291] on div "2 sabores (meio a meio)" at bounding box center [603, 283] width 768 height 20
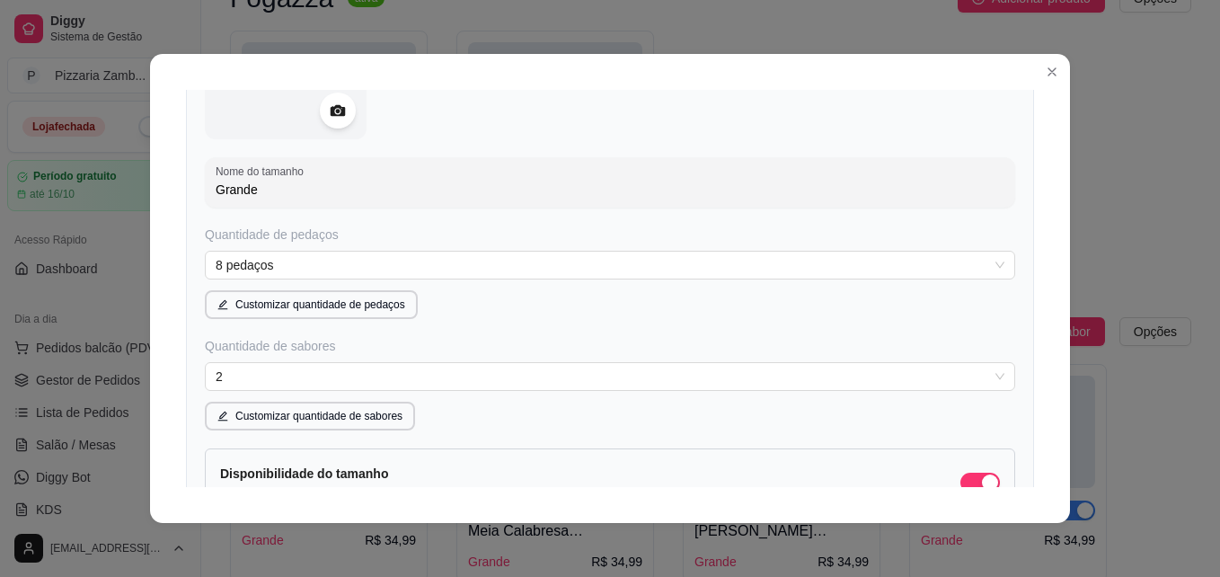
scroll to position [255, 0]
click at [998, 442] on div "Nome do tamanho Grande Quantidade de pedaços 8 pedaços Customizar quantidade de…" at bounding box center [610, 277] width 848 height 638
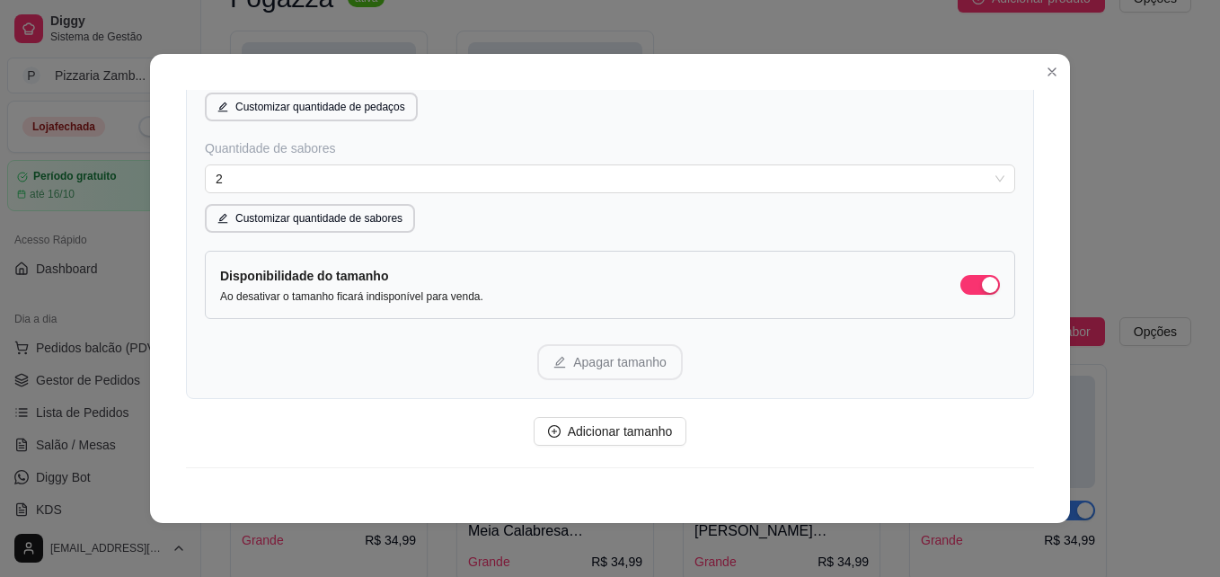
scroll to position [483, 0]
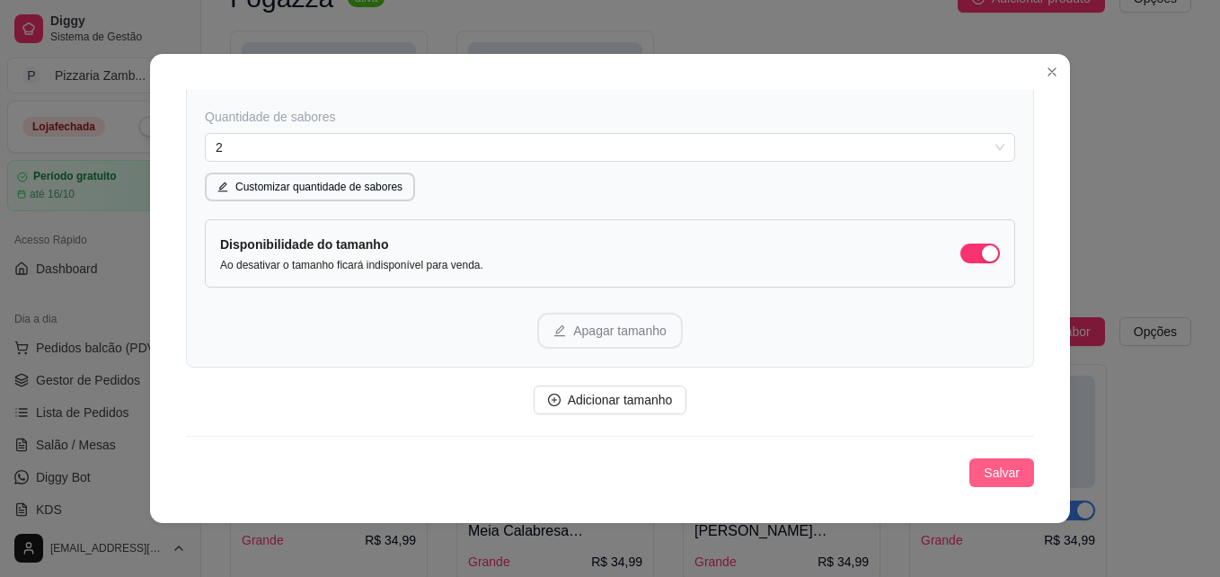
click at [983, 463] on span "Salvar" at bounding box center [1001, 473] width 36 height 20
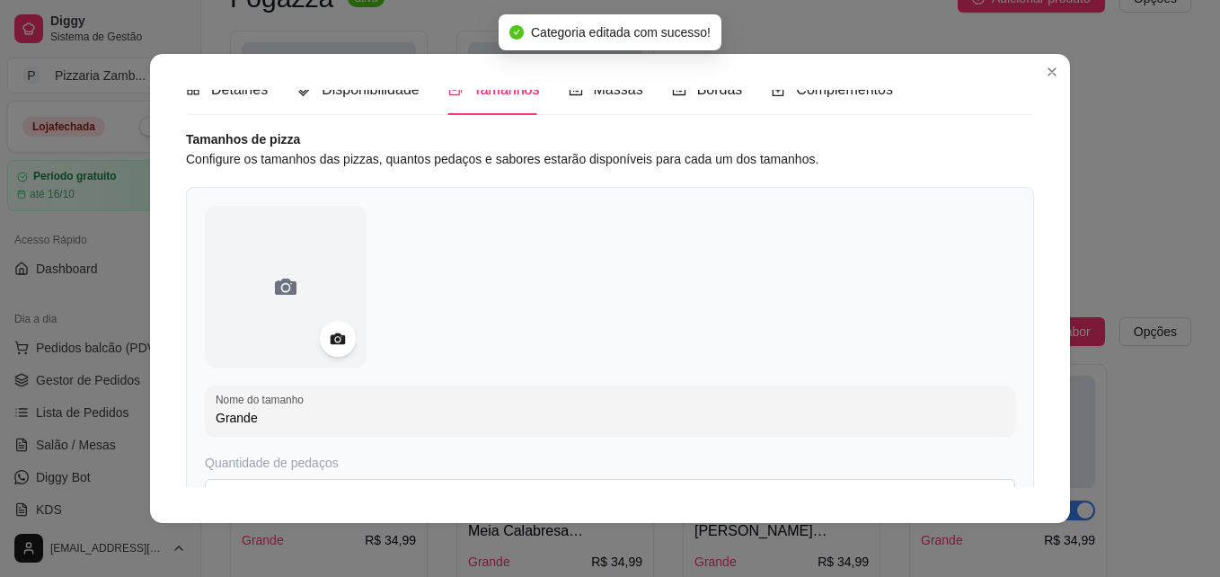
scroll to position [0, 0]
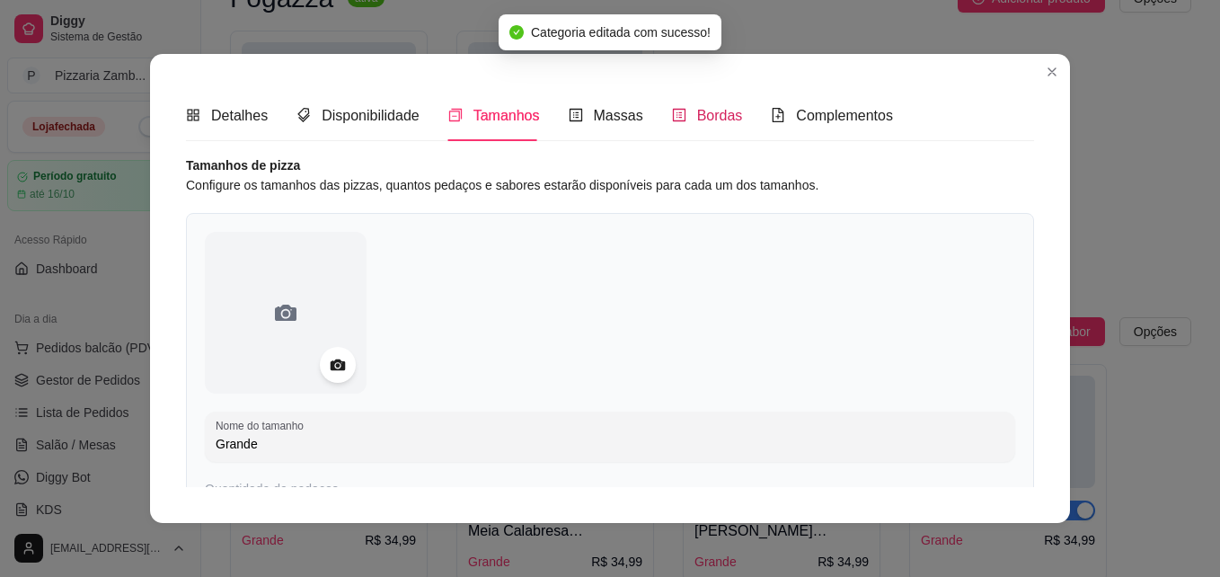
click at [725, 125] on div "Bordas" at bounding box center [707, 115] width 71 height 22
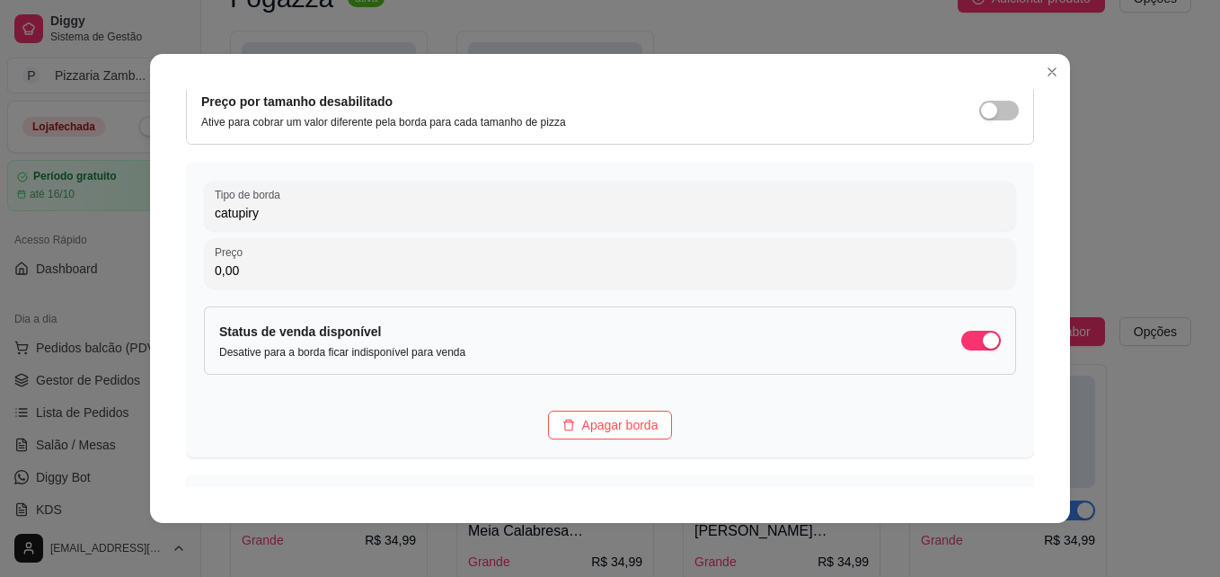
scroll to position [135, 0]
click at [1031, 300] on div "Detalhes Disponibilidade Tamanhos Massas Bordas Complementos Nome da categoria …" at bounding box center [610, 288] width 920 height 469
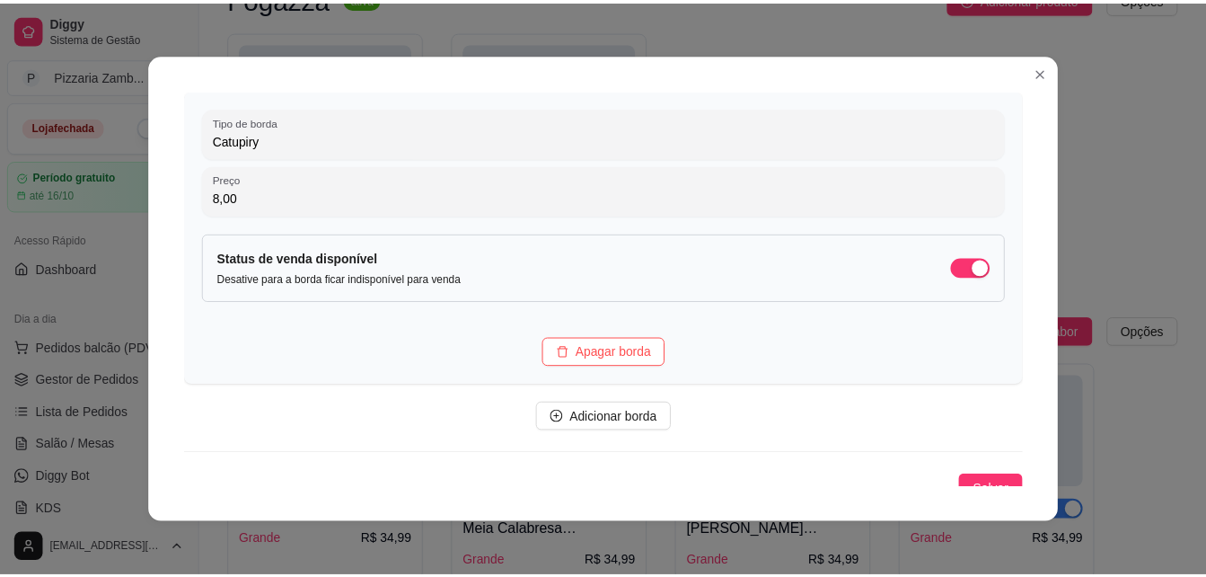
scroll to position [539, 0]
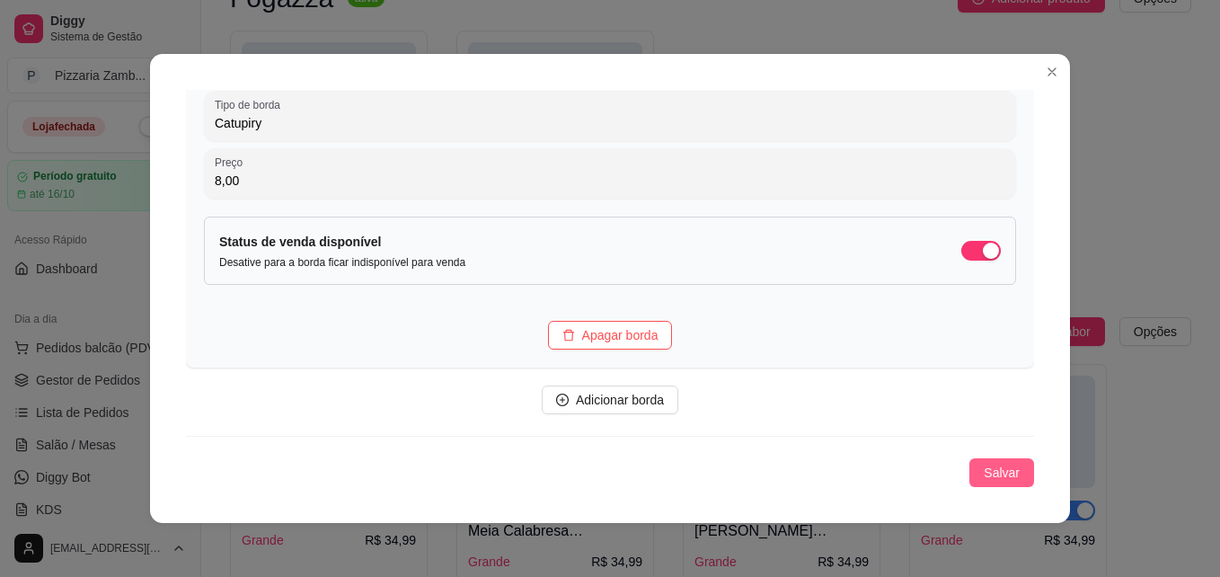
click at [1004, 469] on button "Salvar" at bounding box center [1001, 472] width 65 height 29
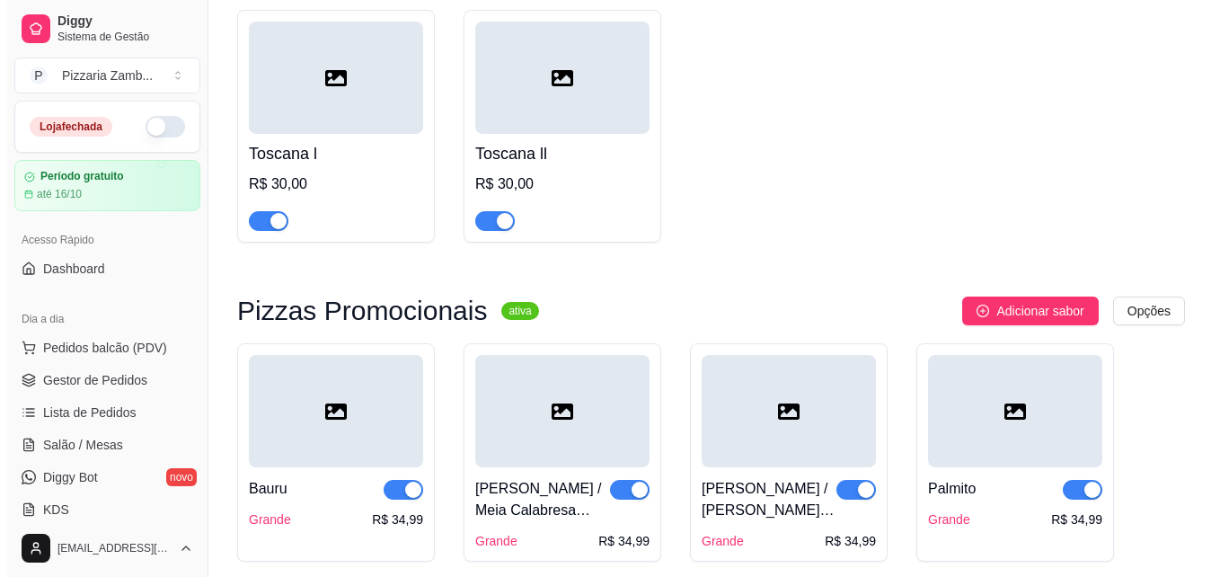
scroll to position [8256, 0]
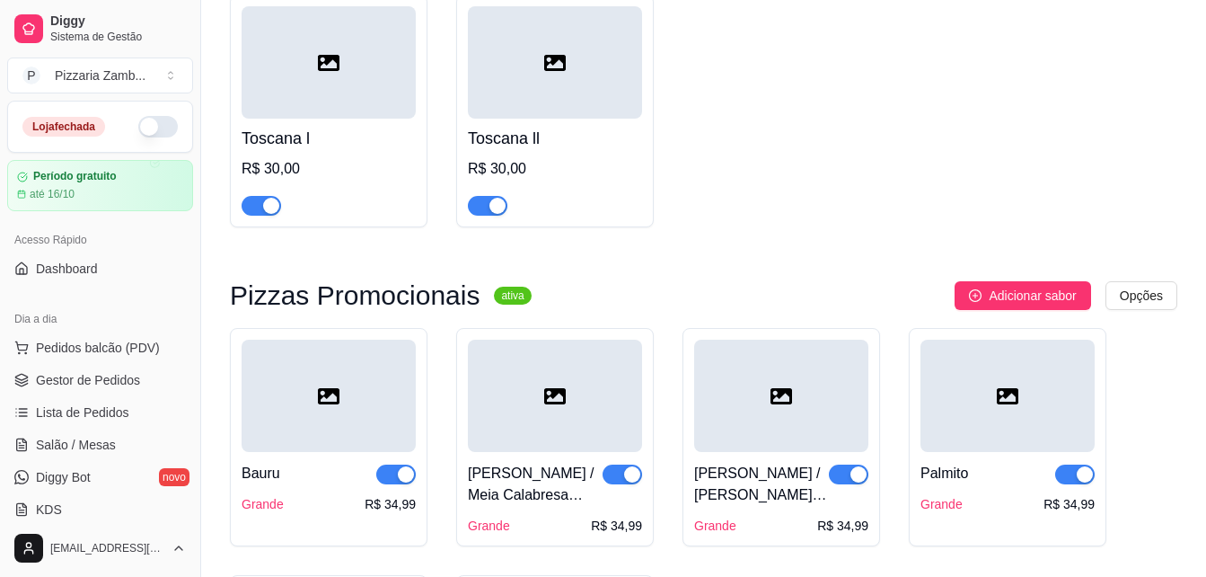
click at [1008, 281] on div "Pizzas Promocionais ativa Adicionar sabor Opções Bauru Grande R$ 34,99 Meia Mus…" at bounding box center [704, 526] width 948 height 490
click at [1010, 281] on div "Pizzas Promocionais ativa Adicionar sabor Opções Bauru Grande R$ 34,99 Meia Mus…" at bounding box center [704, 526] width 948 height 490
click at [1027, 286] on span "Adicionar sabor" at bounding box center [1032, 296] width 87 height 20
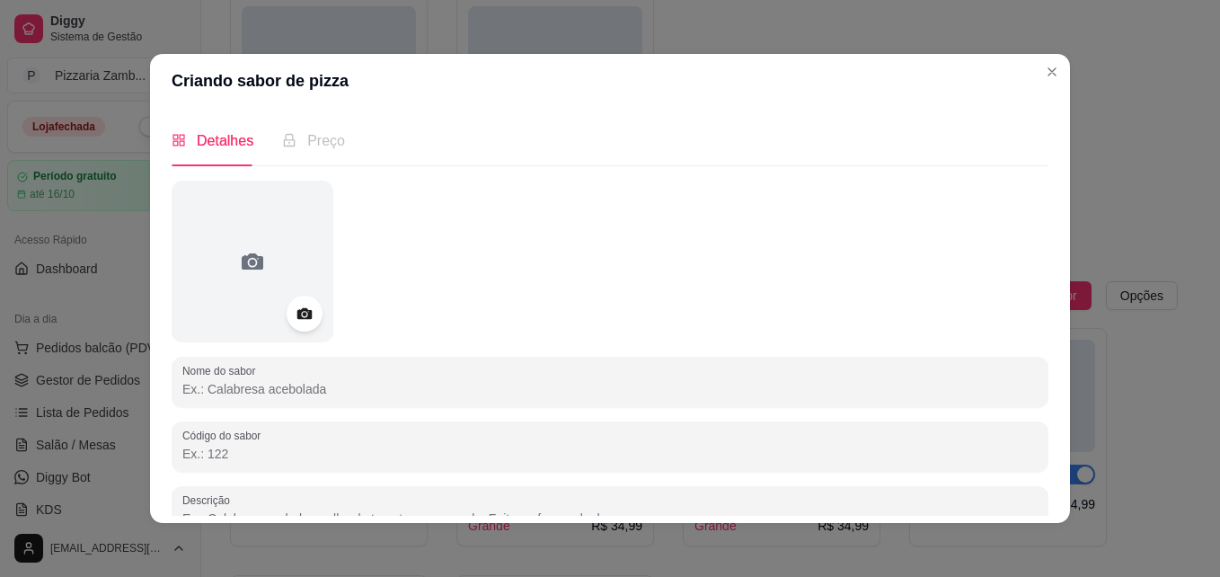
click at [587, 391] on input "Nome do sabor" at bounding box center [609, 389] width 855 height 18
type input "Dois Queijos"
click at [1042, 433] on div "Detalhes Preço Nome do sabor Dois Queijos Código do sabor Descrição 0/600 Dispo…" at bounding box center [610, 315] width 920 height 415
click at [1041, 435] on div "Detalhes Preço Nome do sabor Dois Queijos Código do sabor Descrição 0/600 Dispo…" at bounding box center [610, 315] width 877 height 401
click at [1041, 438] on div "Detalhes Preço Nome do sabor Dois Queijos Código do sabor Descrição 0/600 Dispo…" at bounding box center [610, 315] width 877 height 401
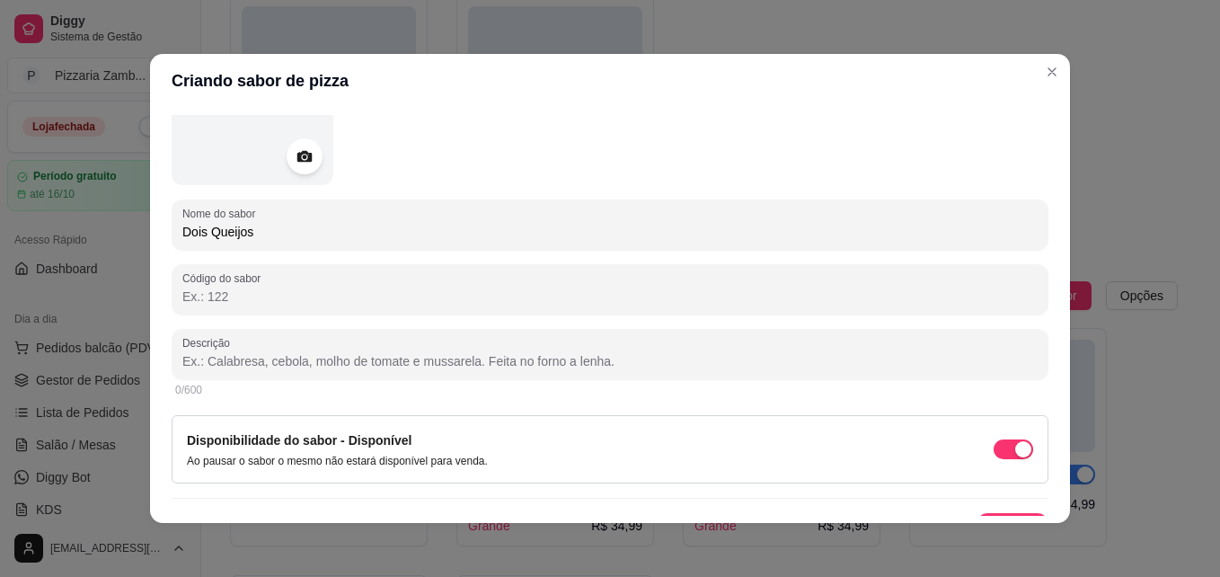
scroll to position [158, 0]
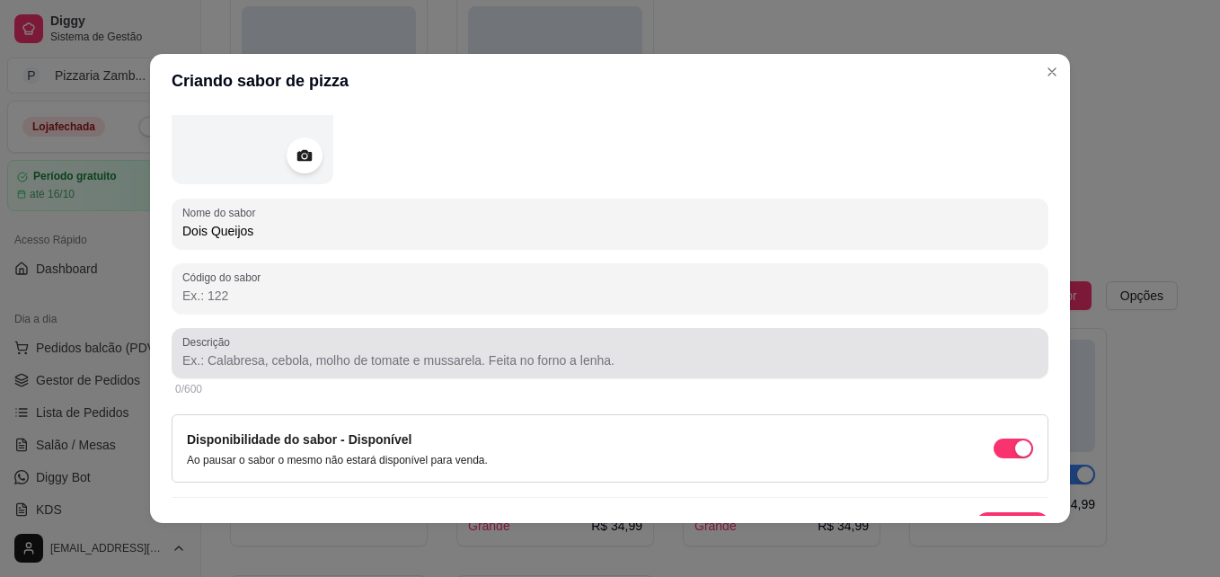
click at [895, 359] on input "Descrição" at bounding box center [609, 360] width 855 height 18
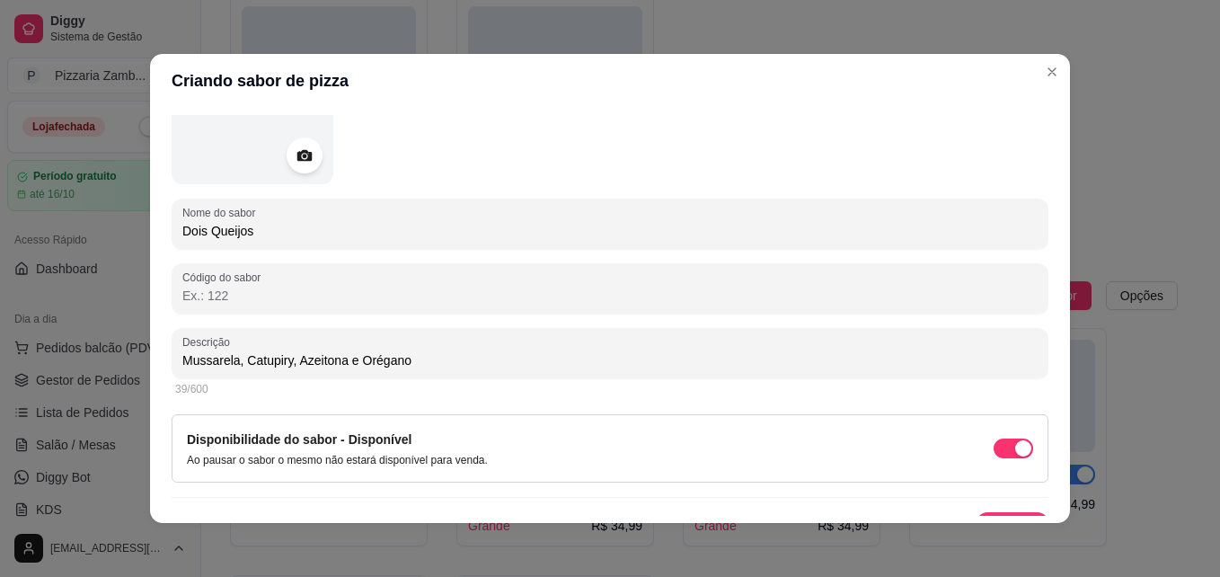
type input "Mussarela, Catupiry, Azeitona e Orégano"
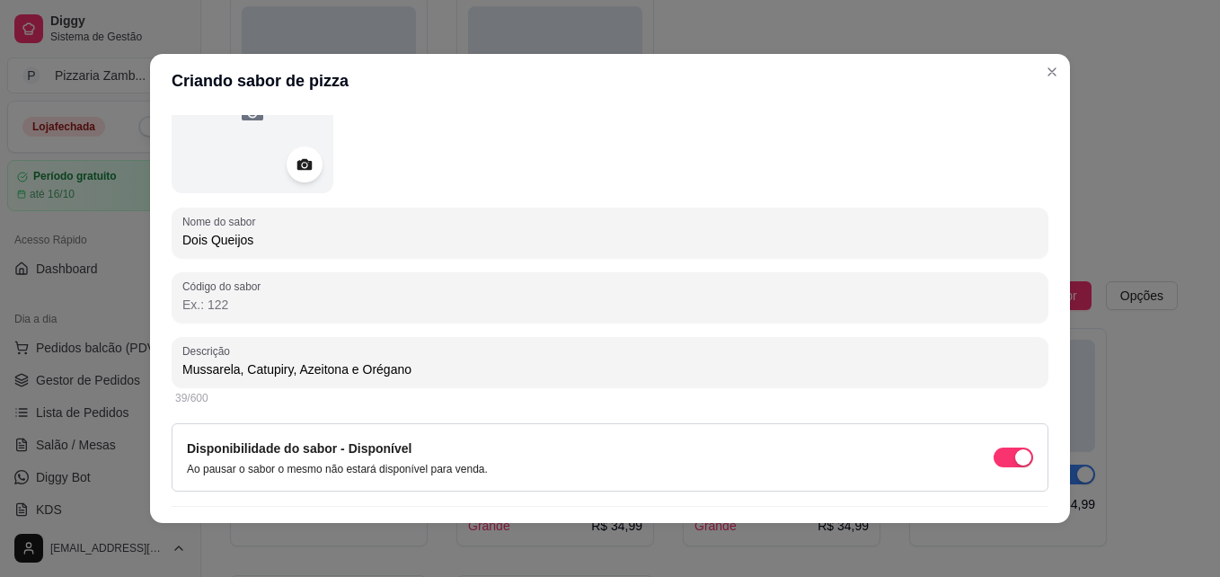
scroll to position [190, 0]
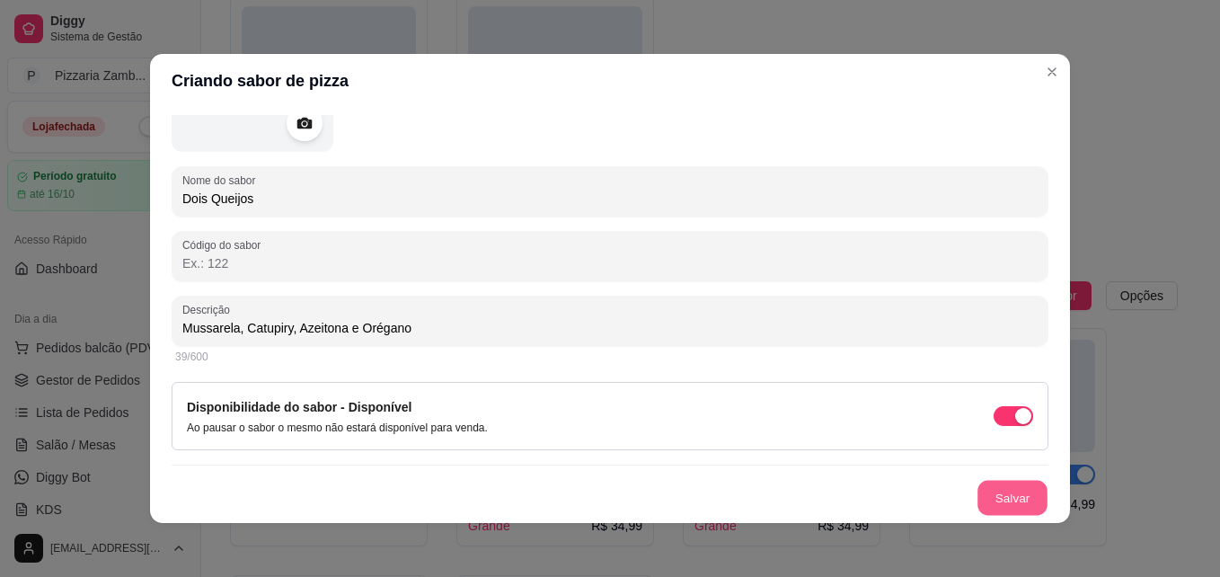
click at [988, 495] on button "Salvar" at bounding box center [1012, 497] width 70 height 35
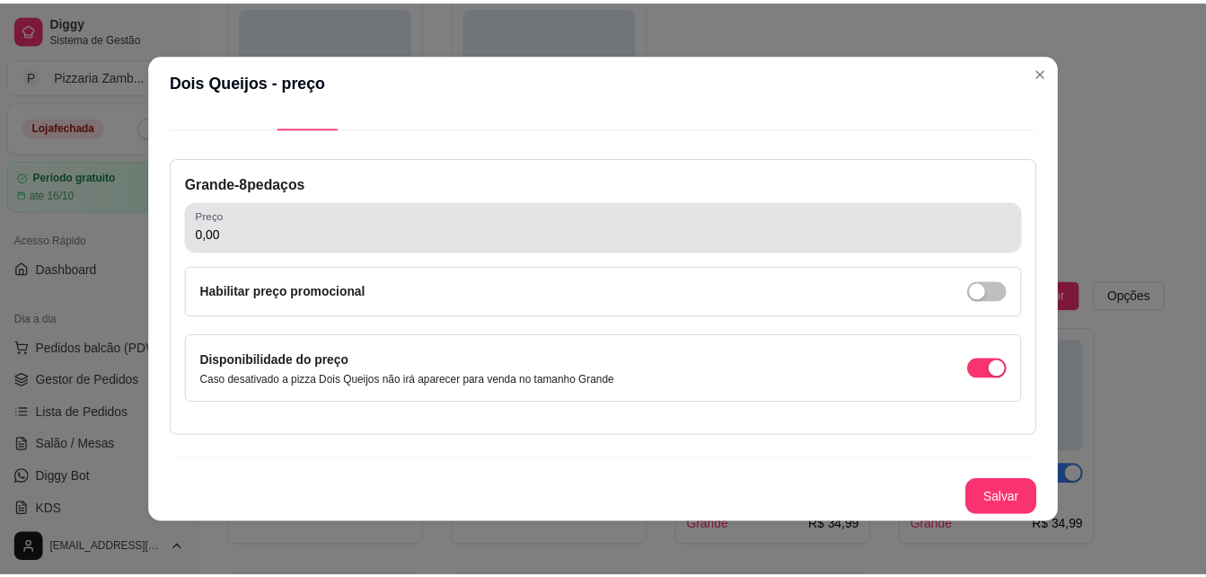
scroll to position [38, 0]
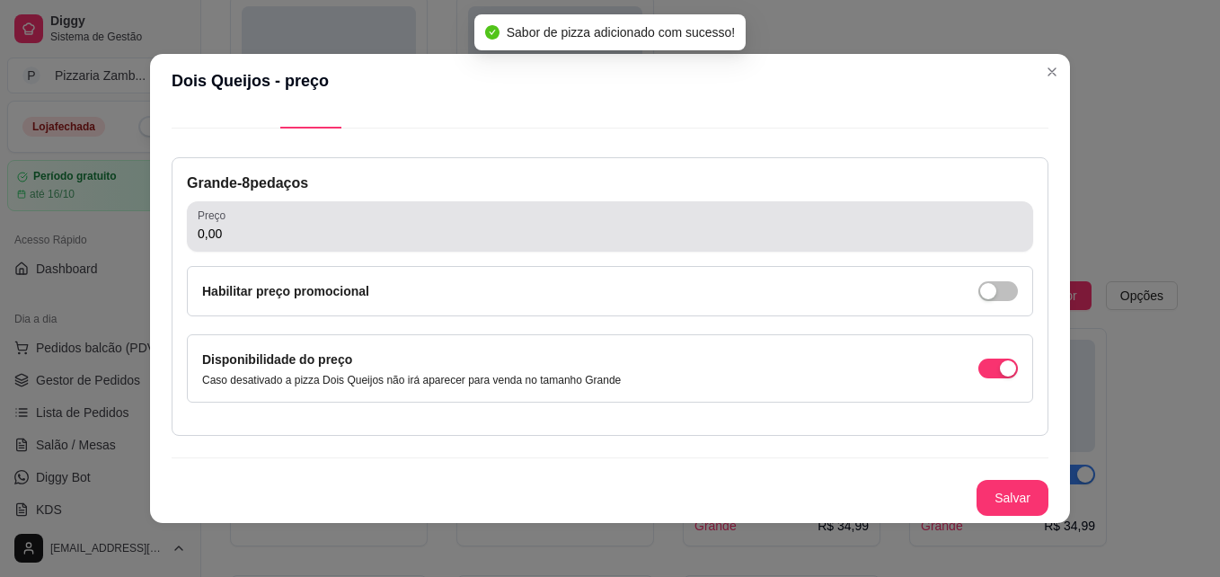
click at [271, 231] on input "0,00" at bounding box center [610, 234] width 824 height 18
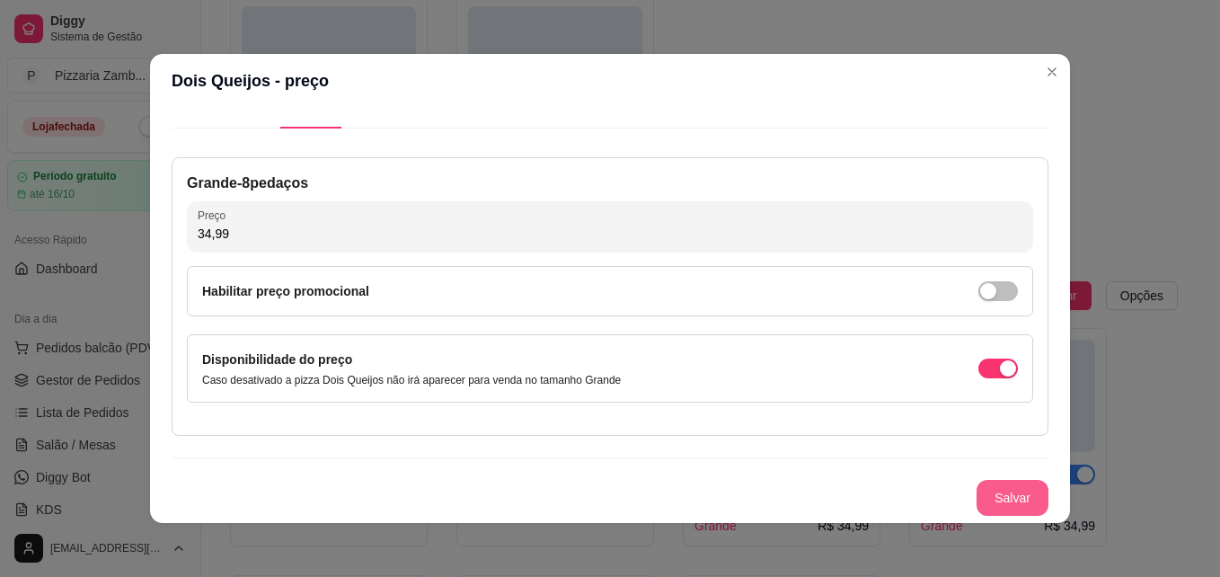
type input "34,99"
click at [993, 507] on button "Salvar" at bounding box center [1012, 497] width 70 height 35
click at [996, 484] on button "Salvar" at bounding box center [1012, 497] width 70 height 35
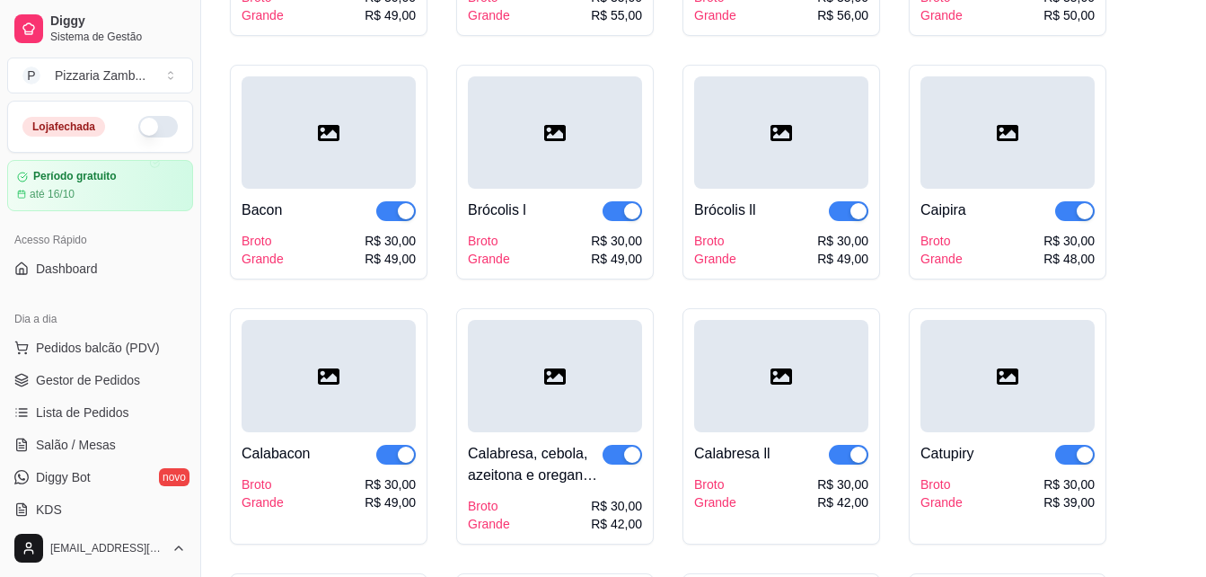
scroll to position [0, 0]
